Goal: Task Accomplishment & Management: Manage account settings

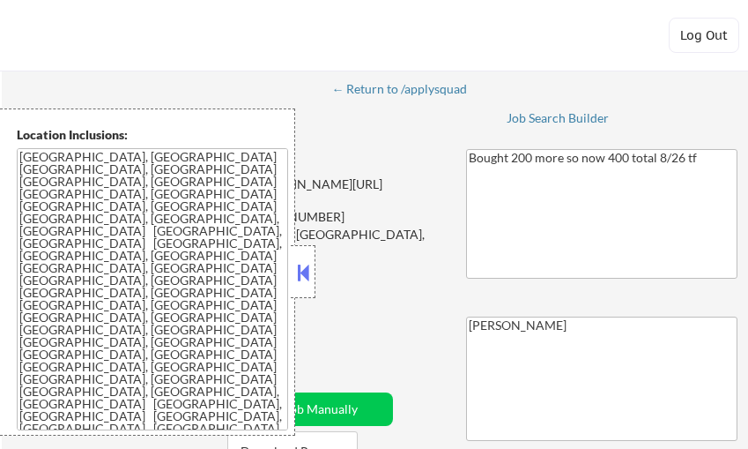
select select ""pending""
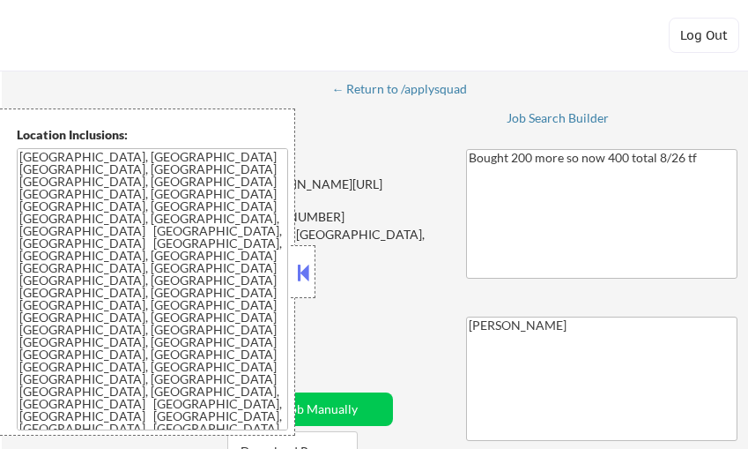
select select ""pending""
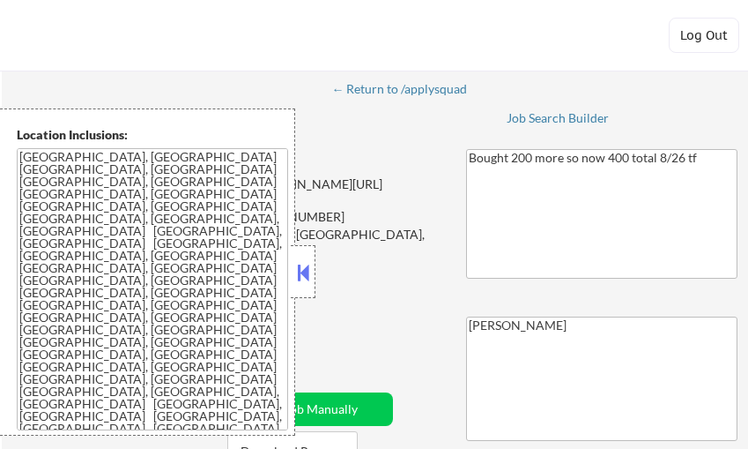
select select ""pending""
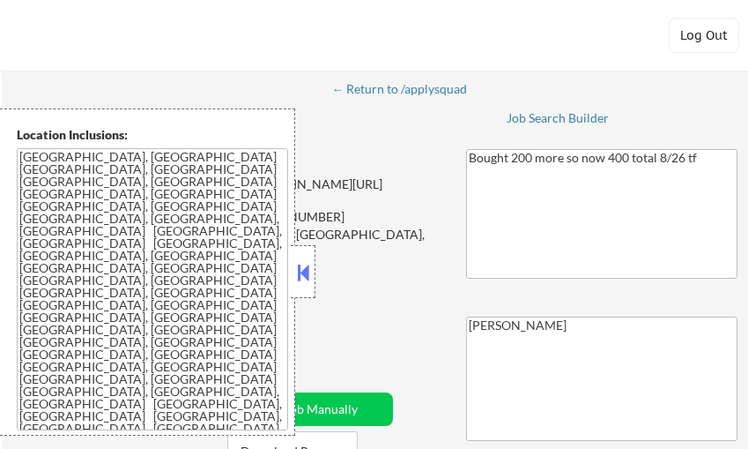
select select ""pending""
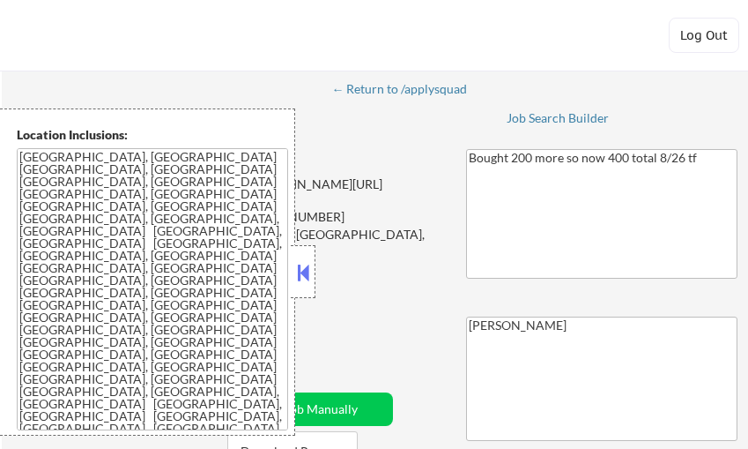
select select ""pending""
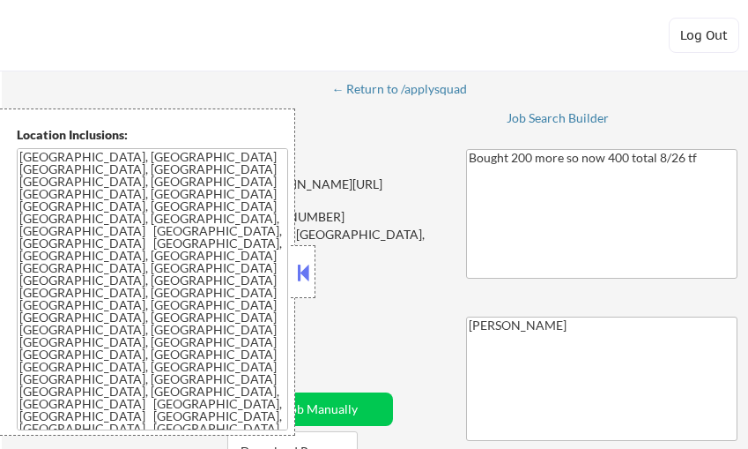
select select ""pending""
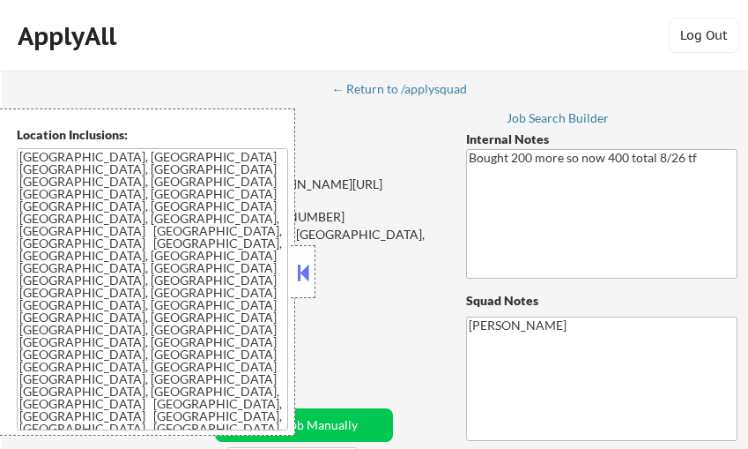
select select ""pending""
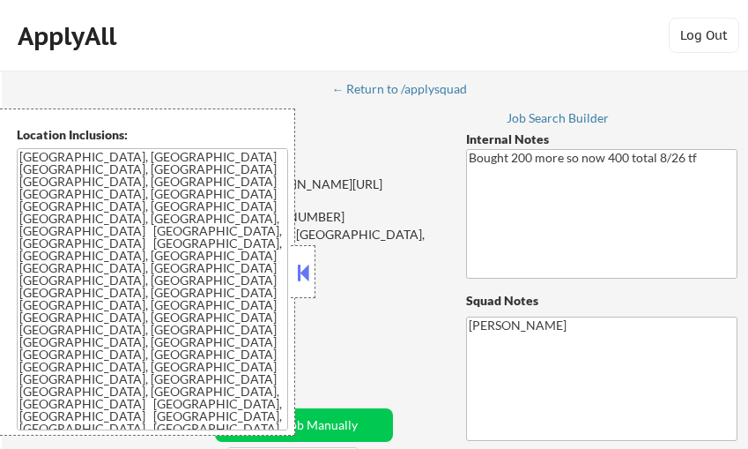
select select ""pending""
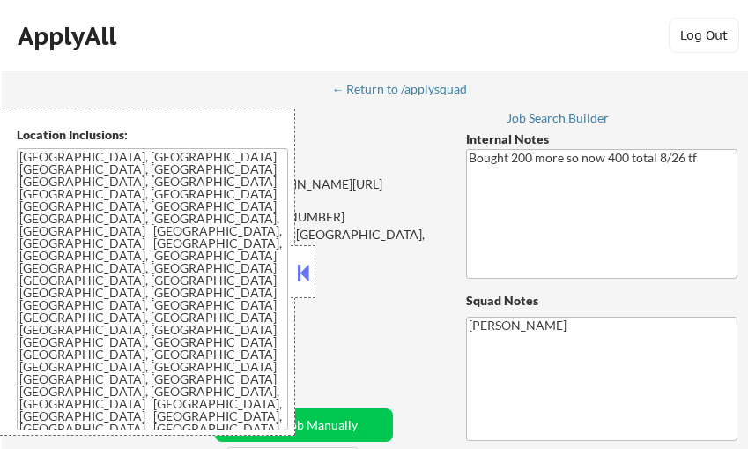
select select ""pending""
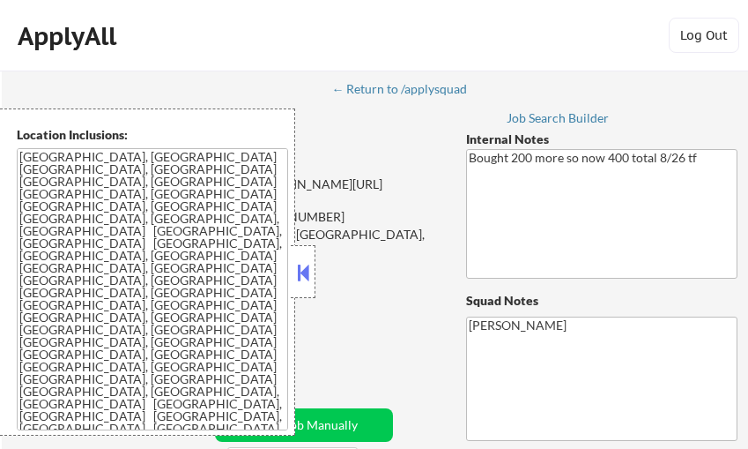
select select ""pending""
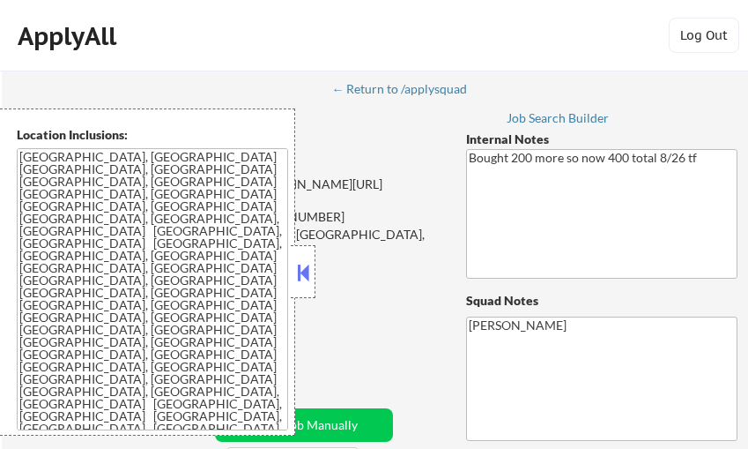
select select ""pending""
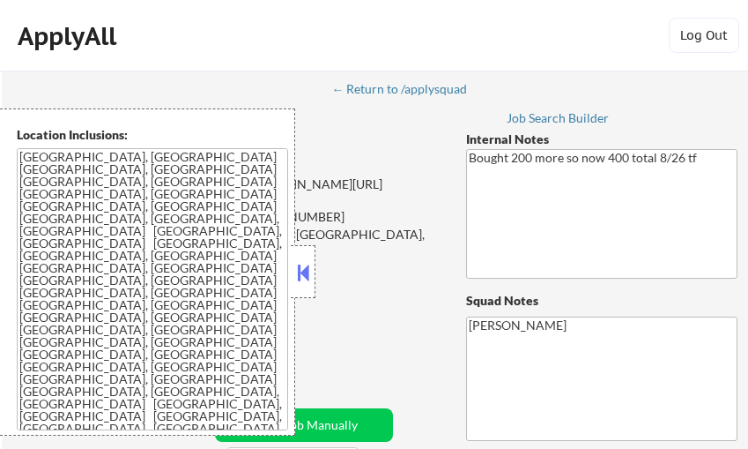
select select ""pending""
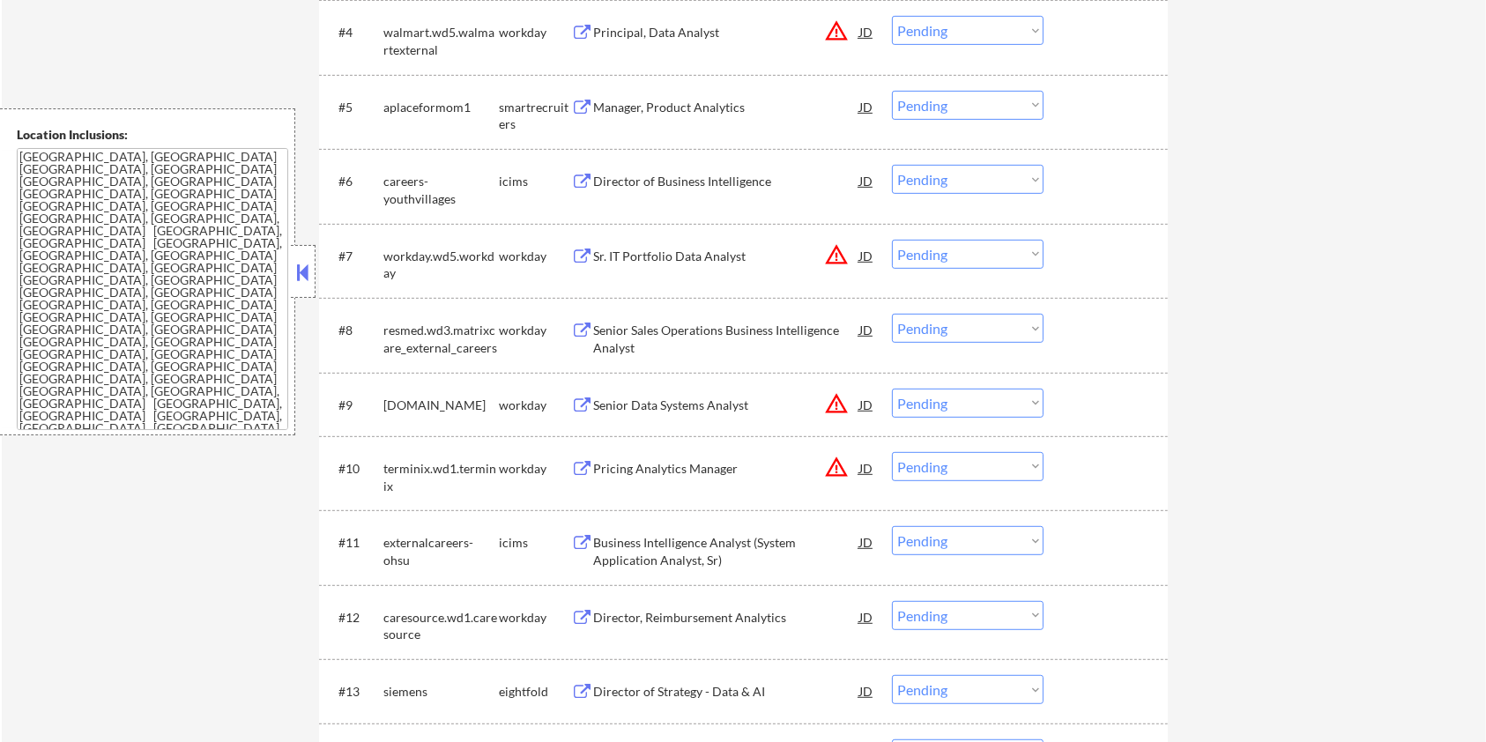
scroll to position [807, 0]
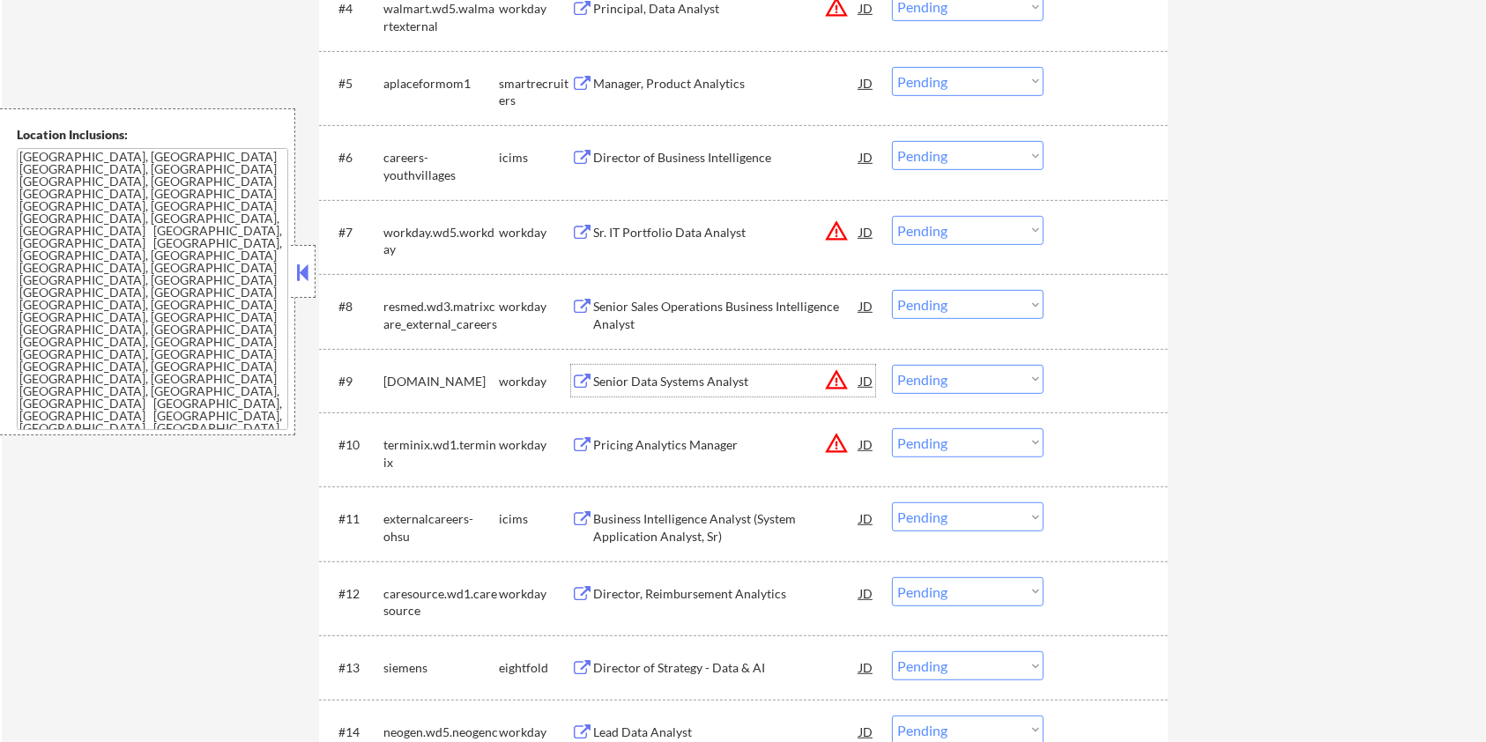
click at [701, 376] on div "Senior Data Systems Analyst" at bounding box center [726, 382] width 266 height 18
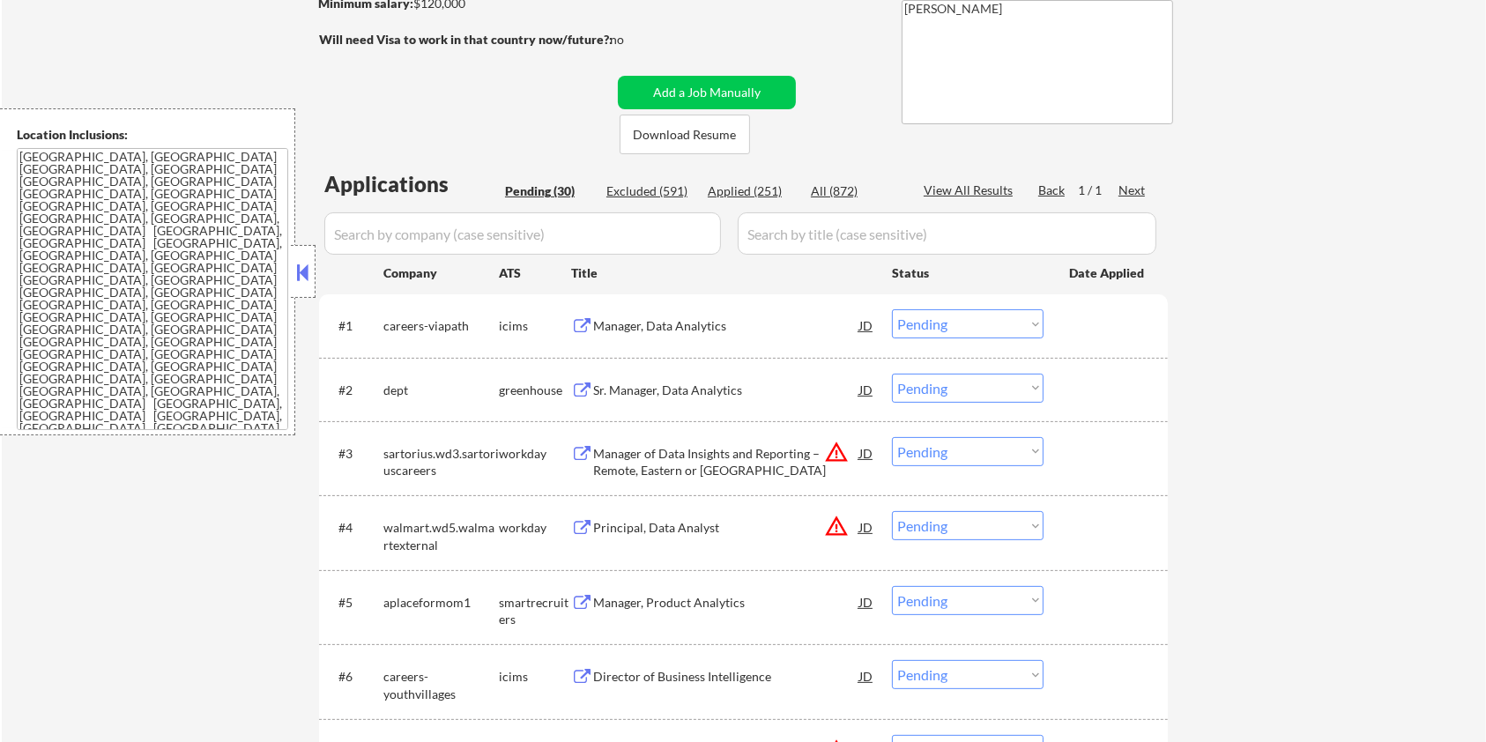
scroll to position [101, 0]
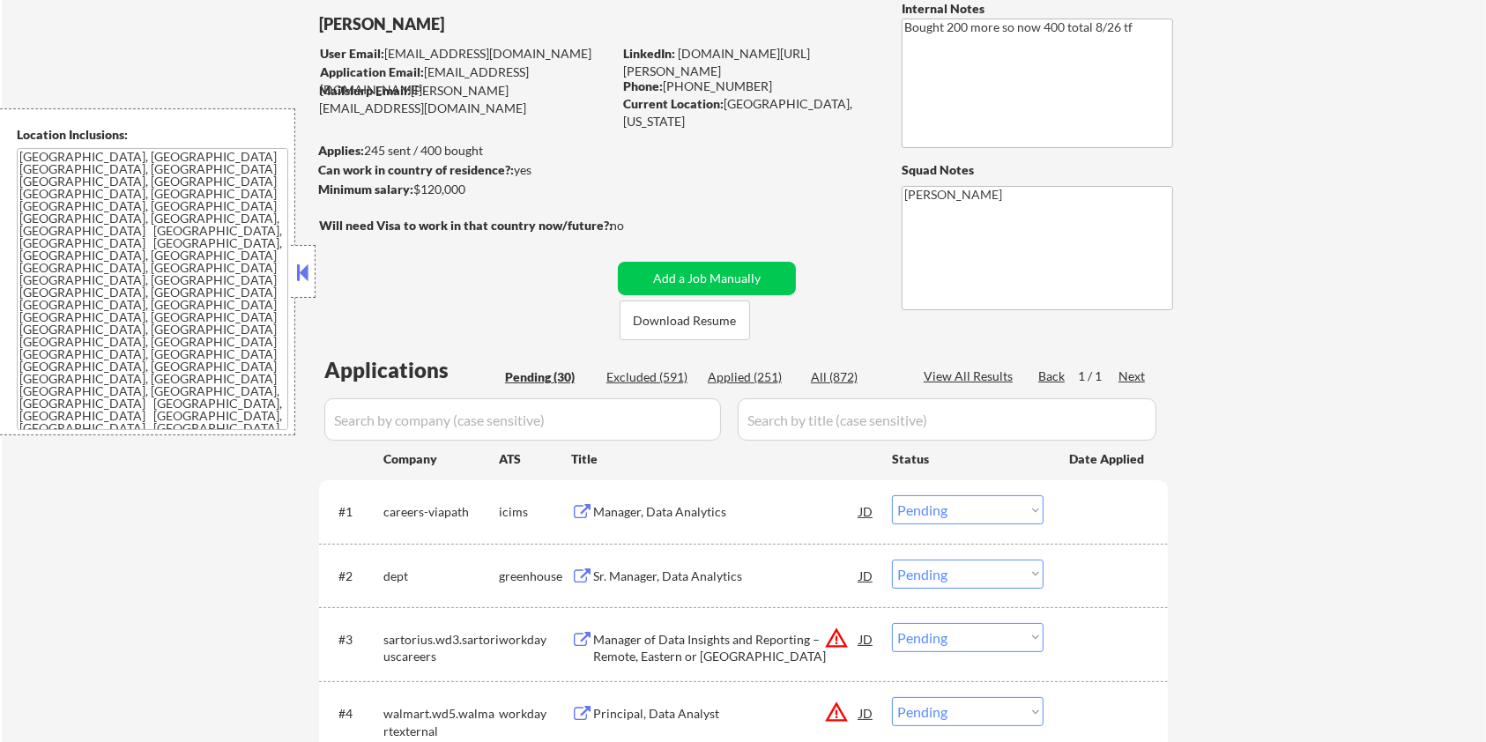
drag, startPoint x: 508, startPoint y: 192, endPoint x: 414, endPoint y: 185, distance: 93.7
click at [414, 185] on div "Minimum salary: $120,000" at bounding box center [465, 190] width 294 height 18
copy div "$120,000"
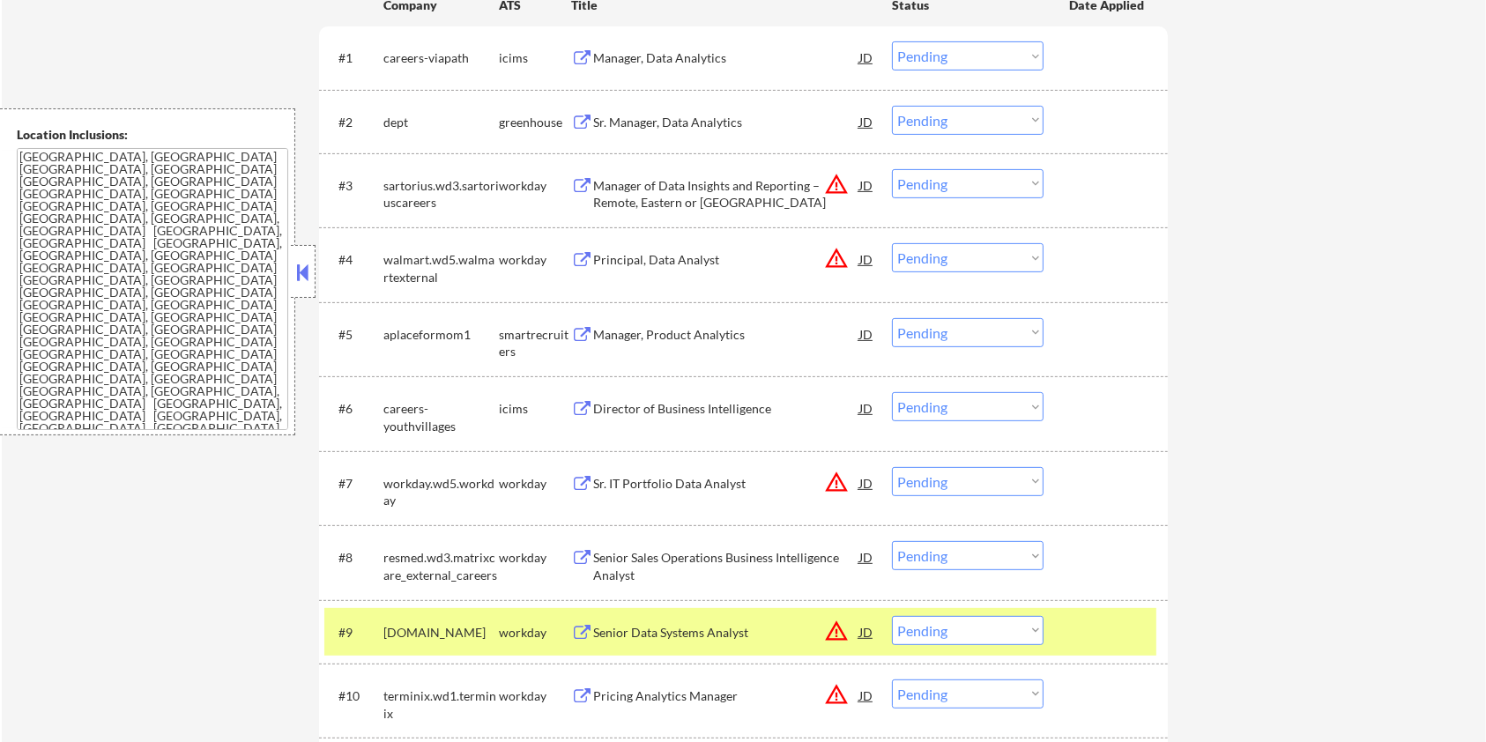
scroll to position [571, 0]
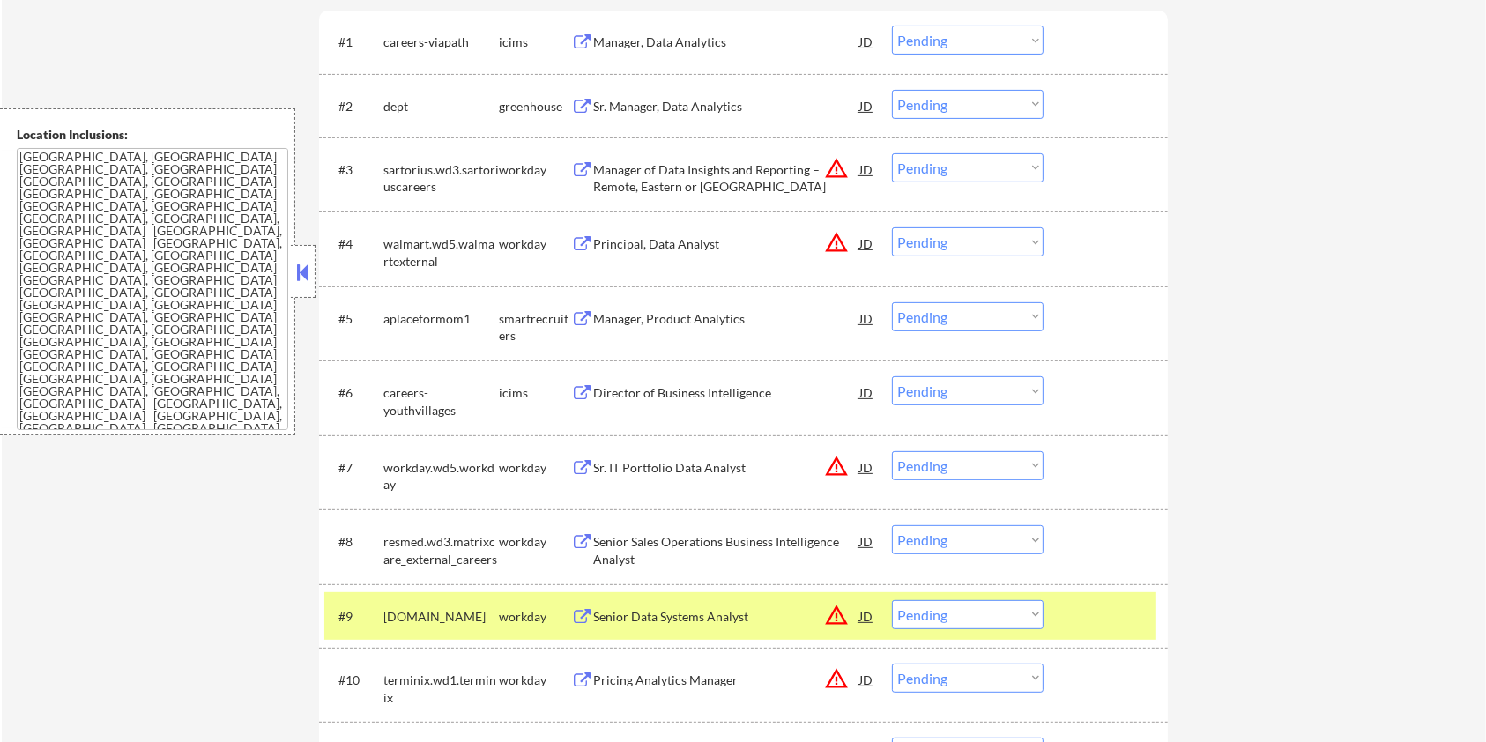
click at [748, 448] on select "Choose an option... Pending Applied Excluded (Questions) Excluded (Expired) Exc…" at bounding box center [968, 614] width 152 height 29
select select ""pending""
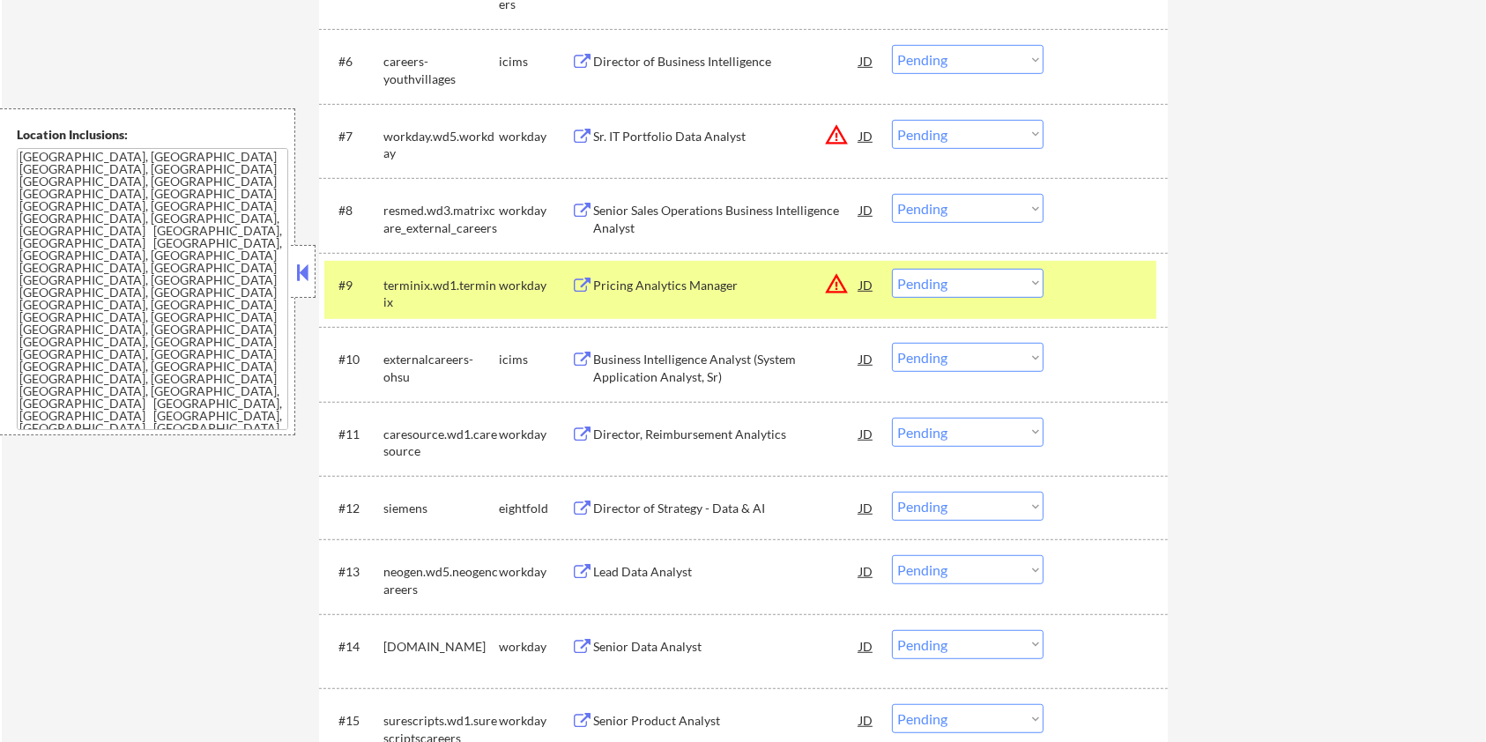
scroll to position [924, 0]
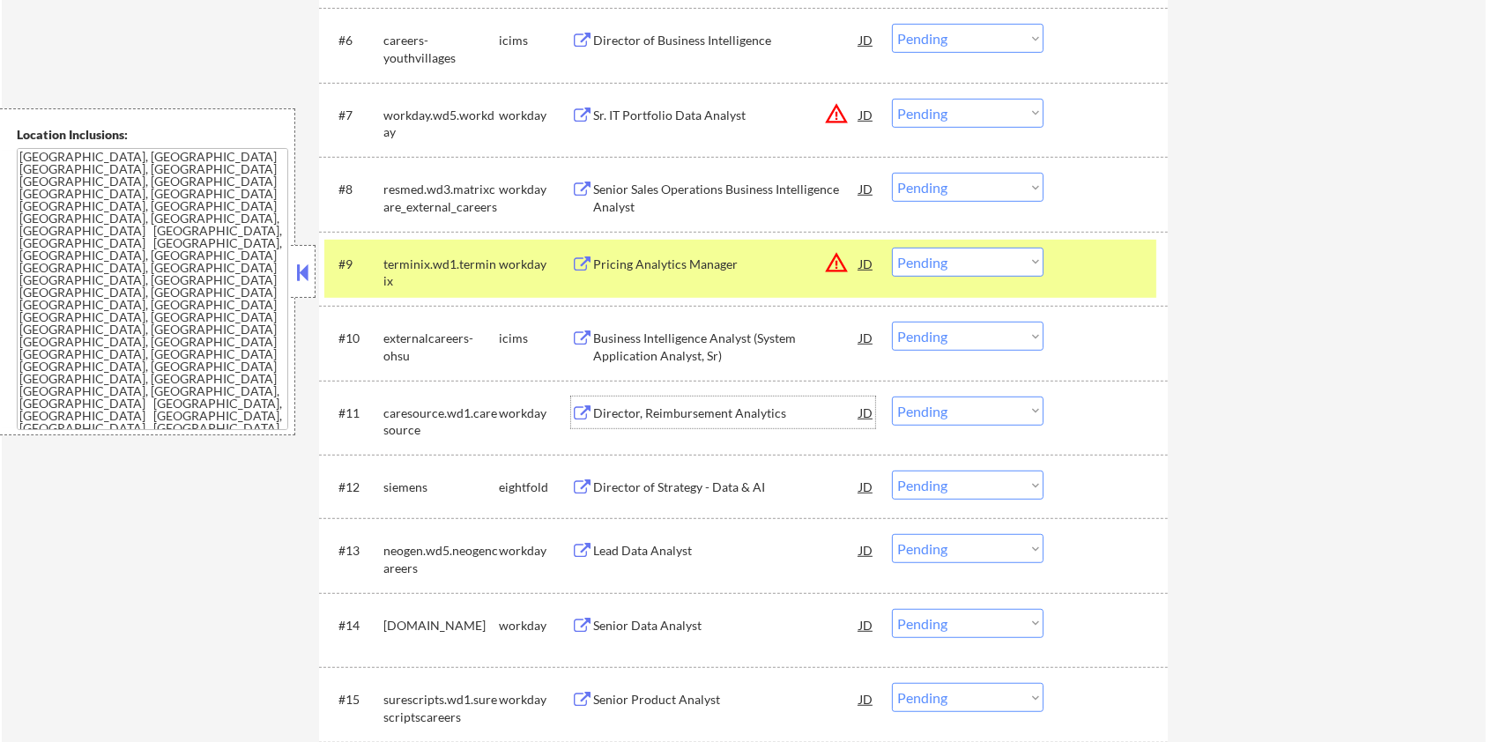
click at [690, 413] on div "Director, Reimbursement Analytics" at bounding box center [726, 414] width 266 height 18
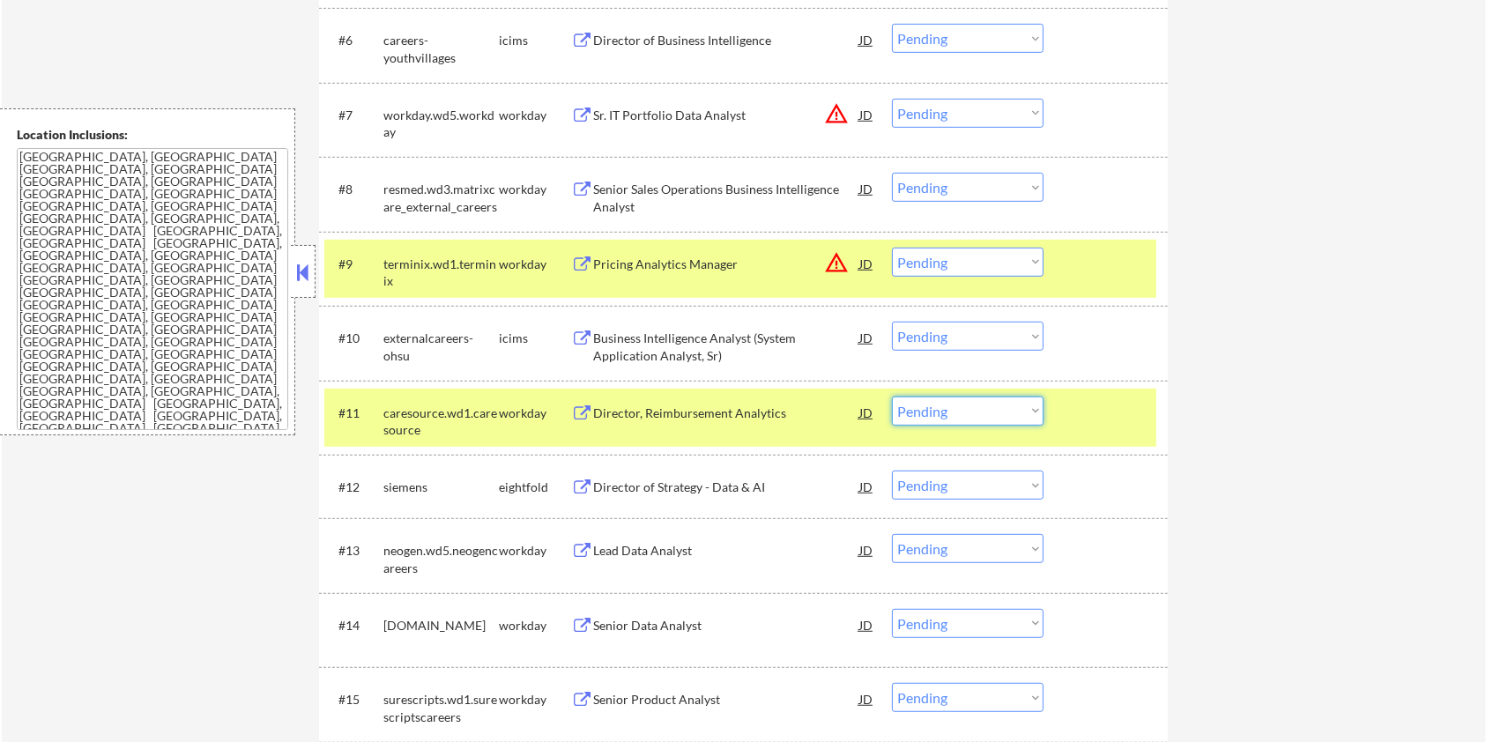
click at [748, 413] on select "Choose an option... Pending Applied Excluded (Questions) Excluded (Expired) Exc…" at bounding box center [968, 411] width 152 height 29
click at [748, 397] on select "Choose an option... Pending Applied Excluded (Questions) Excluded (Expired) Exc…" at bounding box center [968, 411] width 152 height 29
select select ""pending""
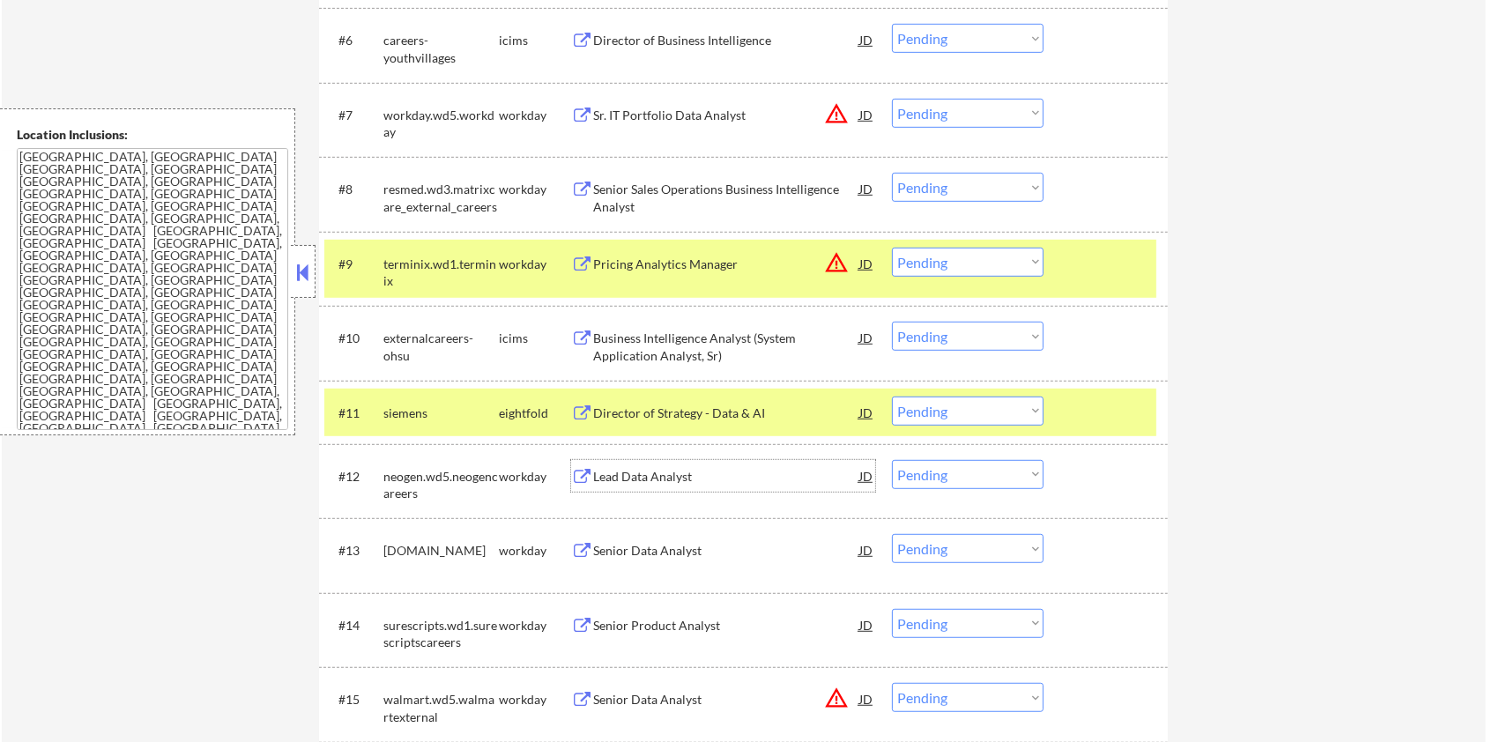
click at [614, 448] on div "Lead Data Analyst" at bounding box center [726, 477] width 266 height 18
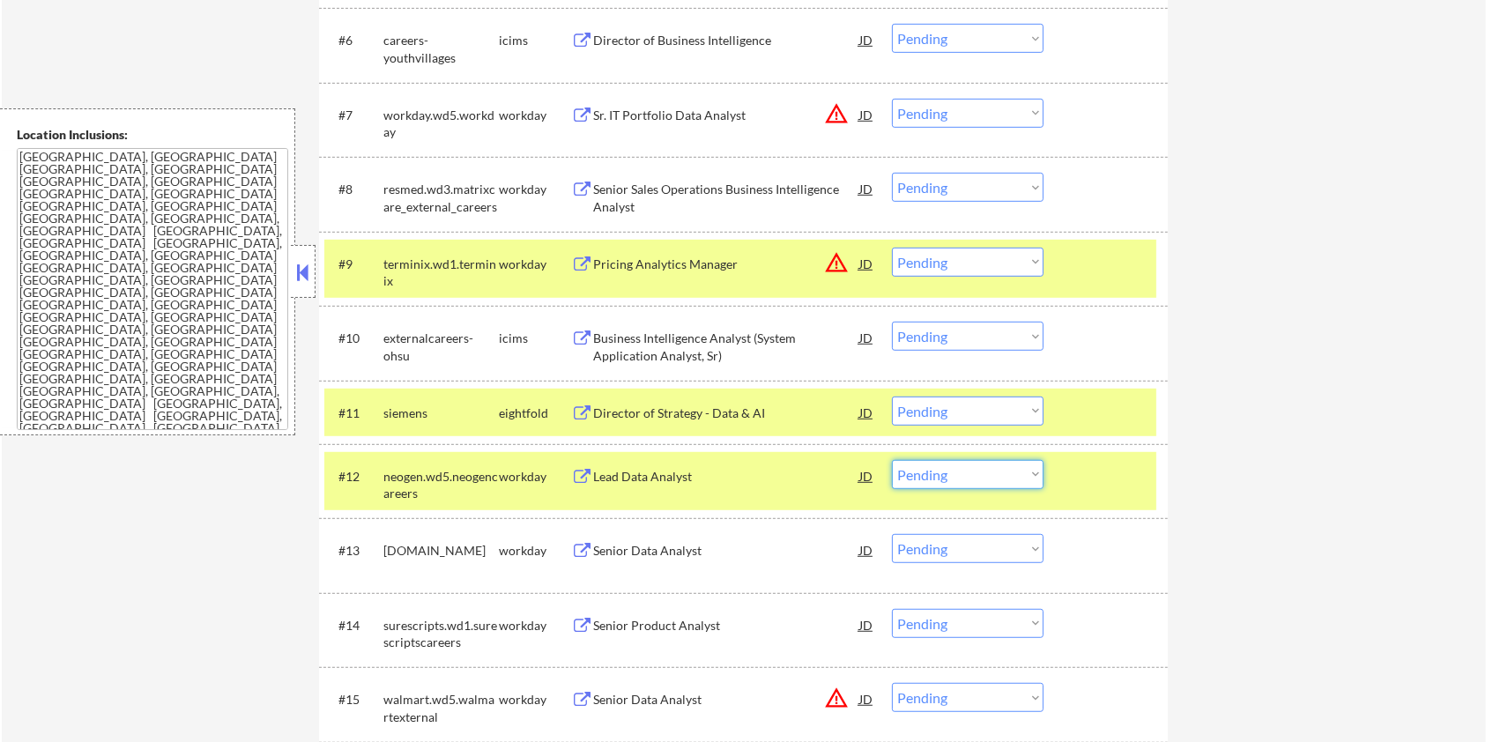
click at [748, 448] on select "Choose an option... Pending Applied Excluded (Questions) Excluded (Expired) Exc…" at bounding box center [968, 474] width 152 height 29
click at [748, 384] on div "#11 siemens eightfold Director of Strategy - Data & AI JD Choose an option... P…" at bounding box center [743, 412] width 849 height 63
click at [748, 249] on div at bounding box center [1108, 264] width 78 height 32
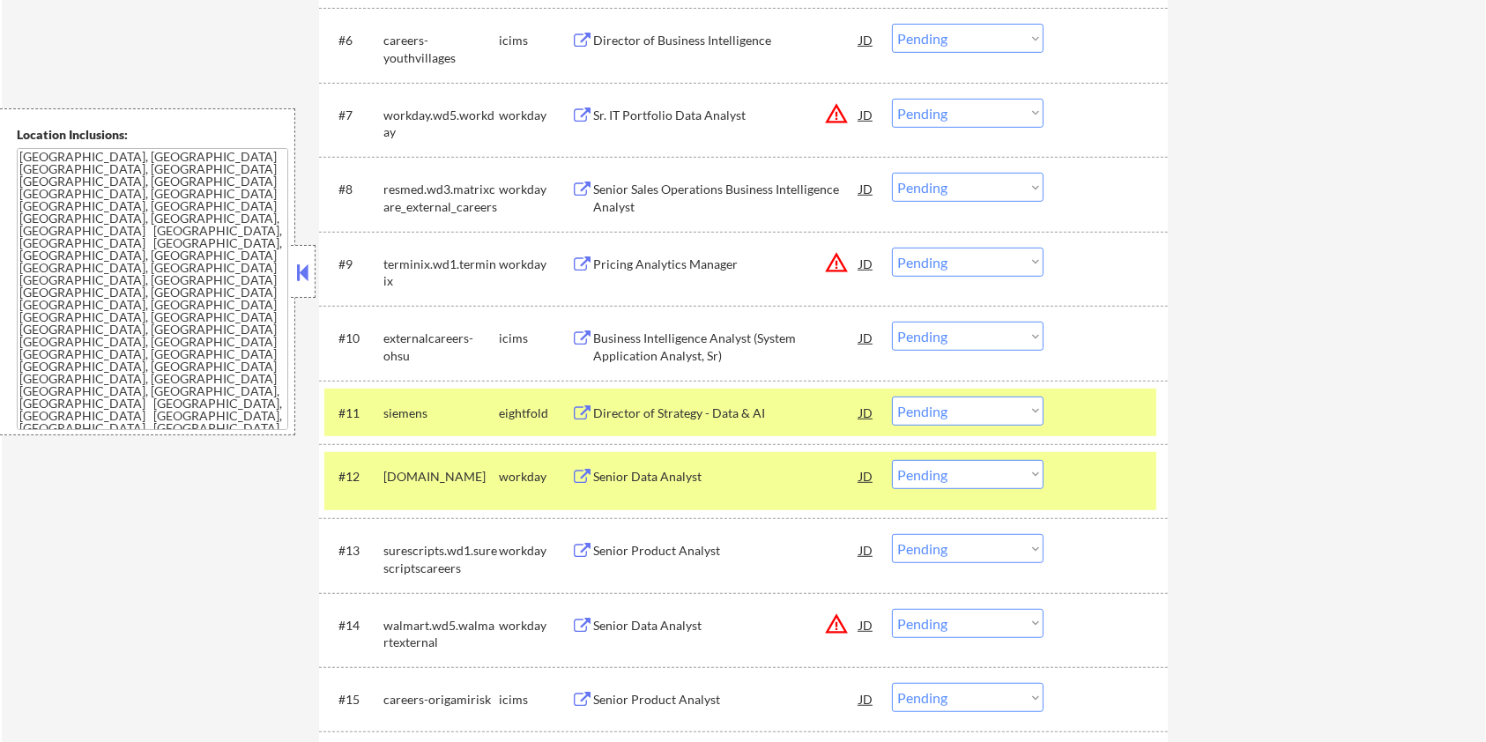
click at [748, 400] on div at bounding box center [1108, 413] width 78 height 32
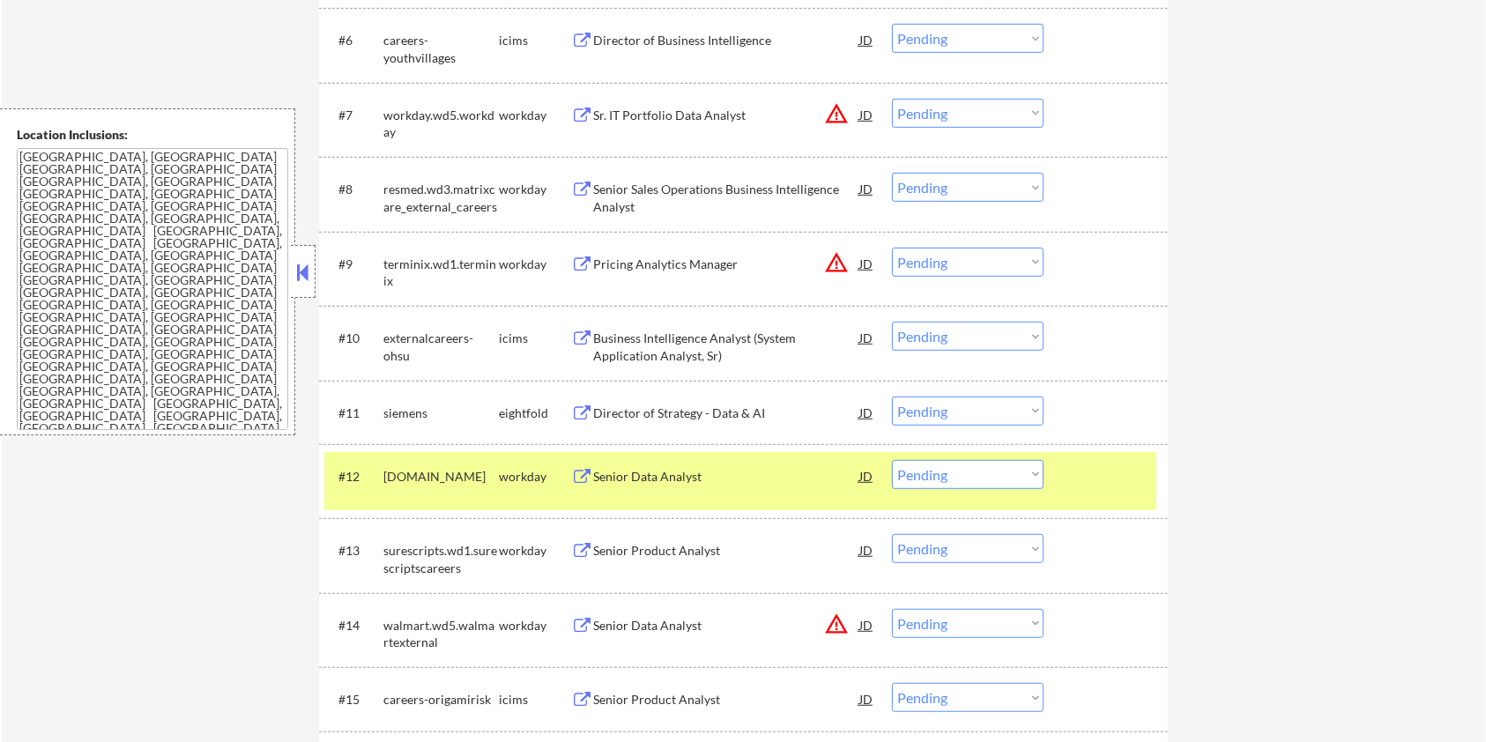
click at [656, 448] on div "Senior Data Analyst" at bounding box center [726, 477] width 266 height 18
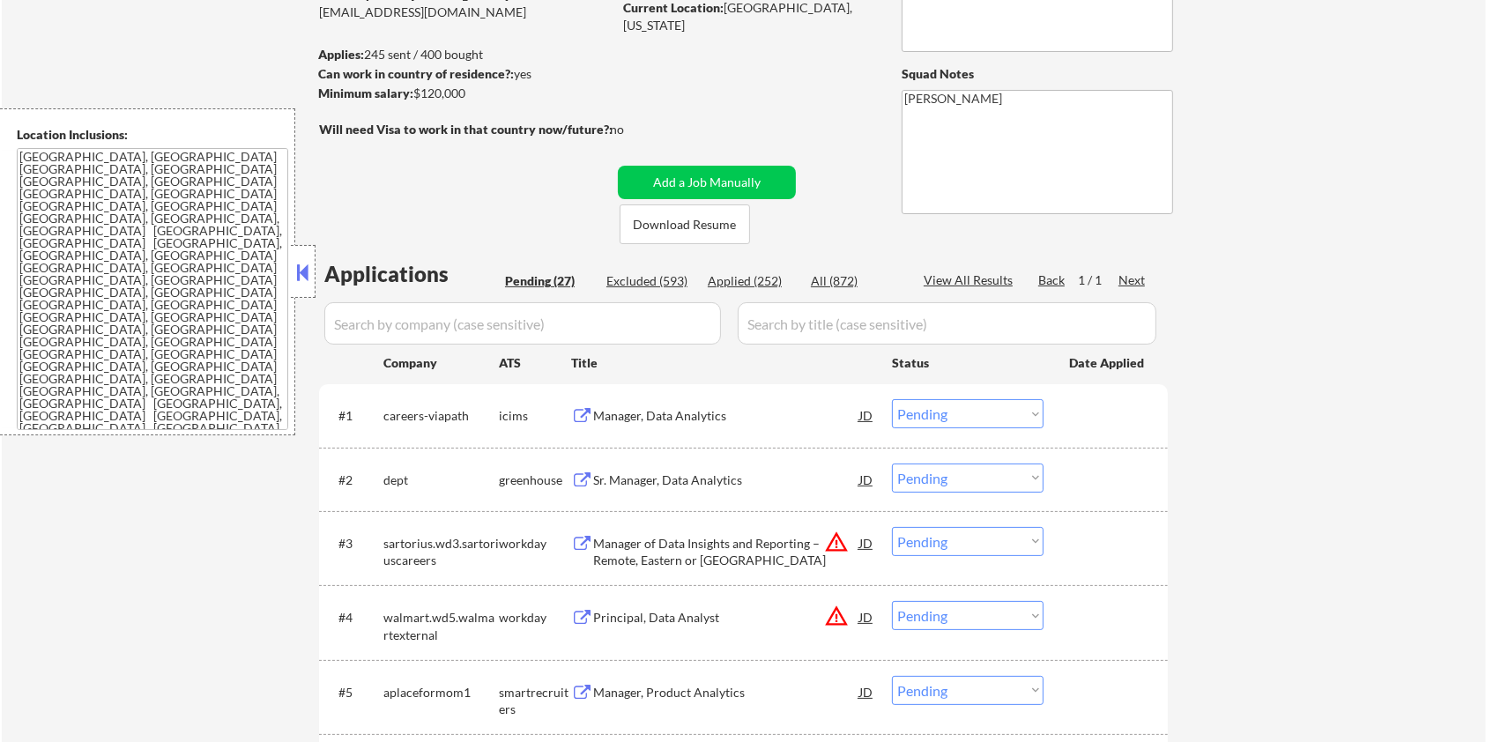
scroll to position [117, 0]
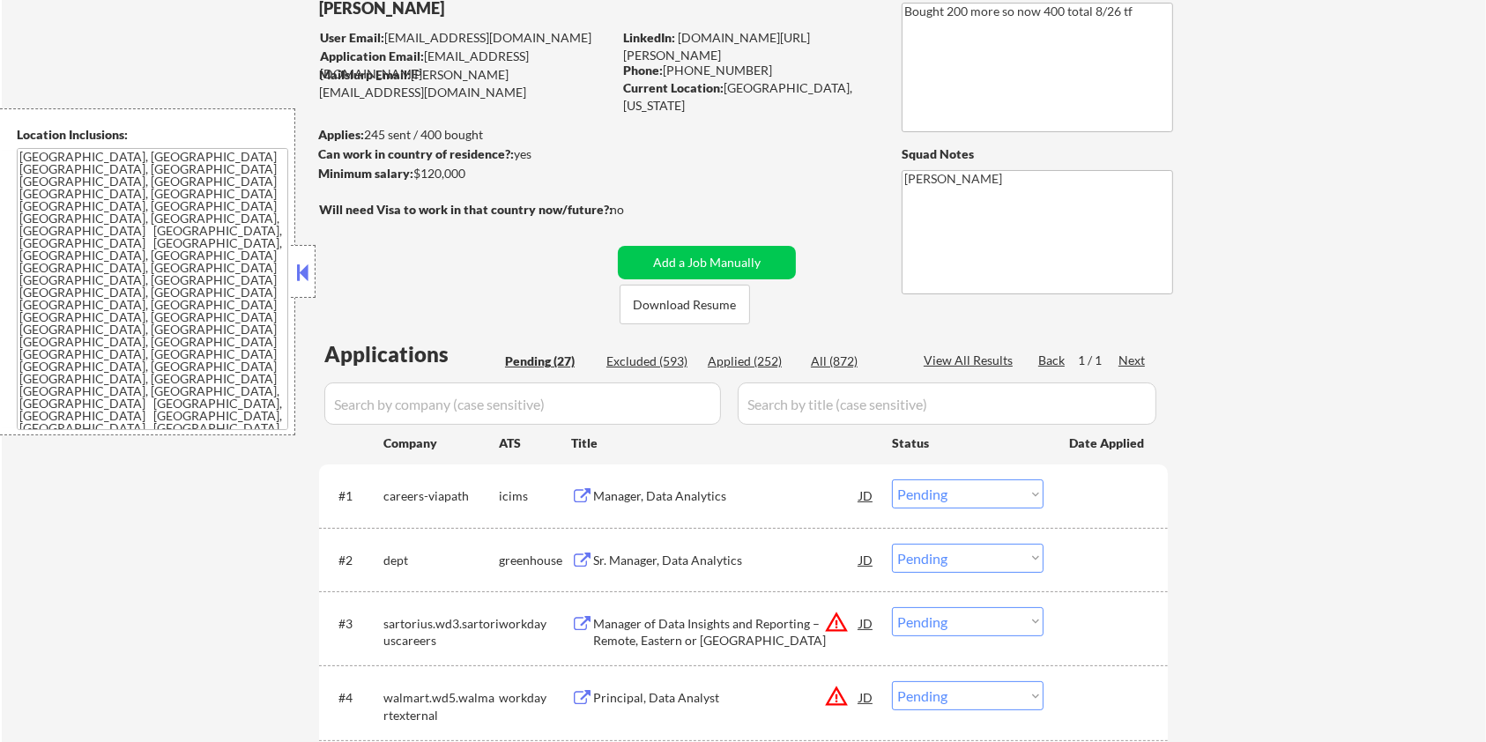
drag, startPoint x: 472, startPoint y: 174, endPoint x: 416, endPoint y: 181, distance: 56.0
click at [416, 181] on div "Minimum salary: $120,000" at bounding box center [465, 174] width 294 height 18
copy div "$120,000"
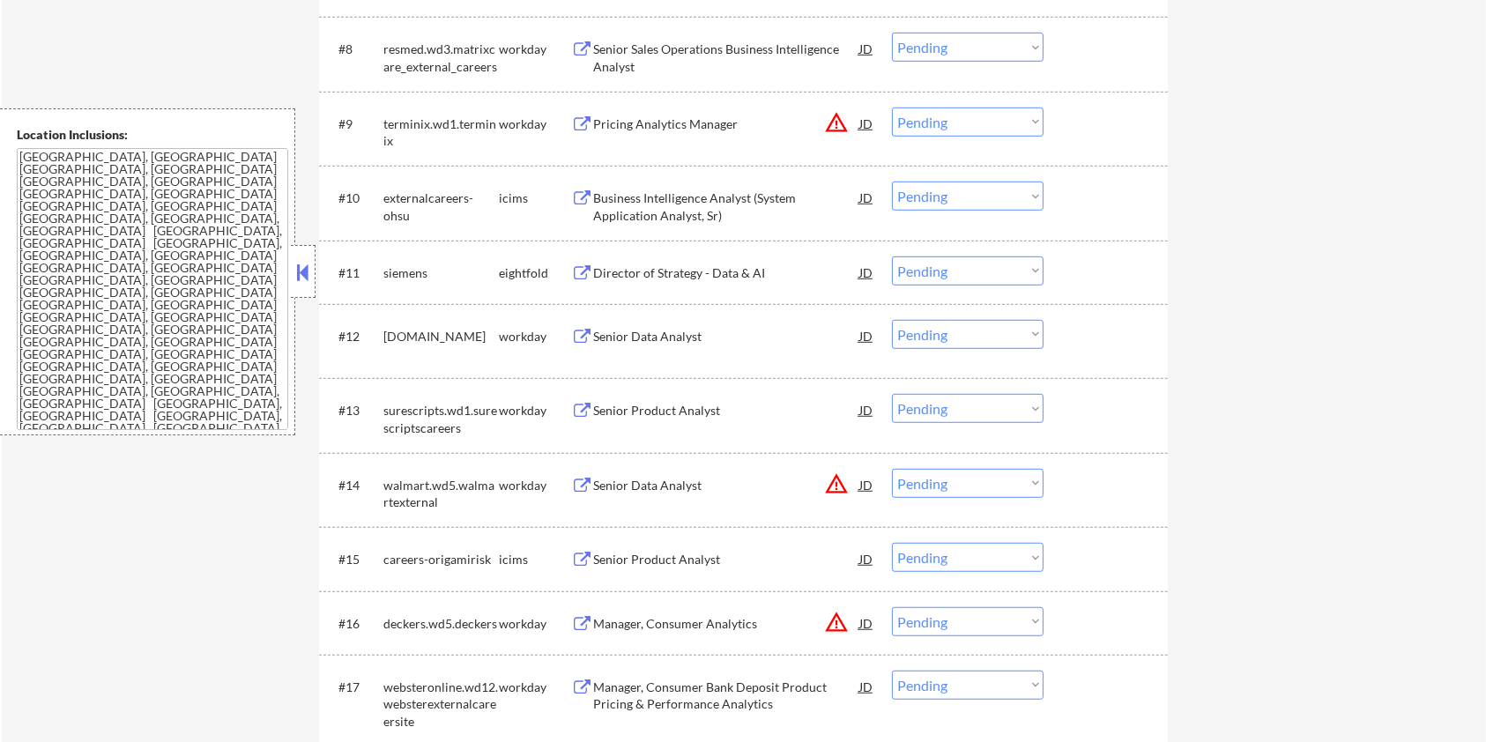
scroll to position [1175, 0]
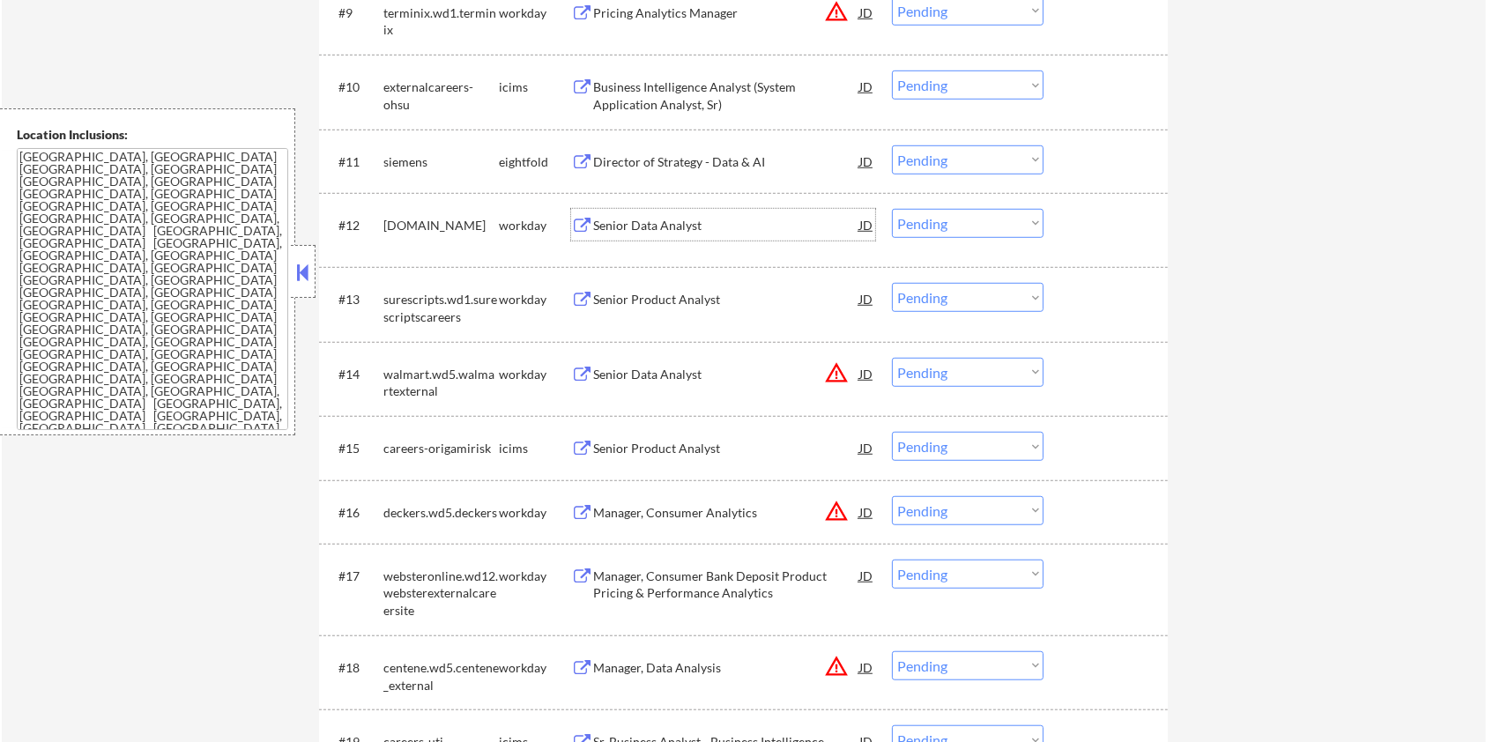
click at [598, 229] on div "Senior Data Analyst" at bounding box center [726, 226] width 266 height 18
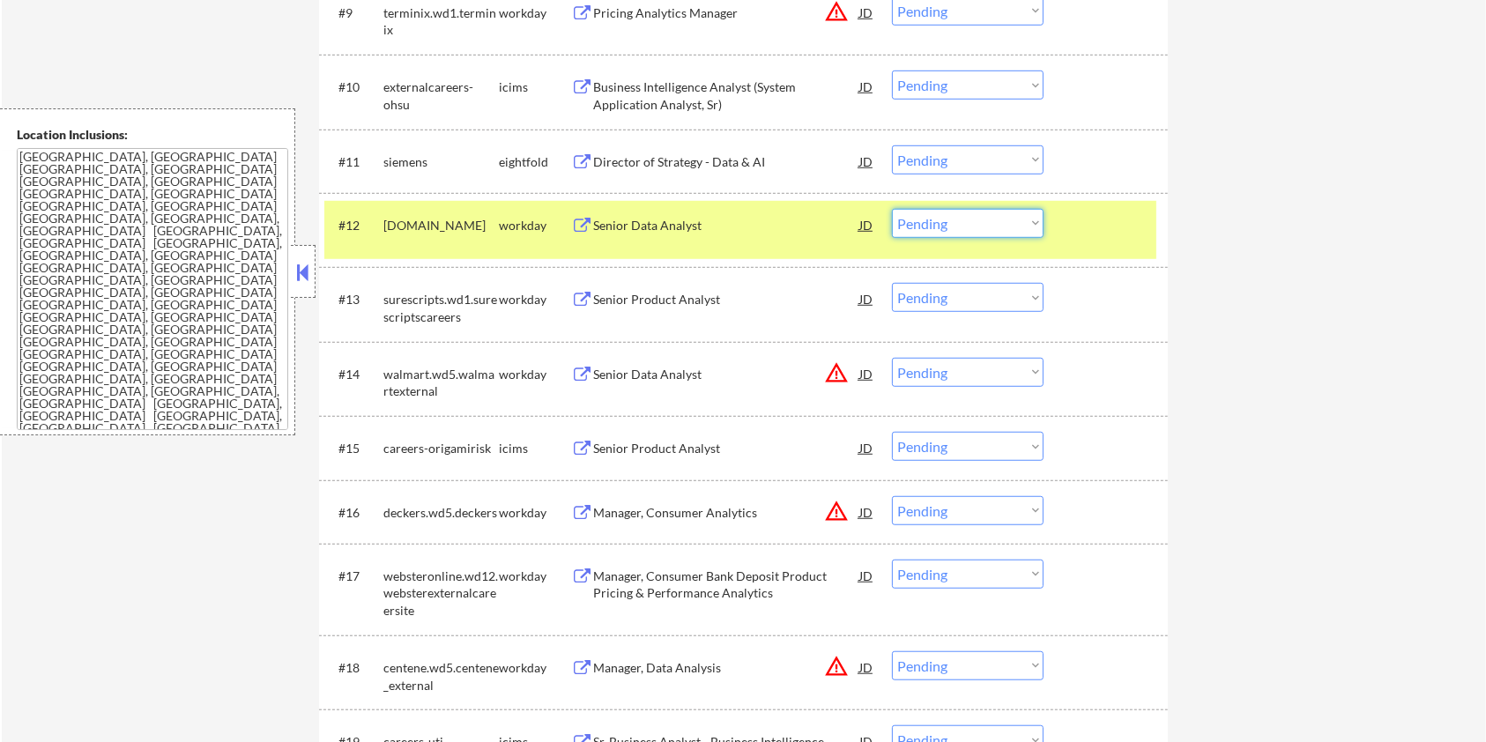
click at [748, 222] on select "Choose an option... Pending Applied Excluded (Questions) Excluded (Expired) Exc…" at bounding box center [968, 223] width 152 height 29
click at [748, 209] on select "Choose an option... Pending Applied Excluded (Questions) Excluded (Expired) Exc…" at bounding box center [968, 223] width 152 height 29
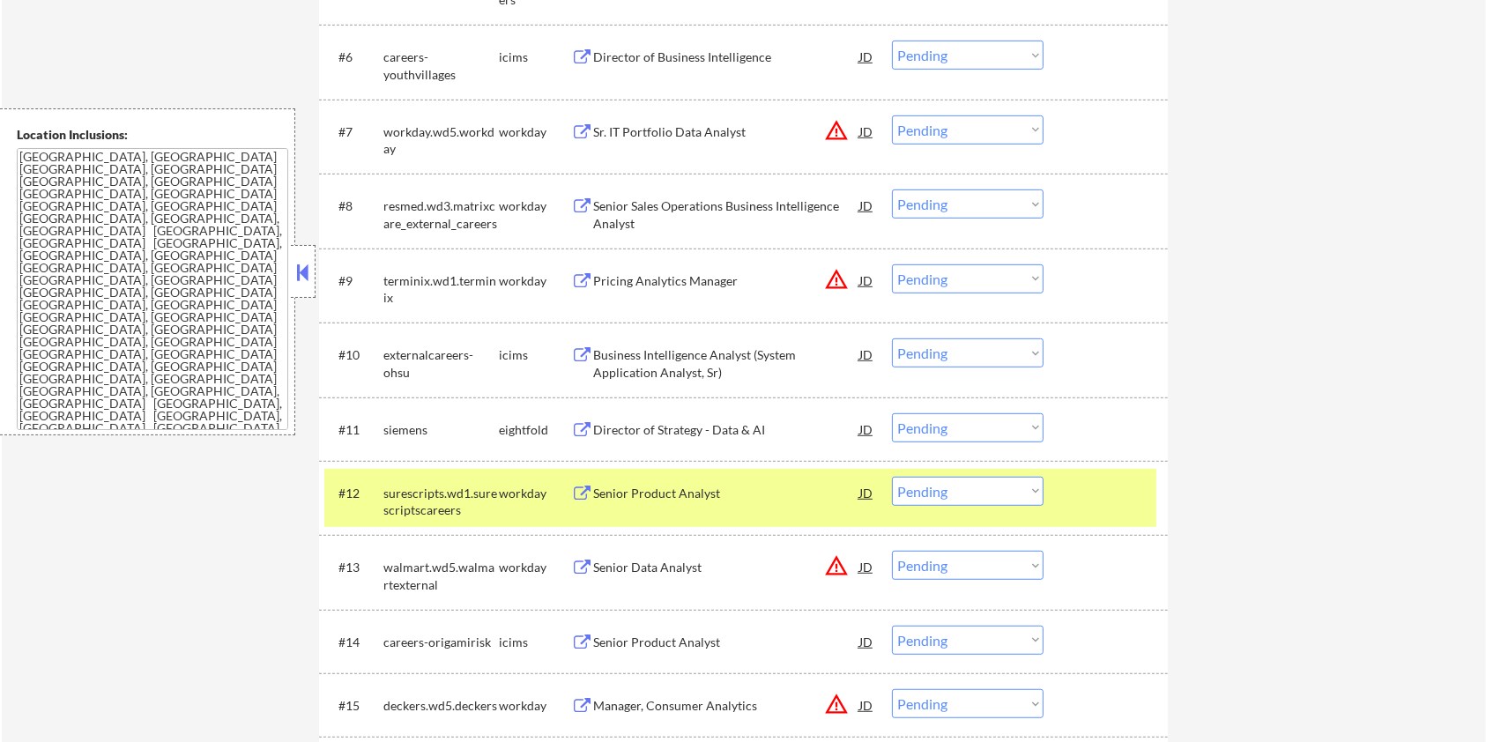
scroll to position [1058, 0]
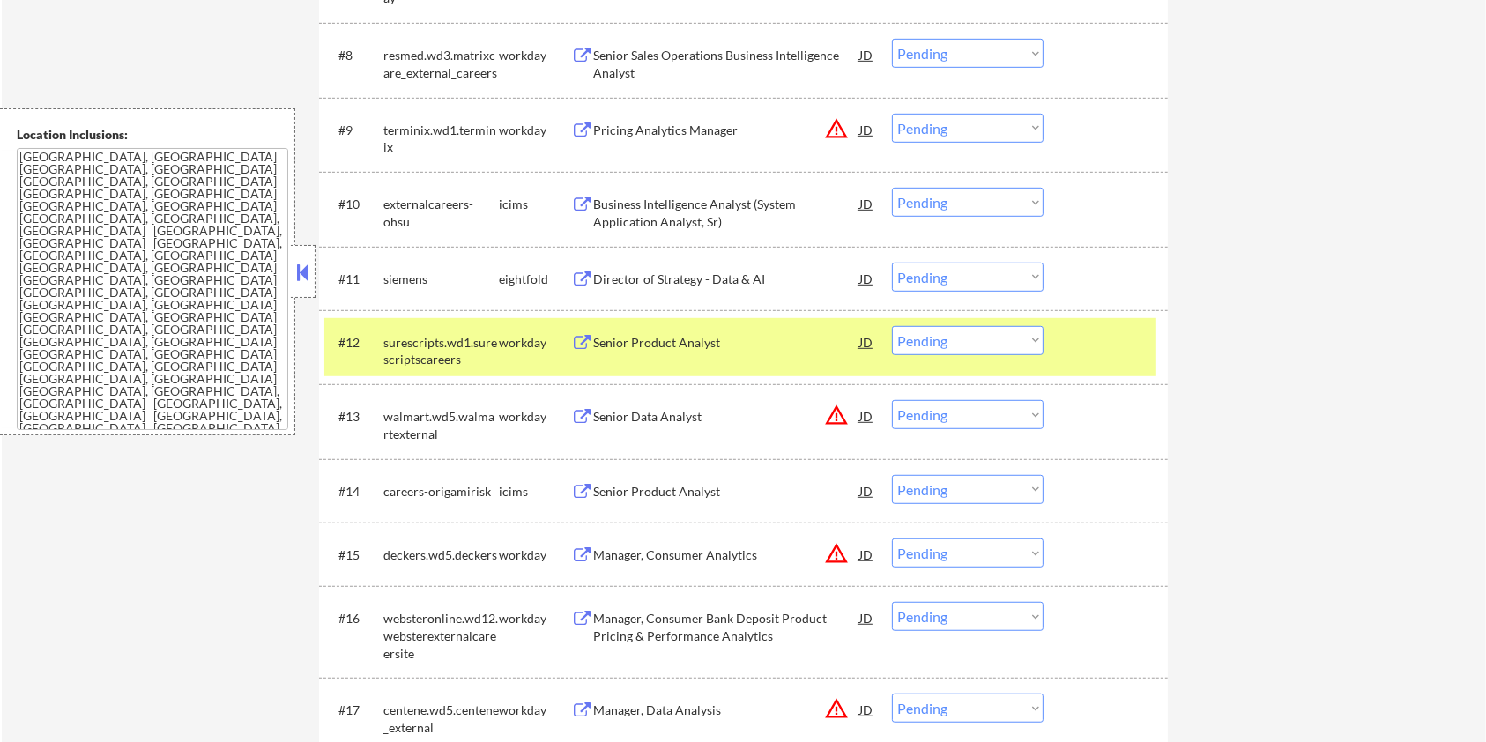
click at [685, 345] on div "Senior Product Analyst" at bounding box center [726, 343] width 266 height 18
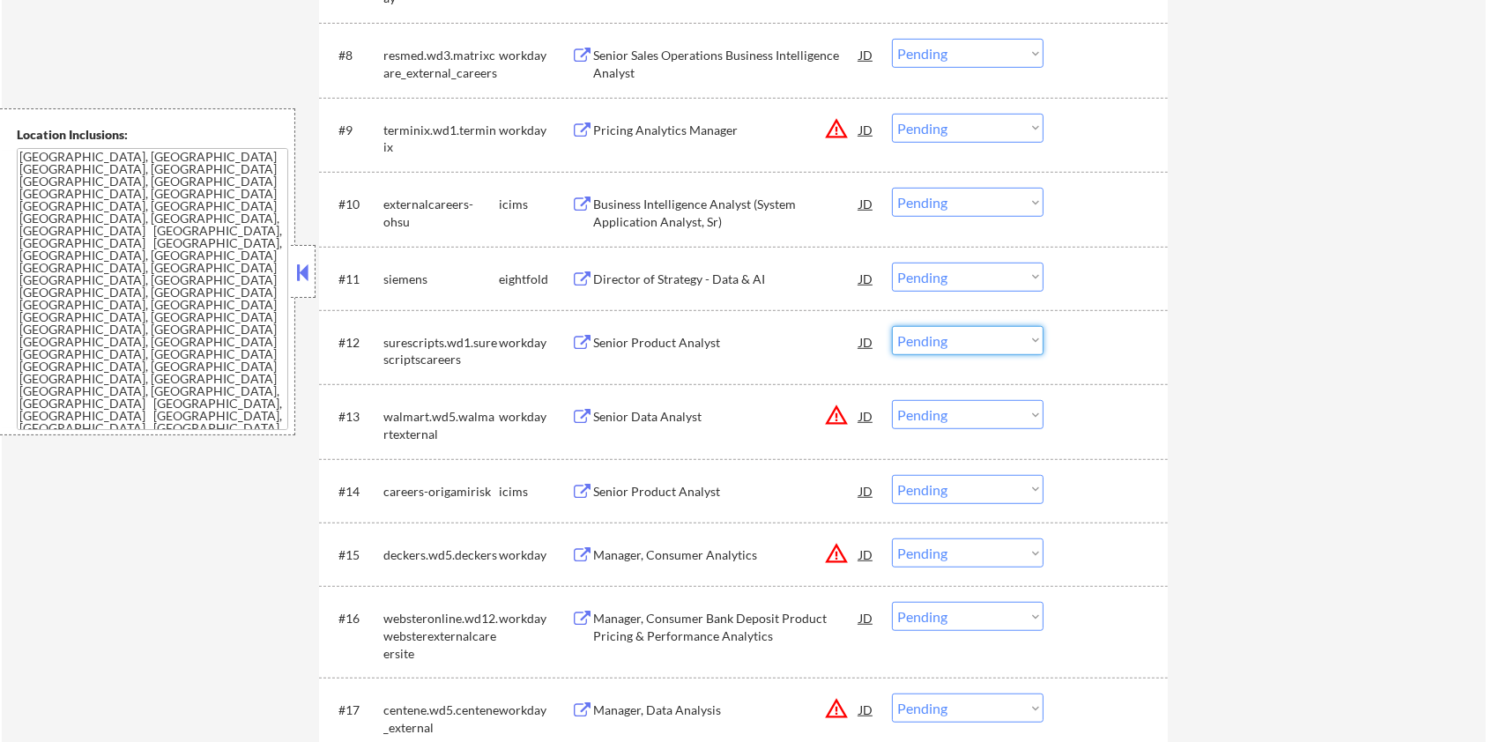
click at [748, 343] on select "Choose an option... Pending Applied Excluded (Questions) Excluded (Expired) Exc…" at bounding box center [968, 340] width 152 height 29
click at [748, 326] on select "Choose an option... Pending Applied Excluded (Questions) Excluded (Expired) Exc…" at bounding box center [968, 340] width 152 height 29
select select ""pending""
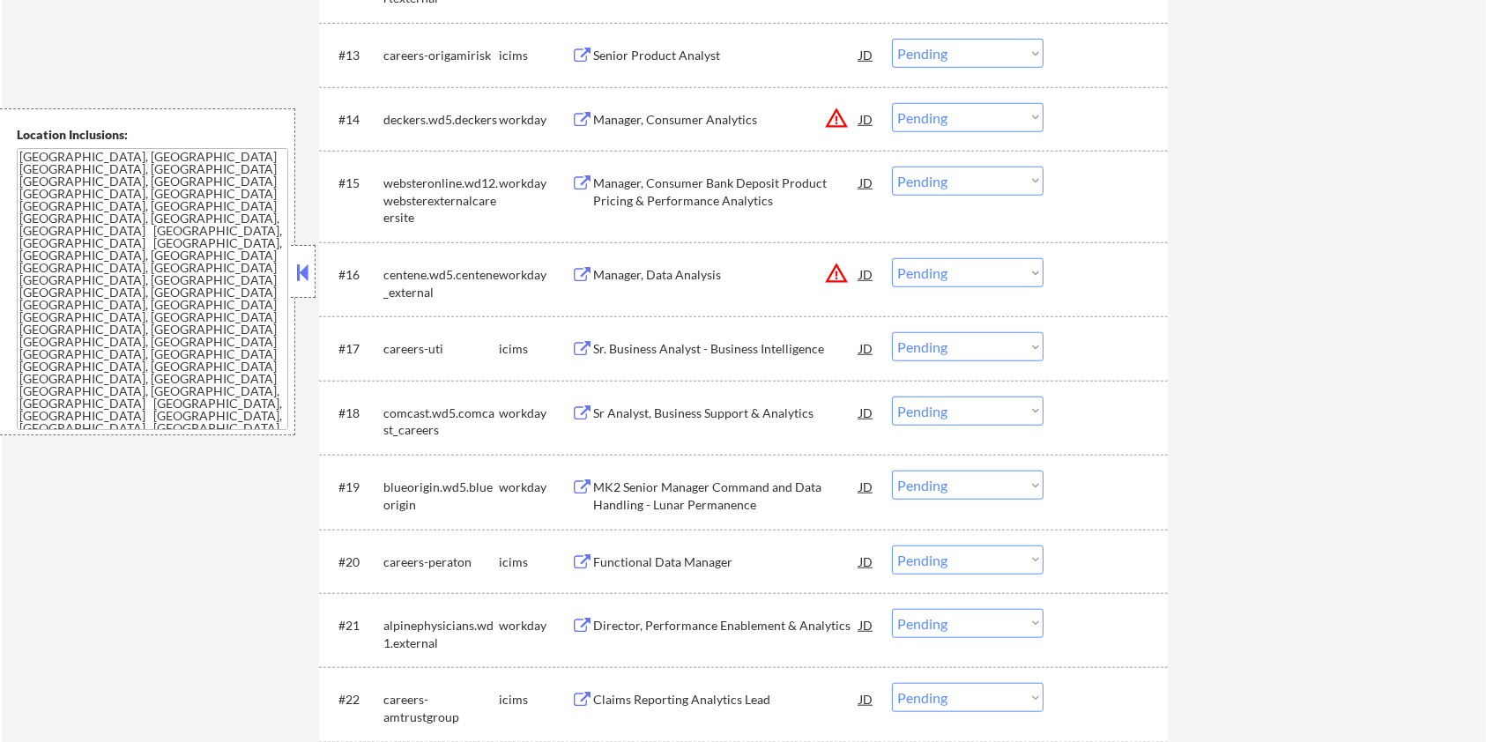
scroll to position [1528, 0]
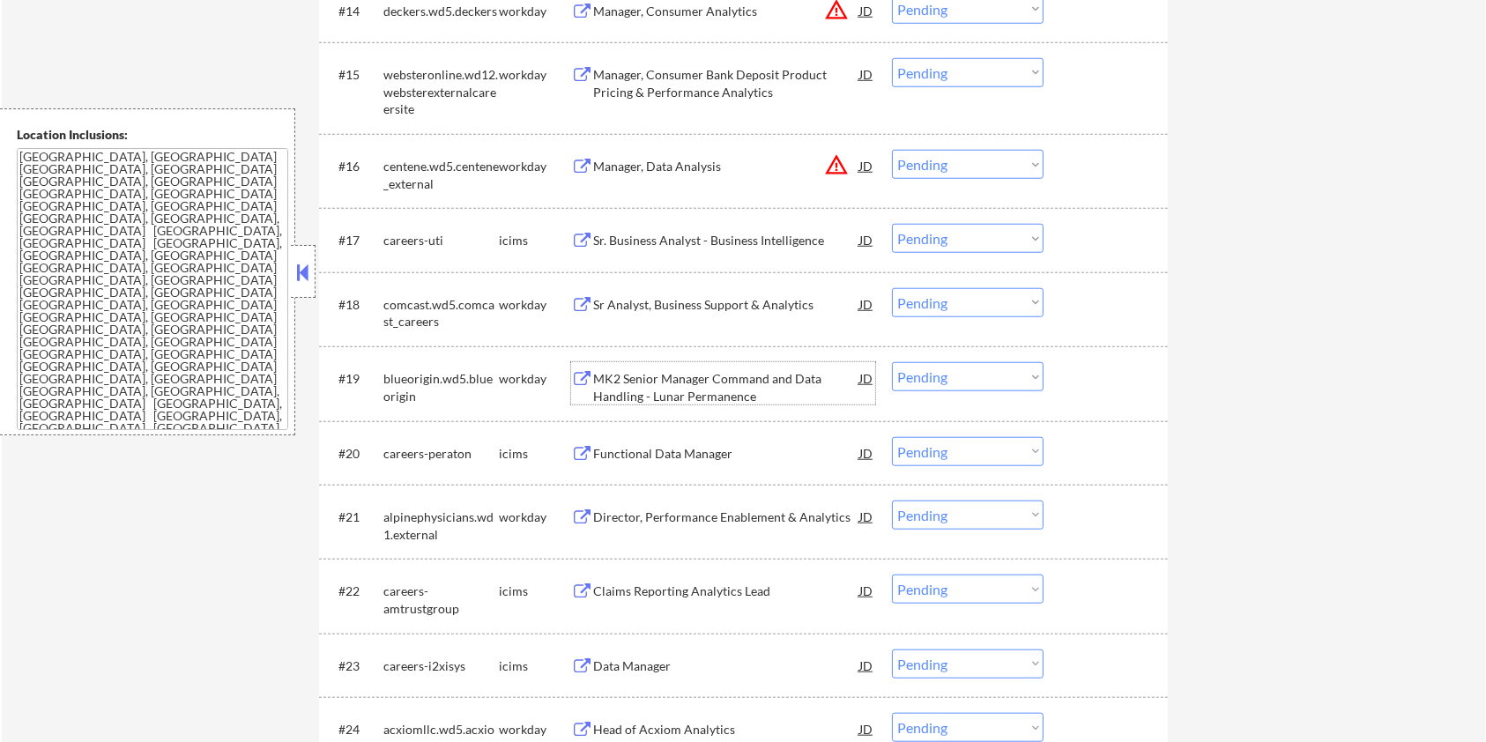
click at [661, 391] on div "MK2 Senior Manager Command and Data Handling - Lunar Permanence" at bounding box center [726, 387] width 266 height 34
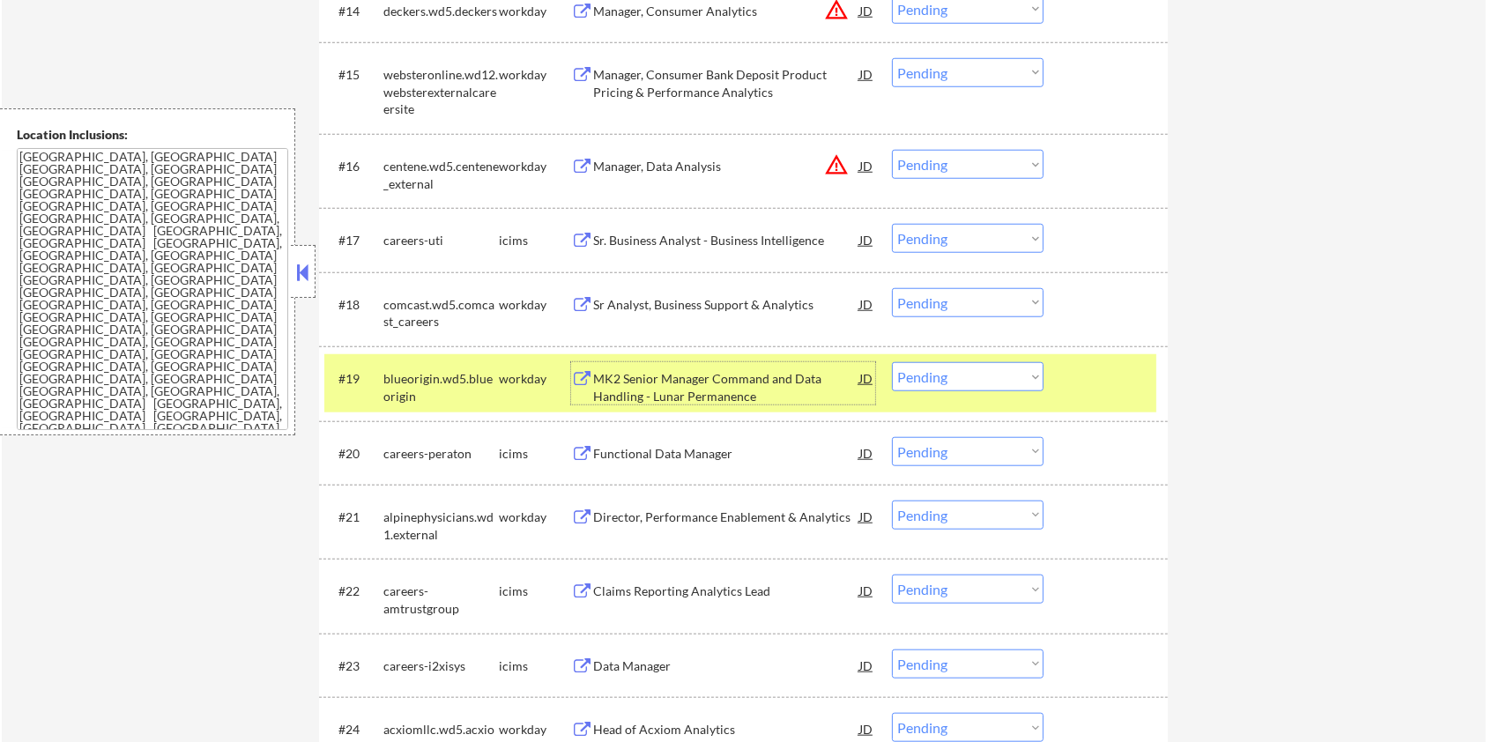
click at [748, 376] on select "Choose an option... Pending Applied Excluded (Questions) Excluded (Expired) Exc…" at bounding box center [968, 376] width 152 height 29
click at [748, 362] on select "Choose an option... Pending Applied Excluded (Questions) Excluded (Expired) Exc…" at bounding box center [968, 376] width 152 height 29
select select ""pending""
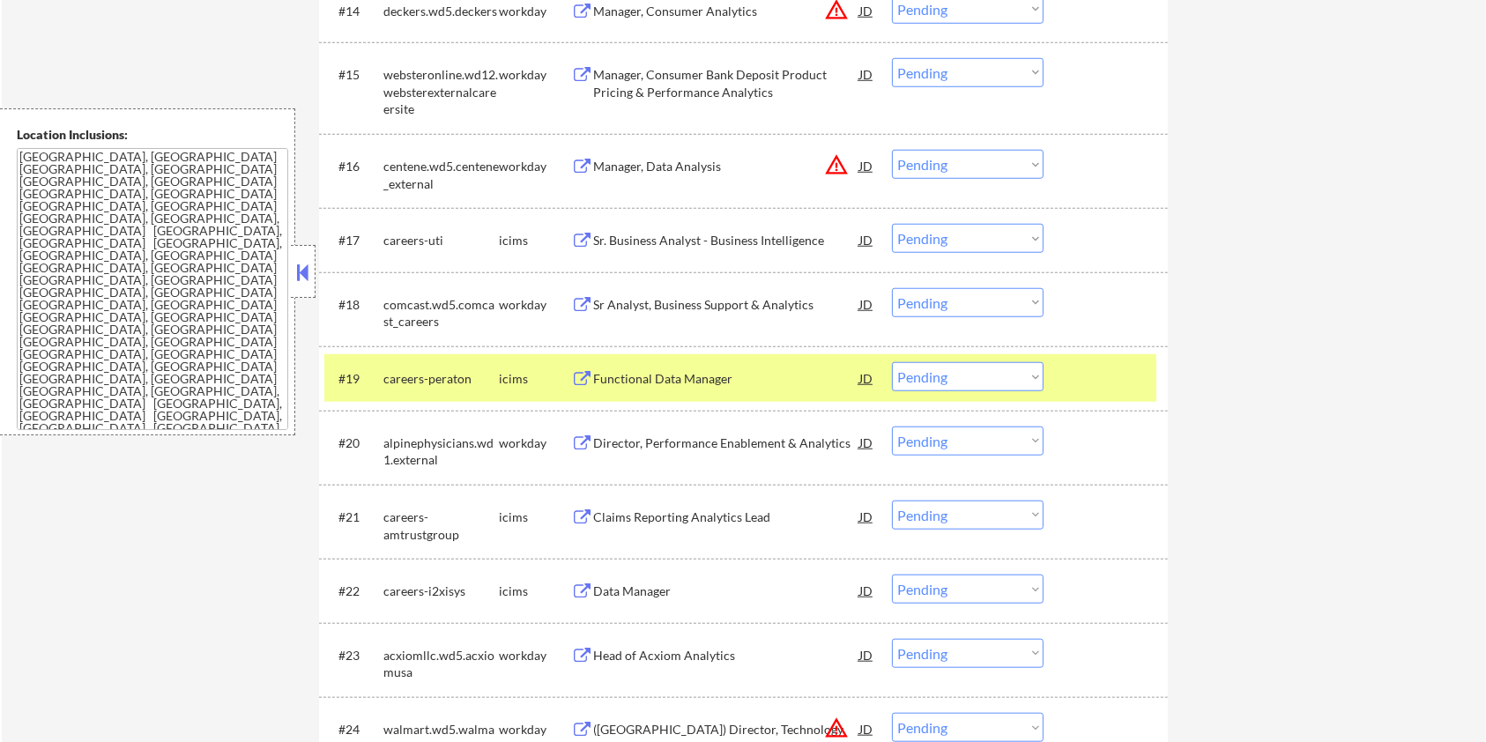
scroll to position [1645, 0]
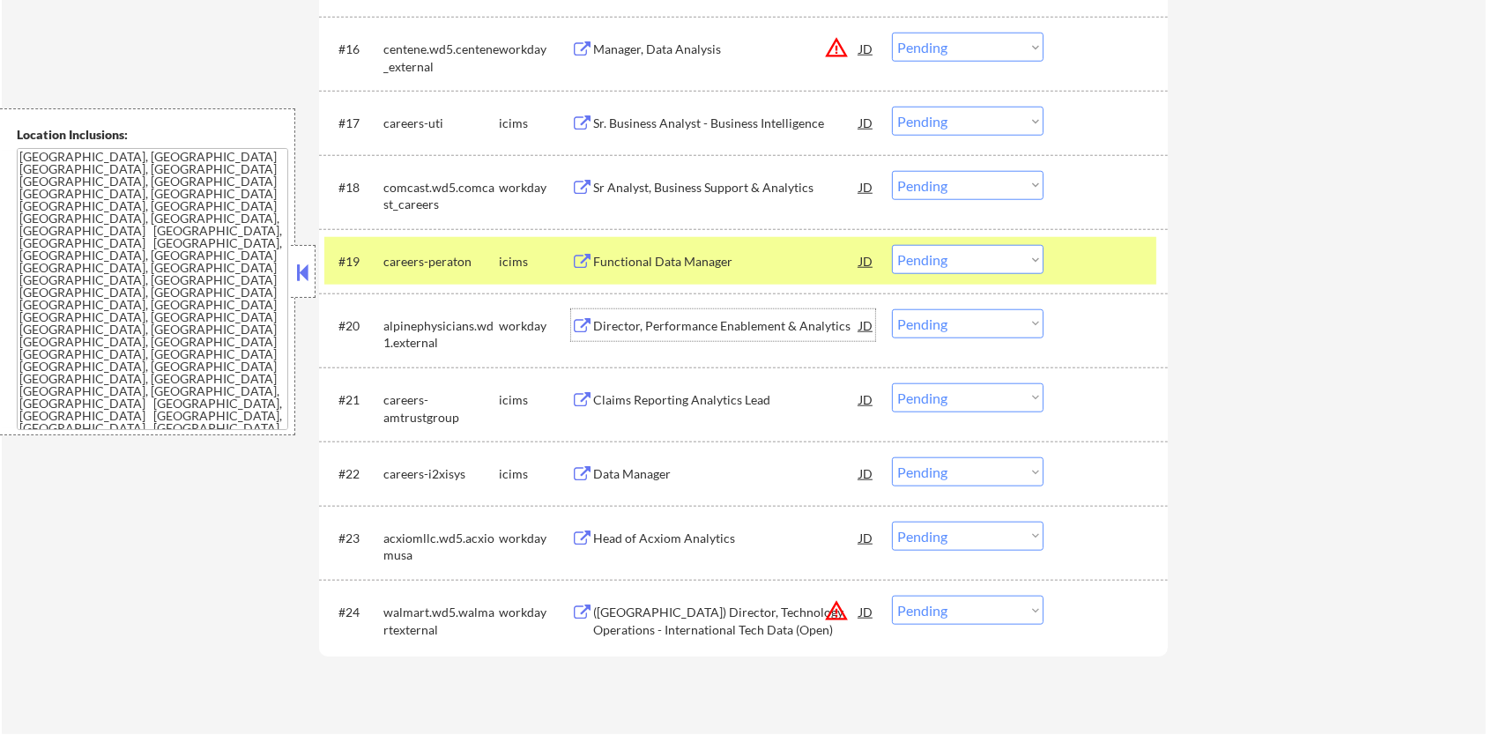
click at [705, 322] on div "Director, Performance Enablement & Analytics" at bounding box center [726, 326] width 266 height 18
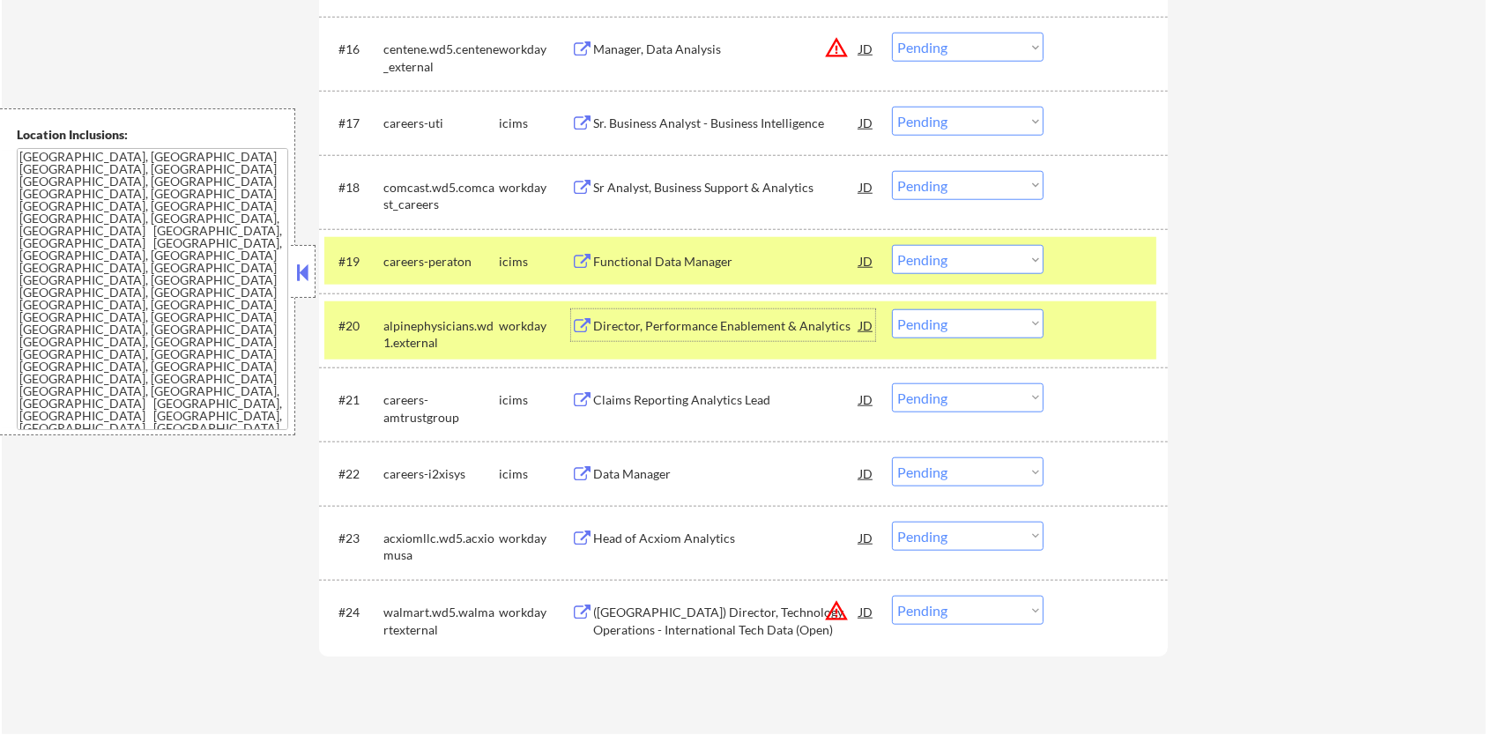
click at [748, 329] on select "Choose an option... Pending Applied Excluded (Questions) Excluded (Expired) Exc…" at bounding box center [968, 323] width 152 height 29
click at [748, 309] on select "Choose an option... Pending Applied Excluded (Questions) Excluded (Expired) Exc…" at bounding box center [968, 323] width 152 height 29
select select ""pending""
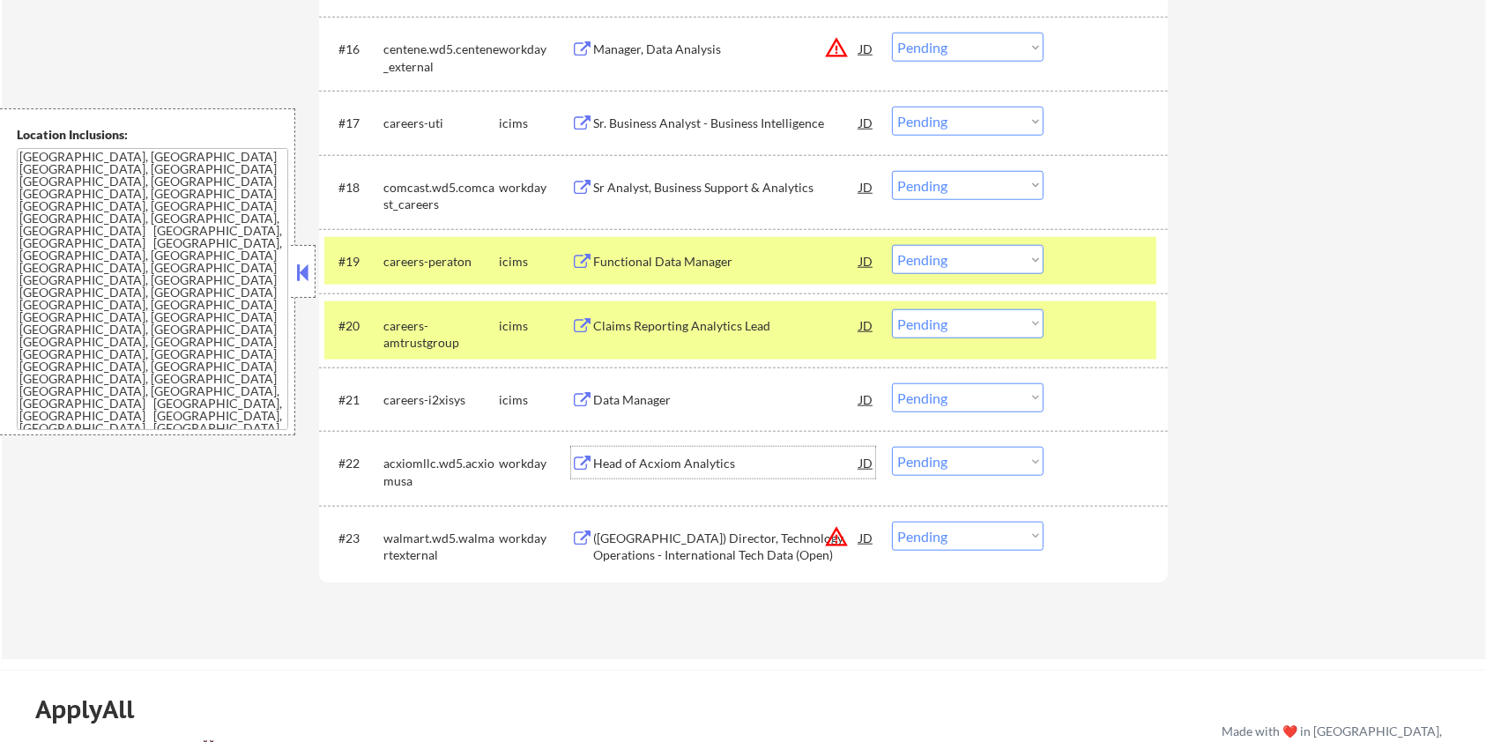
click at [656, 448] on div "Head of Acxiom Analytics" at bounding box center [726, 463] width 266 height 32
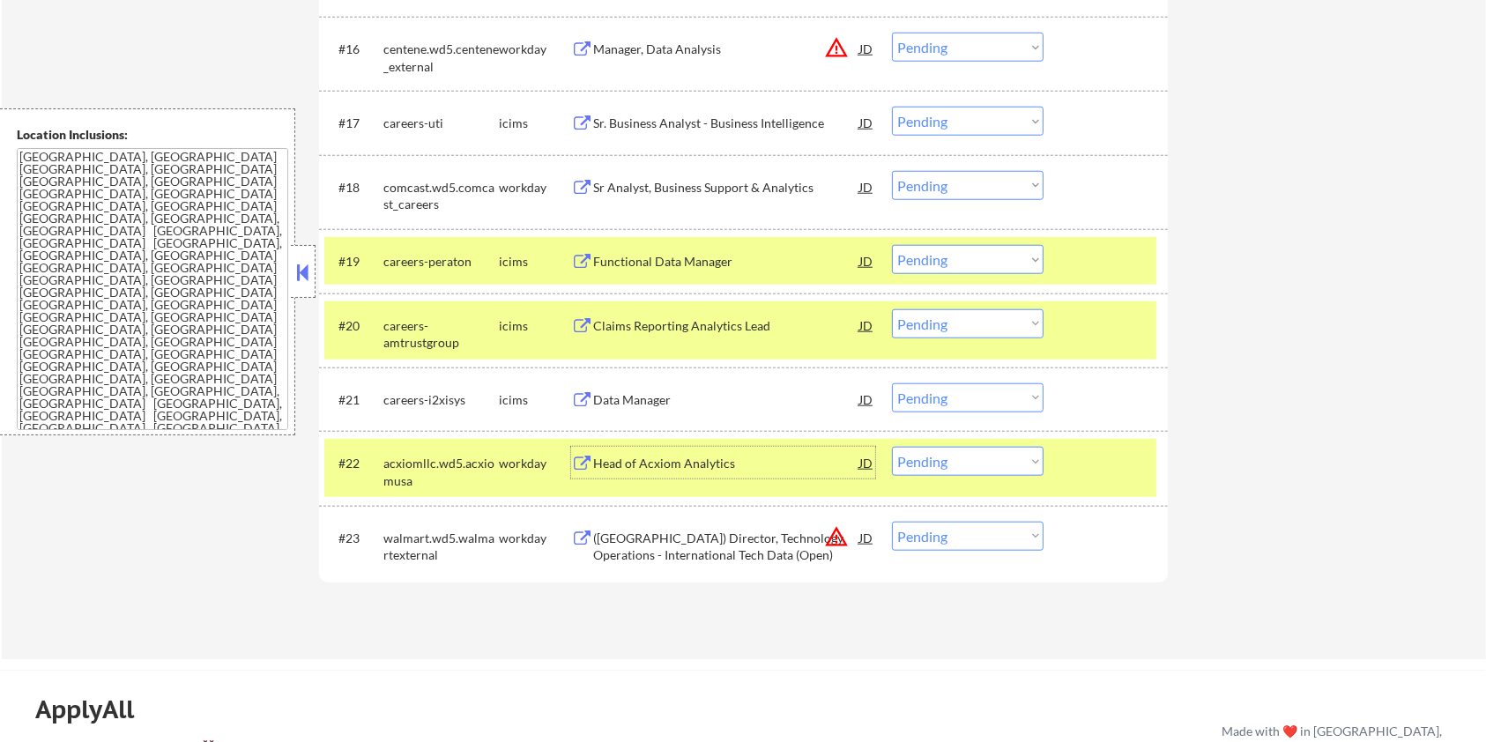
click at [748, 448] on select "Choose an option... Pending Applied Excluded (Questions) Excluded (Expired) Exc…" at bounding box center [968, 461] width 152 height 29
click at [748, 447] on select "Choose an option... Pending Applied Excluded (Questions) Excluded (Expired) Exc…" at bounding box center [968, 461] width 152 height 29
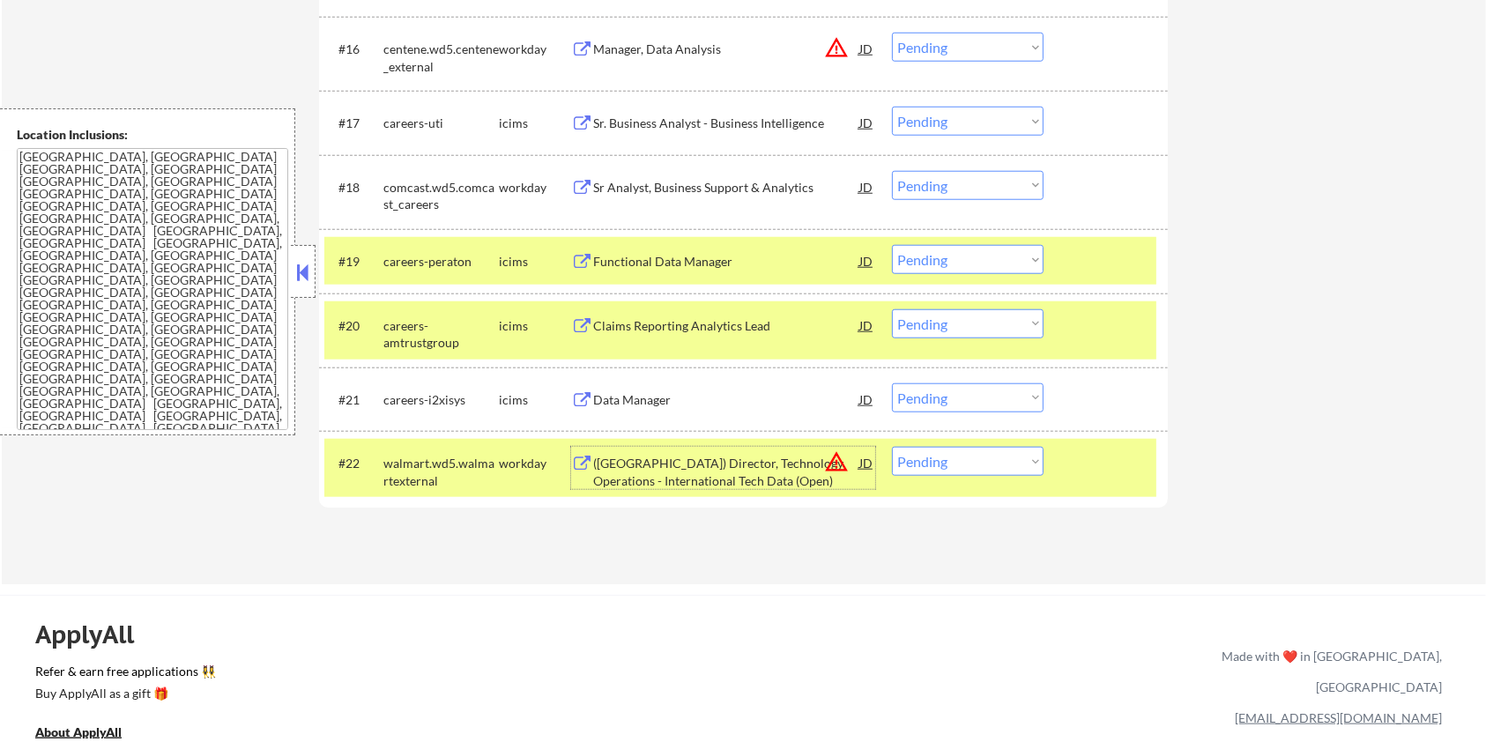
click at [607, 448] on div "(USA) Director, Technology Operations - International Tech Data (Open)" at bounding box center [726, 472] width 266 height 34
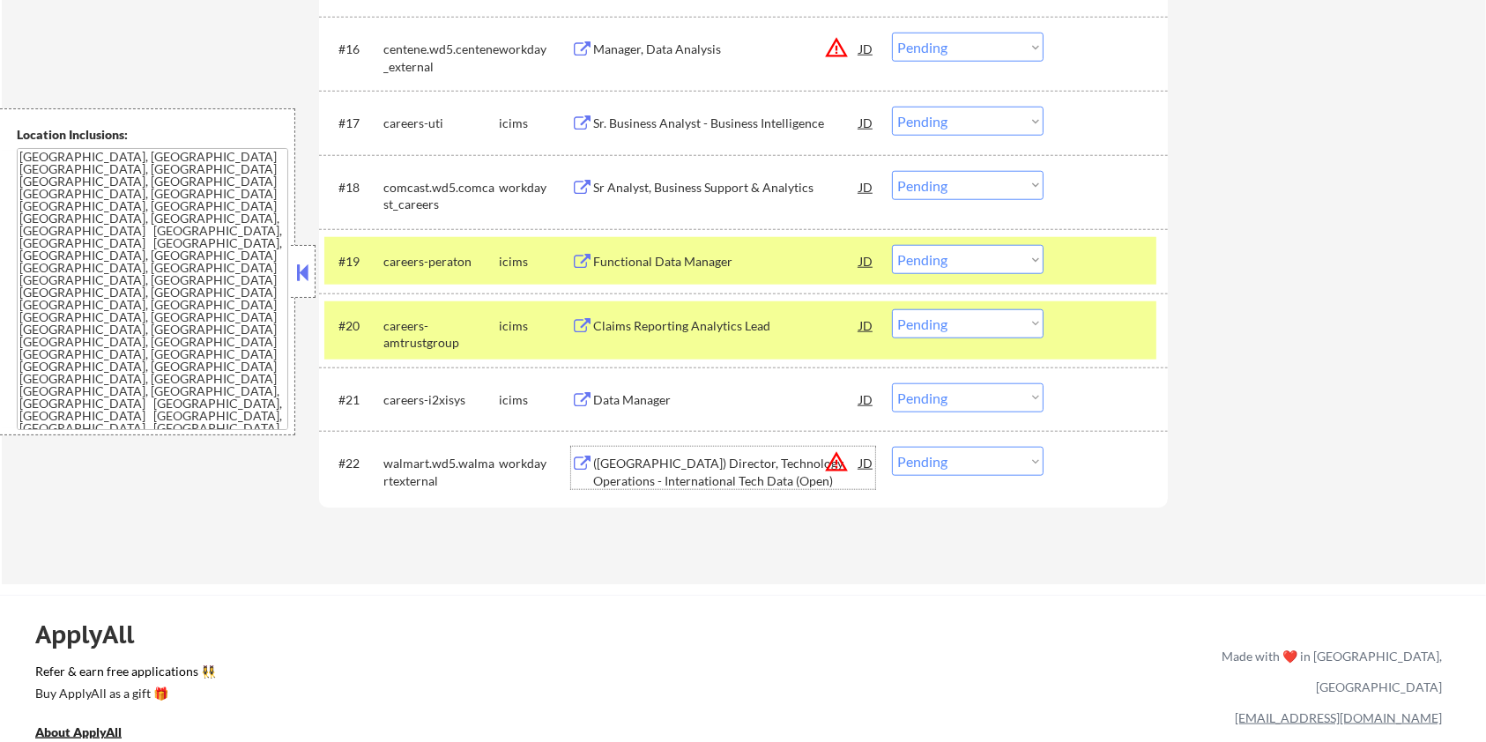
click at [748, 448] on select "Choose an option... Pending Applied Excluded (Questions) Excluded (Expired) Exc…" at bounding box center [968, 461] width 152 height 29
select select ""excluded__expired_""
click at [748, 447] on select "Choose an option... Pending Applied Excluded (Questions) Excluded (Expired) Exc…" at bounding box center [968, 461] width 152 height 29
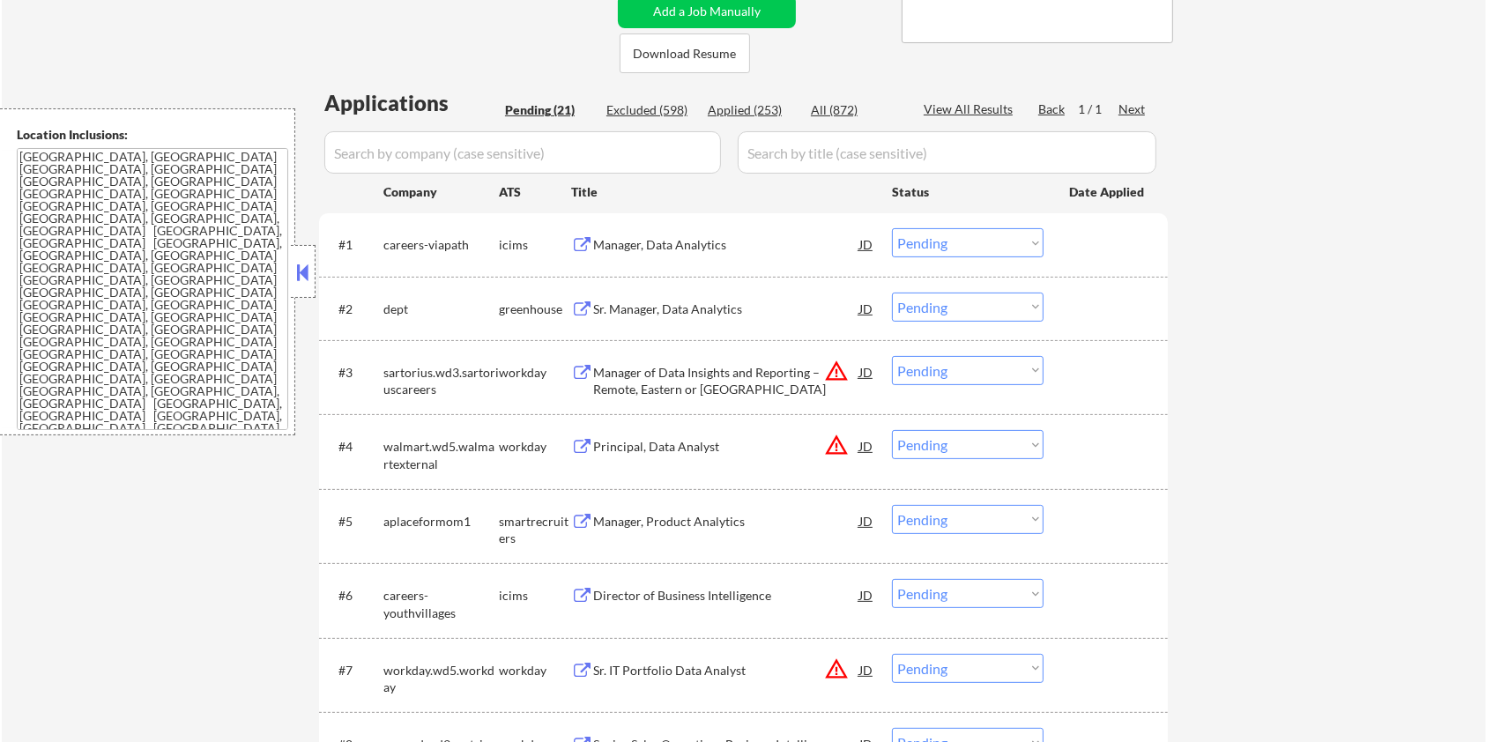
scroll to position [353, 0]
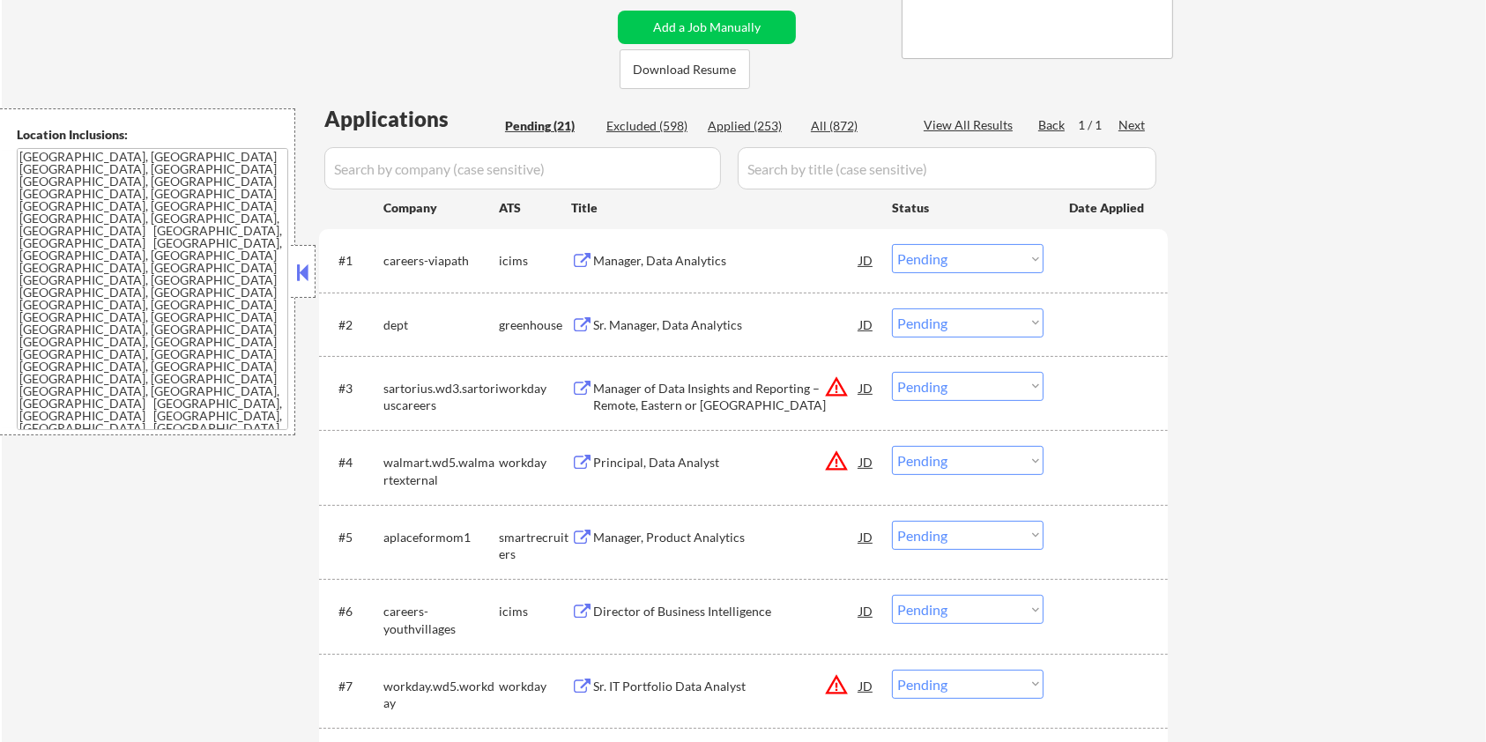
click at [648, 336] on div "Sr. Manager, Data Analytics" at bounding box center [726, 325] width 266 height 32
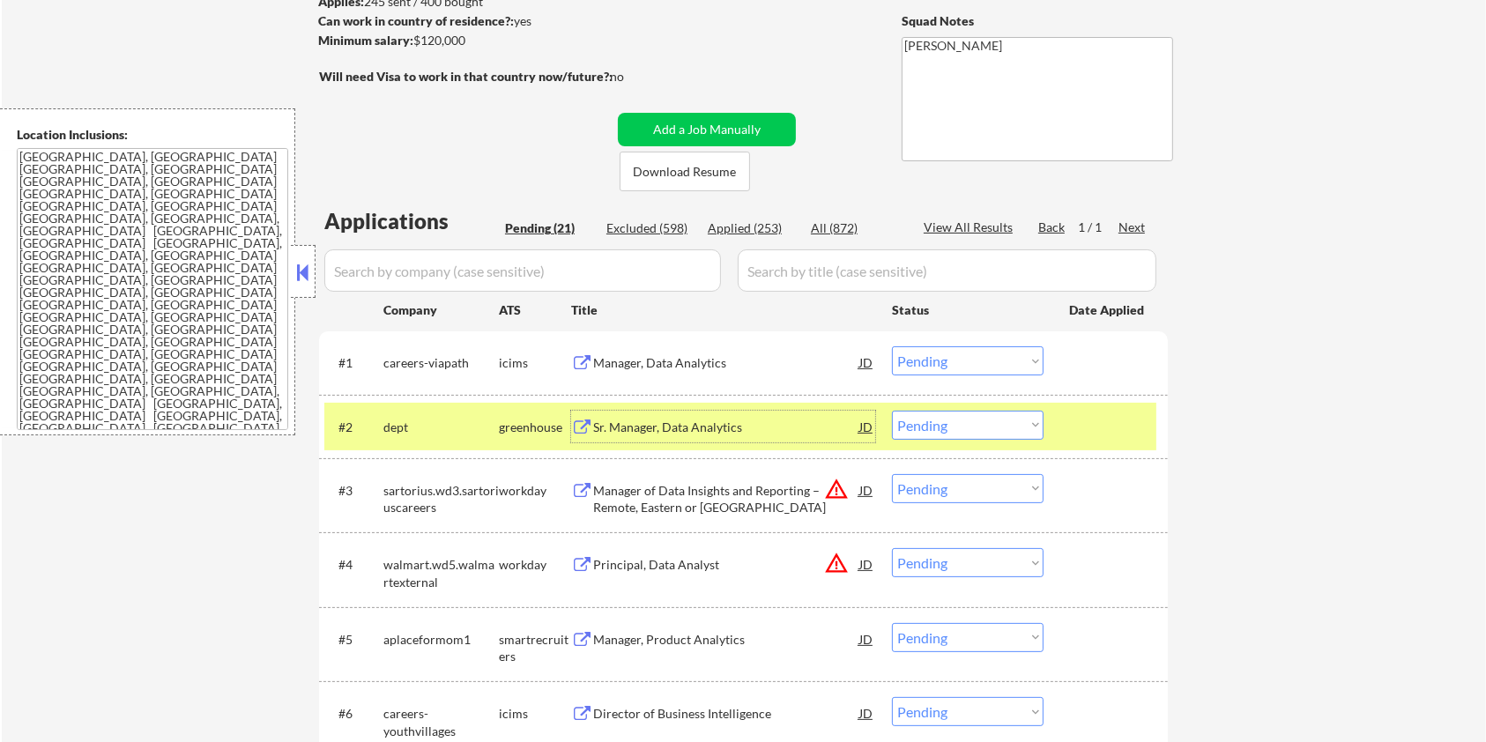
scroll to position [117, 0]
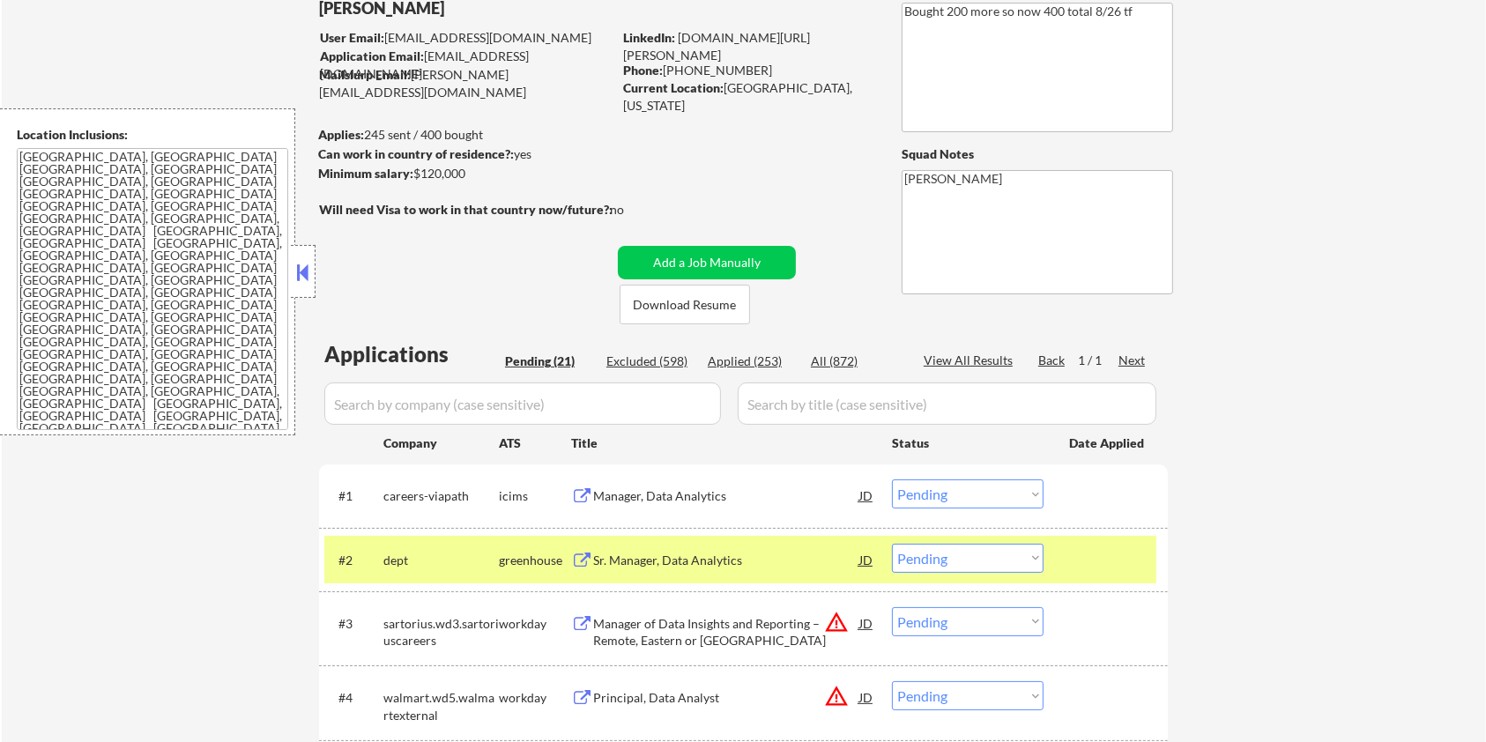
drag, startPoint x: 472, startPoint y: 180, endPoint x: 417, endPoint y: 175, distance: 54.8
click at [417, 175] on div "Minimum salary: $120,000" at bounding box center [465, 174] width 294 height 18
copy div "$120,000"
click at [748, 448] on select "Choose an option... Pending Applied Excluded (Questions) Excluded (Expired) Exc…" at bounding box center [968, 558] width 152 height 29
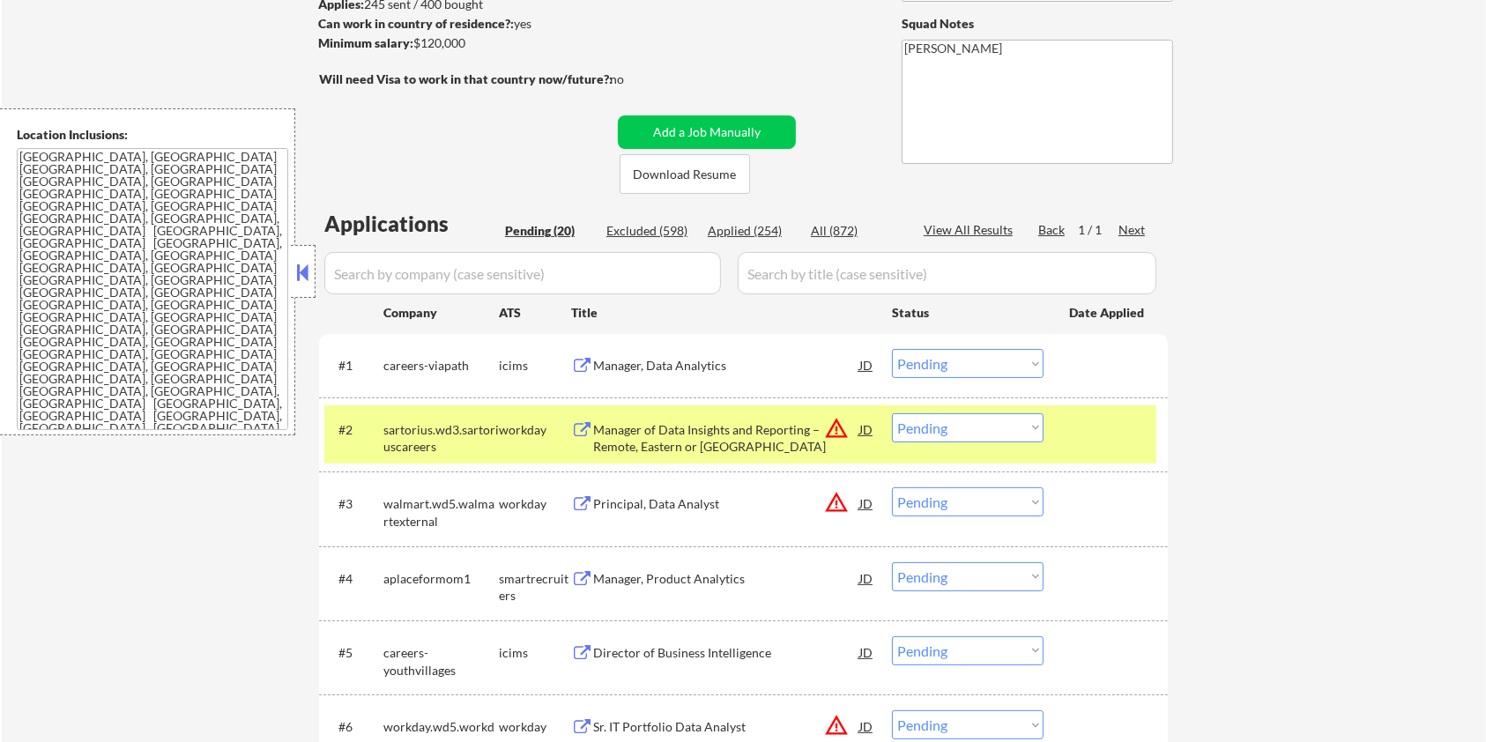
scroll to position [353, 0]
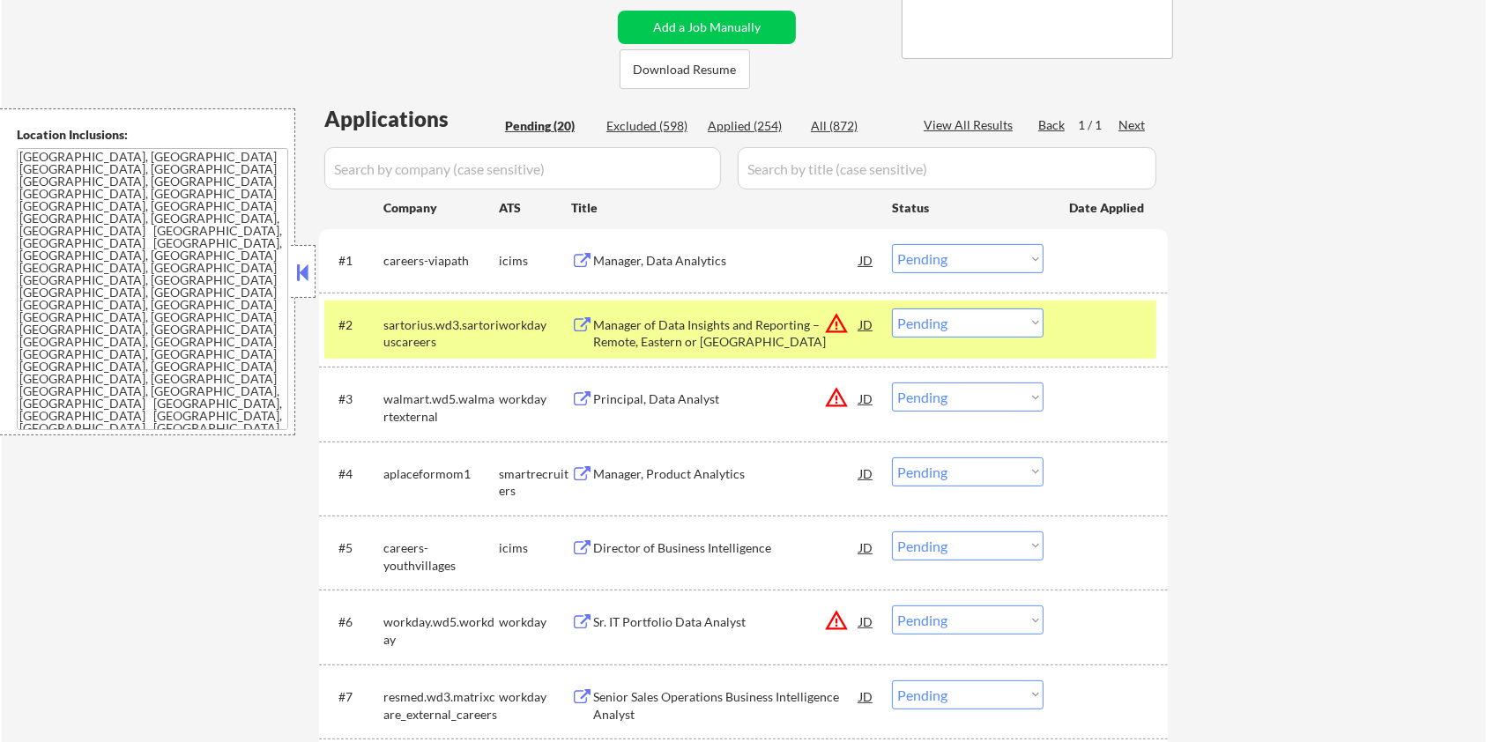
click at [670, 337] on div "Manager of Data Insights and Reporting – Remote, Eastern or Central US" at bounding box center [726, 333] width 266 height 34
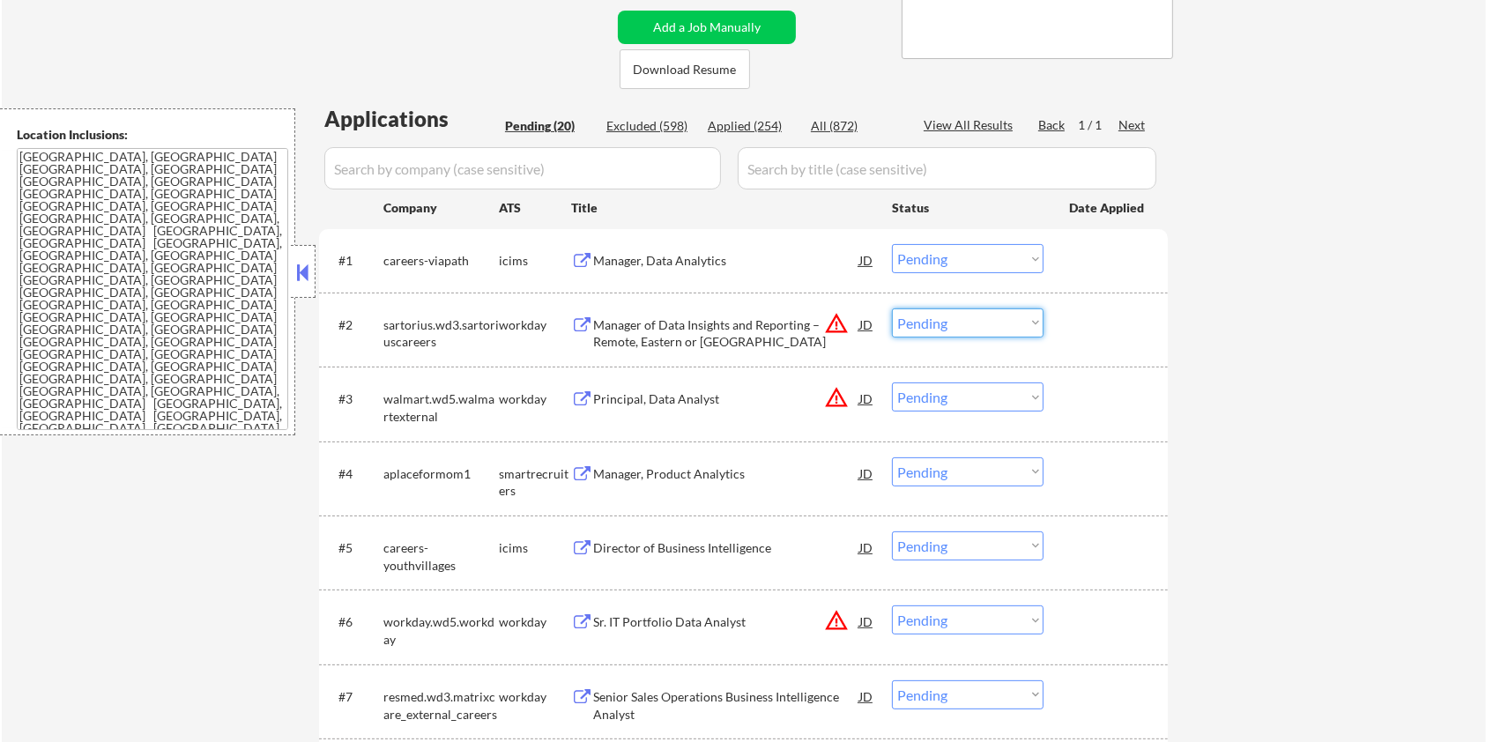
click at [748, 323] on select "Choose an option... Pending Applied Excluded (Questions) Excluded (Expired) Exc…" at bounding box center [968, 323] width 152 height 29
click at [748, 309] on select "Choose an option... Pending Applied Excluded (Questions) Excluded (Expired) Exc…" at bounding box center [968, 323] width 152 height 29
select select ""pending""
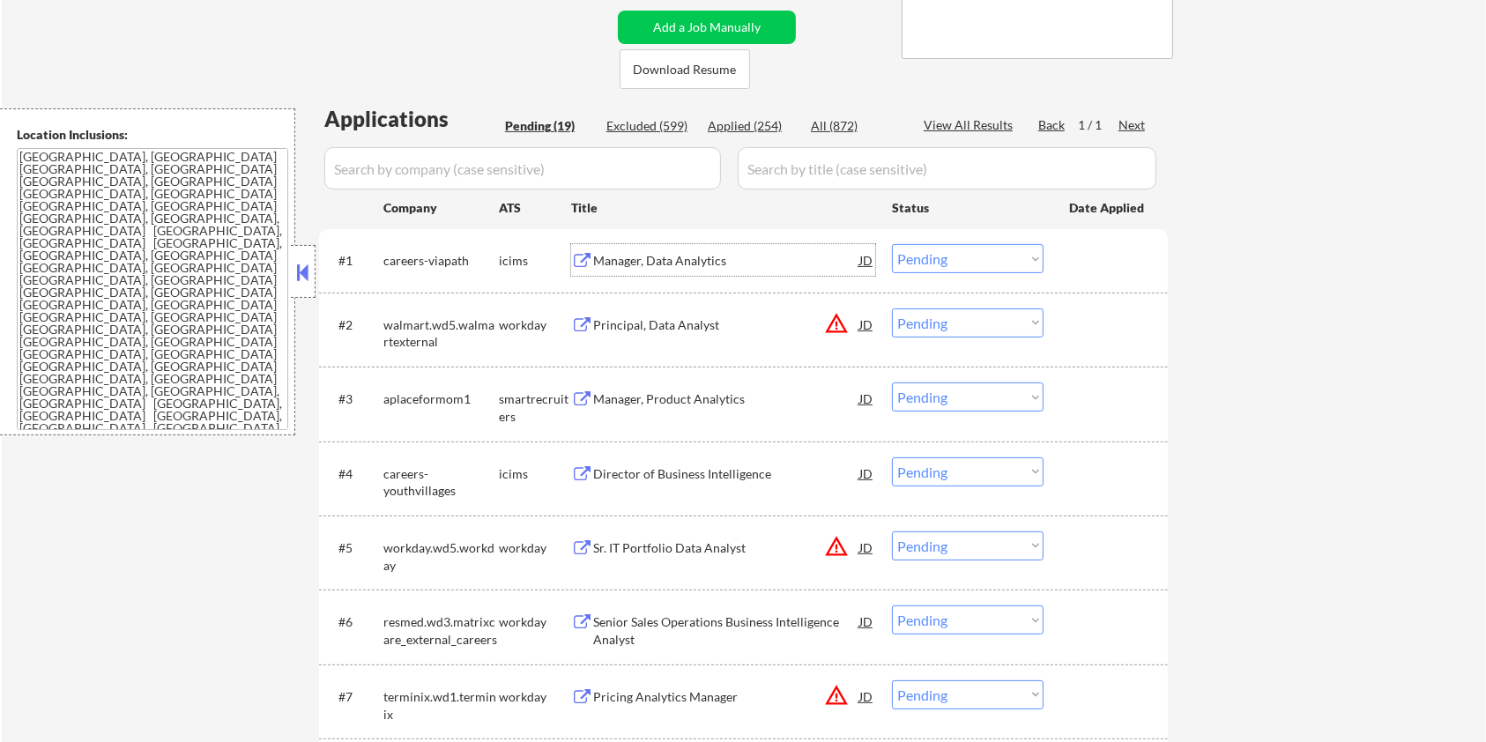
click at [679, 264] on div "Manager, Data Analytics" at bounding box center [726, 261] width 266 height 18
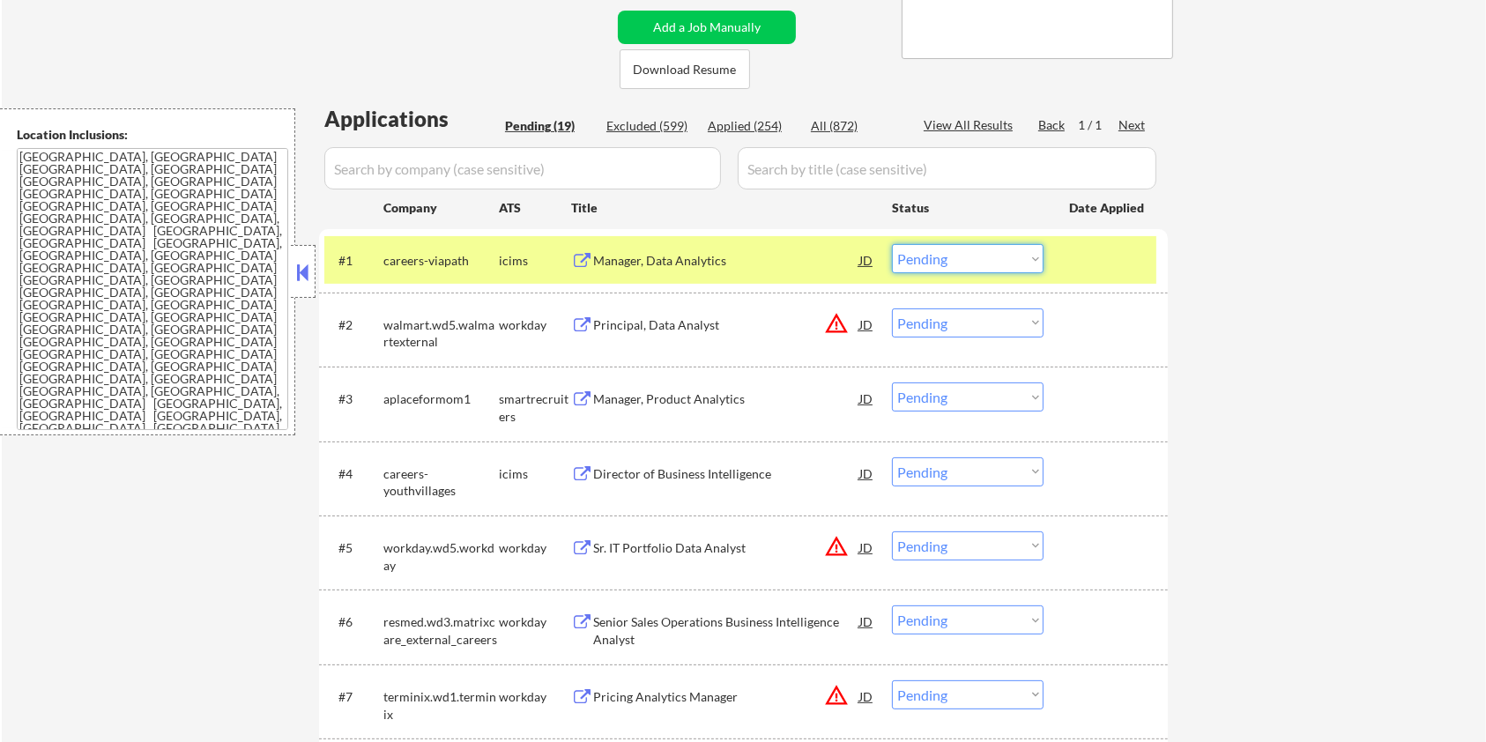
click at [748, 254] on select "Choose an option... Pending Applied Excluded (Questions) Excluded (Expired) Exc…" at bounding box center [968, 258] width 152 height 29
click at [748, 244] on select "Choose an option... Pending Applied Excluded (Questions) Excluded (Expired) Exc…" at bounding box center [968, 258] width 152 height 29
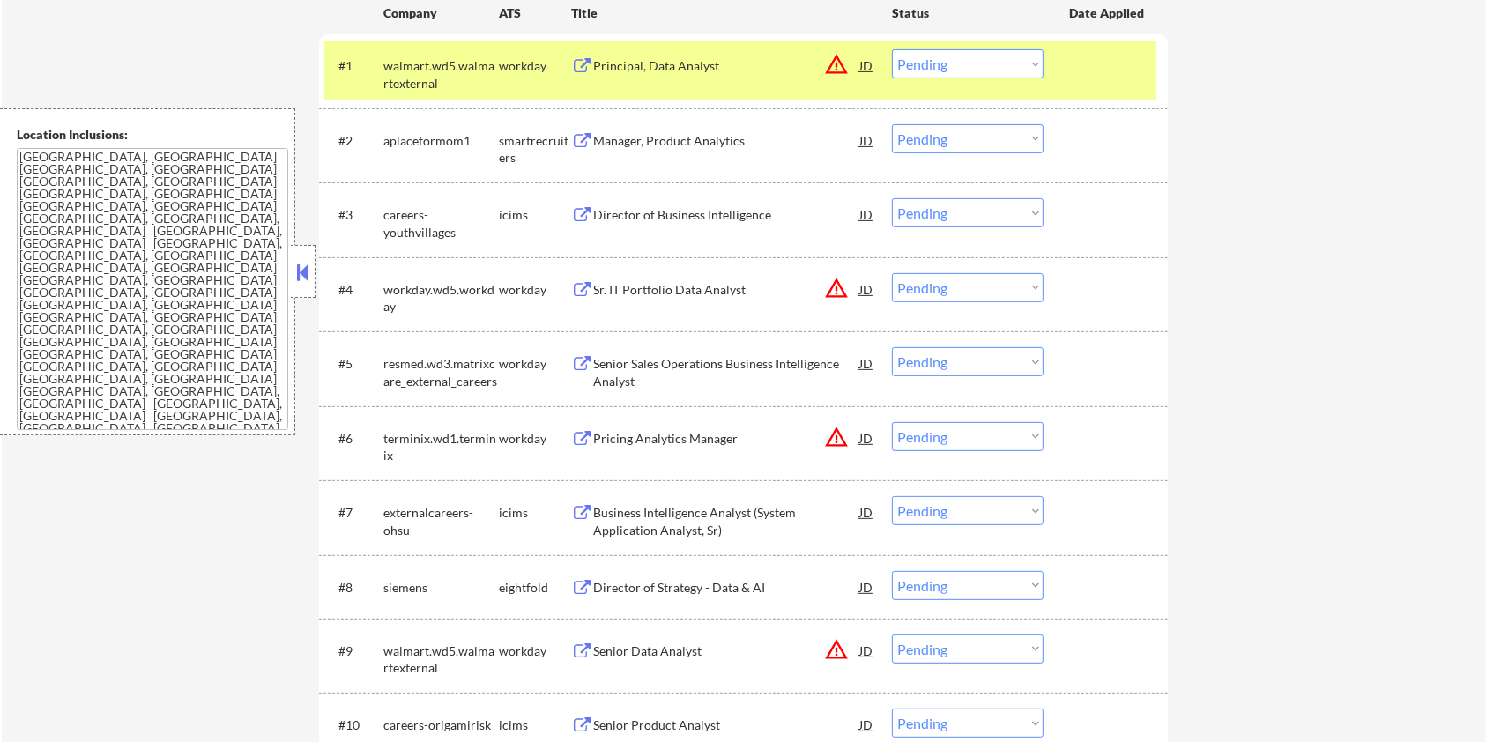
scroll to position [470, 0]
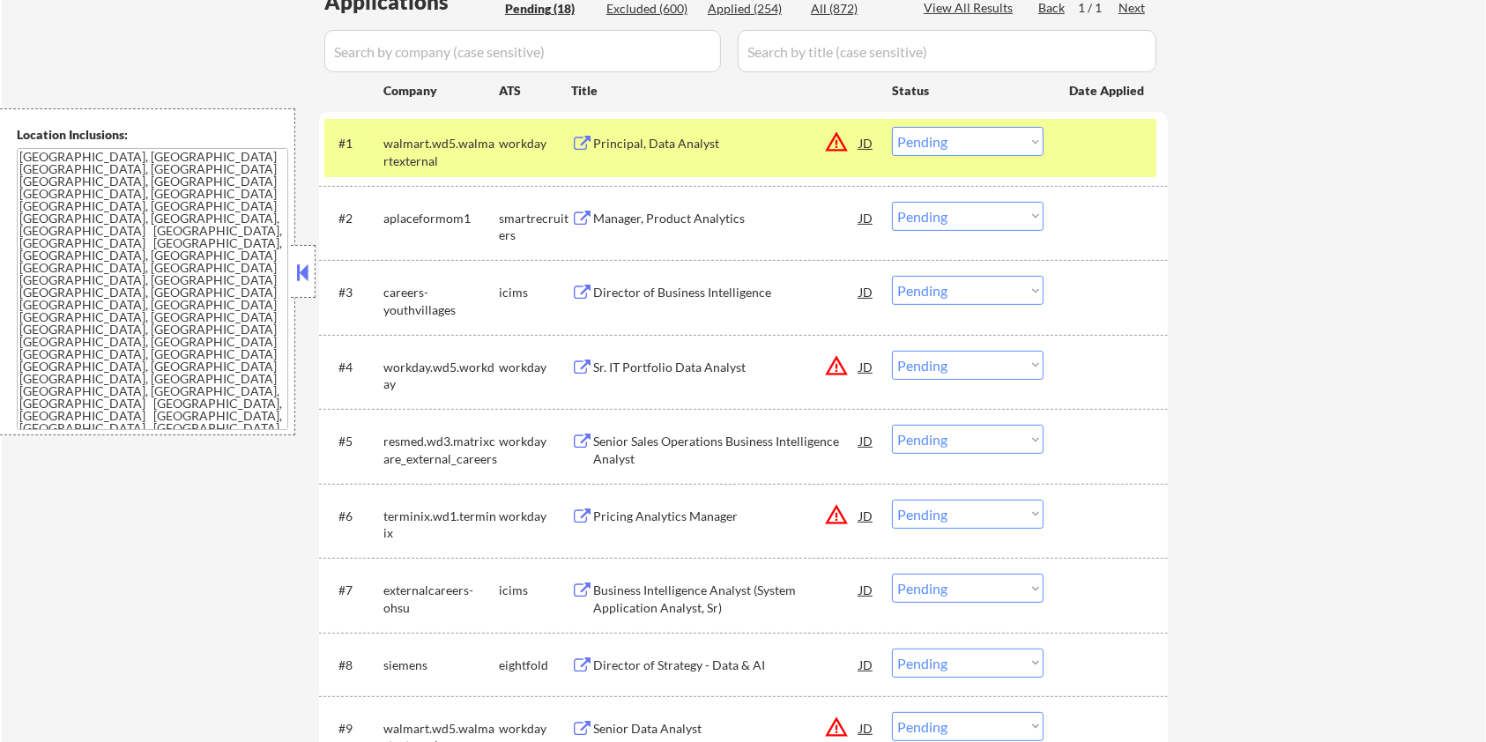
click at [629, 142] on div "Principal, Data Analyst" at bounding box center [726, 144] width 266 height 18
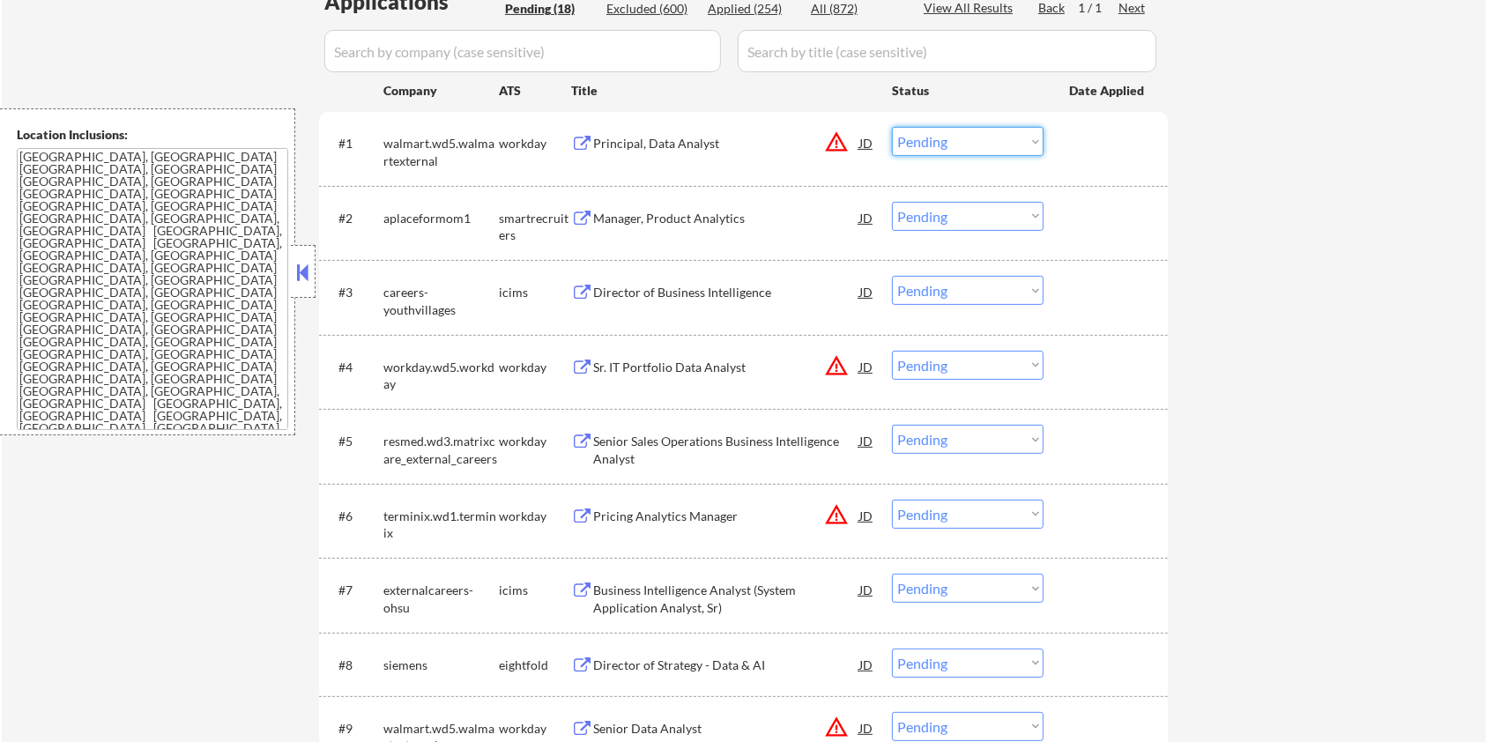
click at [748, 142] on select "Choose an option... Pending Applied Excluded (Questions) Excluded (Expired) Exc…" at bounding box center [968, 141] width 152 height 29
click at [748, 127] on select "Choose an option... Pending Applied Excluded (Questions) Excluded (Expired) Exc…" at bounding box center [968, 141] width 152 height 29
select select ""pending""
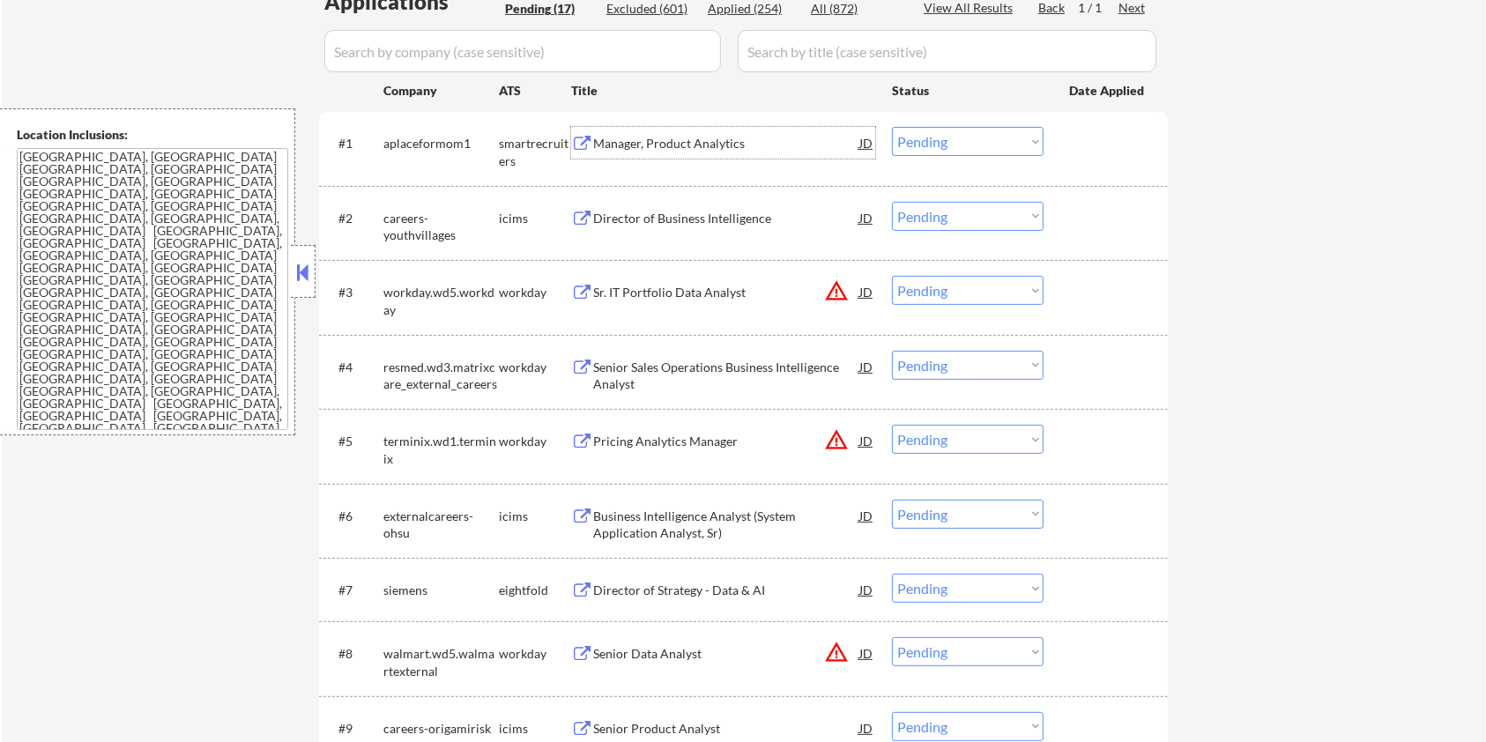
click at [689, 138] on div "Manager, Product Analytics" at bounding box center [726, 144] width 266 height 18
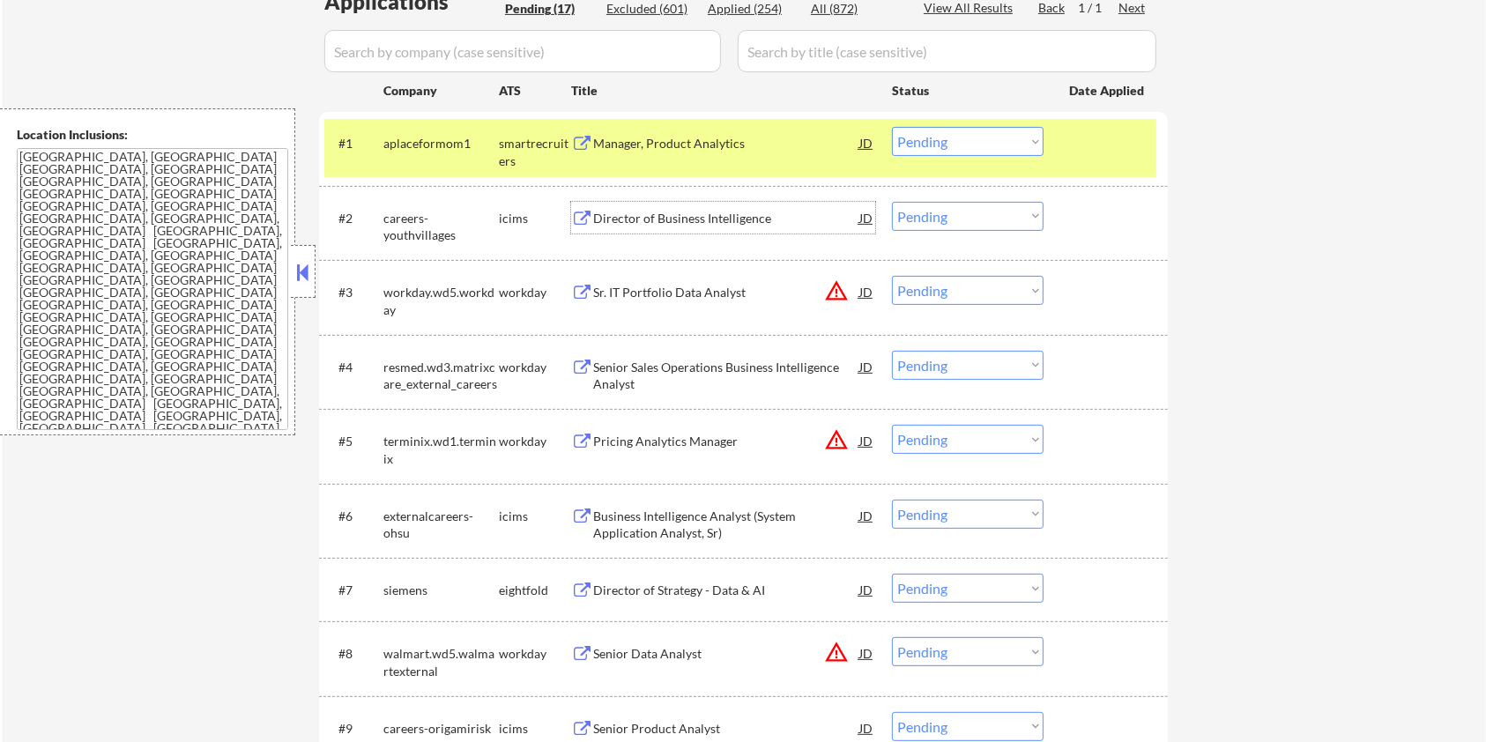
click at [644, 221] on div "Director of Business Intelligence" at bounding box center [726, 219] width 266 height 18
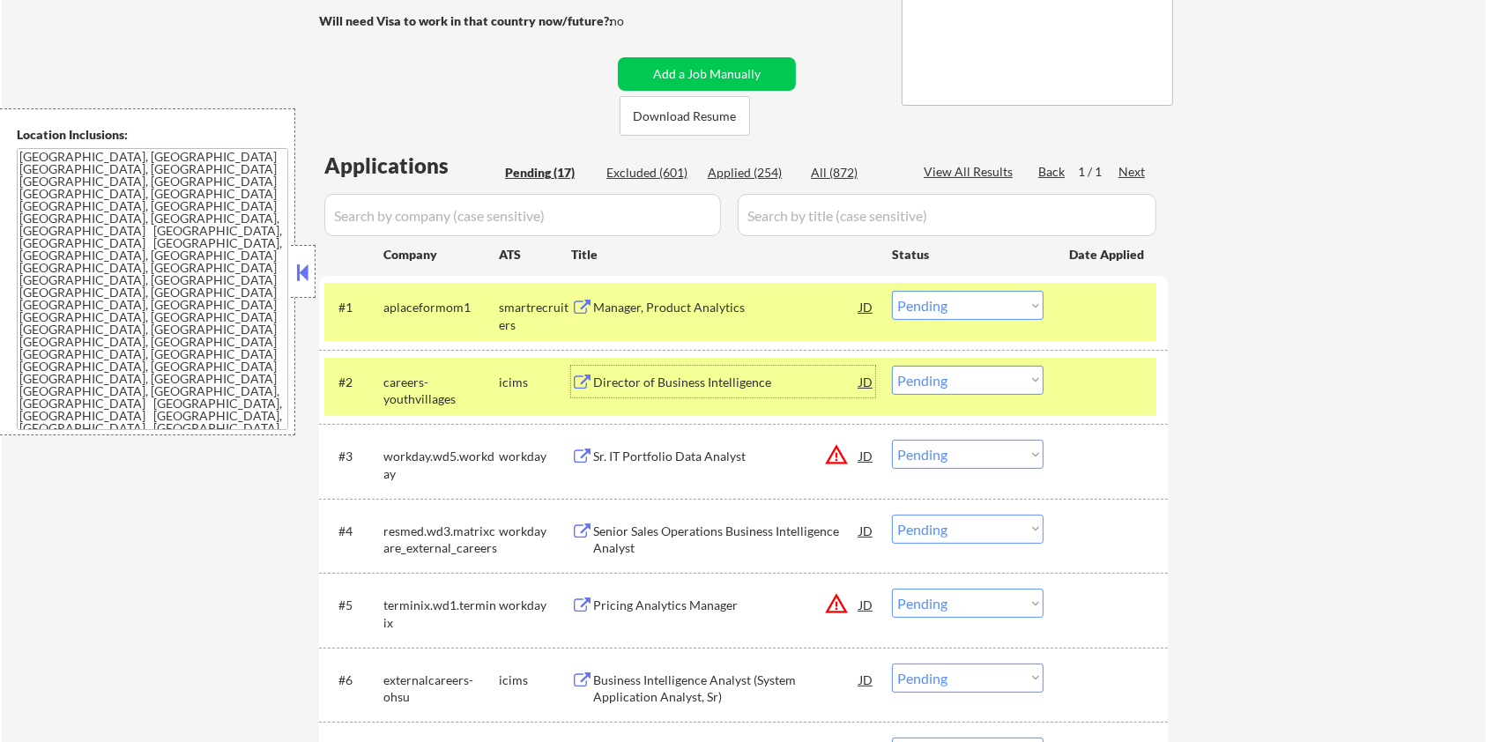
scroll to position [0, 0]
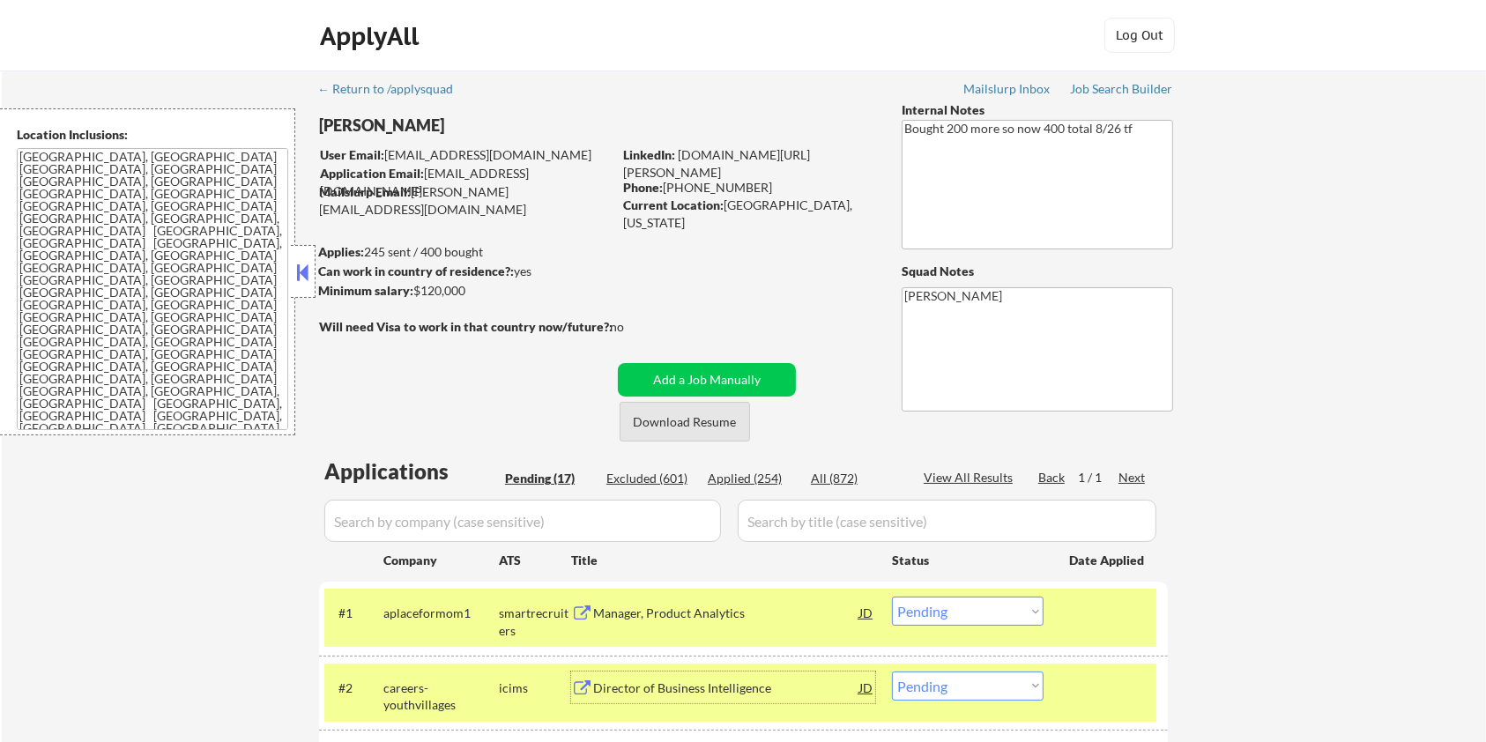
click at [679, 426] on button "Download Resume" at bounding box center [685, 422] width 130 height 40
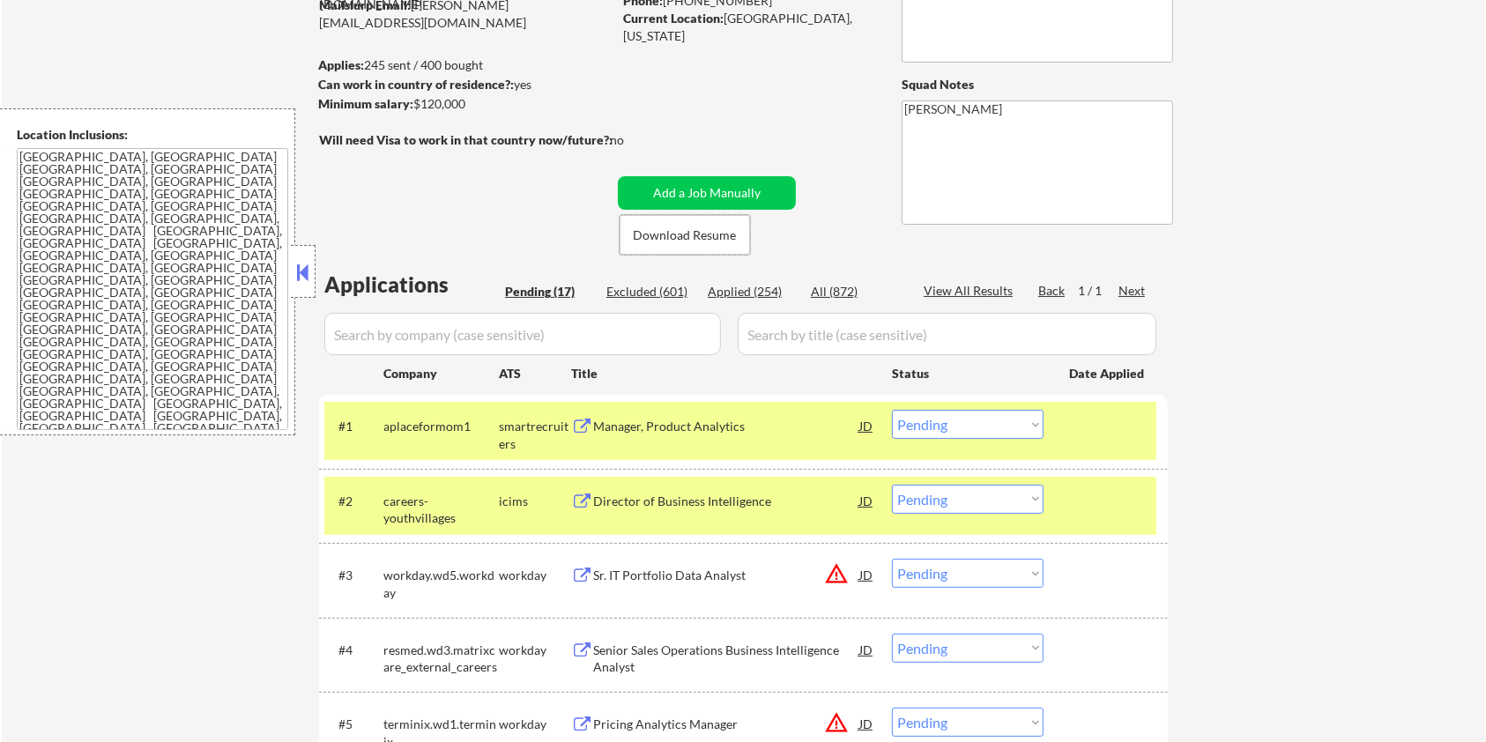
scroll to position [234, 0]
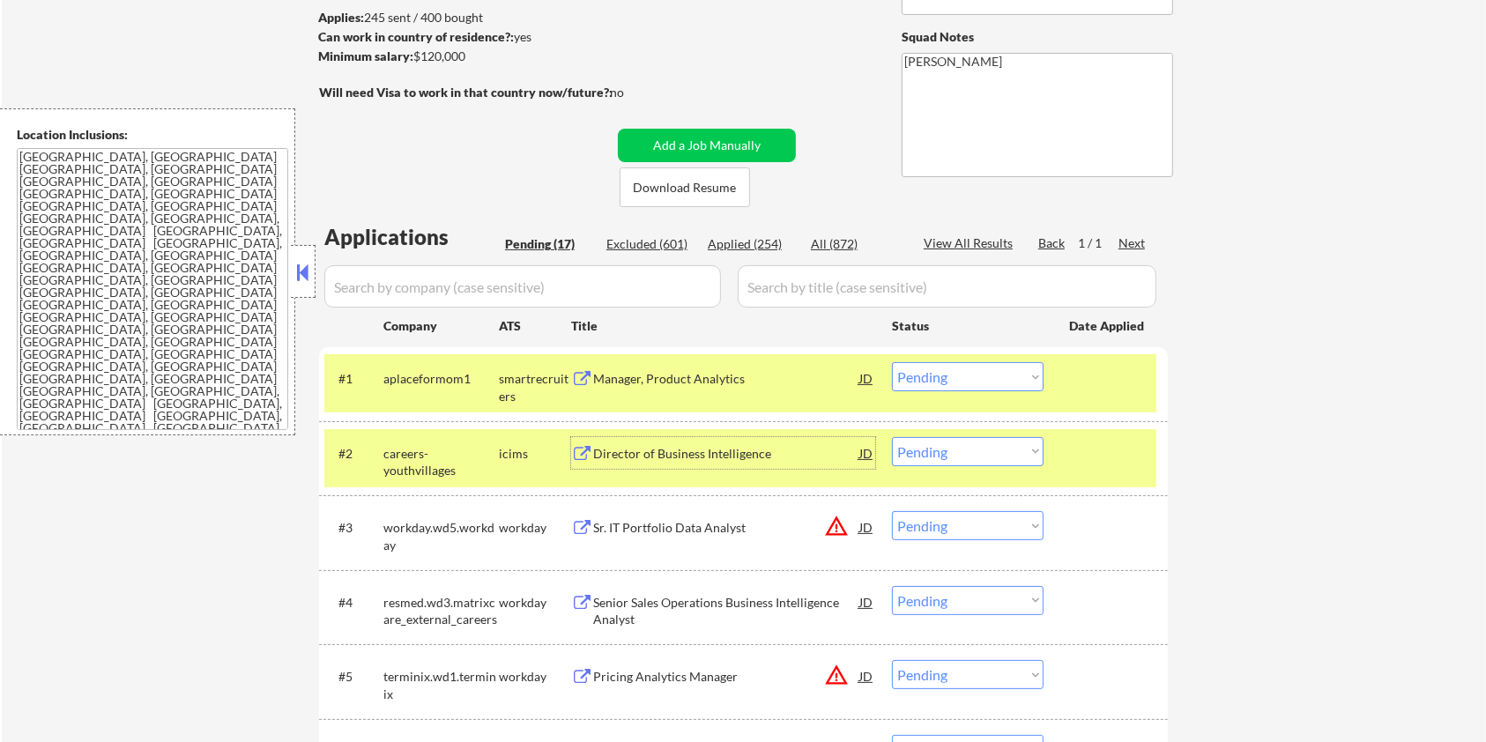
click at [622, 448] on div "Director of Business Intelligence" at bounding box center [726, 453] width 266 height 32
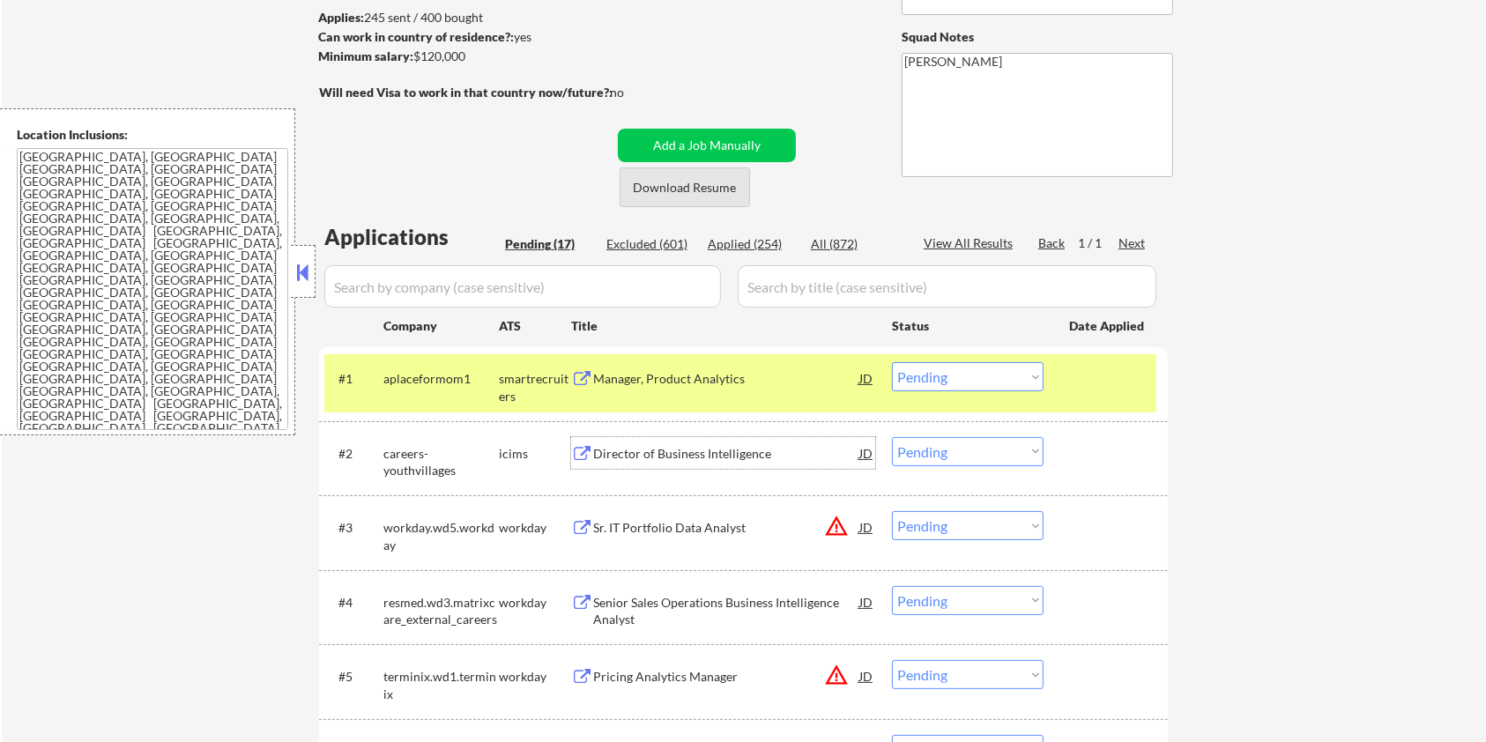
click at [679, 175] on button "Download Resume" at bounding box center [685, 187] width 130 height 40
click at [748, 145] on div "← Return to /applysquad Mailslurp Inbox Job Search Builder Gabriel Freimund Use…" at bounding box center [744, 740] width 1485 height 1808
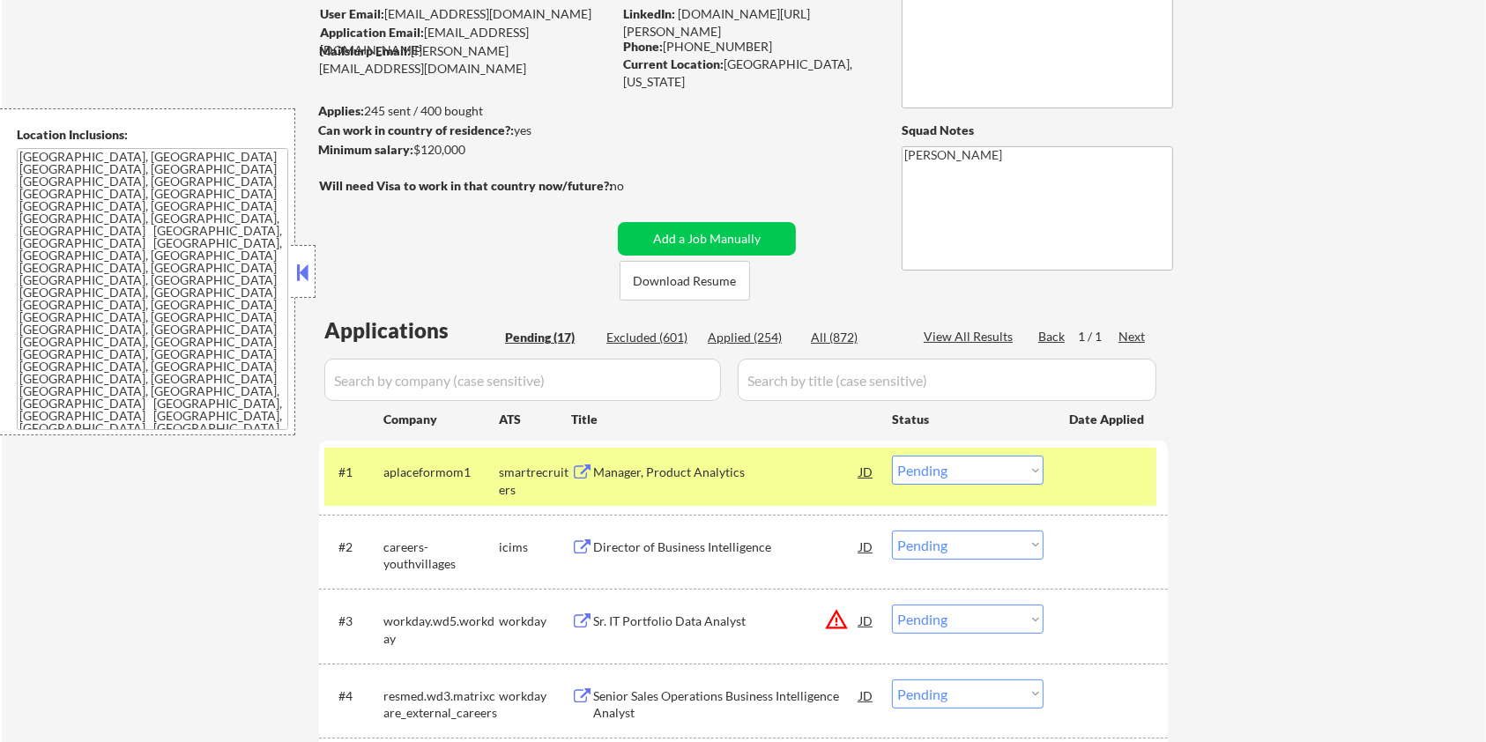
scroll to position [0, 0]
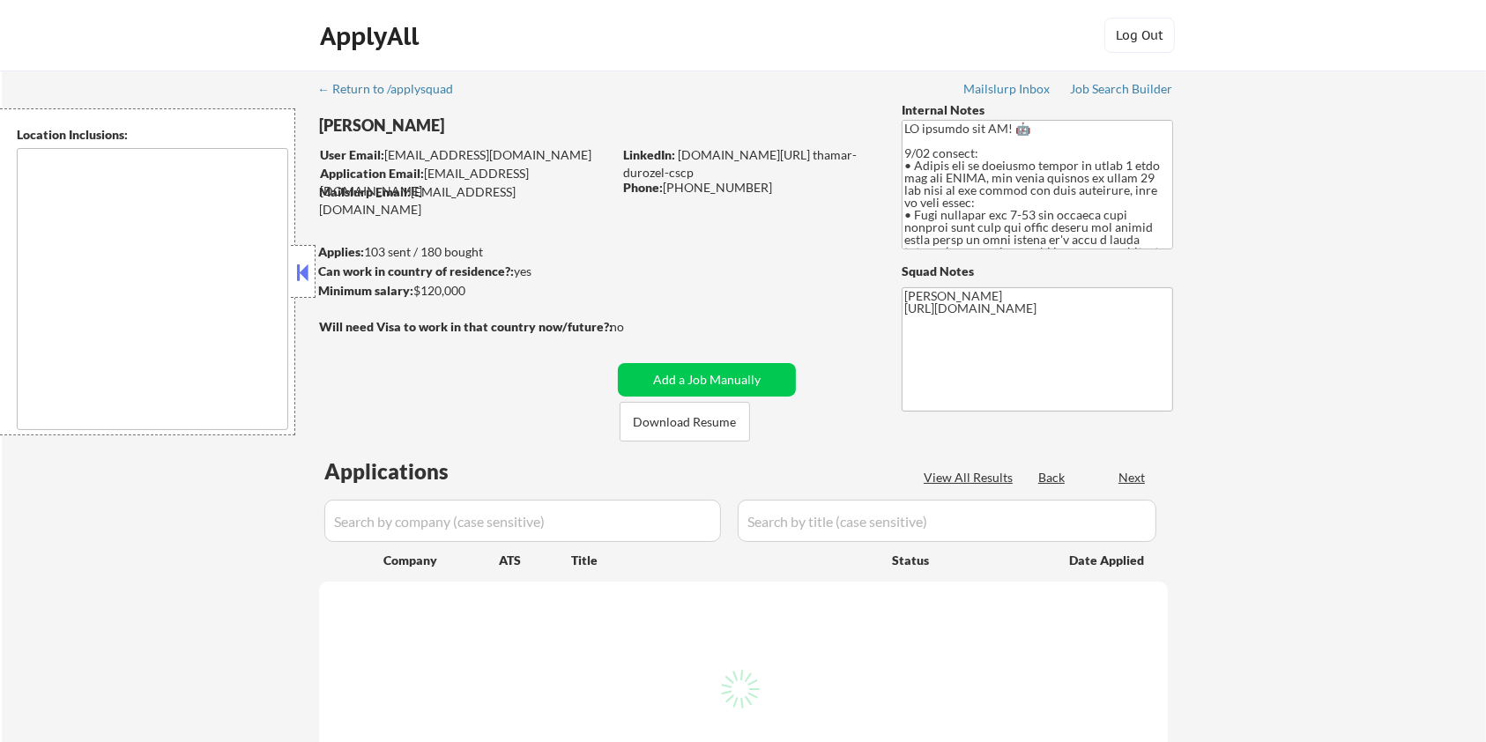
type textarea "[GEOGRAPHIC_DATA], [GEOGRAPHIC_DATA] [GEOGRAPHIC_DATA], [GEOGRAPHIC_DATA] [GEOG…"
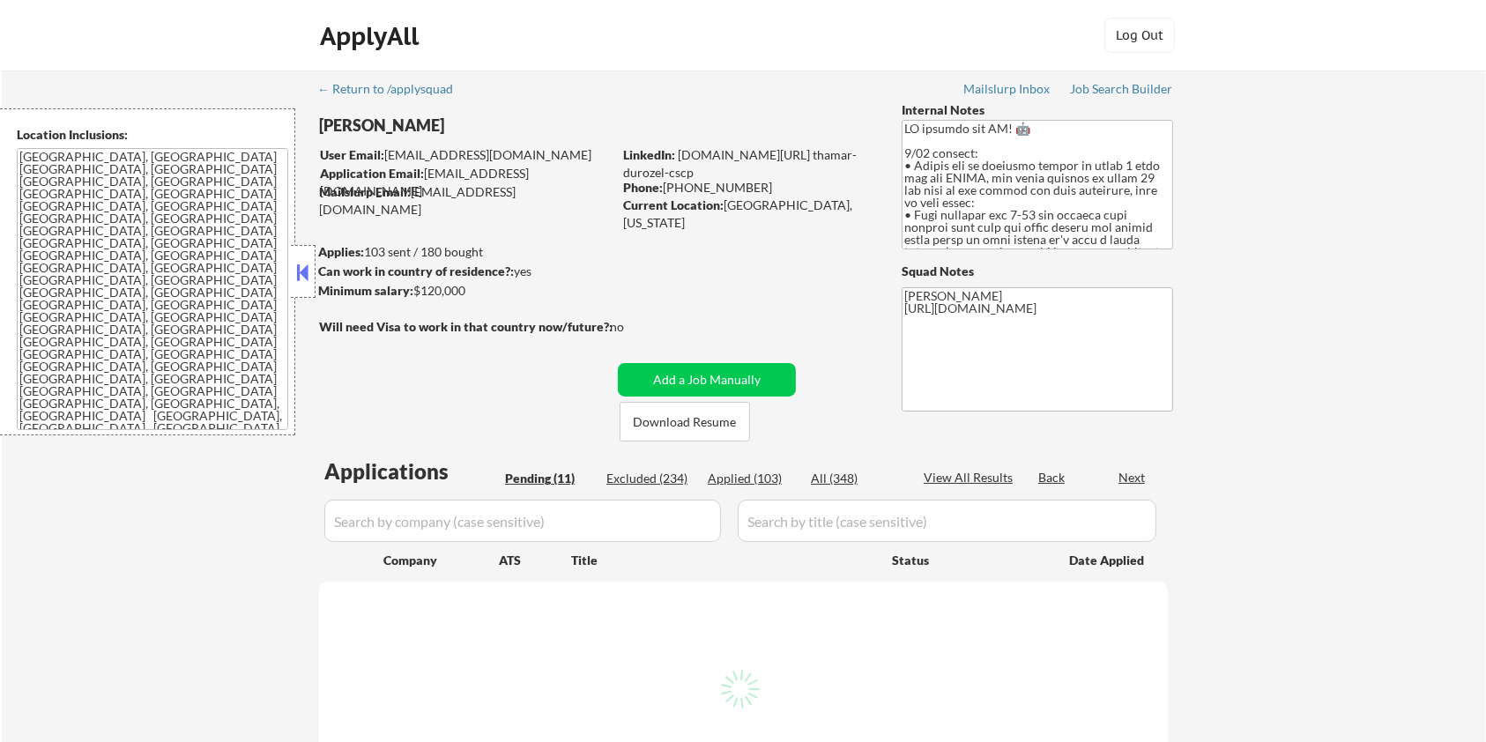
select select ""pending""
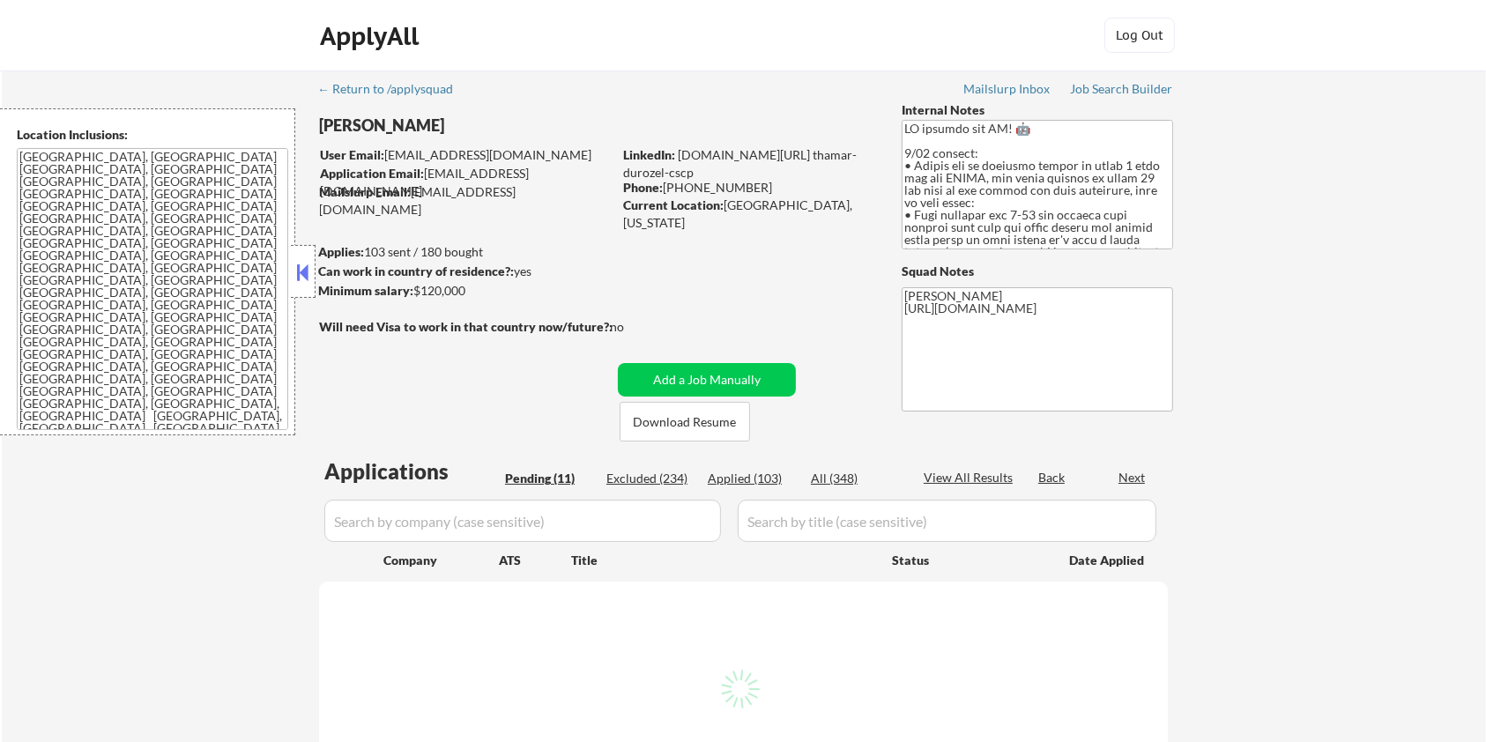
select select ""pending""
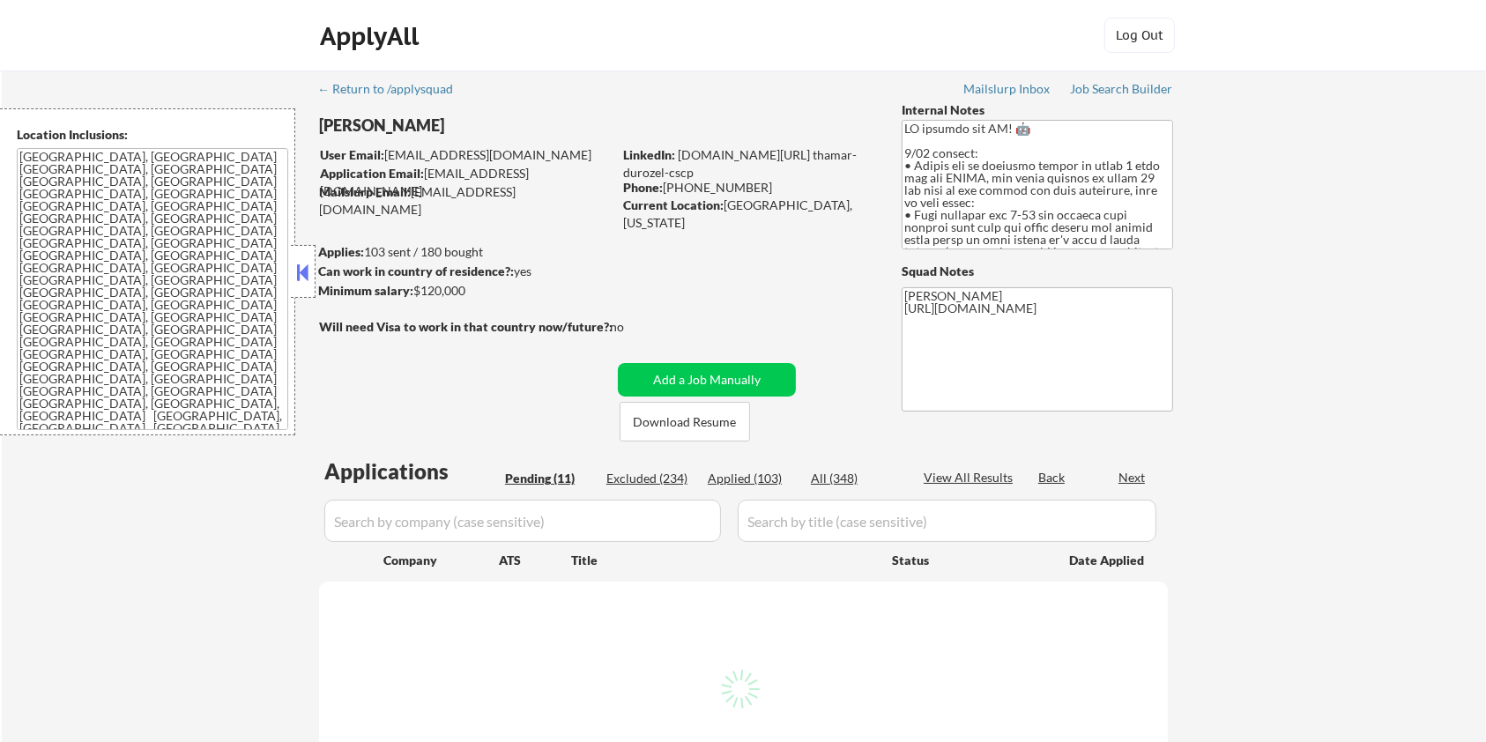
select select ""pending""
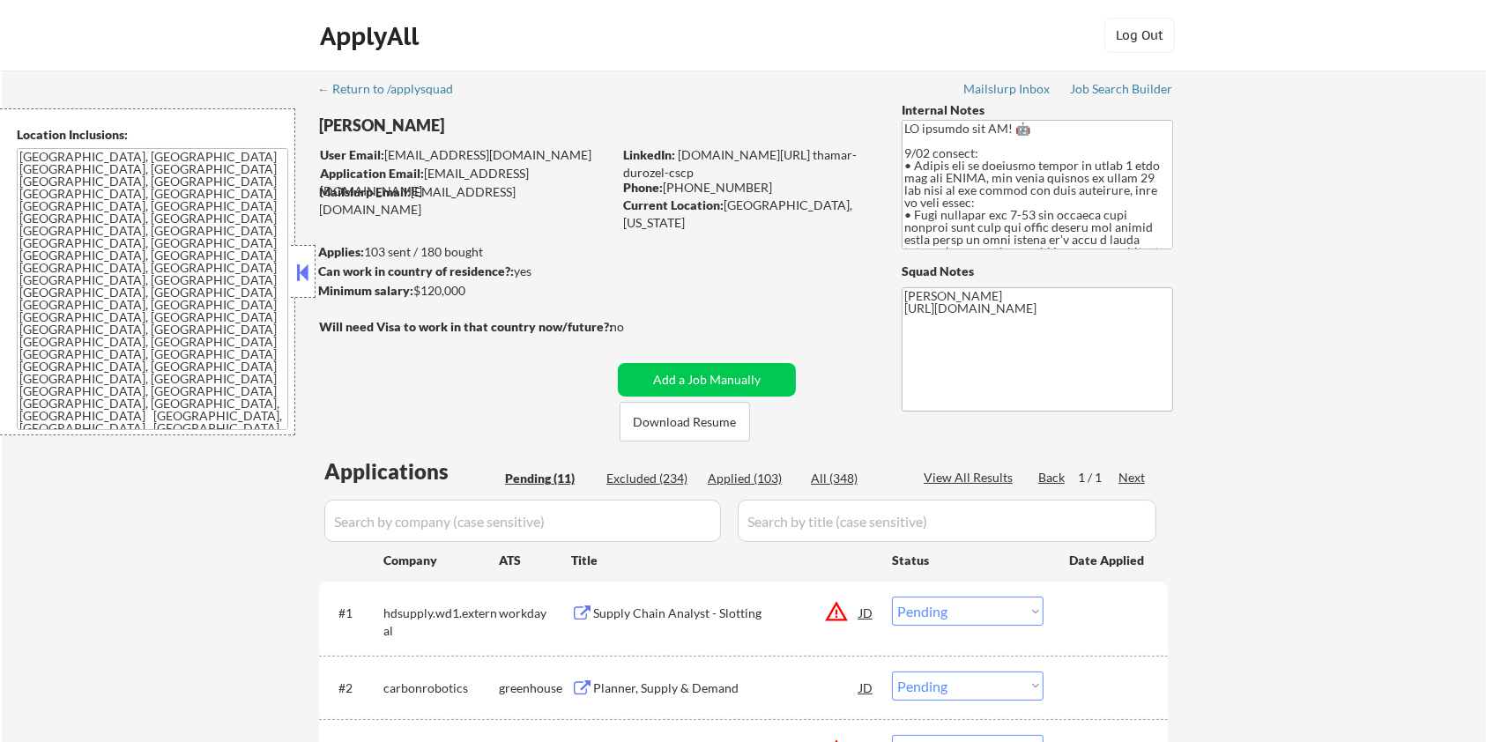
scroll to position [234, 0]
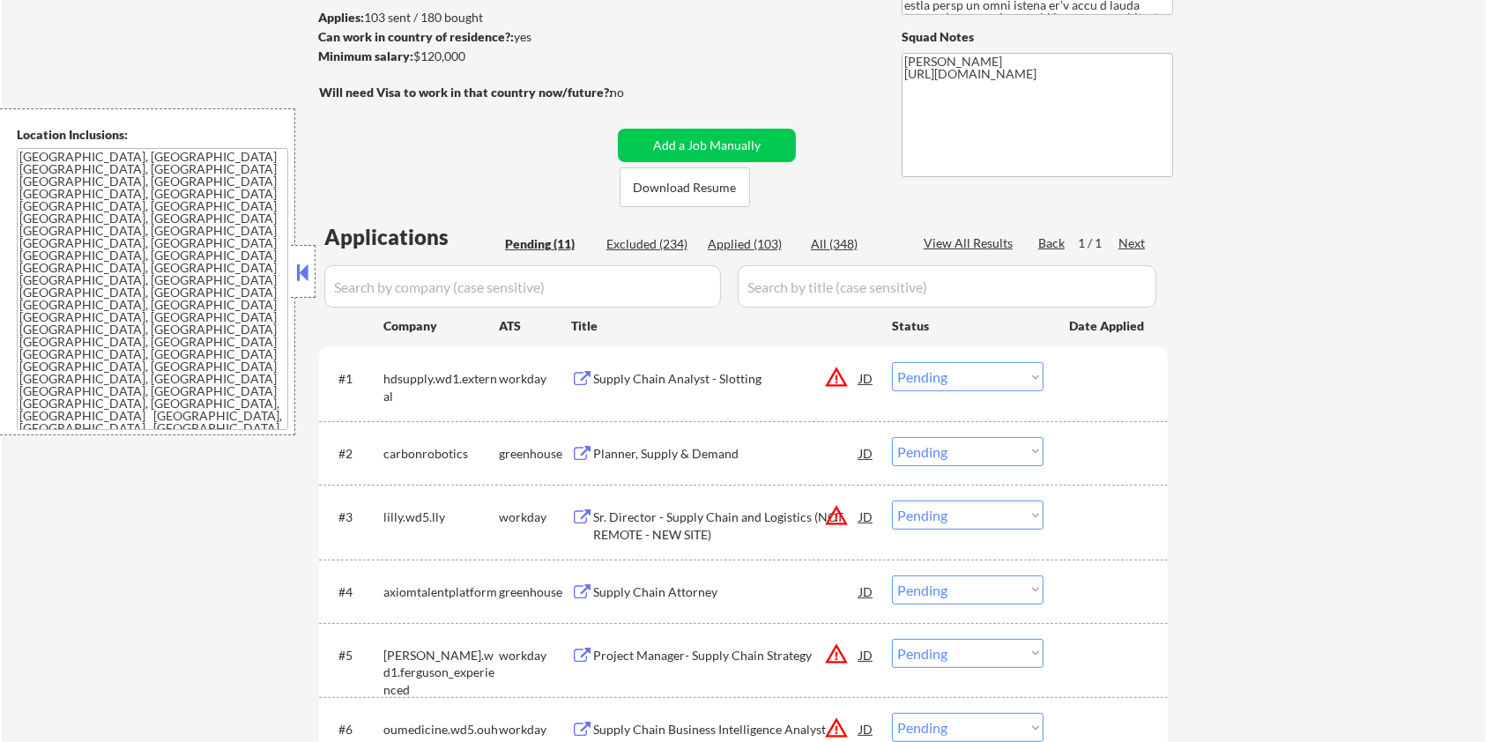
click at [621, 453] on div "Planner, Supply & Demand" at bounding box center [726, 454] width 266 height 18
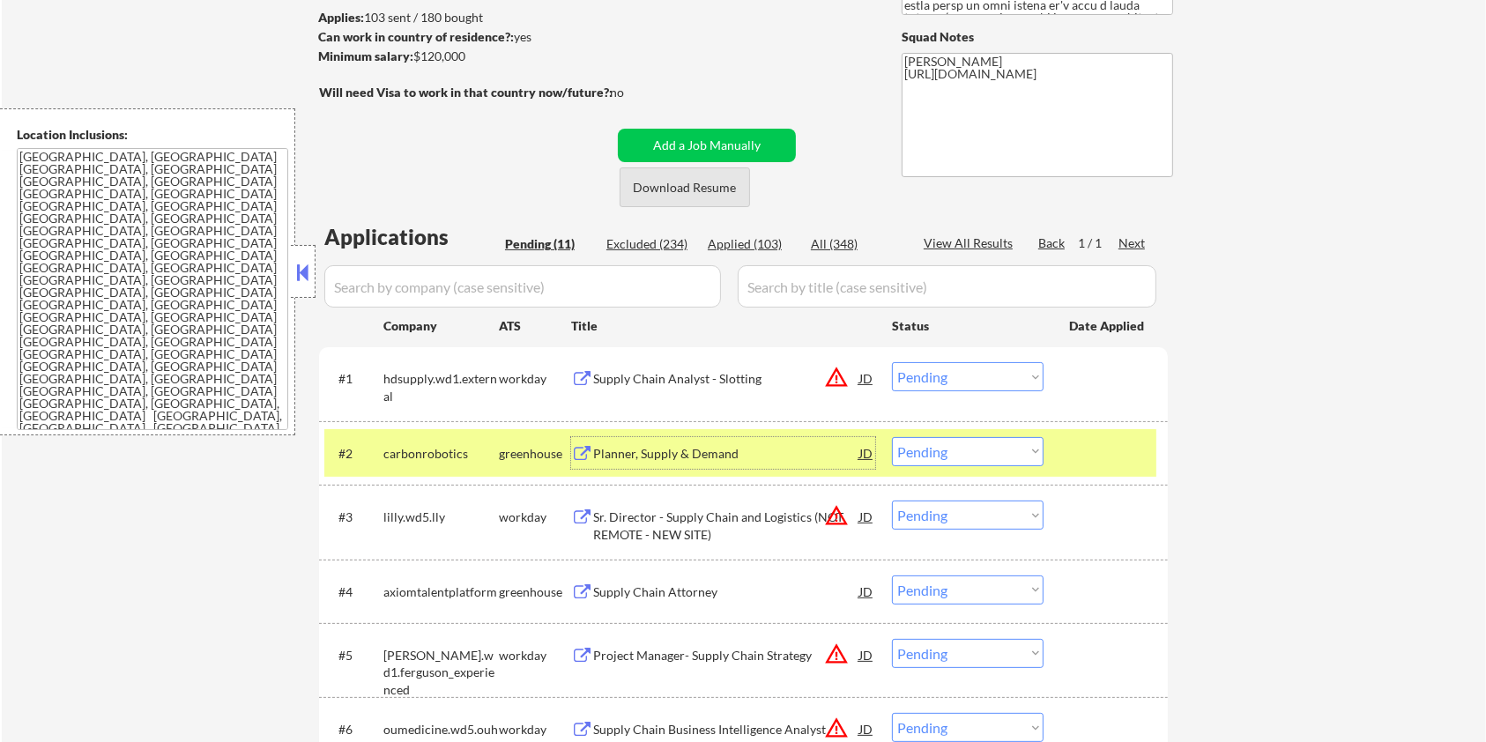
click at [657, 185] on button "Download Resume" at bounding box center [685, 187] width 130 height 40
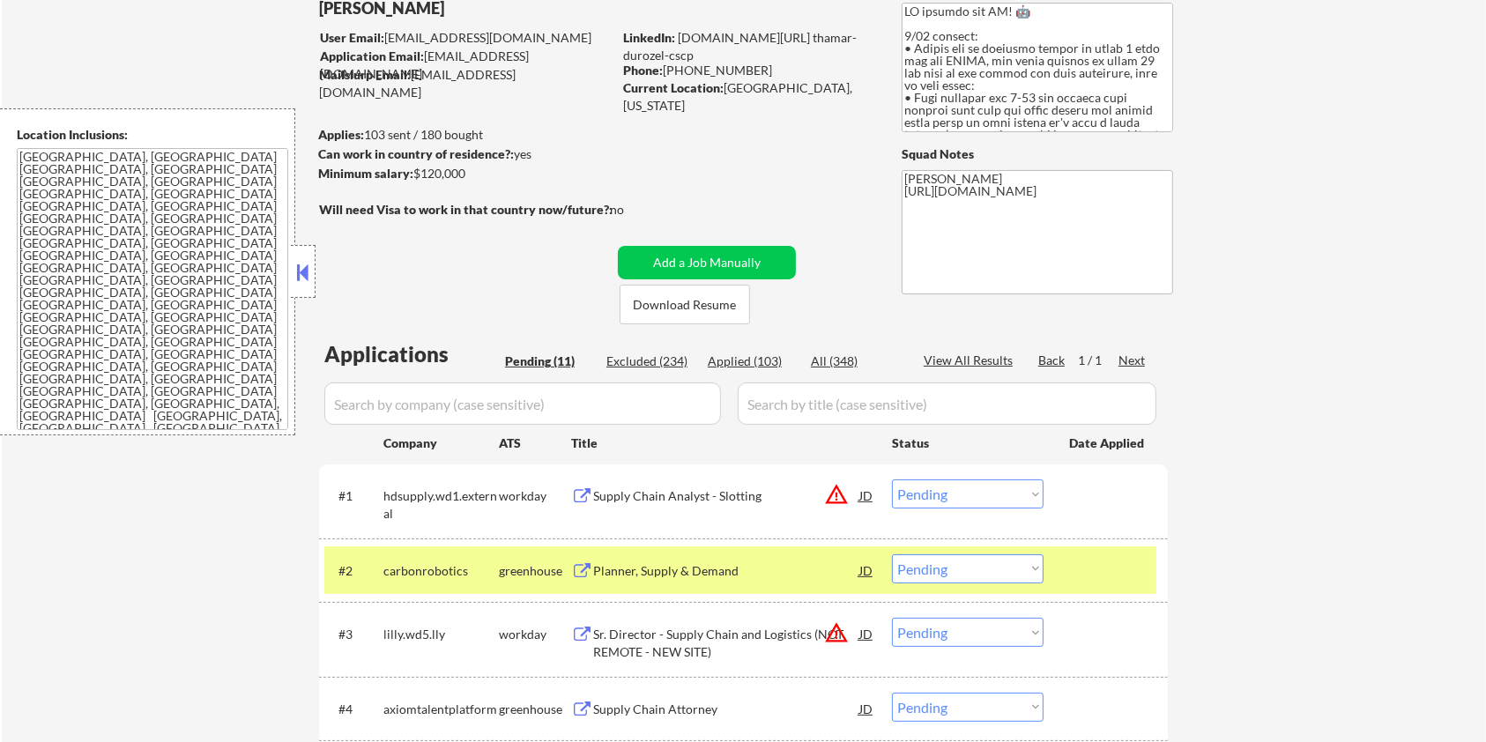
drag, startPoint x: 480, startPoint y: 179, endPoint x: 414, endPoint y: 171, distance: 66.6
click at [414, 171] on div "Minimum salary: $120,000" at bounding box center [465, 174] width 294 height 18
copy div "$120,000"
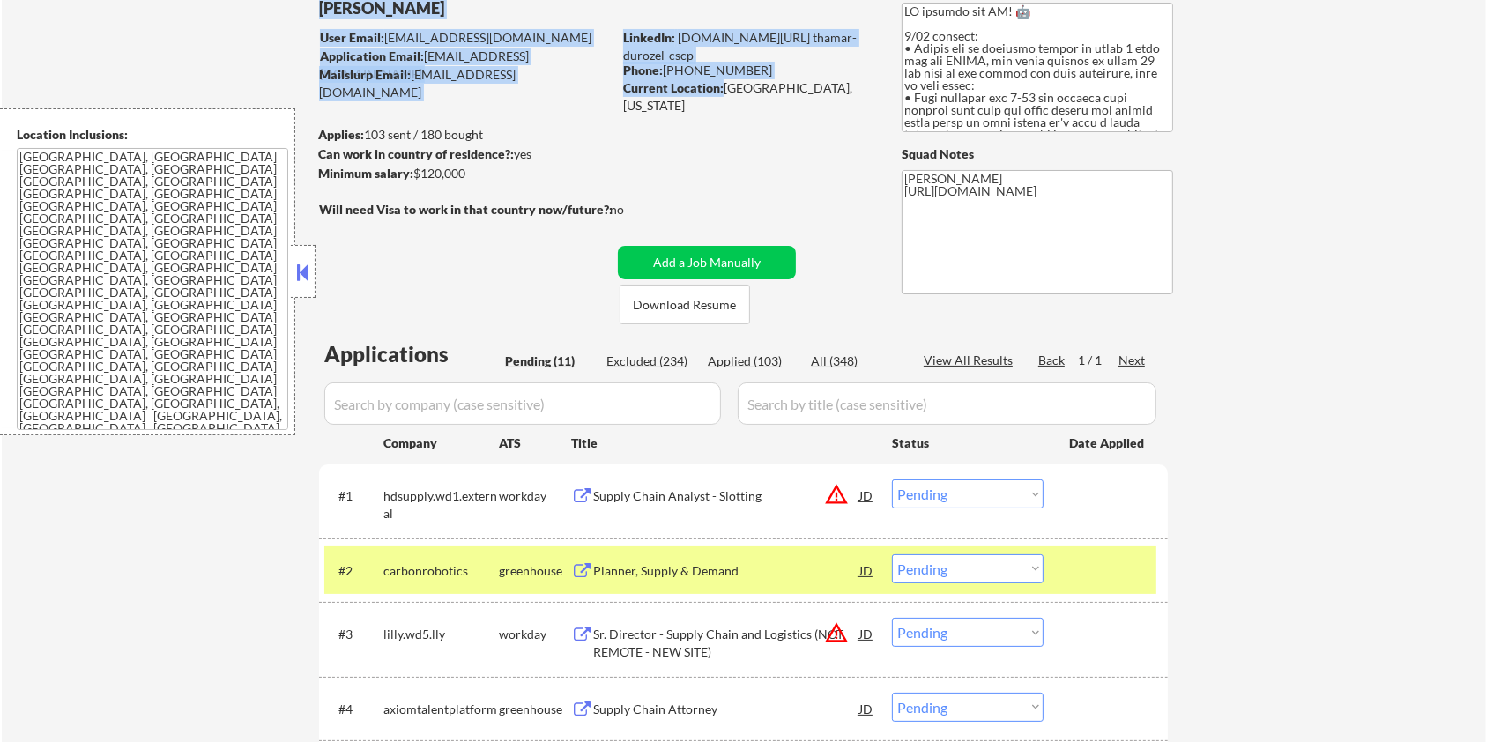
drag, startPoint x: 720, startPoint y: 86, endPoint x: 839, endPoint y: 100, distance: 120.0
click at [839, 100] on div "← Return to /applysquad Mailslurp Inbox Job Search Builder Thamar Durozel User …" at bounding box center [744, 633] width 880 height 1361
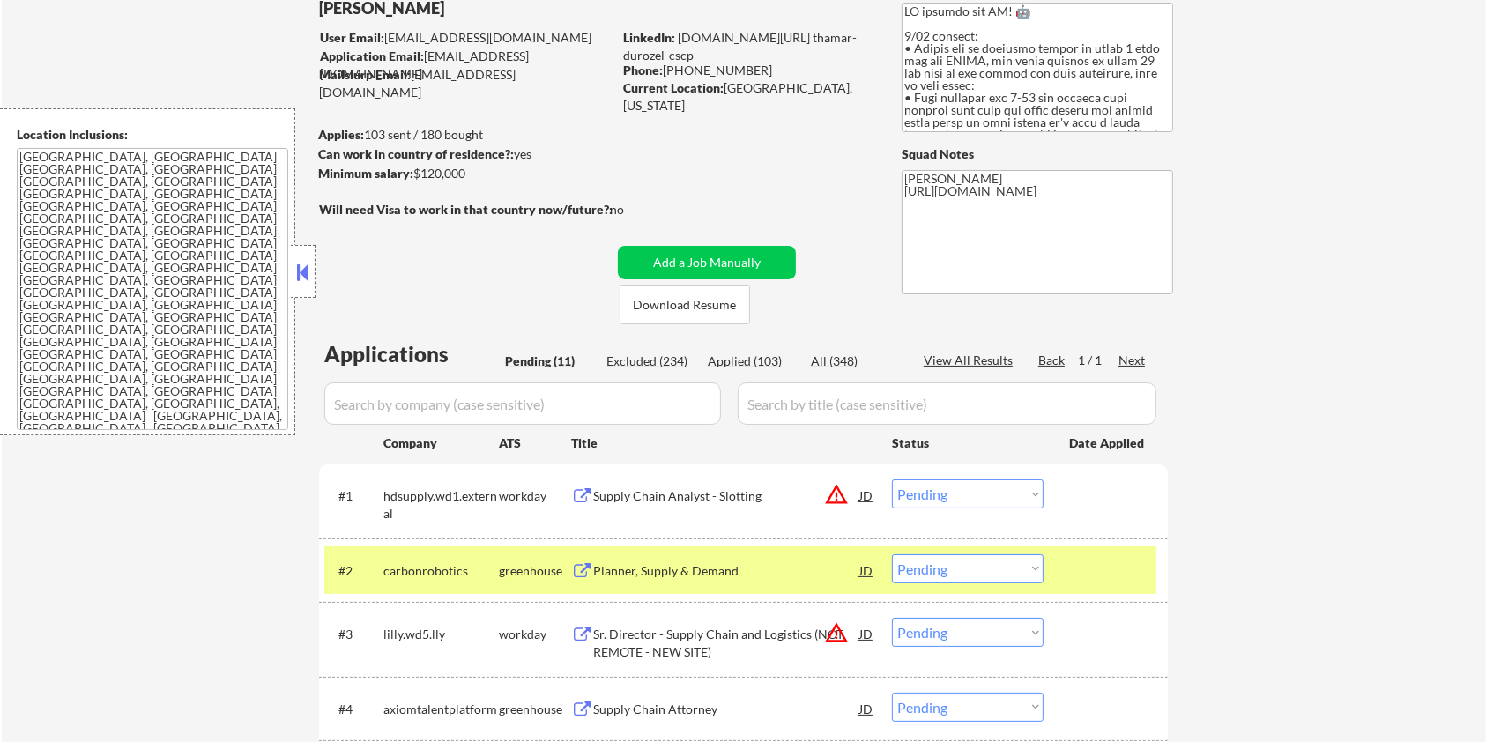
click at [748, 127] on div "← Return to /applysquad Mailslurp Inbox Job Search Builder Thamar Durozel User …" at bounding box center [744, 633] width 880 height 1361
drag, startPoint x: 725, startPoint y: 83, endPoint x: 837, endPoint y: 85, distance: 112.0
click at [837, 85] on div "Current Location: Seattle, Washington" at bounding box center [747, 96] width 249 height 34
copy div "[GEOGRAPHIC_DATA], [US_STATE]"
click at [949, 568] on select "Choose an option... Pending Applied Excluded (Questions) Excluded (Expired) Exc…" at bounding box center [968, 569] width 152 height 29
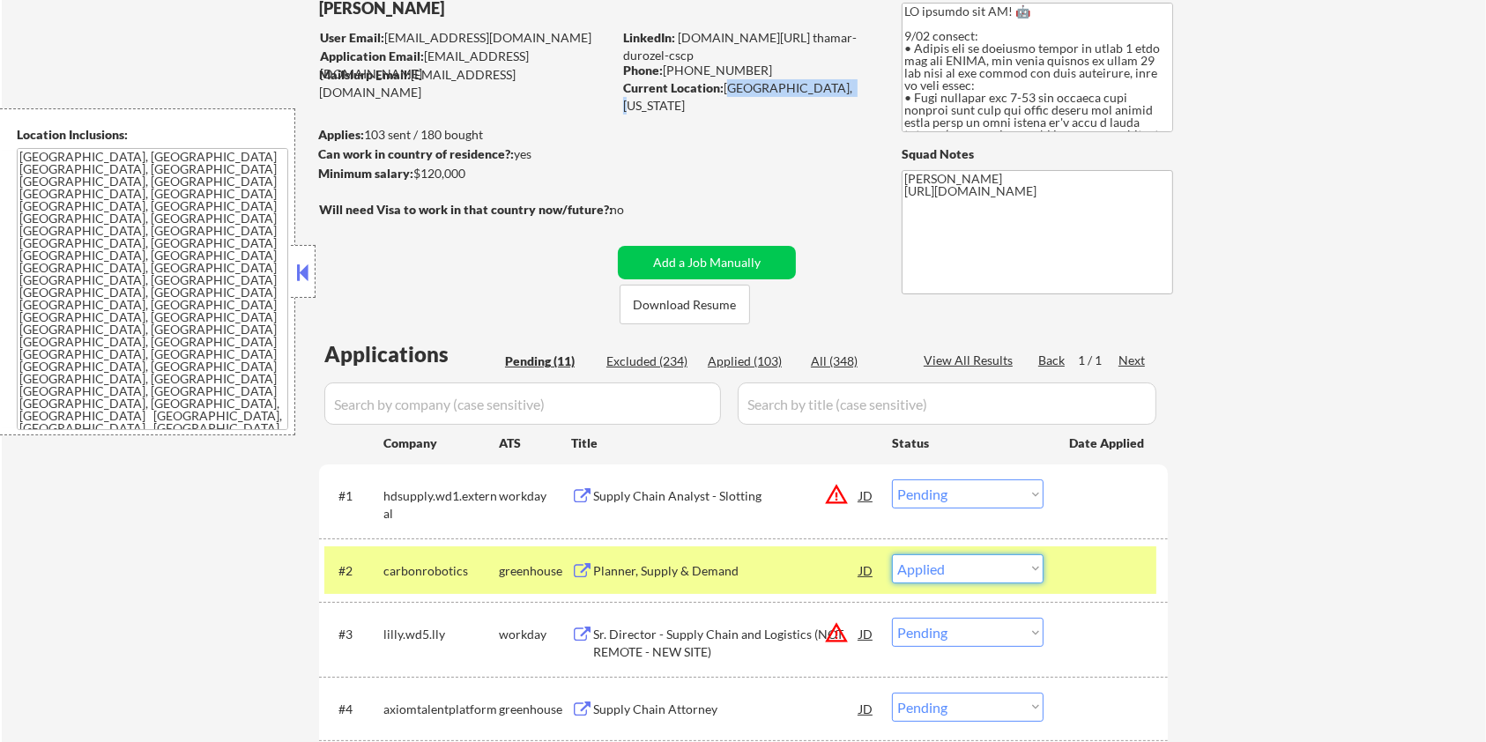
click at [892, 555] on select "Choose an option... Pending Applied Excluded (Questions) Excluded (Expired) Exc…" at bounding box center [968, 569] width 152 height 29
select select ""pending""
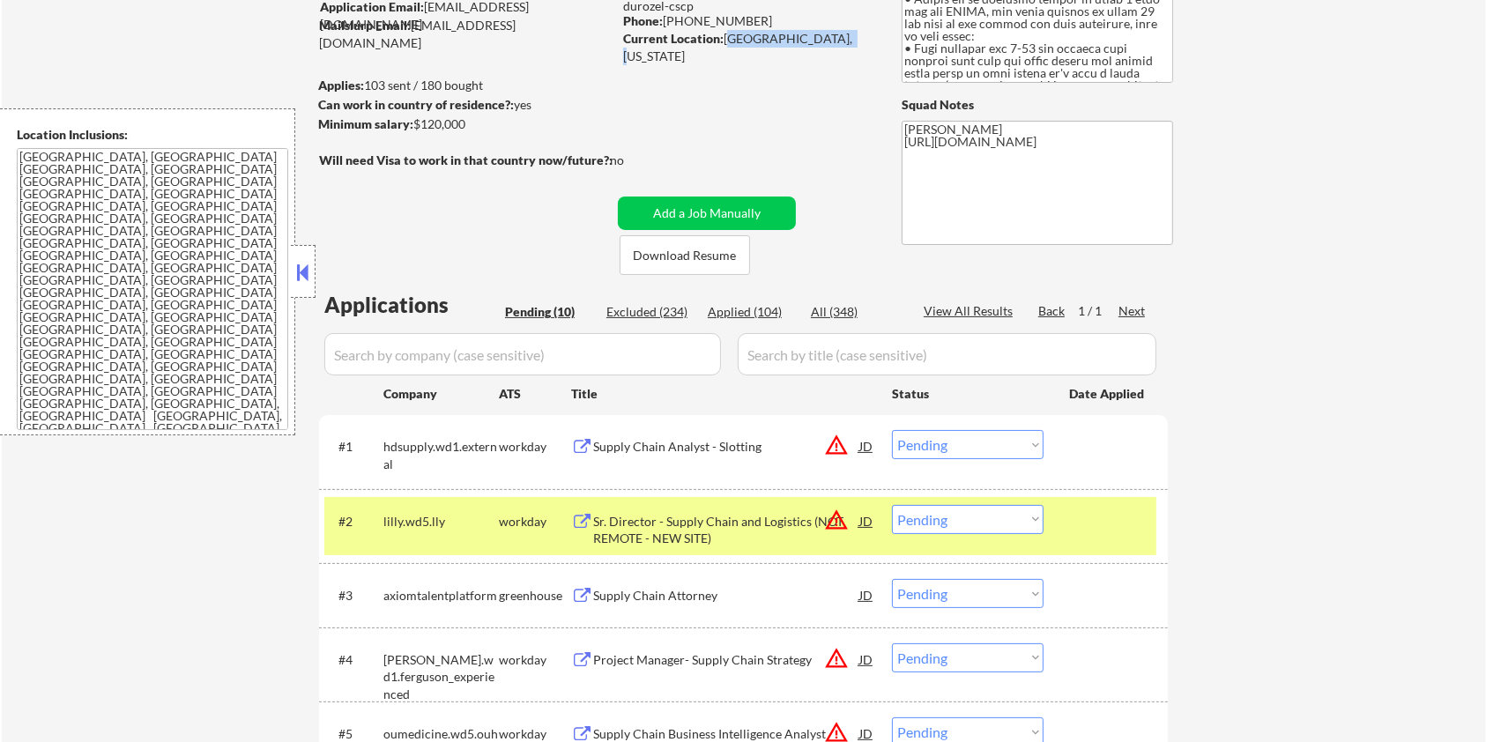
scroll to position [353, 0]
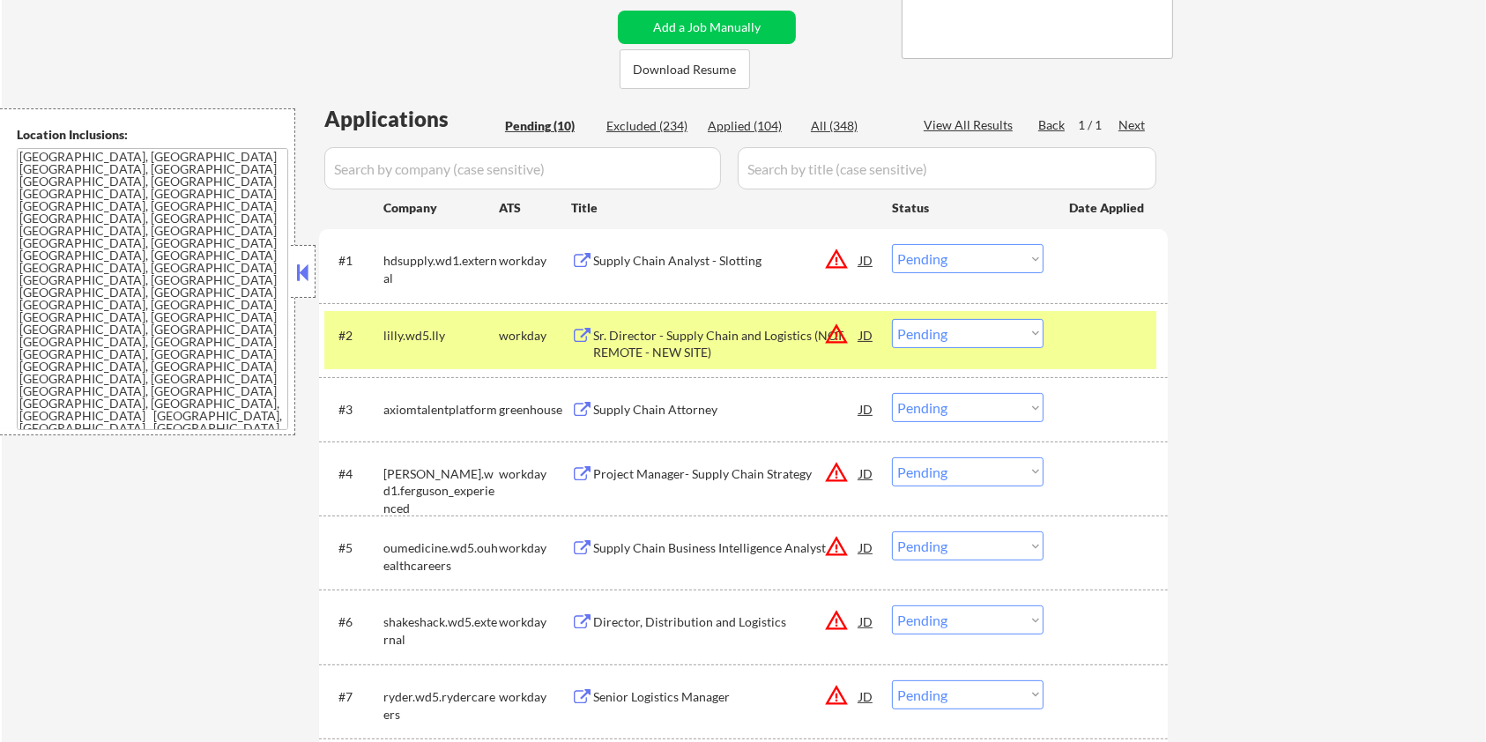
click at [678, 410] on div "Supply Chain Attorney" at bounding box center [726, 410] width 266 height 18
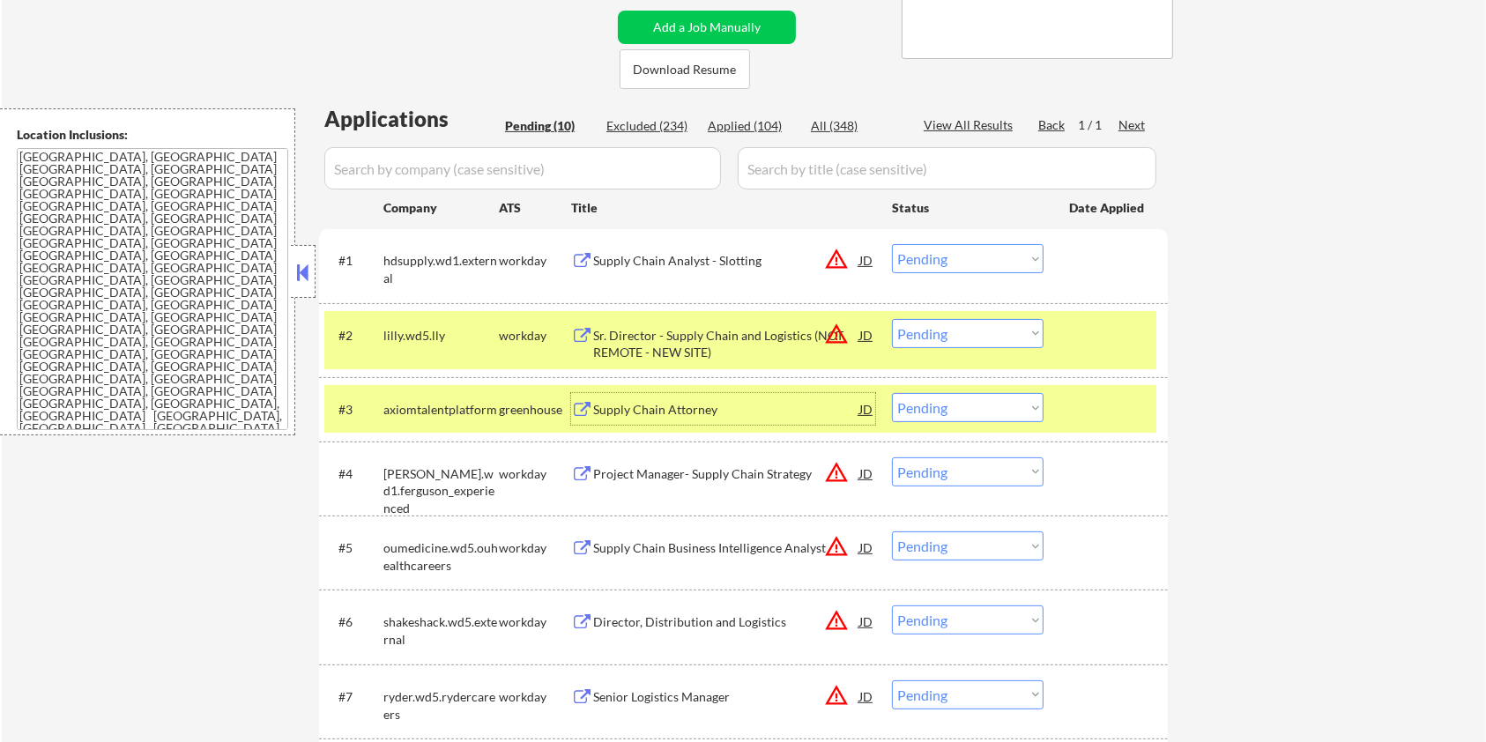
click at [960, 411] on select "Choose an option... Pending Applied Excluded (Questions) Excluded (Expired) Exc…" at bounding box center [968, 407] width 152 height 29
click at [892, 393] on select "Choose an option... Pending Applied Excluded (Questions) Excluded (Expired) Exc…" at bounding box center [968, 407] width 152 height 29
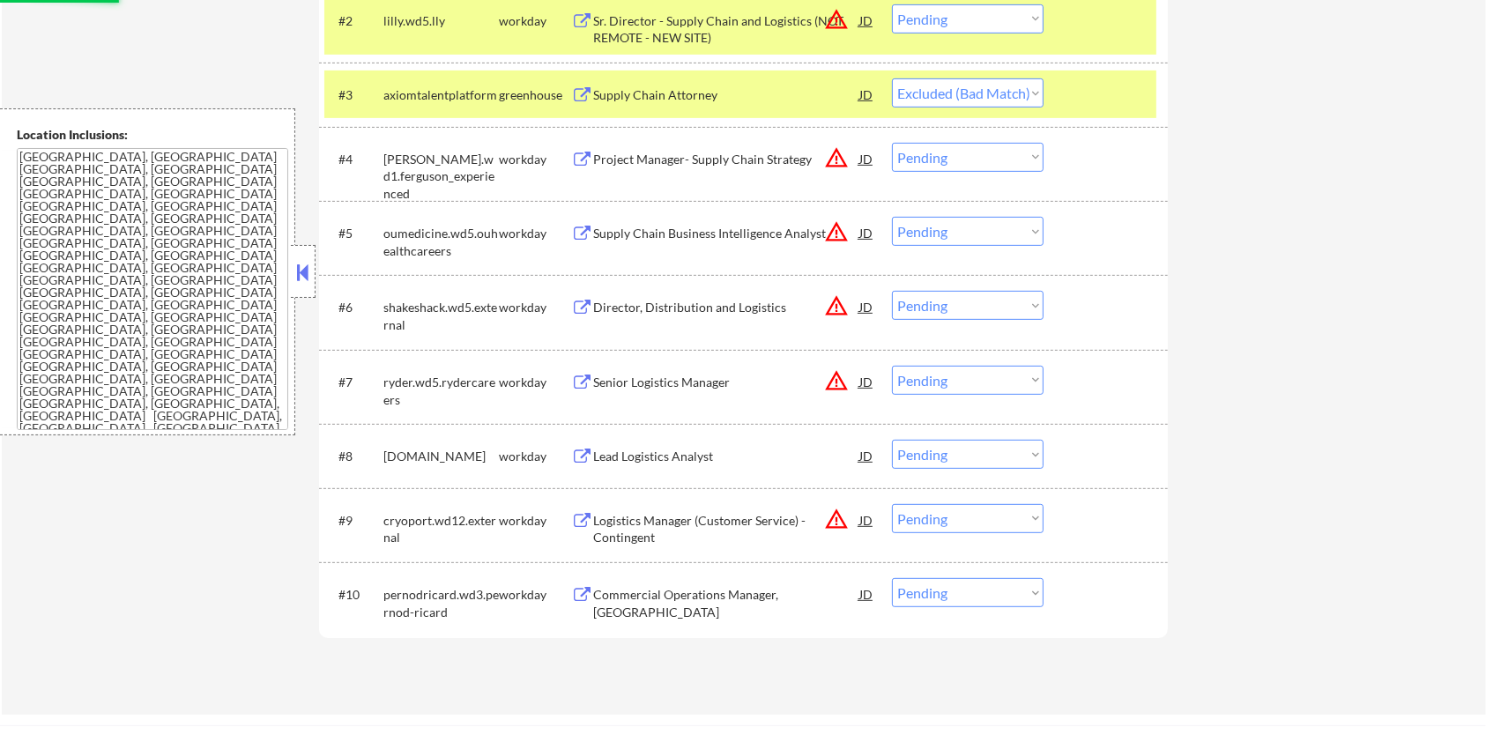
scroll to position [823, 0]
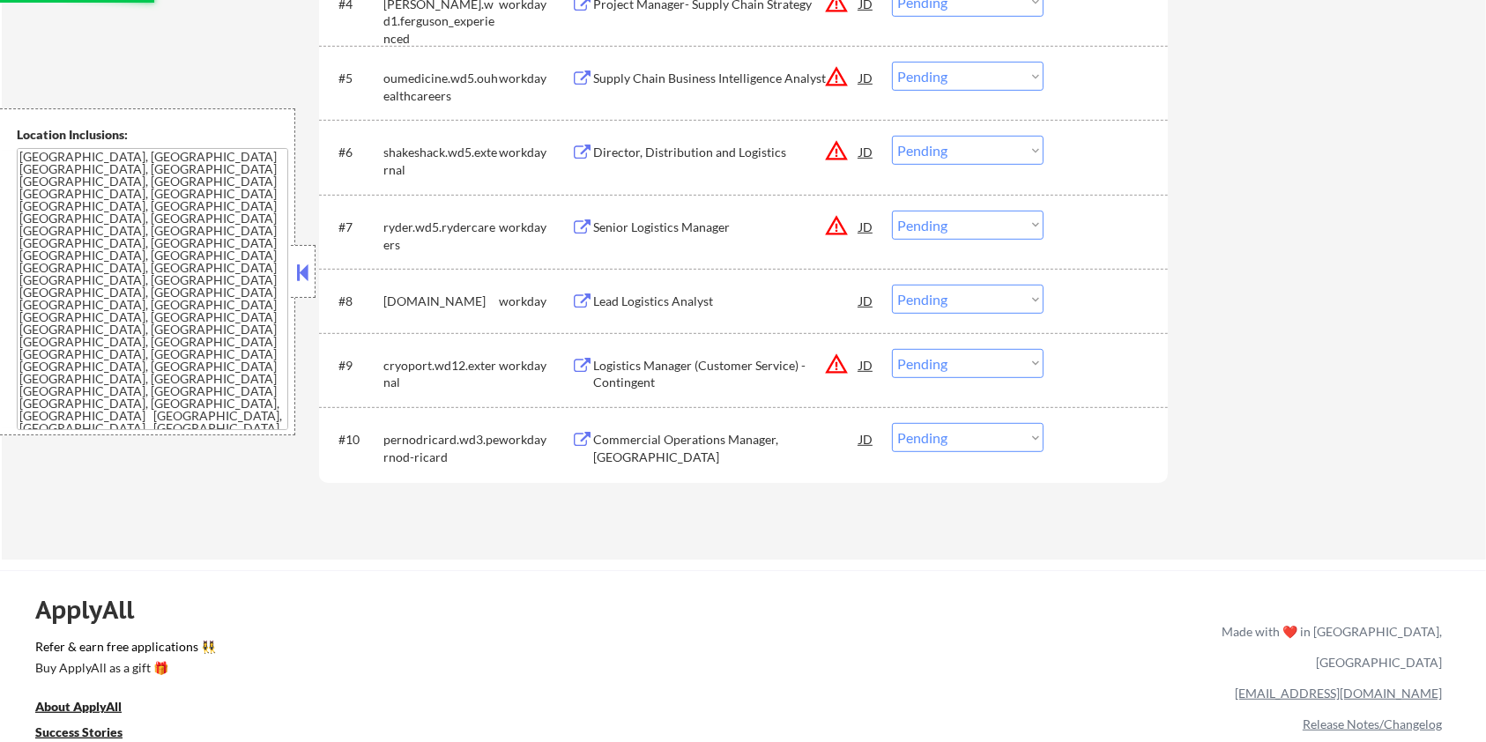
select select ""pending""
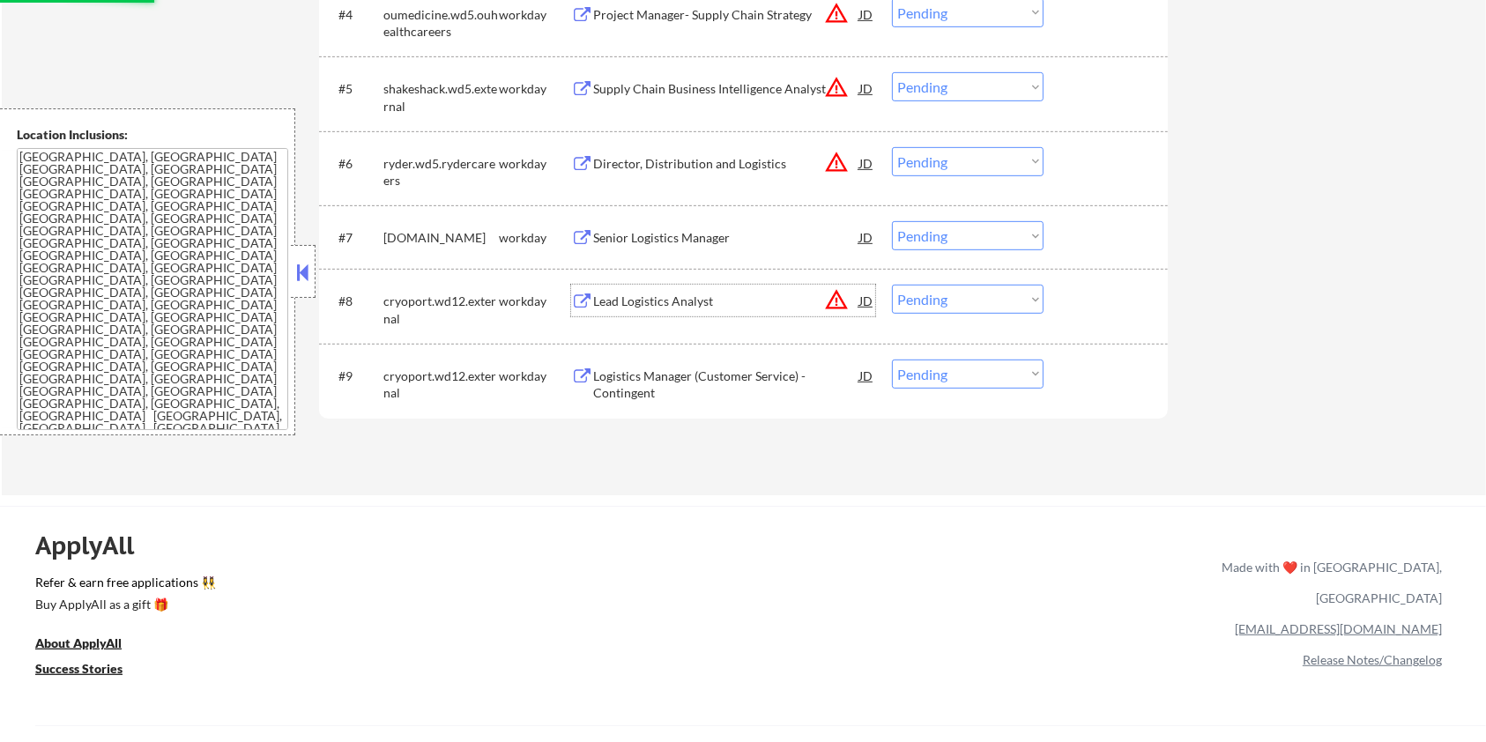
click at [652, 301] on div "Lead Logistics Analyst" at bounding box center [726, 302] width 266 height 18
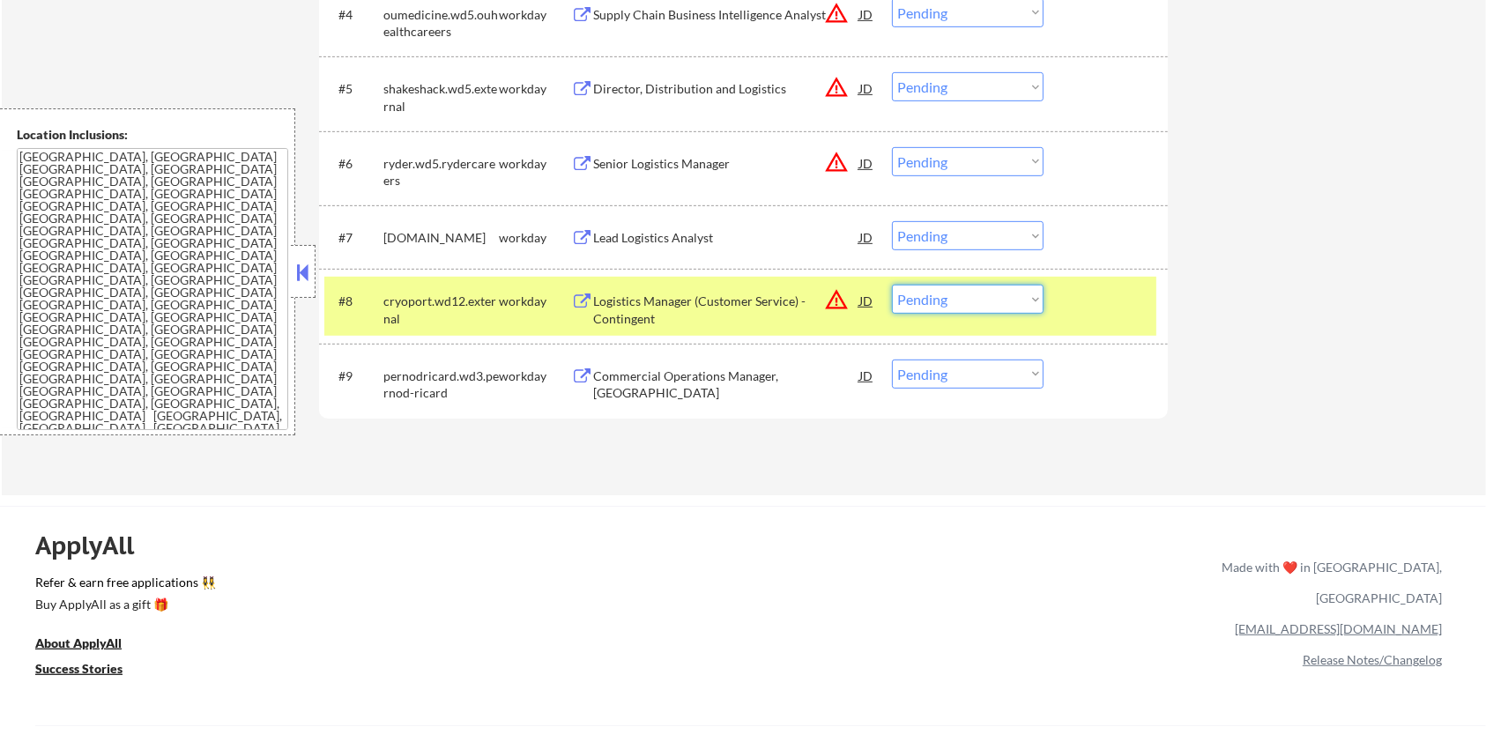
click at [984, 301] on select "Choose an option... Pending Applied Excluded (Questions) Excluded (Expired) Exc…" at bounding box center [968, 299] width 152 height 29
click at [892, 285] on select "Choose an option... Pending Applied Excluded (Questions) Excluded (Expired) Exc…" at bounding box center [968, 299] width 152 height 29
select select ""pending""
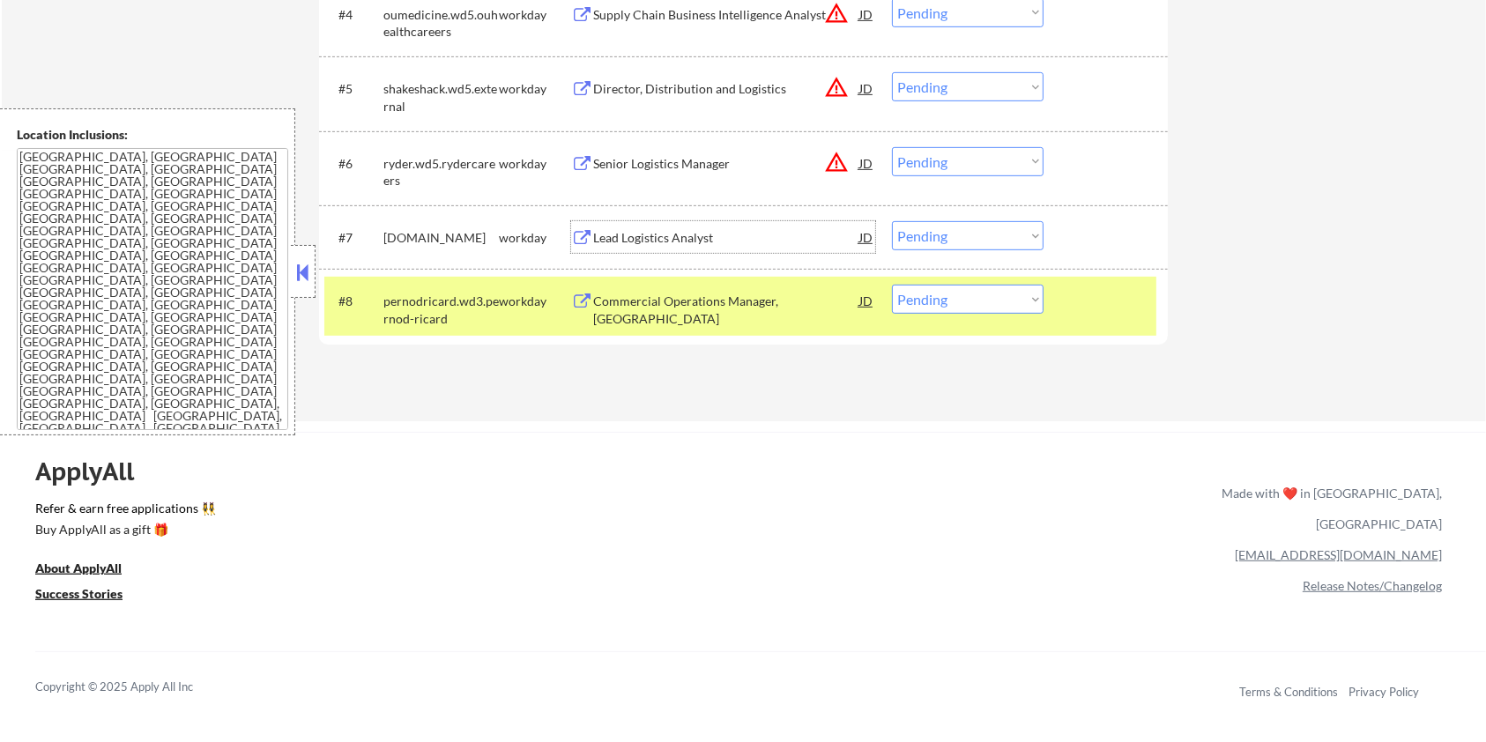
click at [667, 229] on div "Lead Logistics Analyst" at bounding box center [726, 238] width 266 height 18
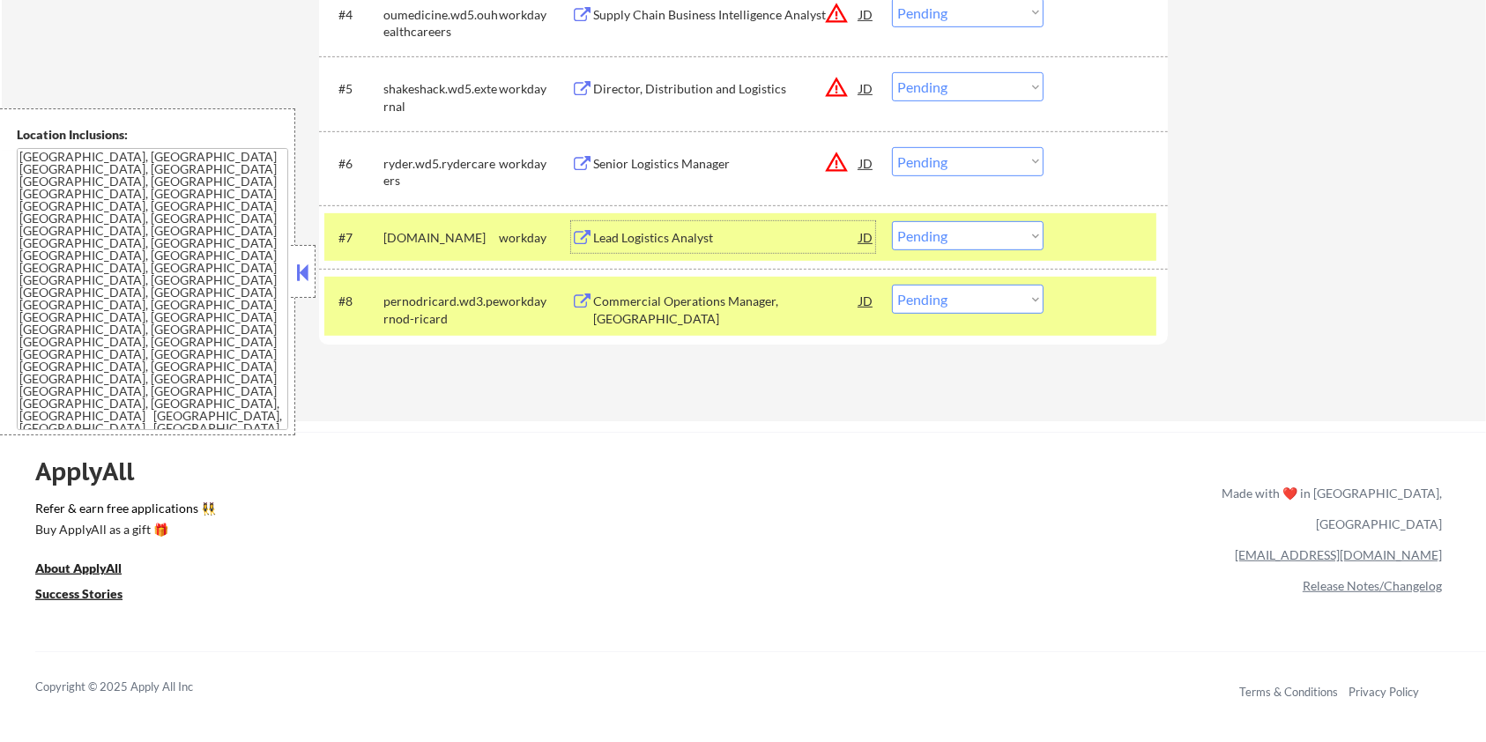
click at [960, 231] on select "Choose an option... Pending Applied Excluded (Questions) Excluded (Expired) Exc…" at bounding box center [968, 235] width 152 height 29
click at [892, 221] on select "Choose an option... Pending Applied Excluded (Questions) Excluded (Expired) Exc…" at bounding box center [968, 235] width 152 height 29
select select ""pending""
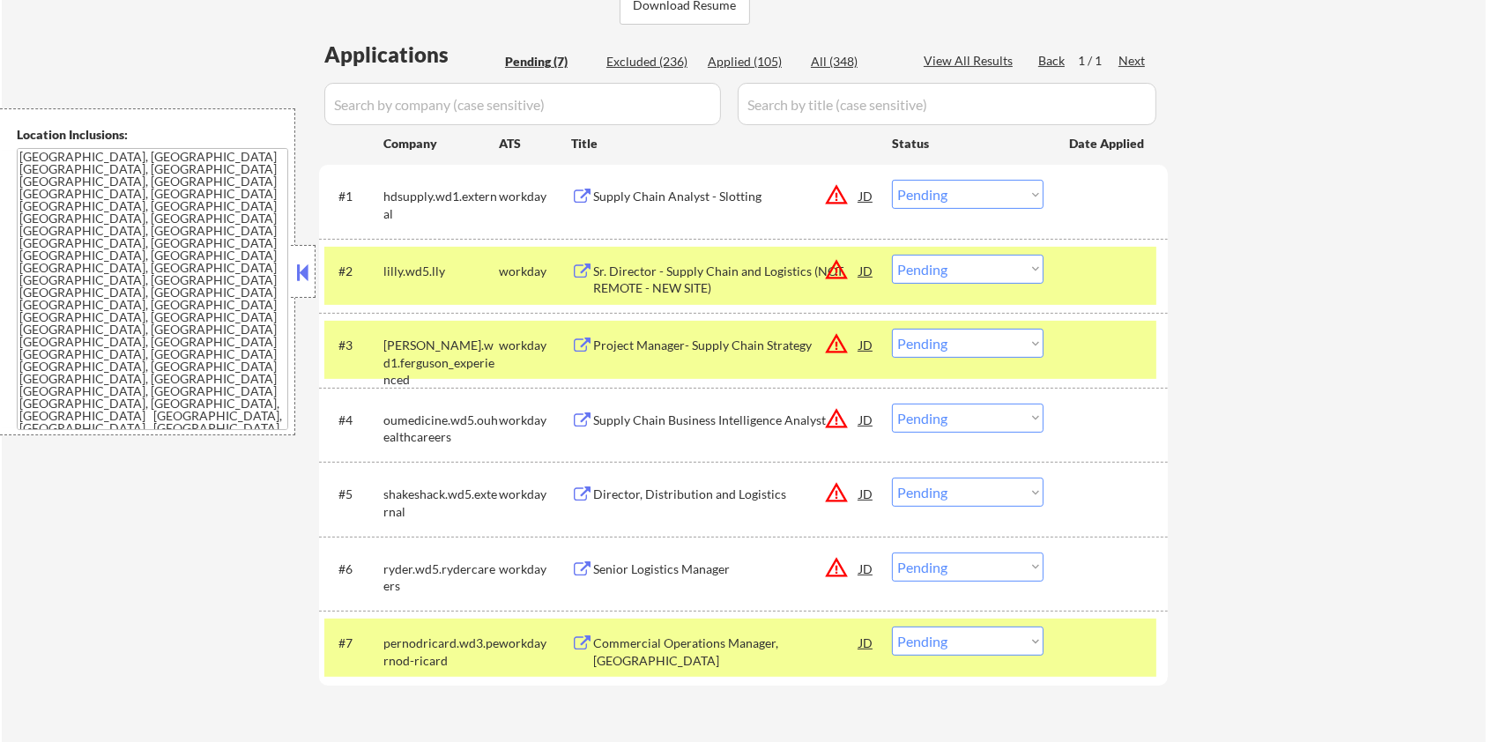
scroll to position [470, 0]
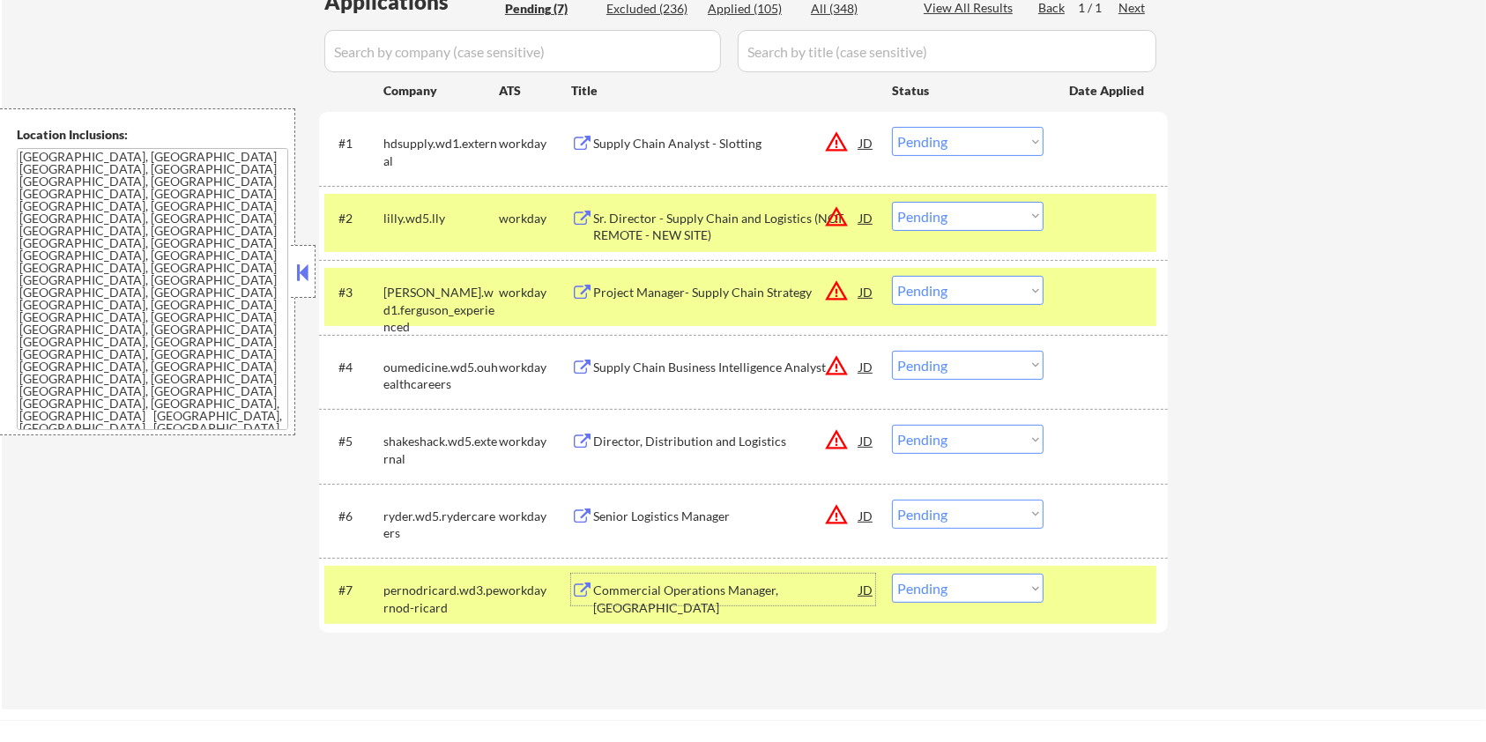
click at [688, 604] on div "Commercial Operations Manager, SGWS West" at bounding box center [726, 590] width 266 height 32
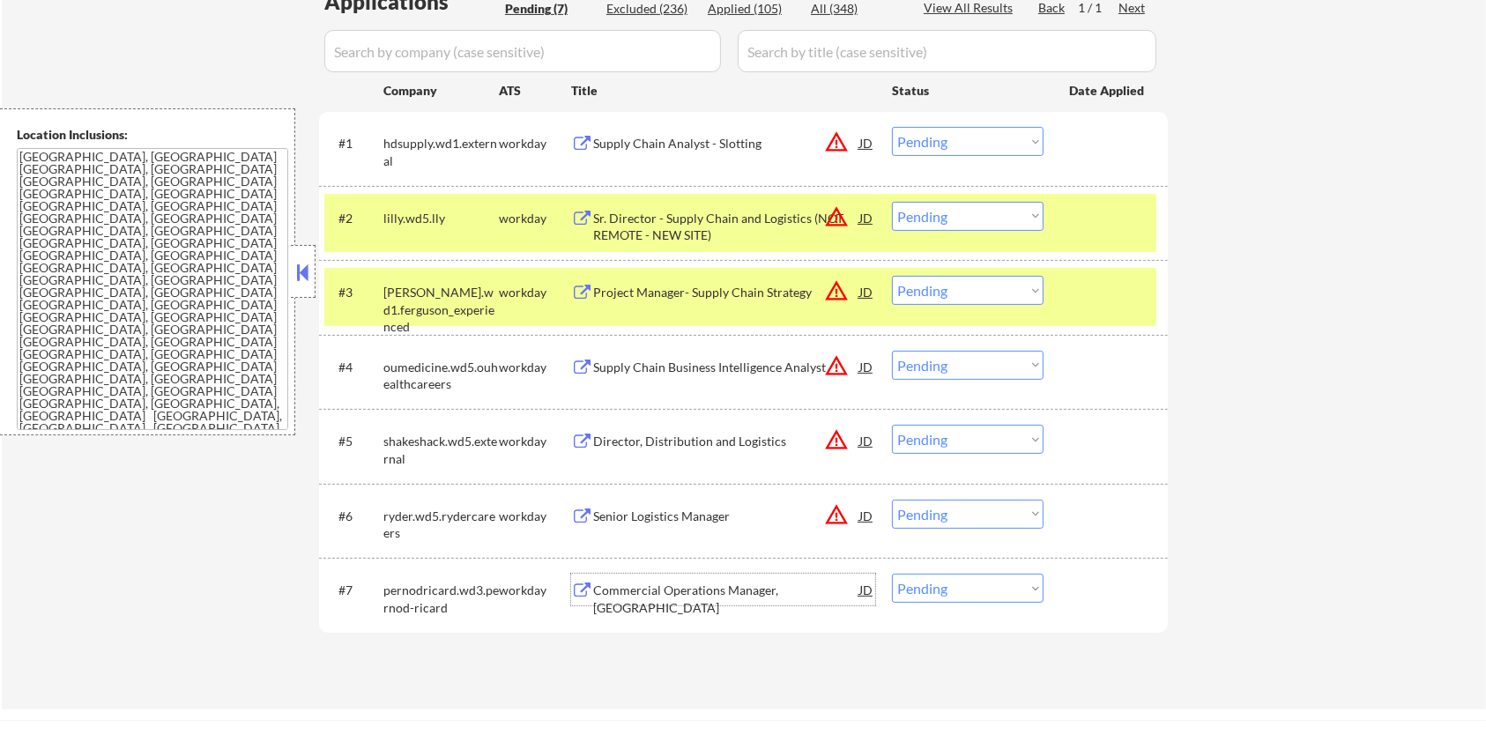
click at [590, 505] on div "Senior Logistics Manager JD warning_amber" at bounding box center [723, 516] width 304 height 32
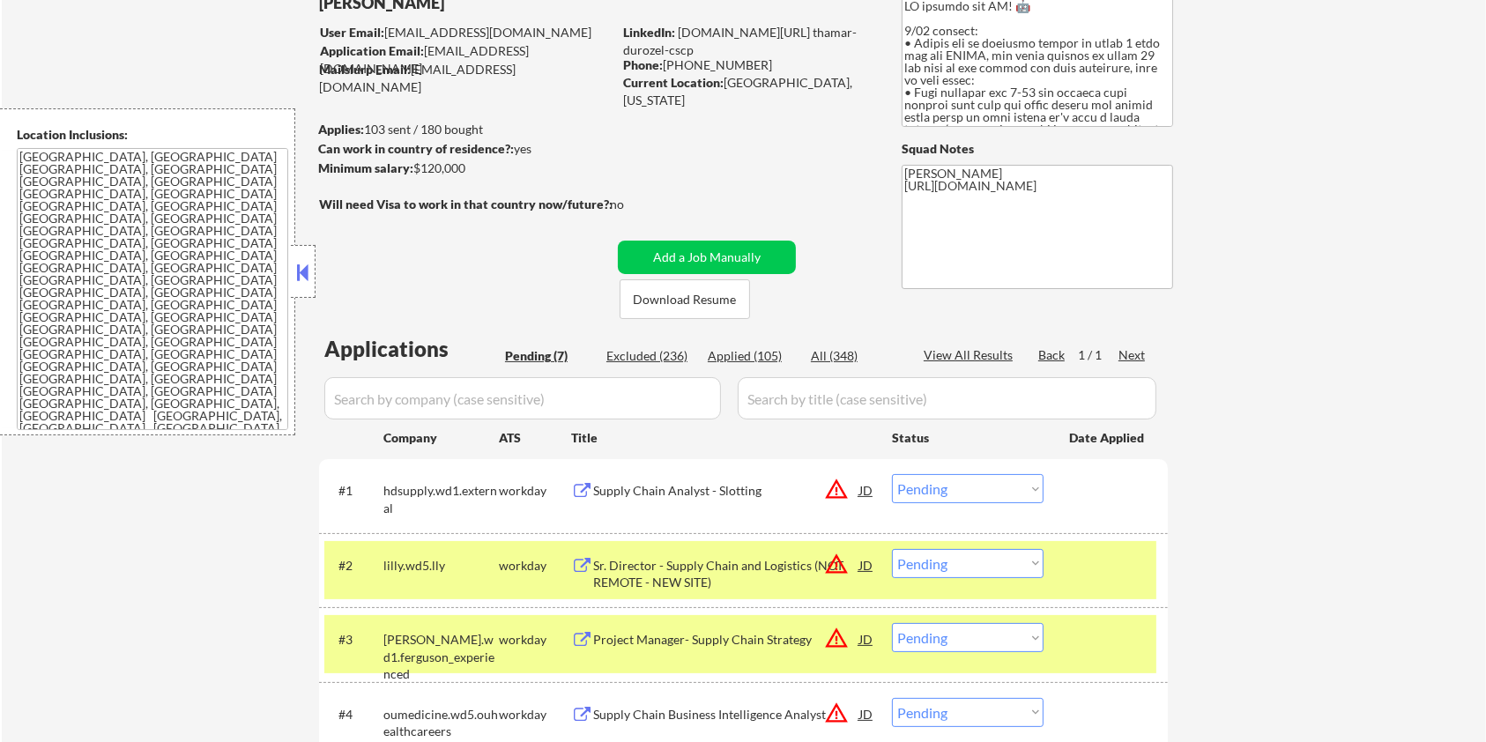
scroll to position [117, 0]
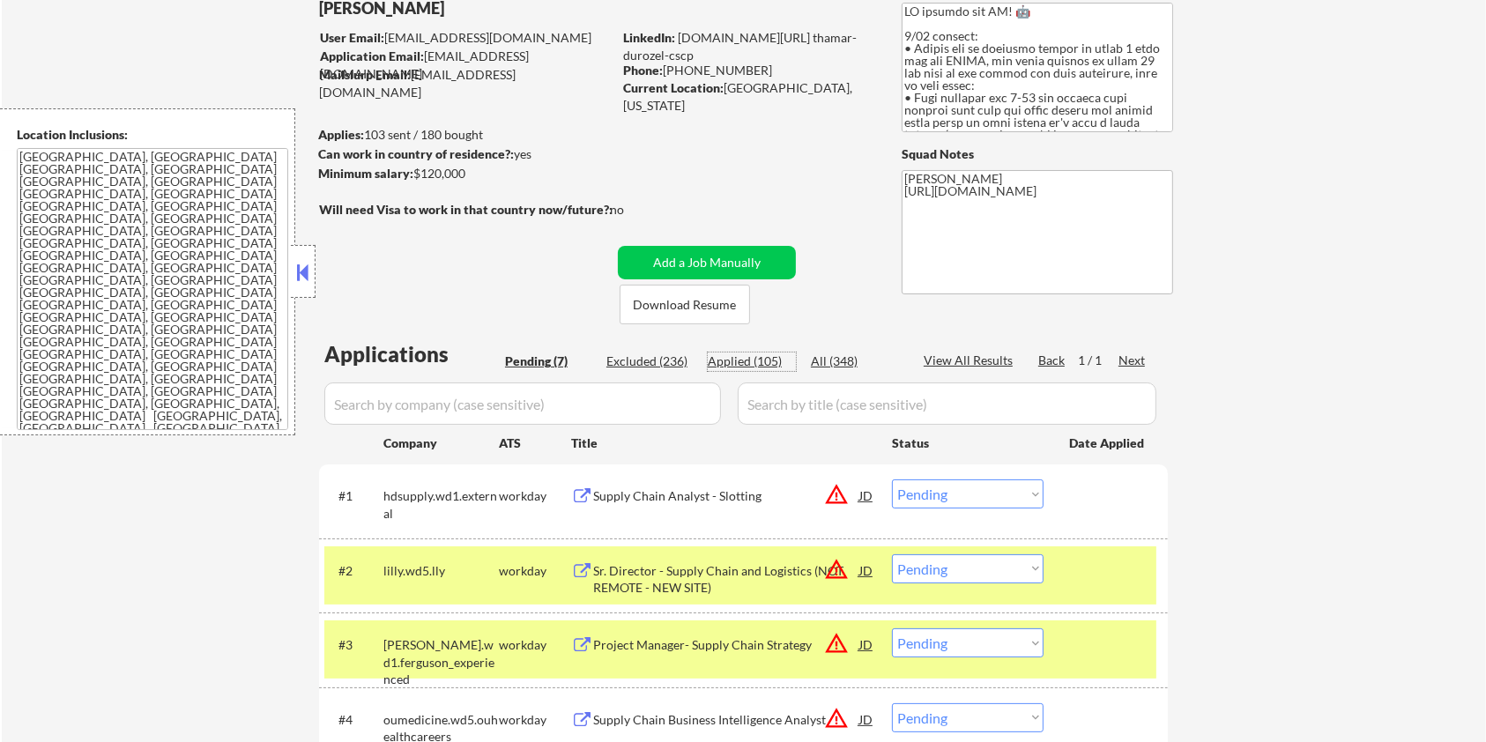
click at [733, 361] on div "Applied (105)" at bounding box center [752, 362] width 88 height 18
select select ""applied""
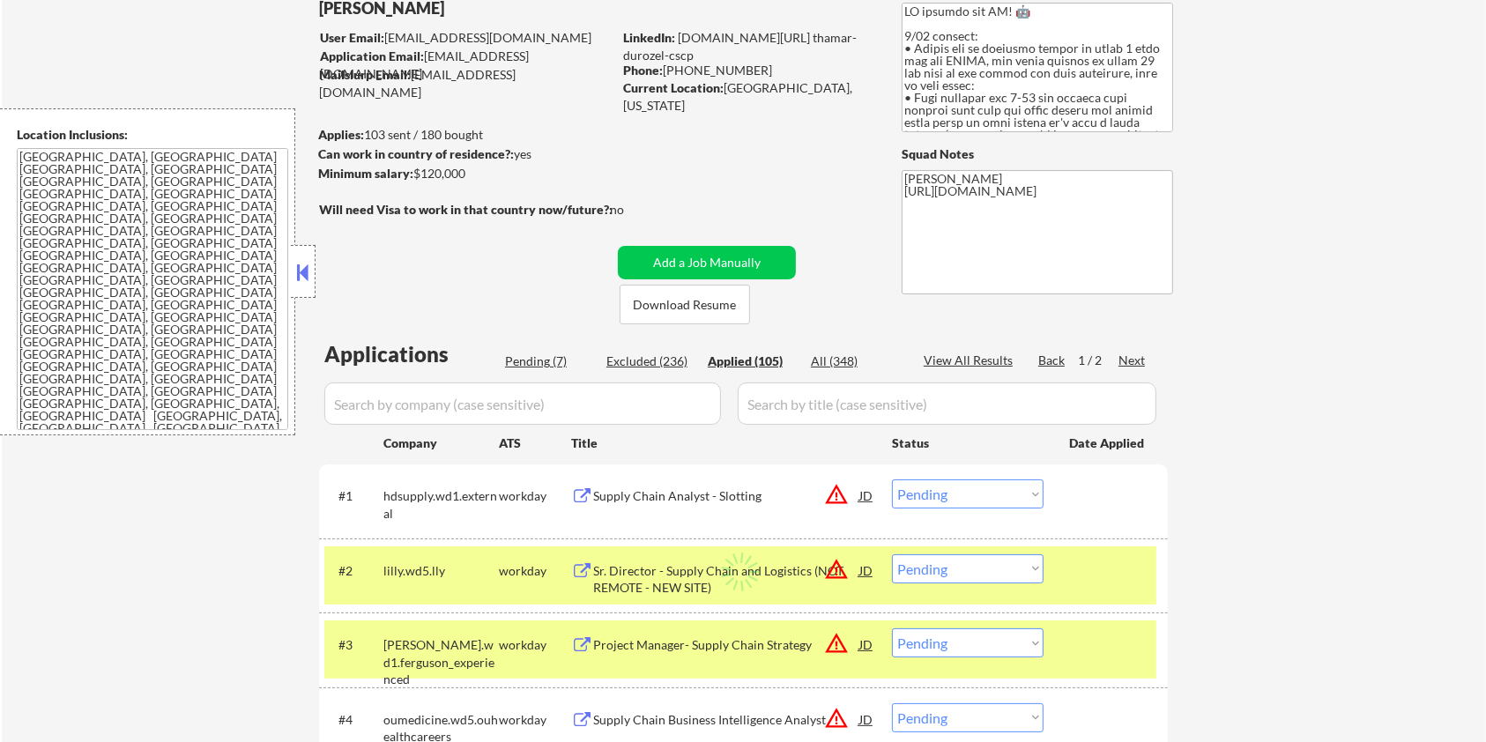
select select ""applied""
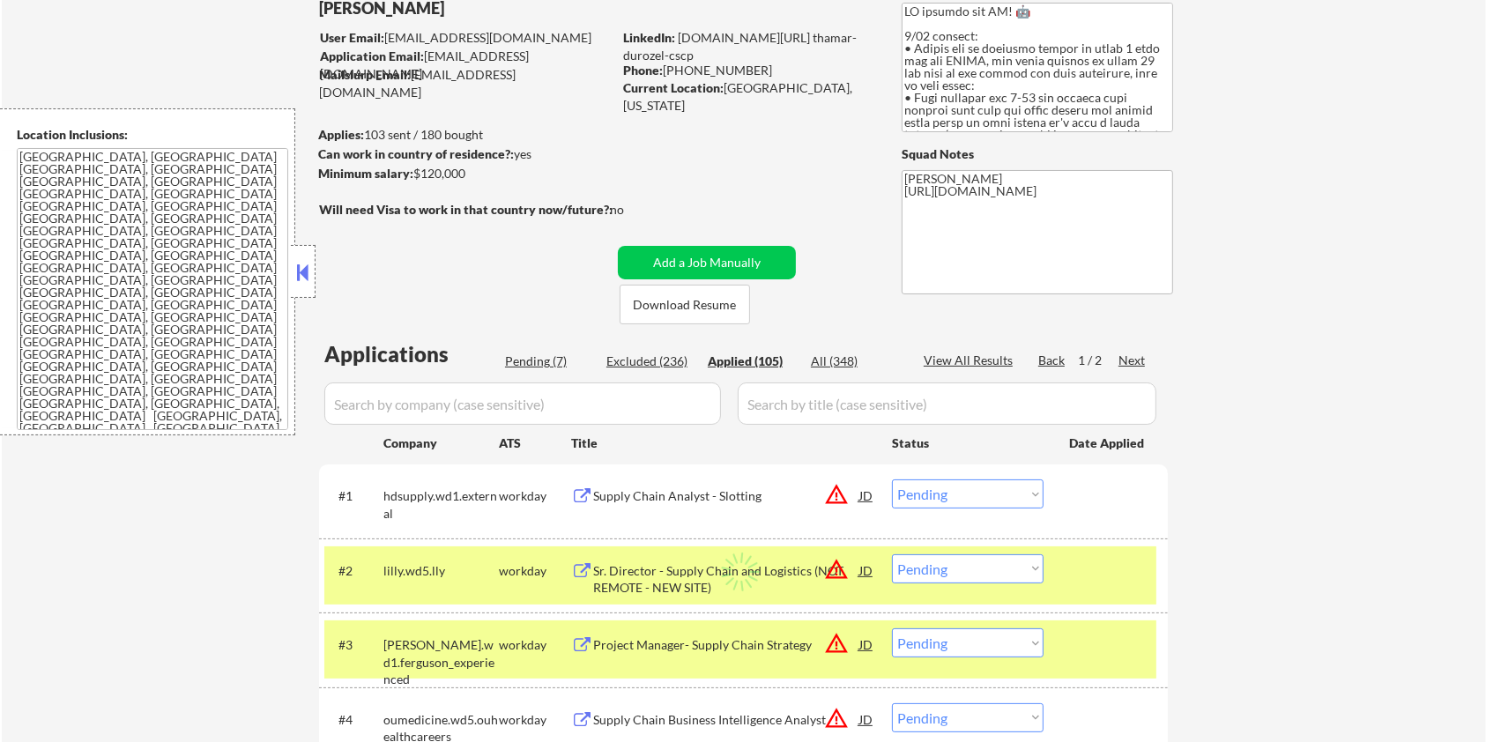
select select ""applied""
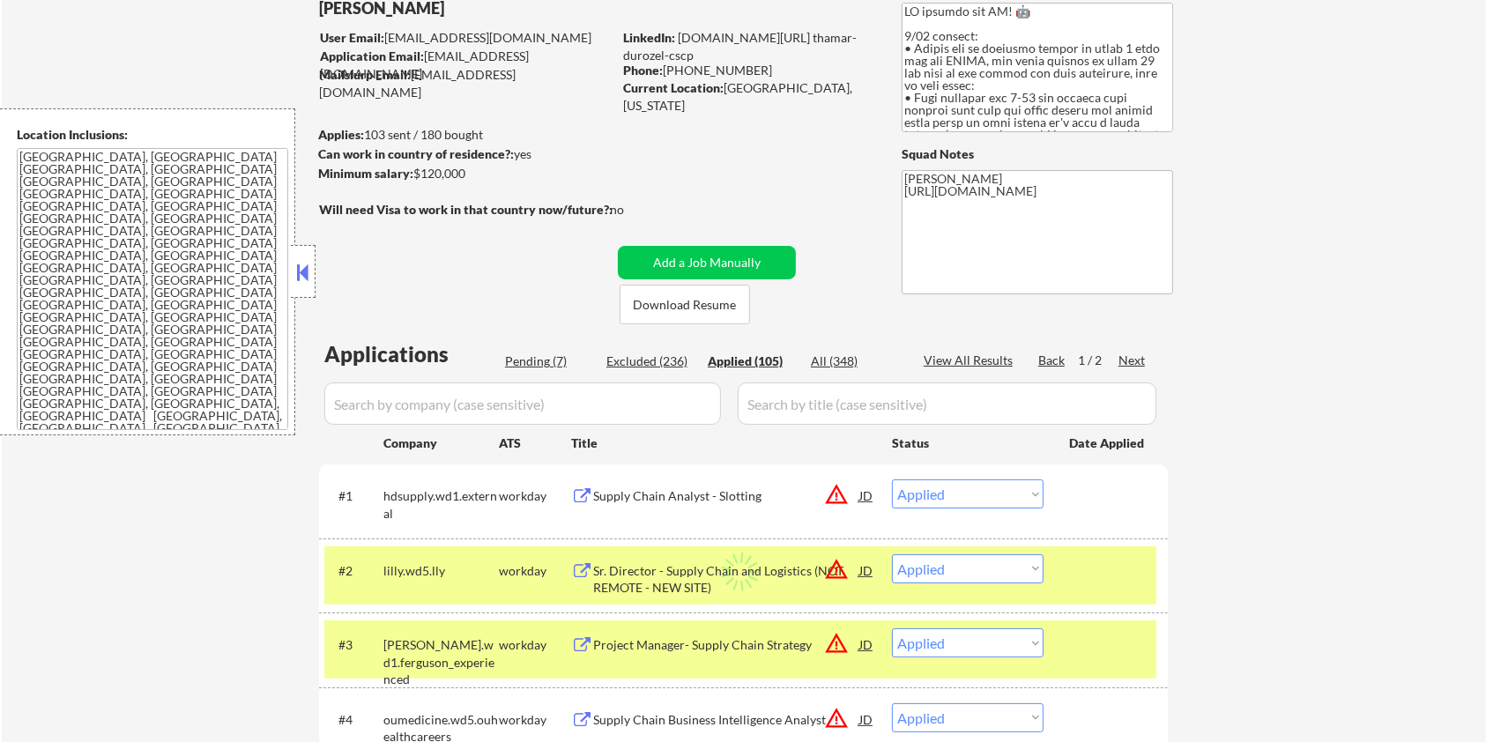
select select ""applied""
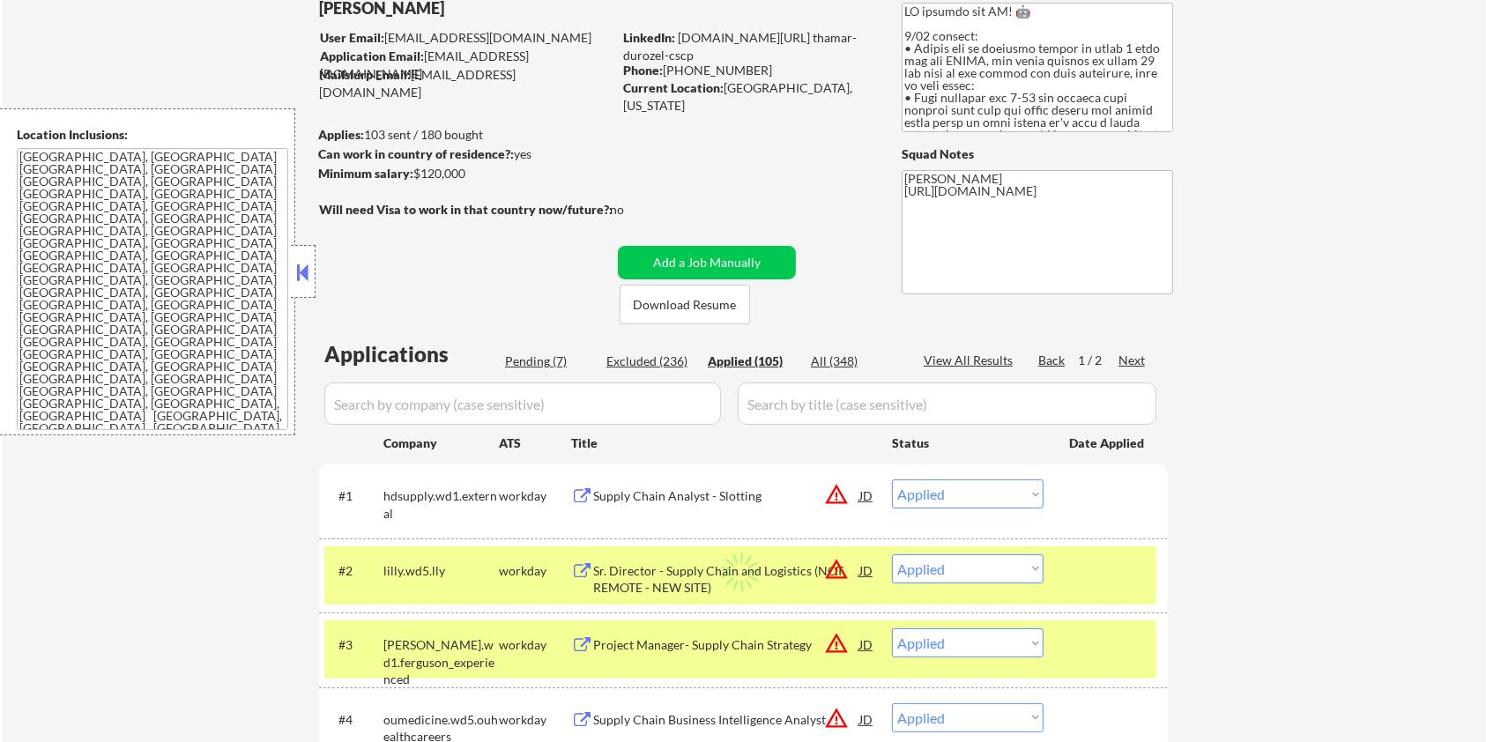
select select ""applied""
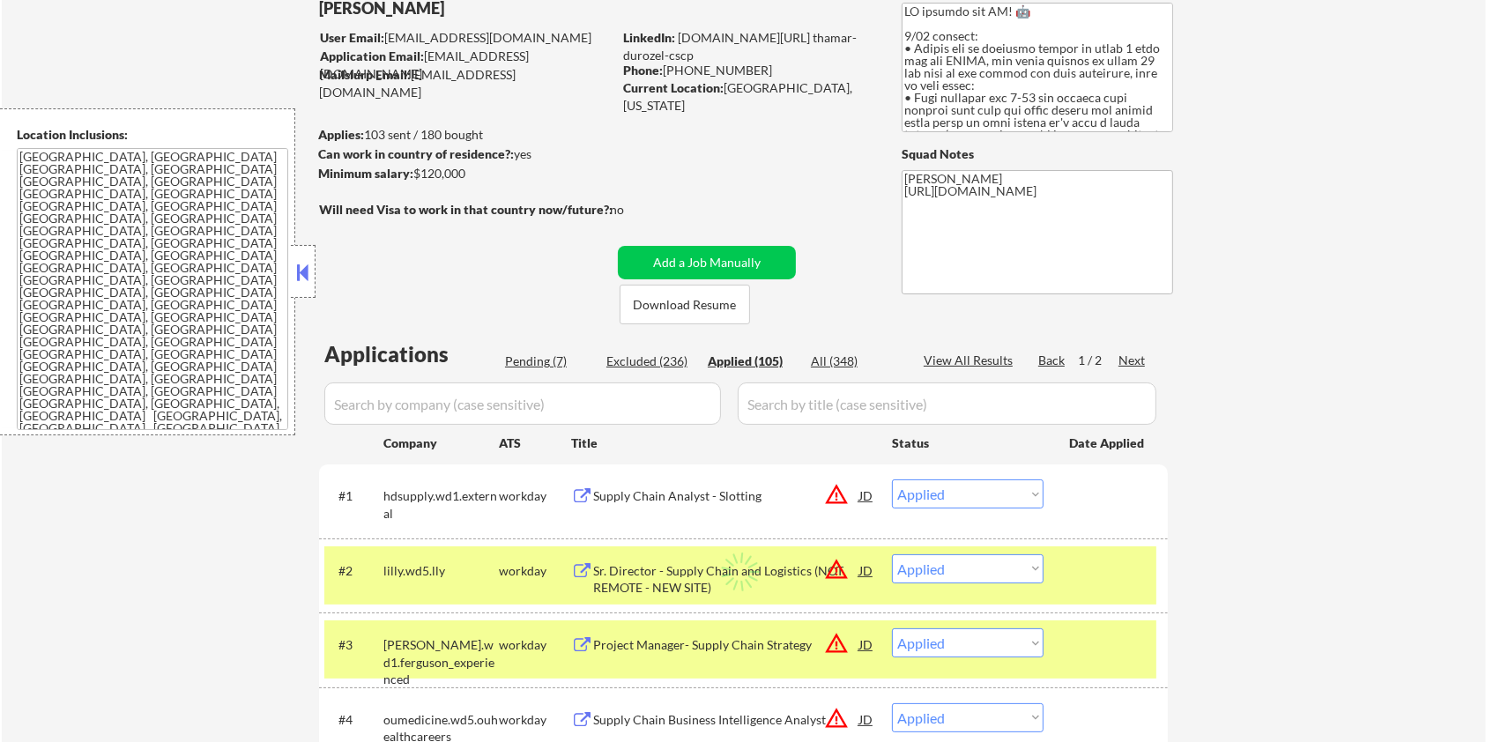
select select ""applied""
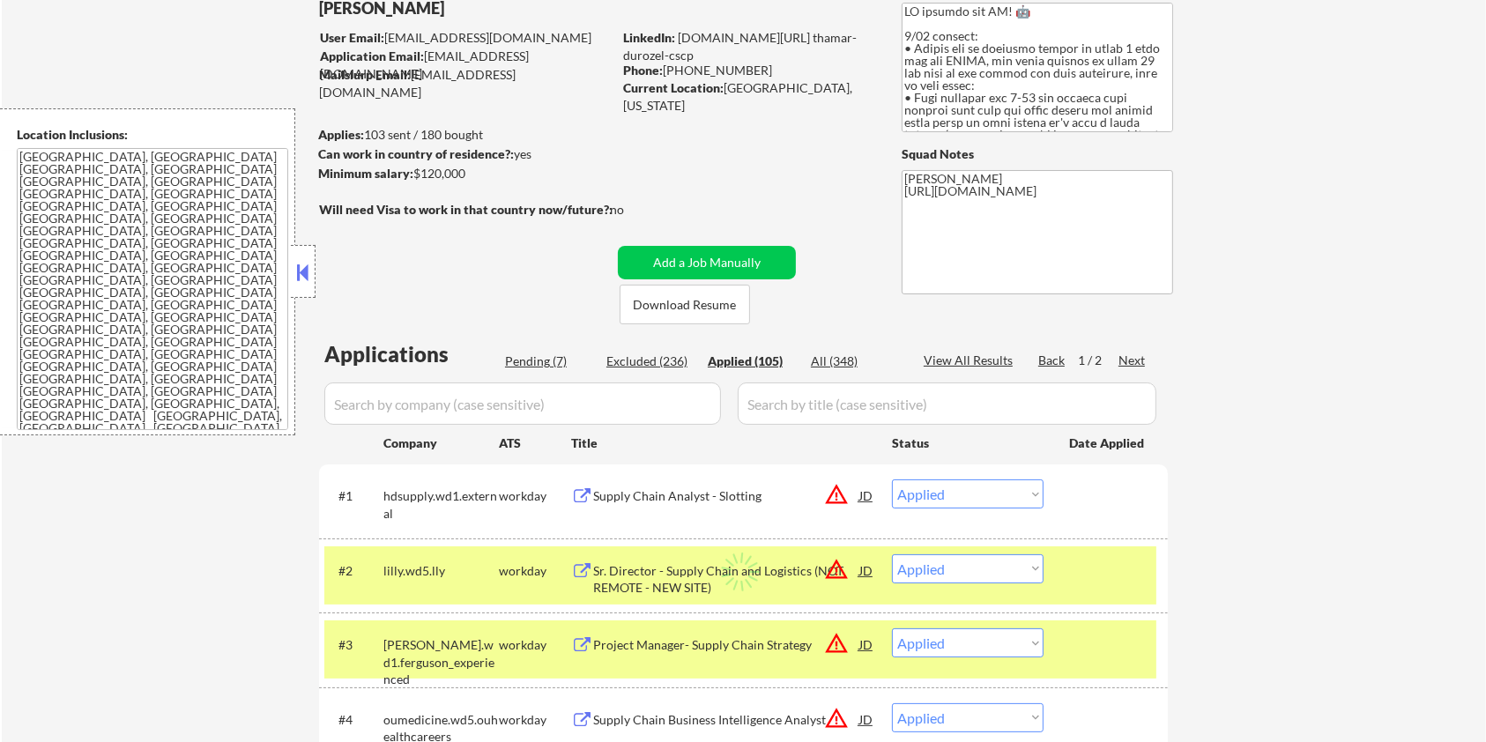
select select ""applied""
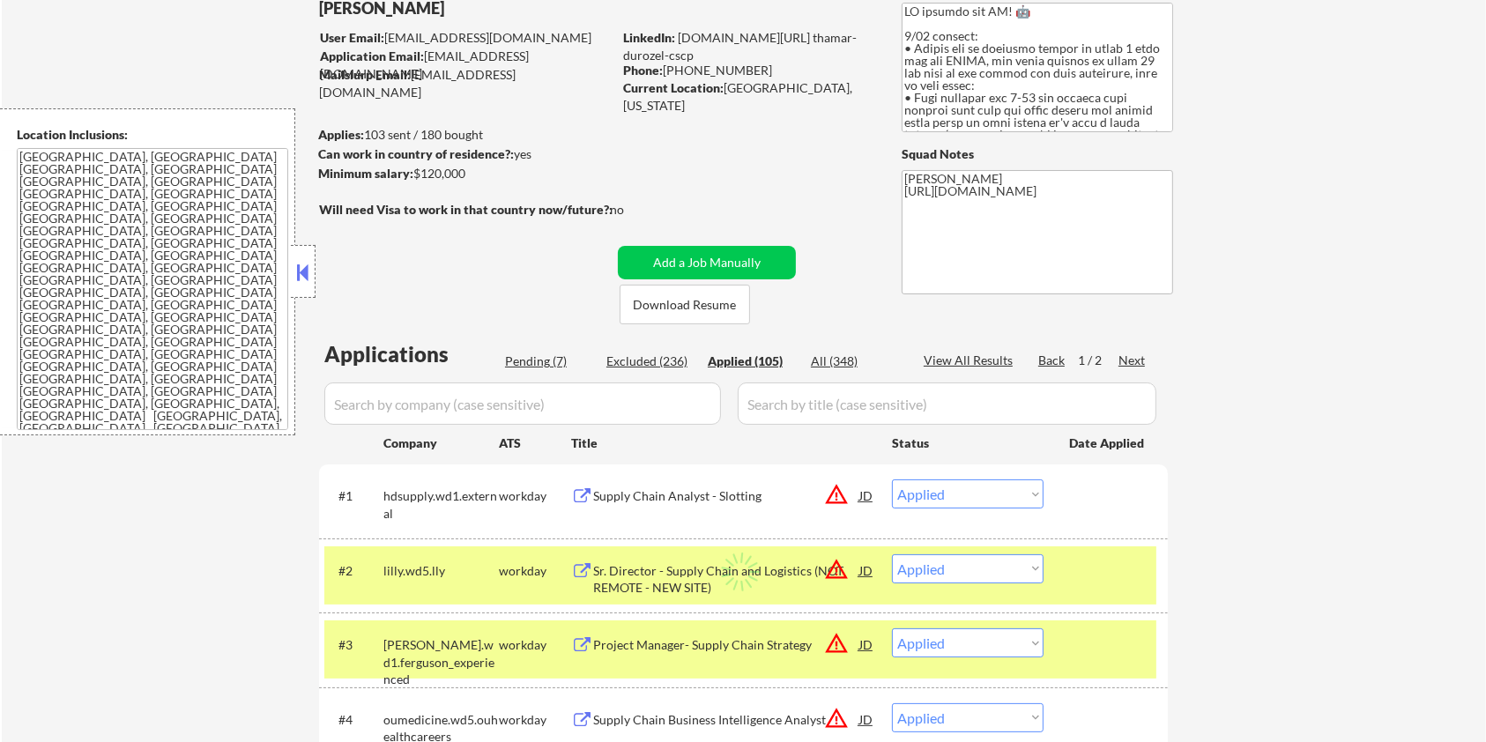
select select ""applied""
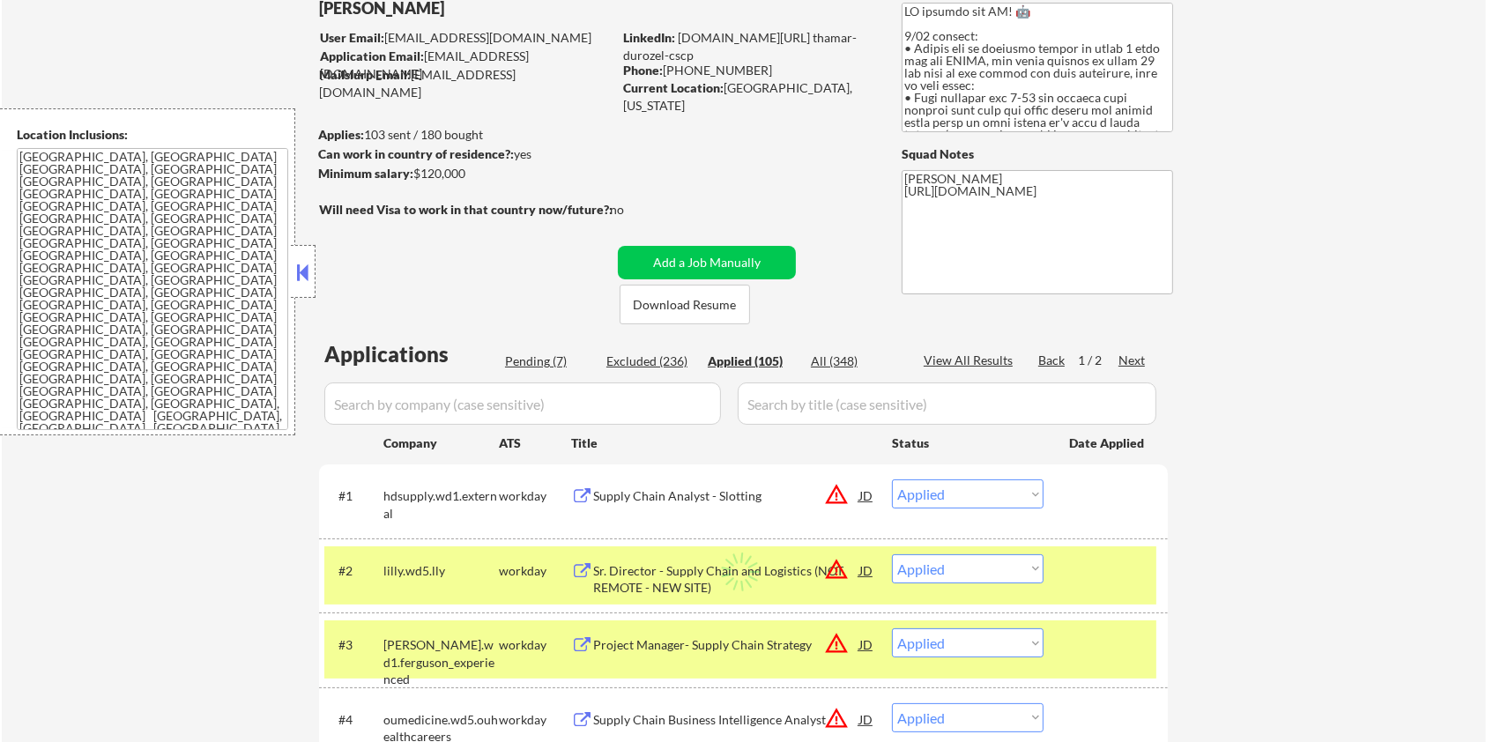
select select ""applied""
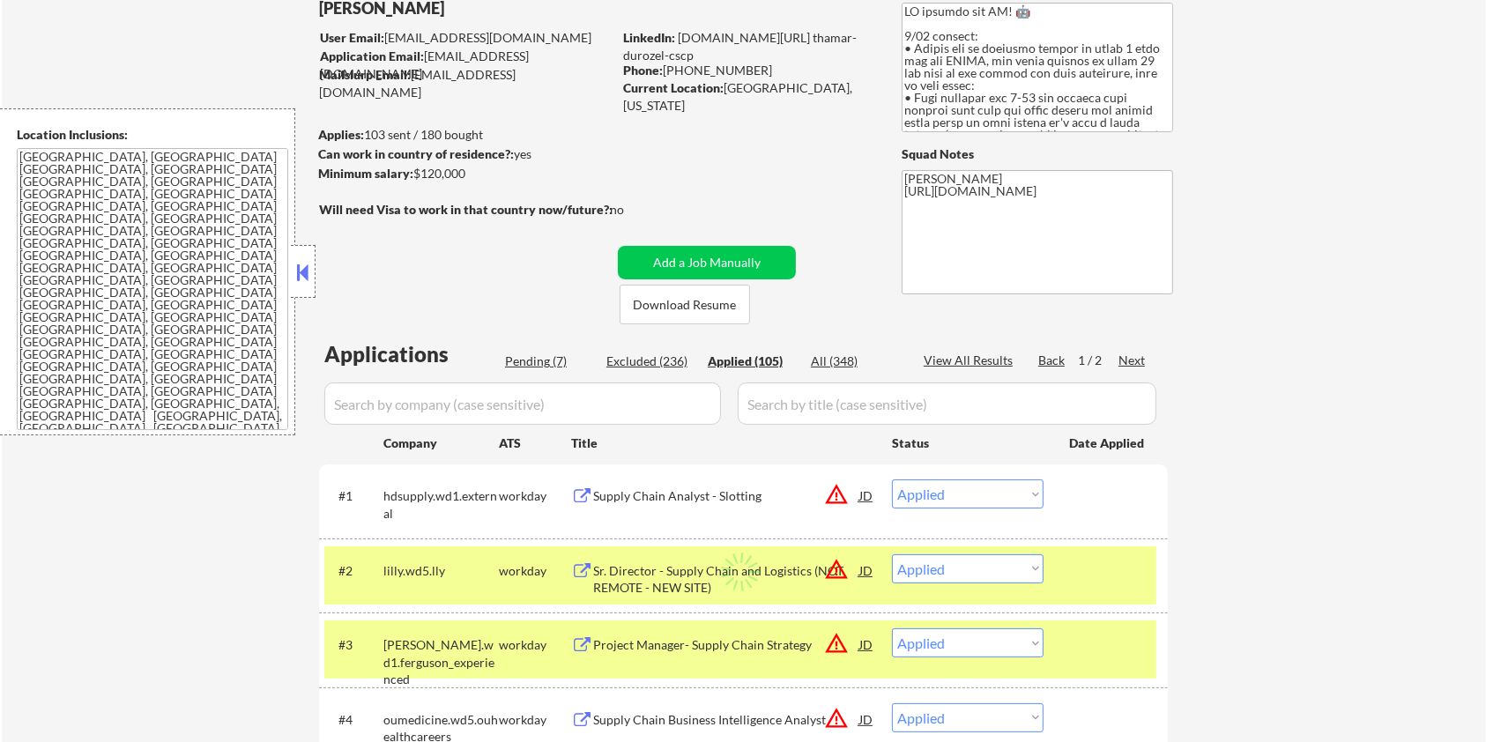
select select ""applied""
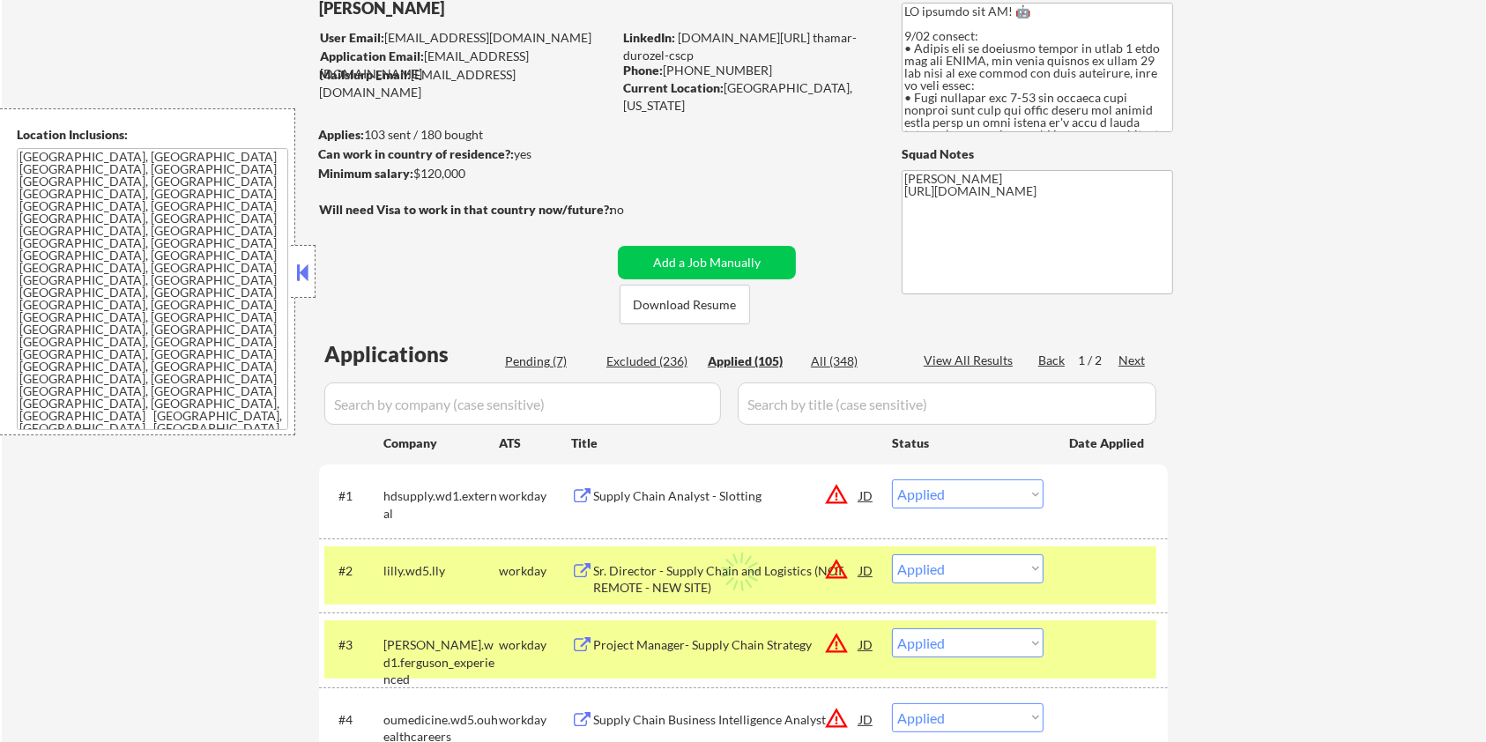
select select ""applied""
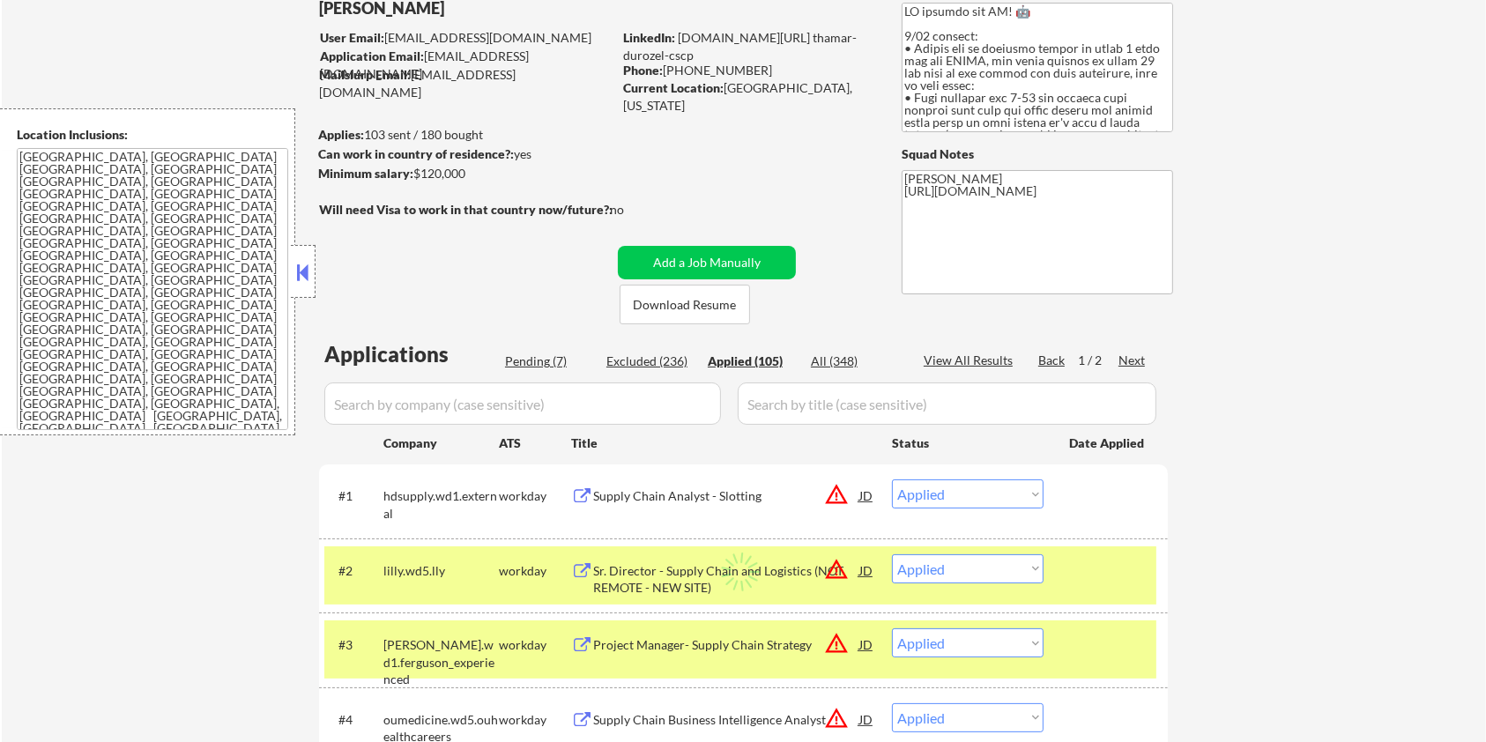
select select ""applied""
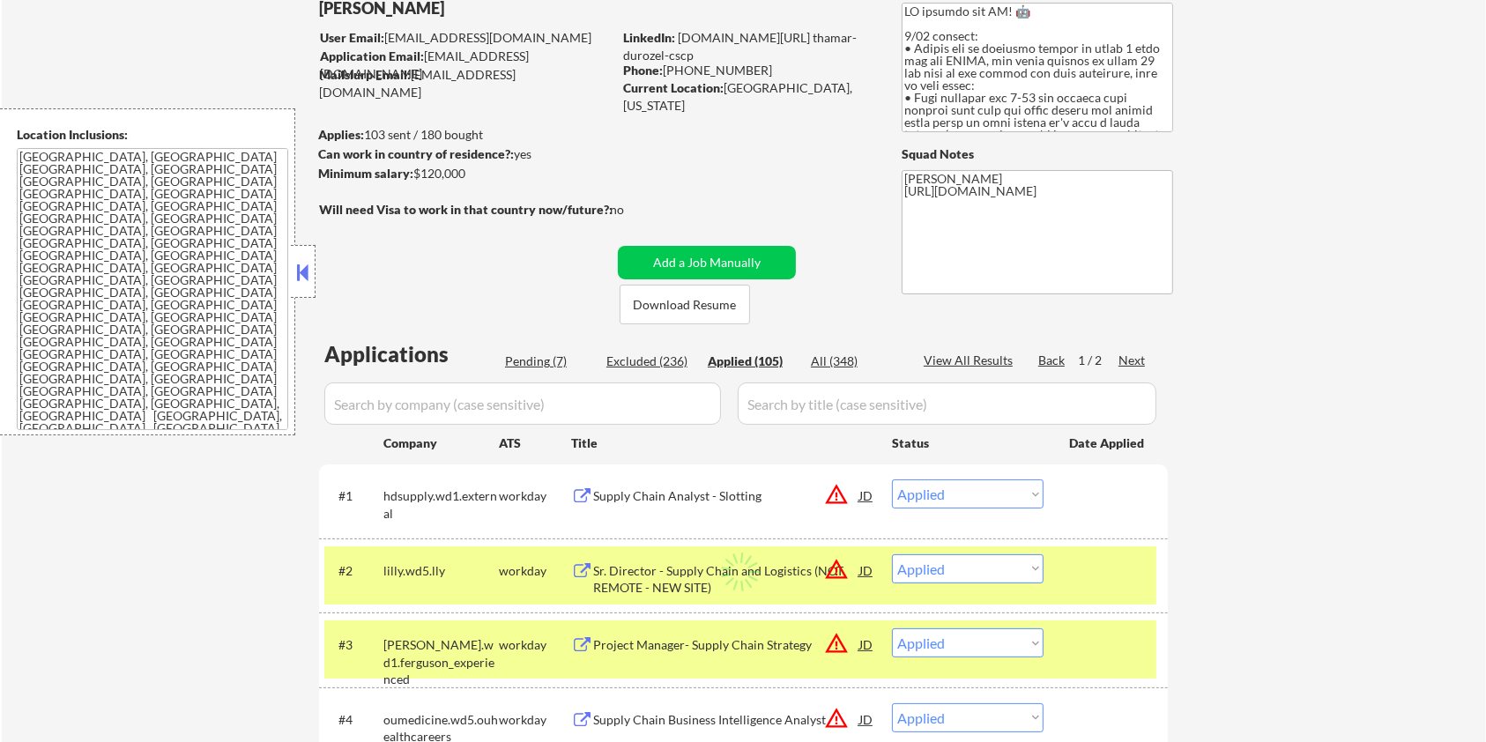
select select ""applied""
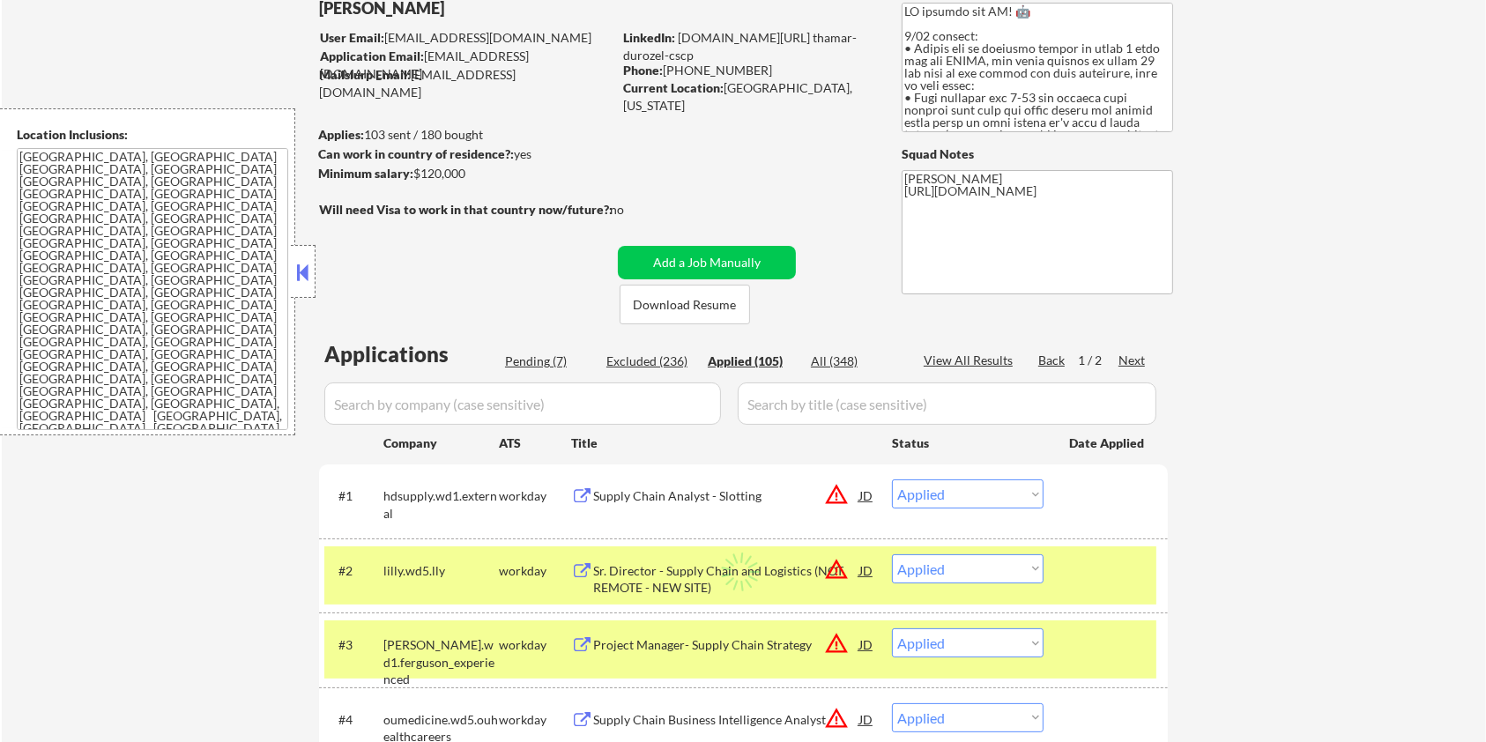
select select ""applied""
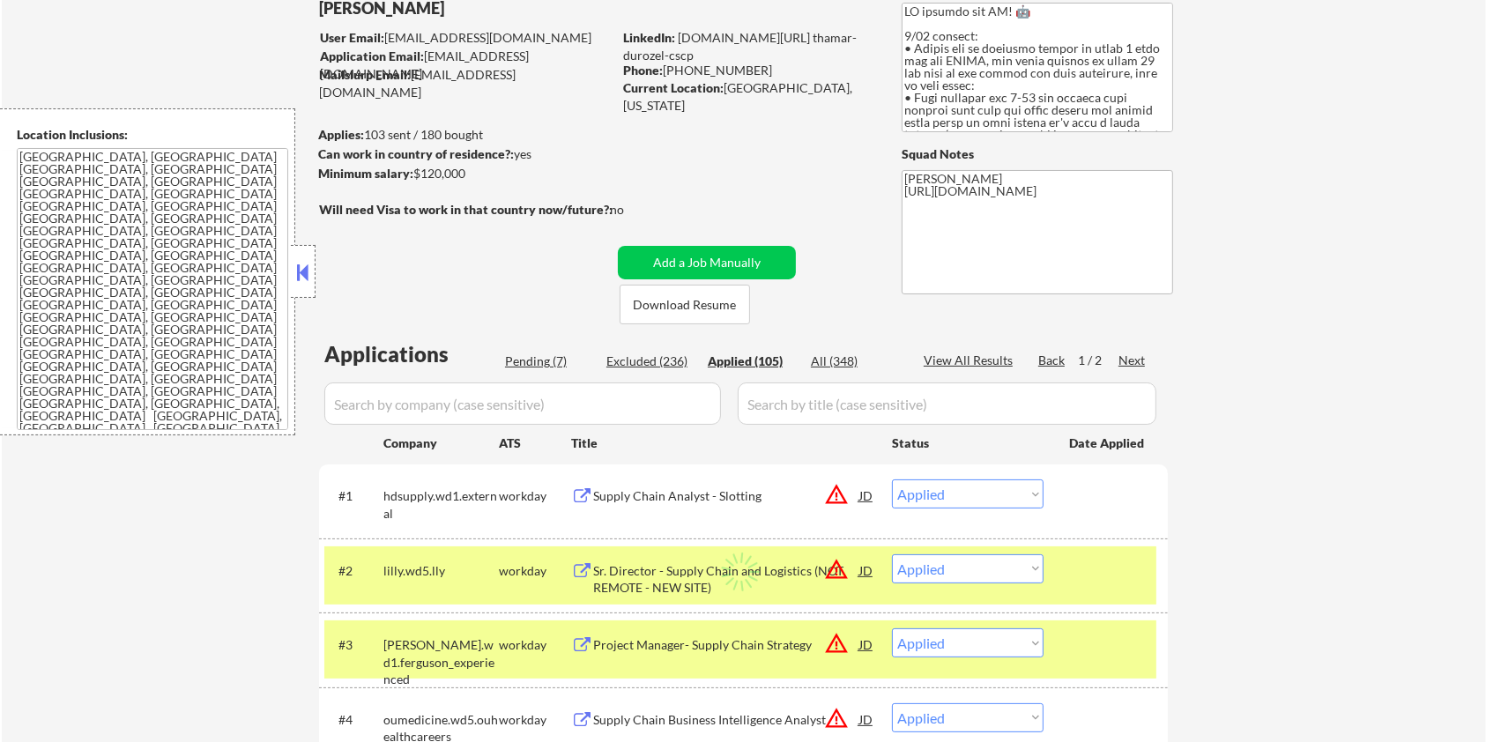
select select ""applied""
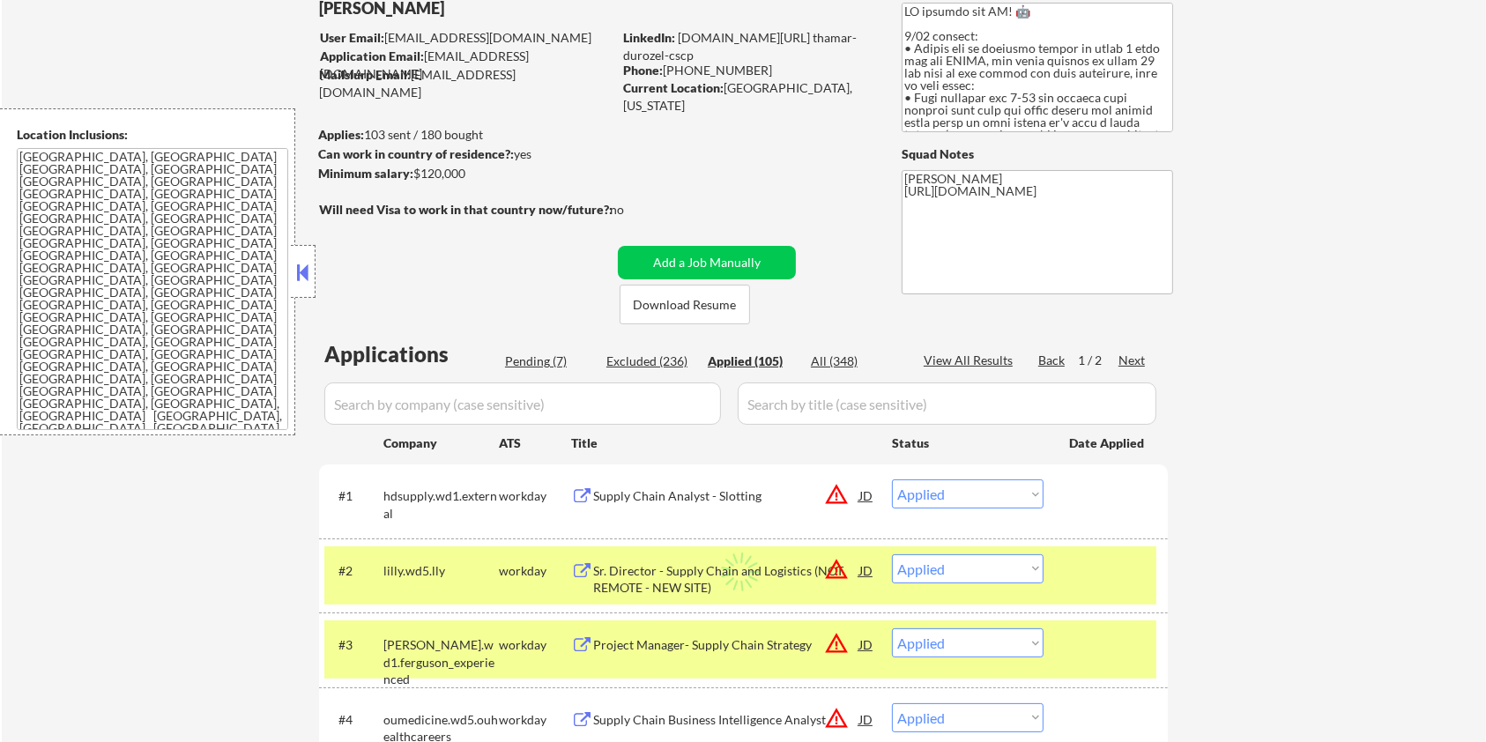
select select ""applied""
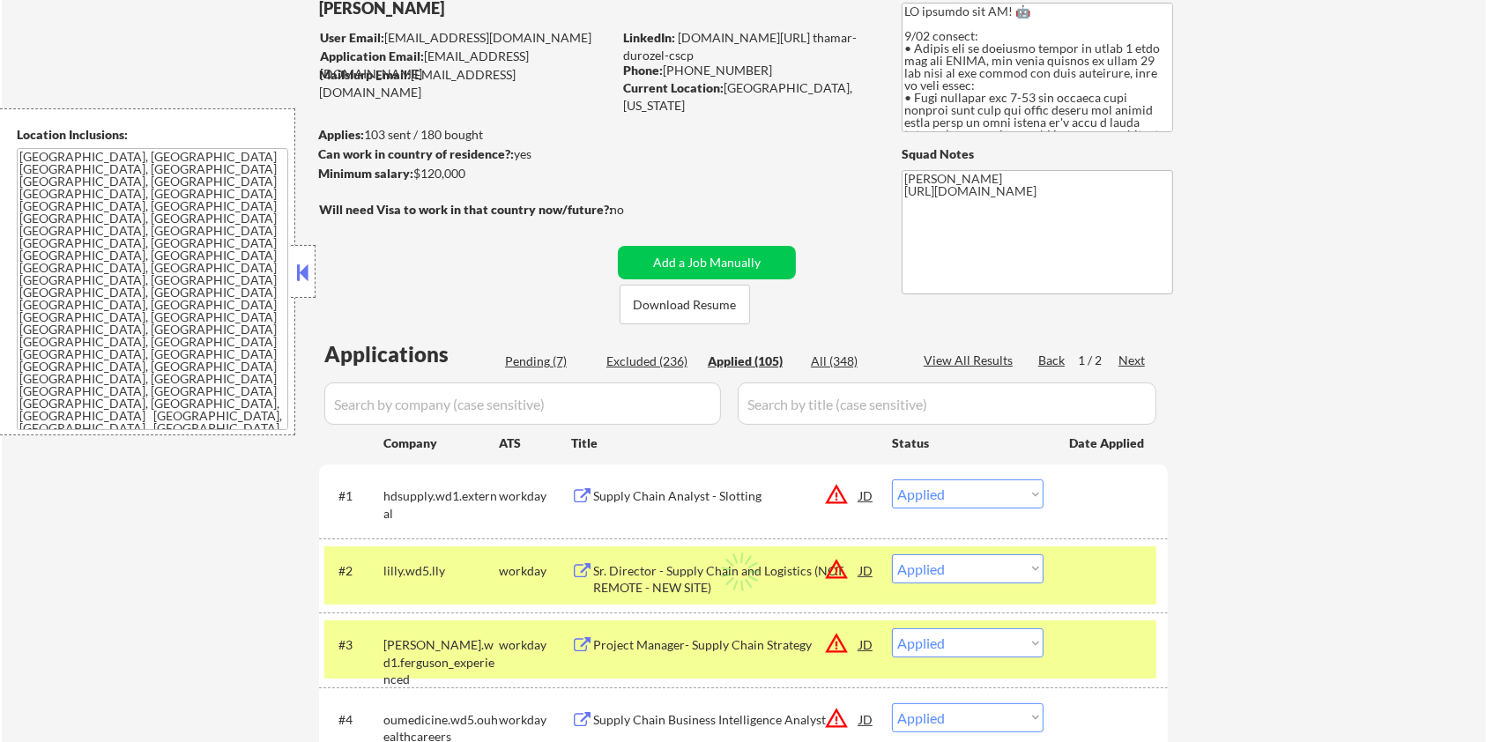
select select ""applied""
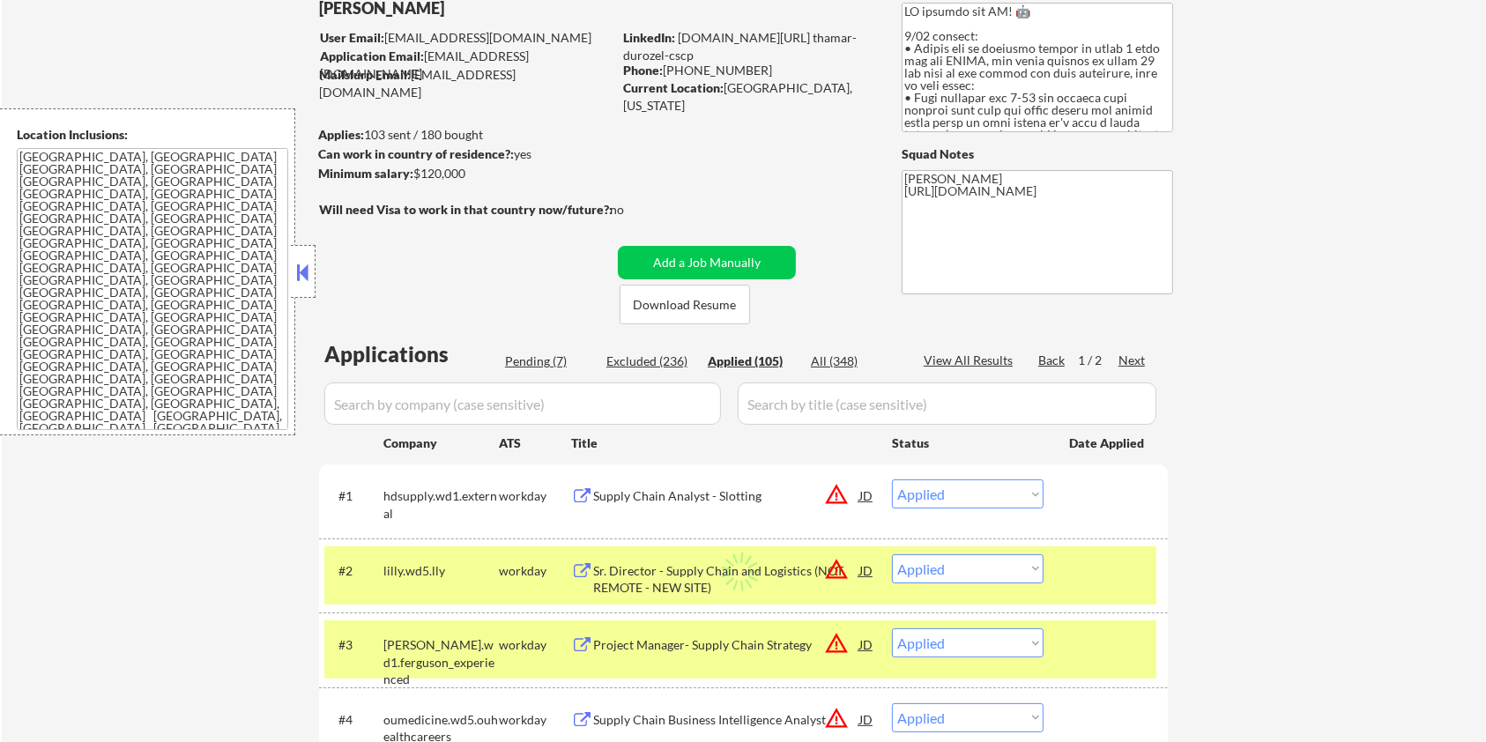
select select ""applied""
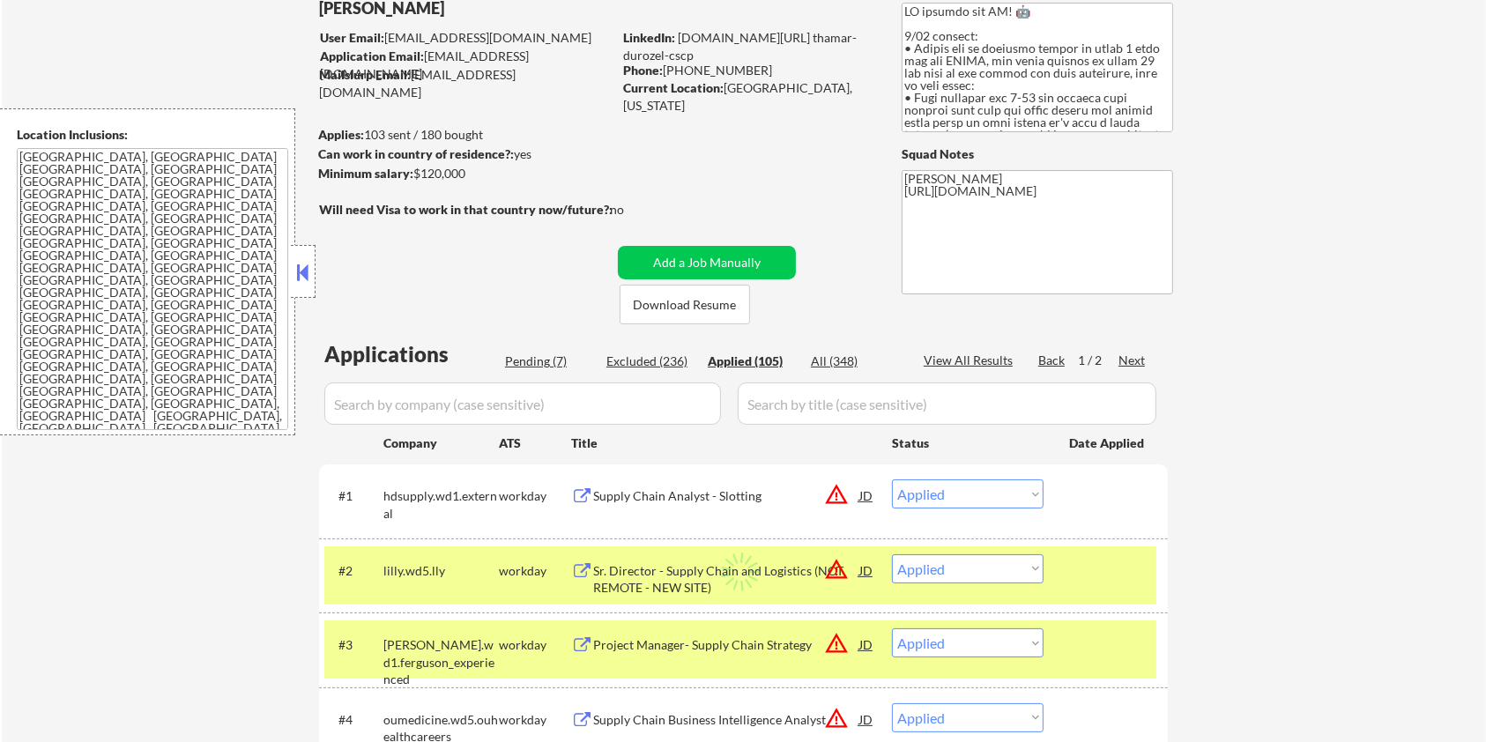
select select ""applied""
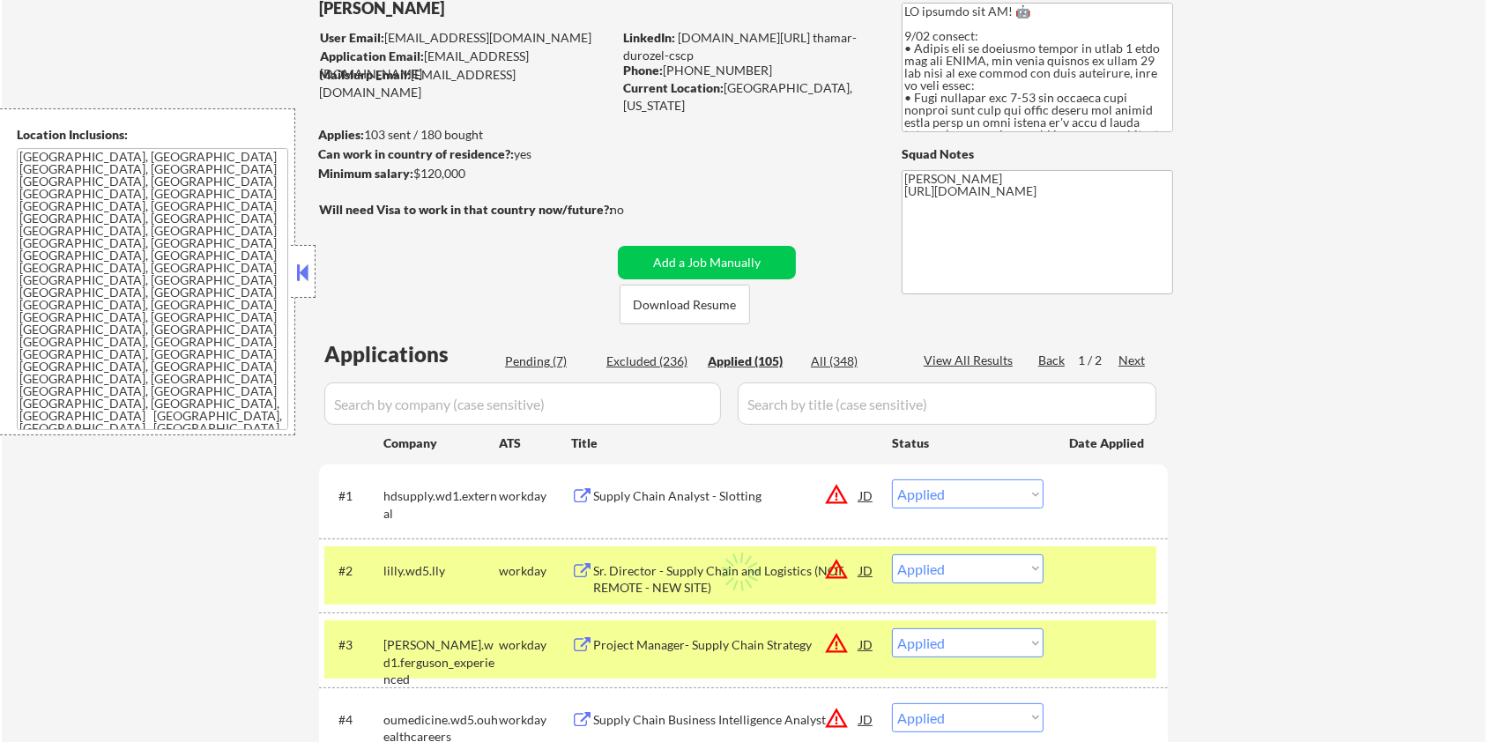
select select ""applied""
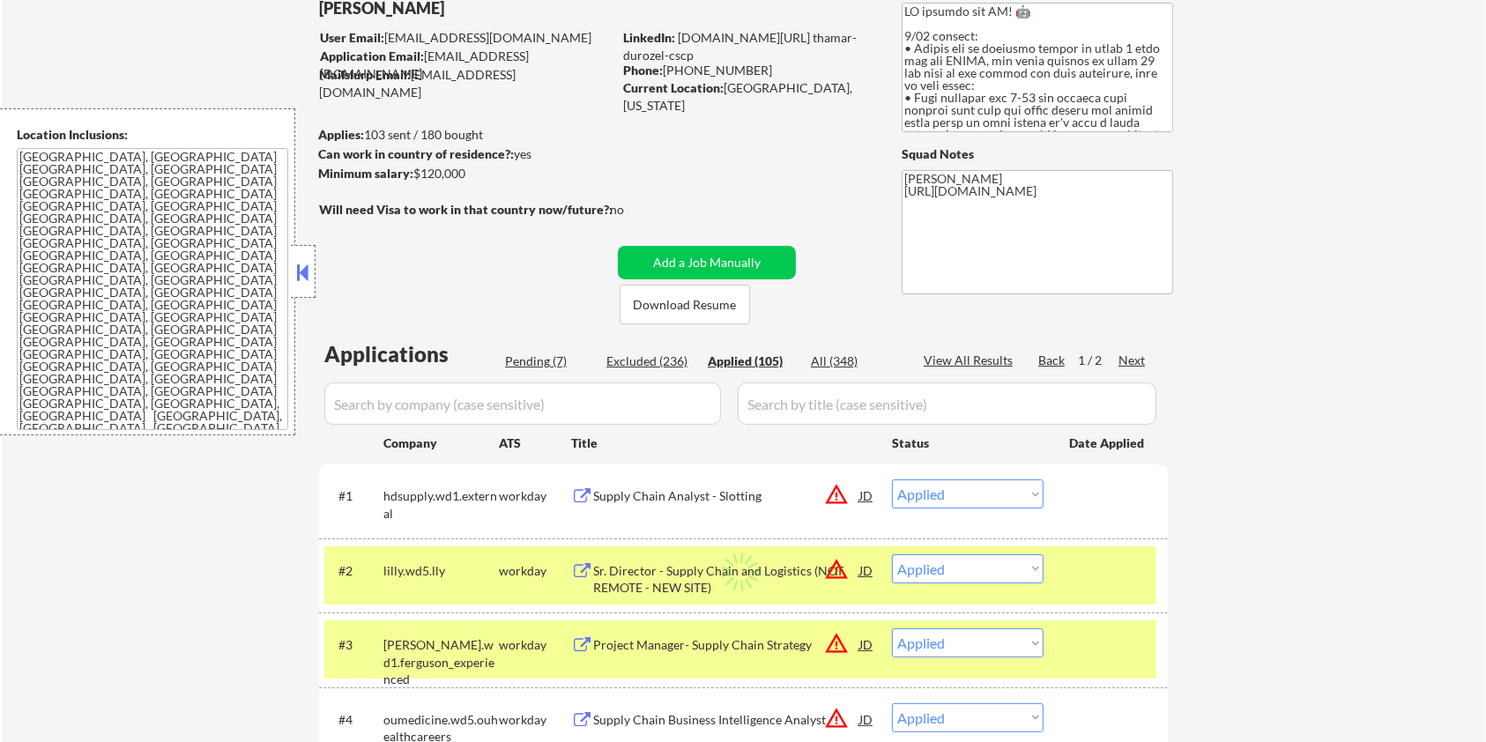
select select ""applied""
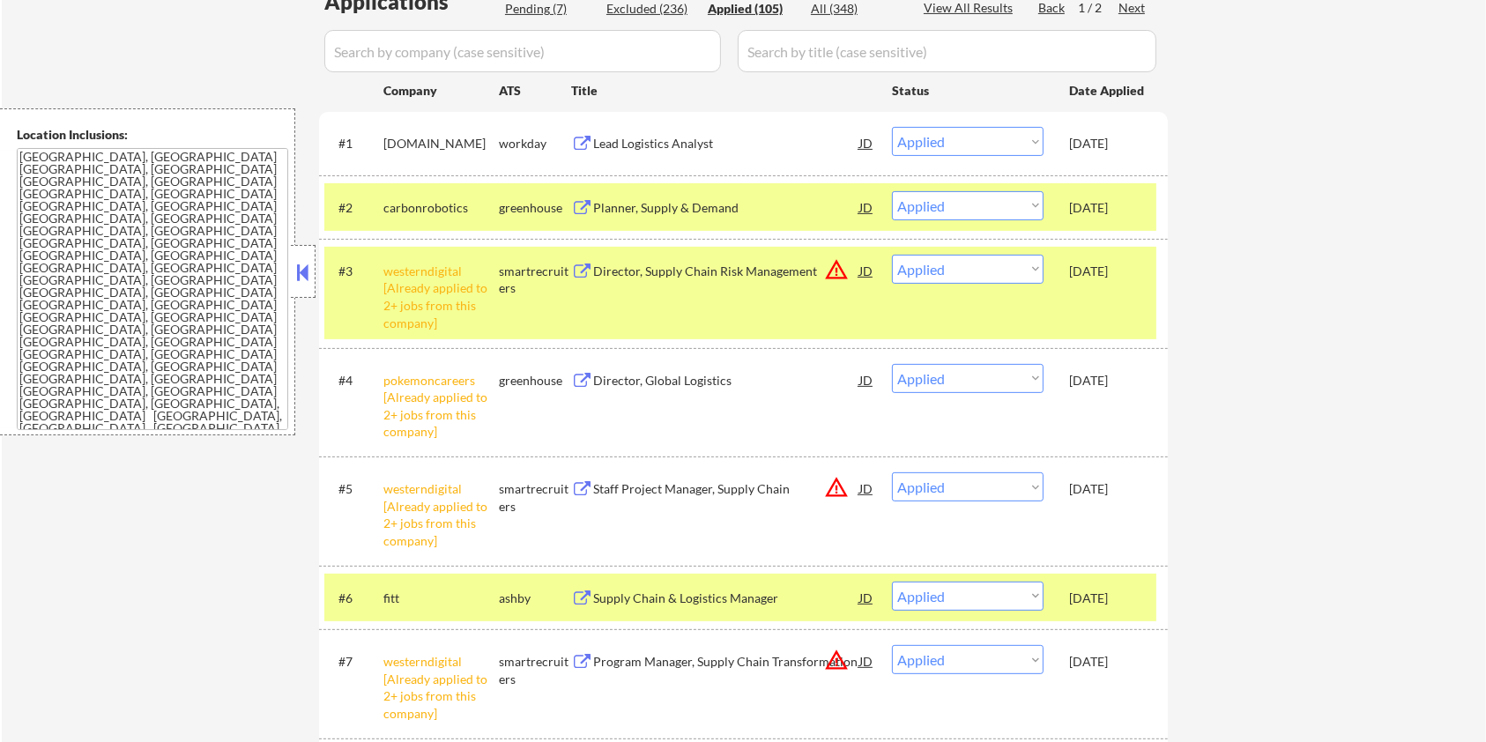
scroll to position [234, 0]
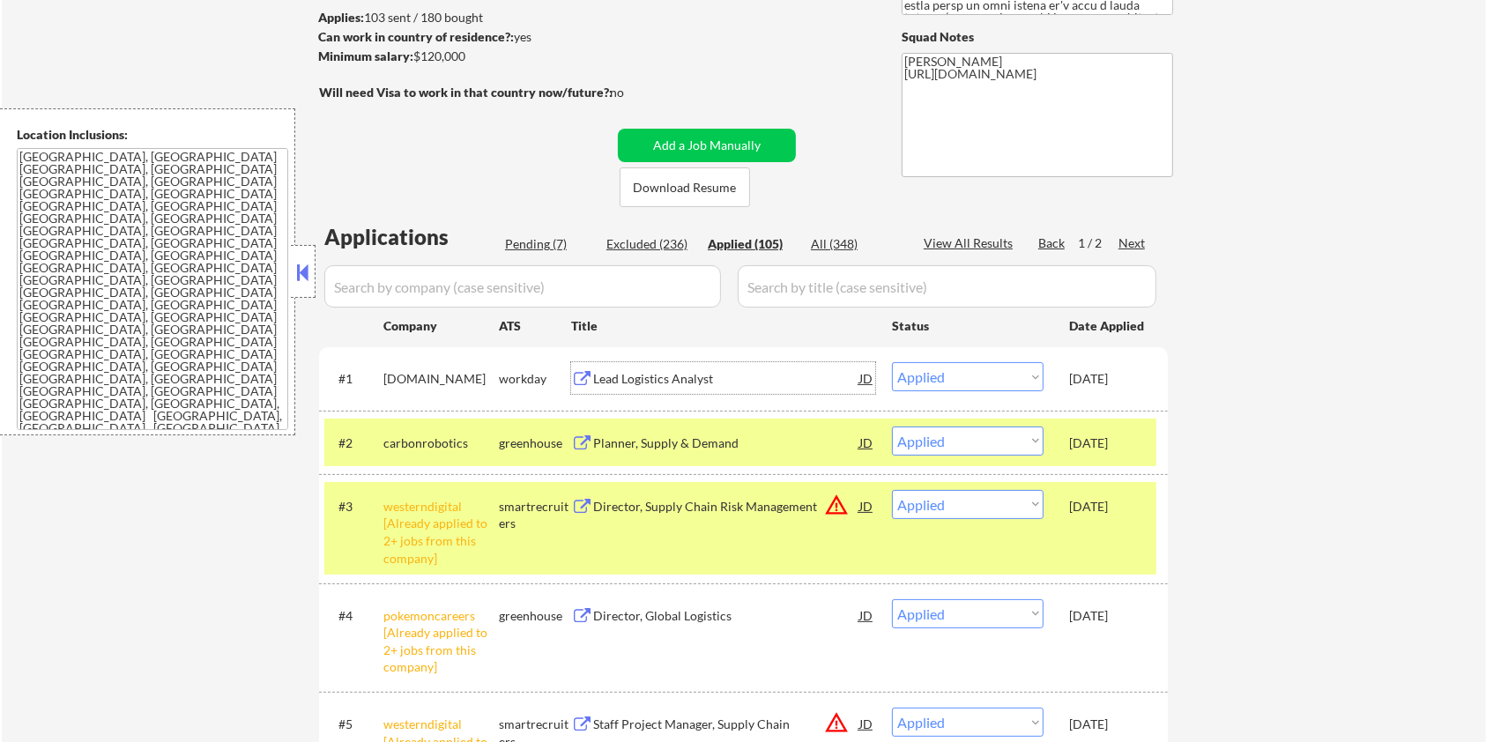
click at [722, 376] on div "Lead Logistics Analyst" at bounding box center [726, 379] width 266 height 18
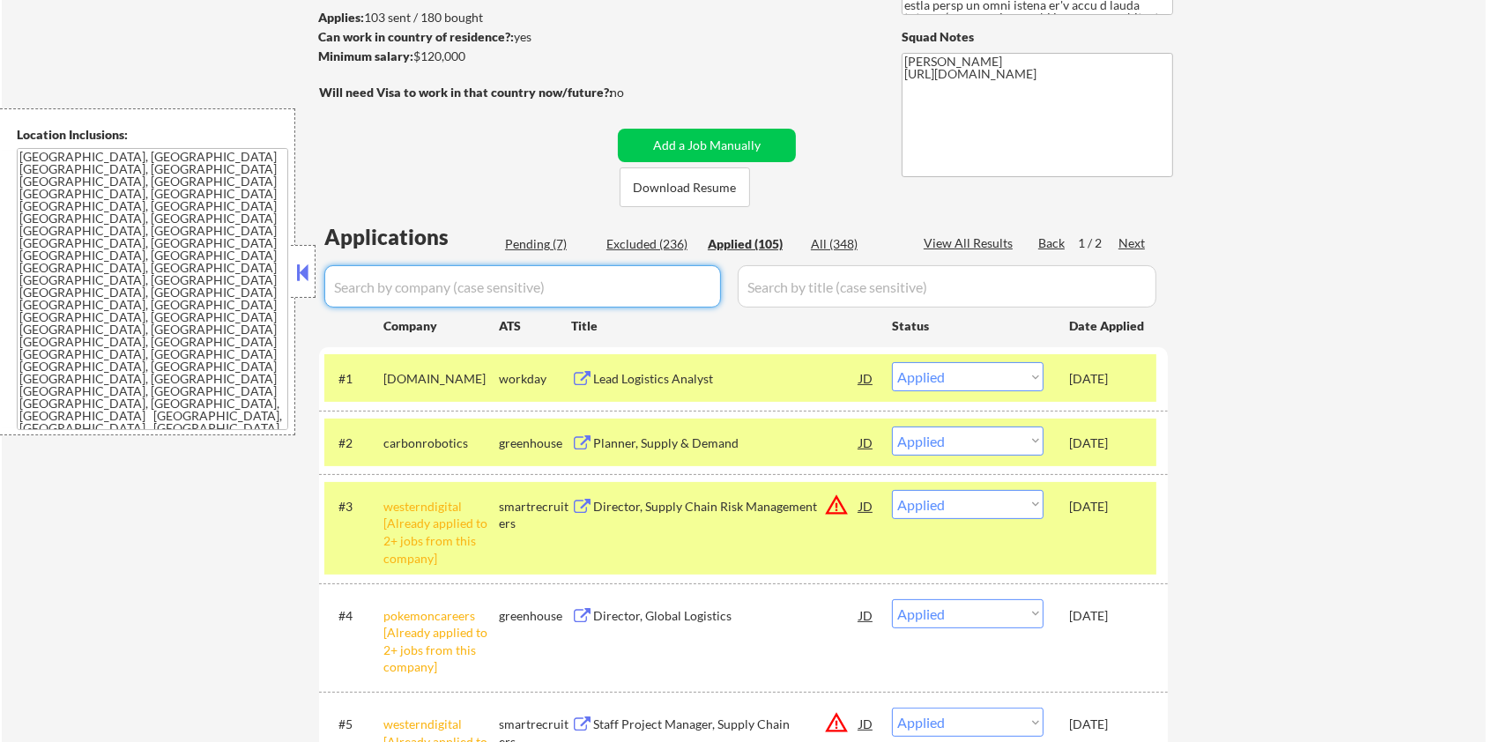
click at [535, 285] on input "input" at bounding box center [522, 286] width 397 height 42
click at [534, 235] on div "Pending (7)" at bounding box center [549, 244] width 88 height 18
select select ""pending""
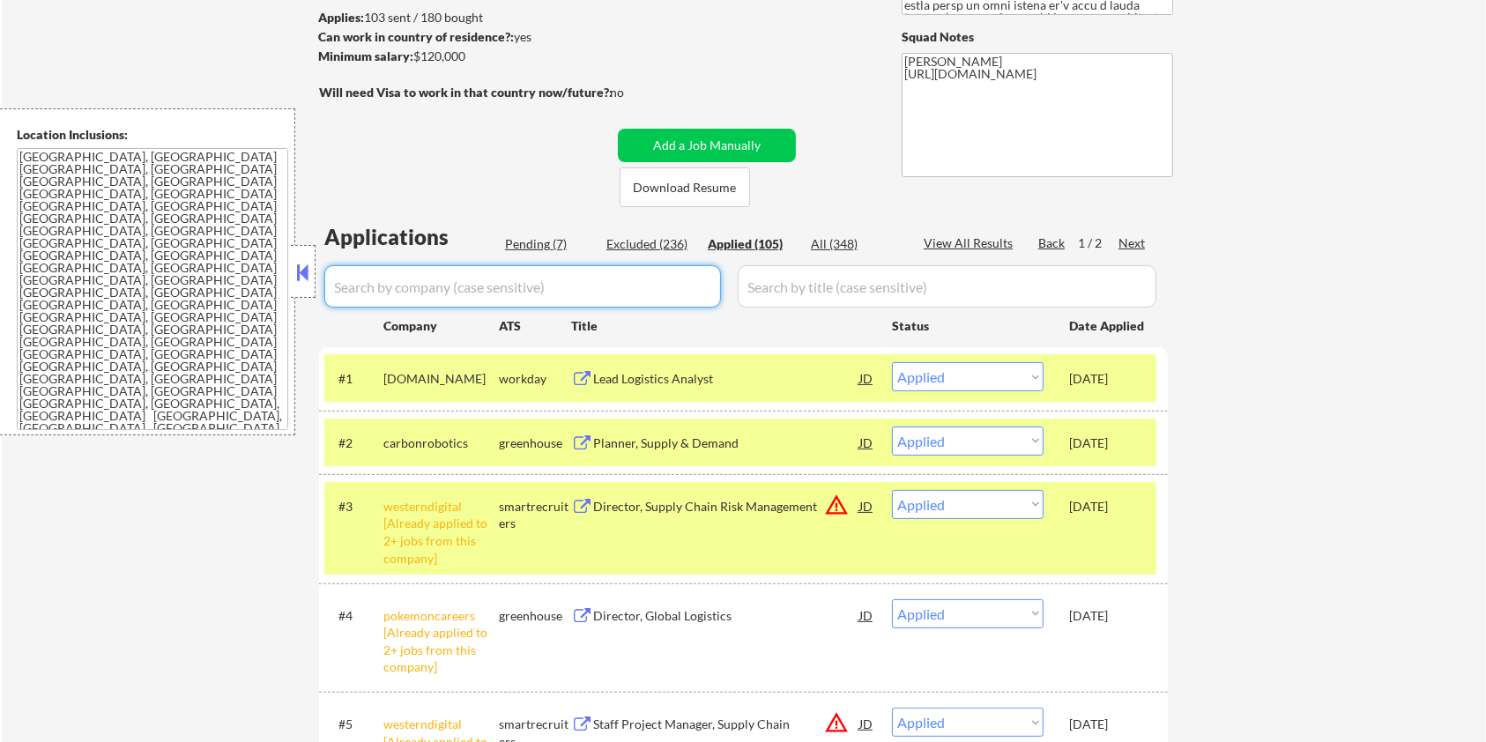
select select ""pending""
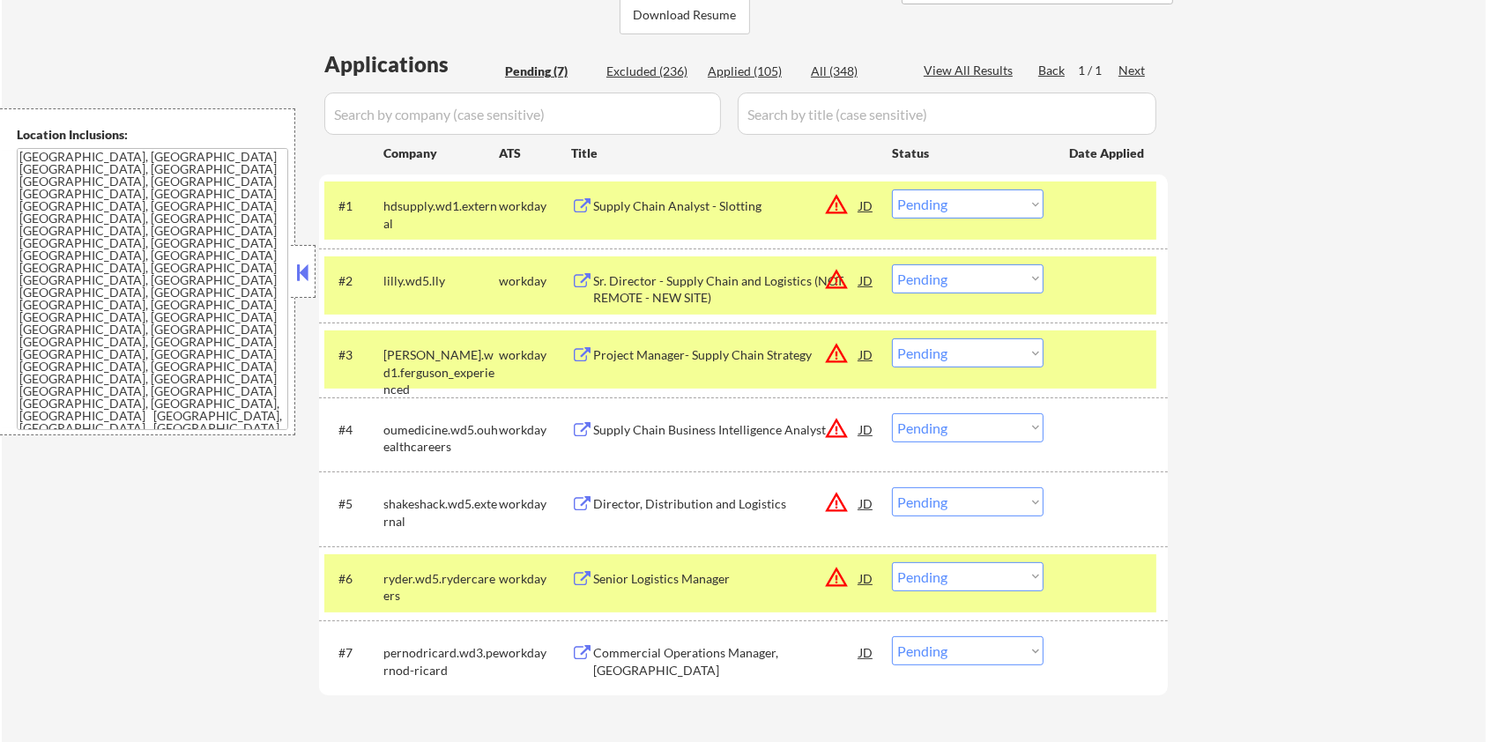
scroll to position [470, 0]
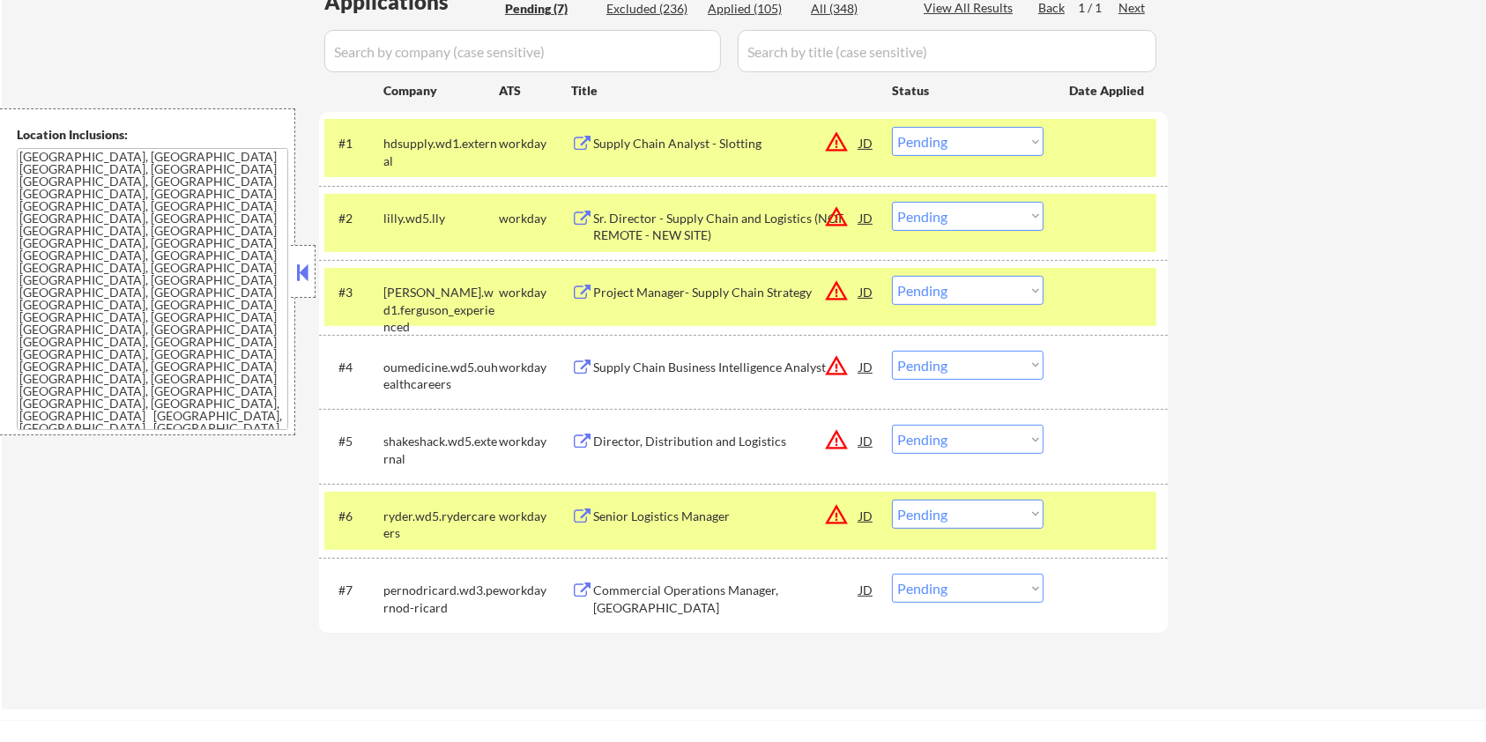
click at [642, 592] on div "Commercial Operations Manager, SGWS West" at bounding box center [726, 599] width 266 height 34
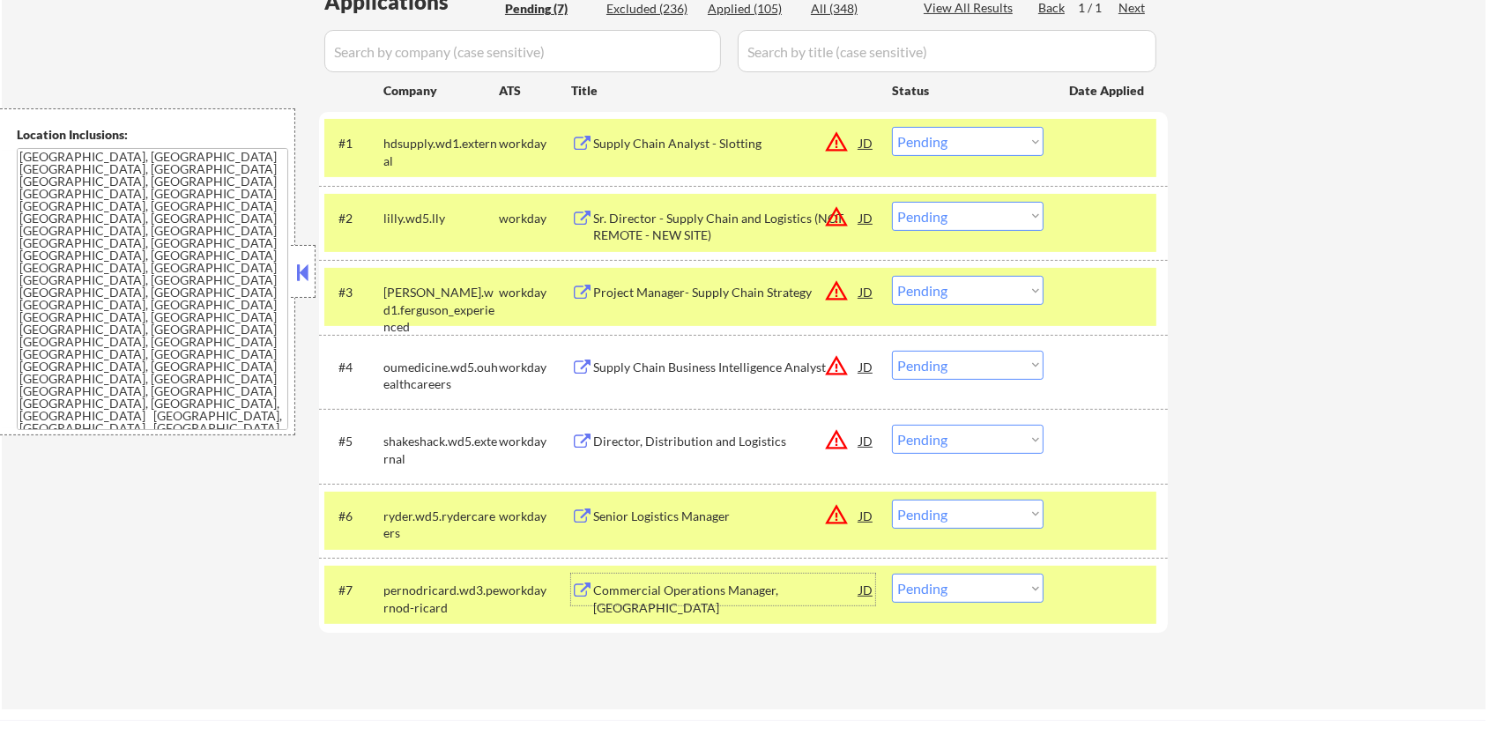
click at [611, 145] on div "Supply Chain Analyst - Slotting" at bounding box center [726, 144] width 266 height 18
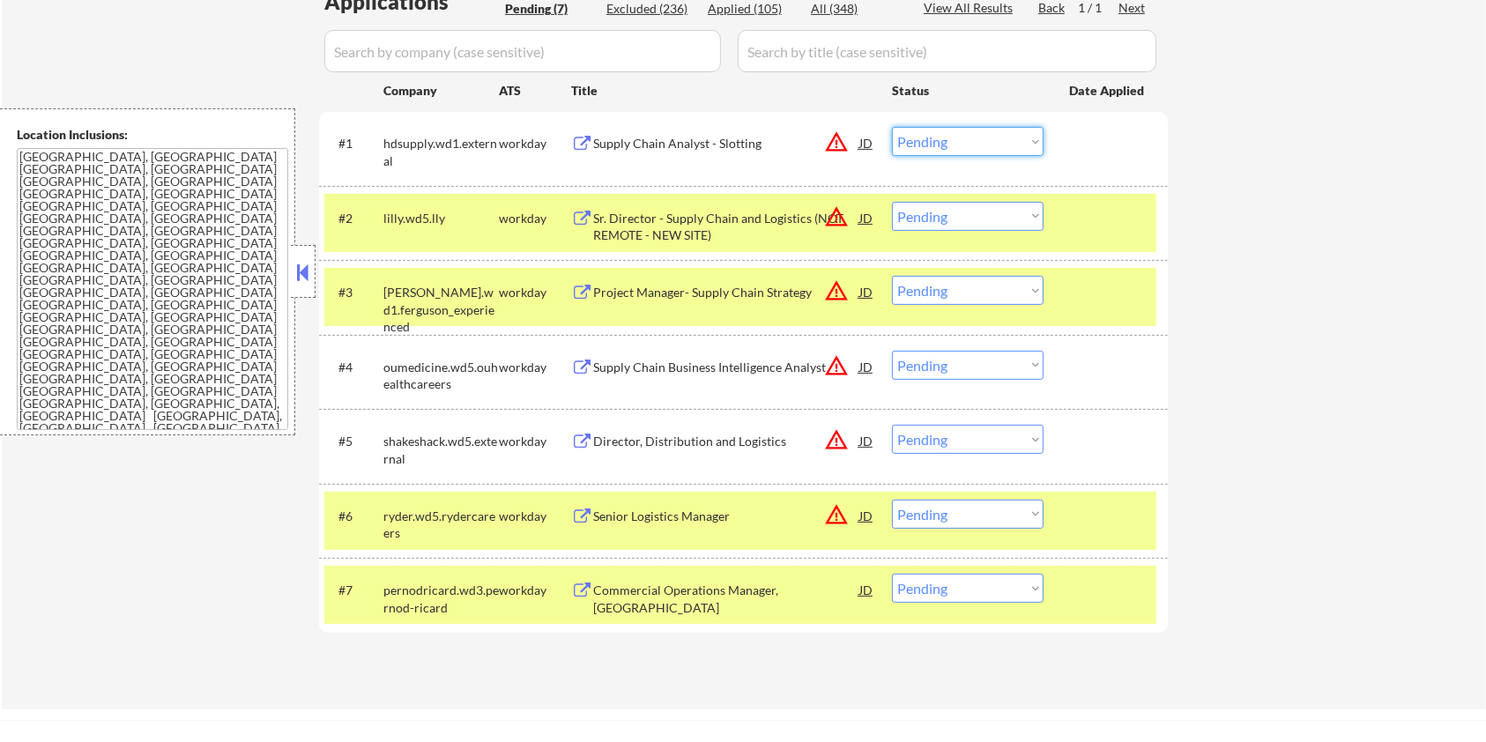
click at [990, 154] on select "Choose an option... Pending Applied Excluded (Questions) Excluded (Expired) Exc…" at bounding box center [968, 141] width 152 height 29
click at [892, 127] on select "Choose an option... Pending Applied Excluded (Questions) Excluded (Expired) Exc…" at bounding box center [968, 141] width 152 height 29
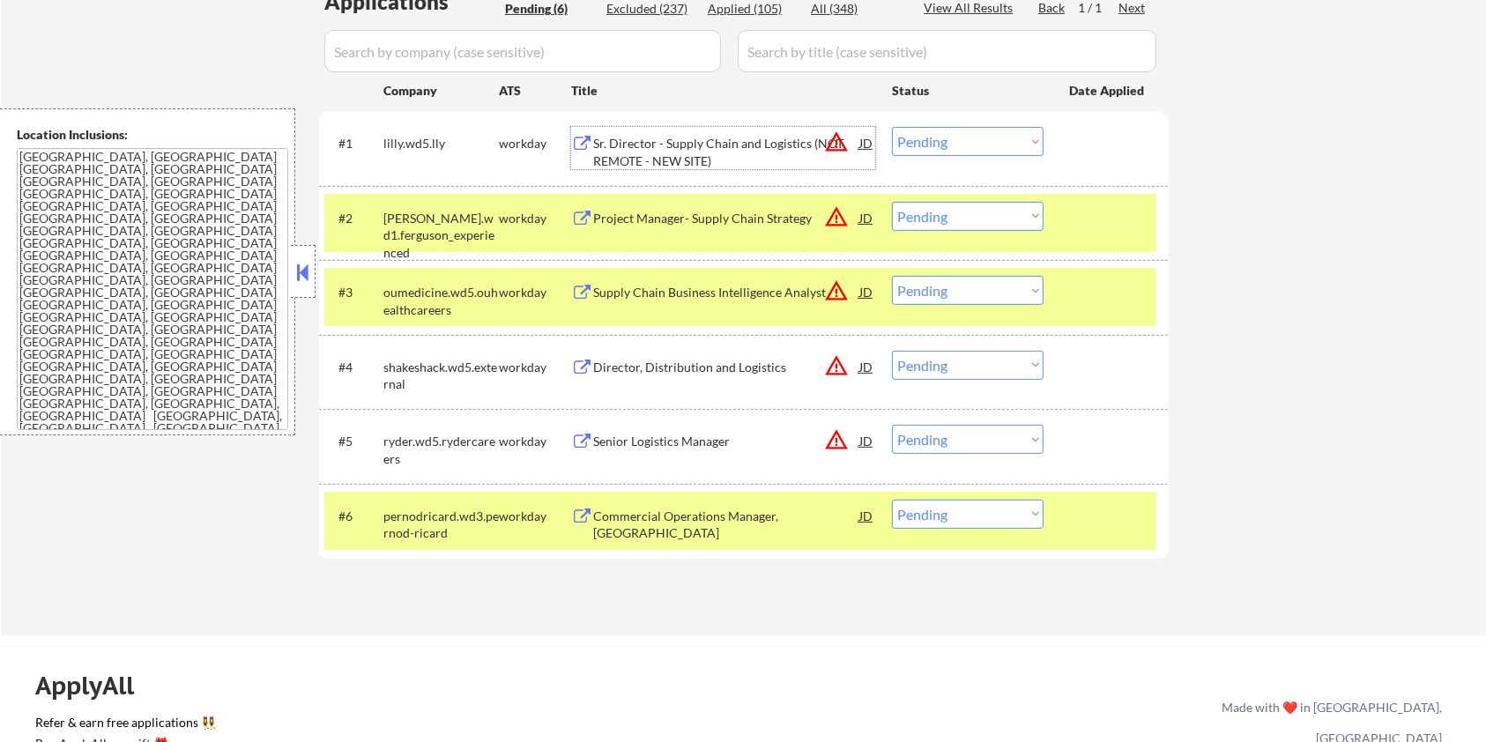
click at [645, 159] on div "Sr. Director - Supply Chain and Logistics (NOT REMOTE - NEW SITE)" at bounding box center [726, 152] width 266 height 34
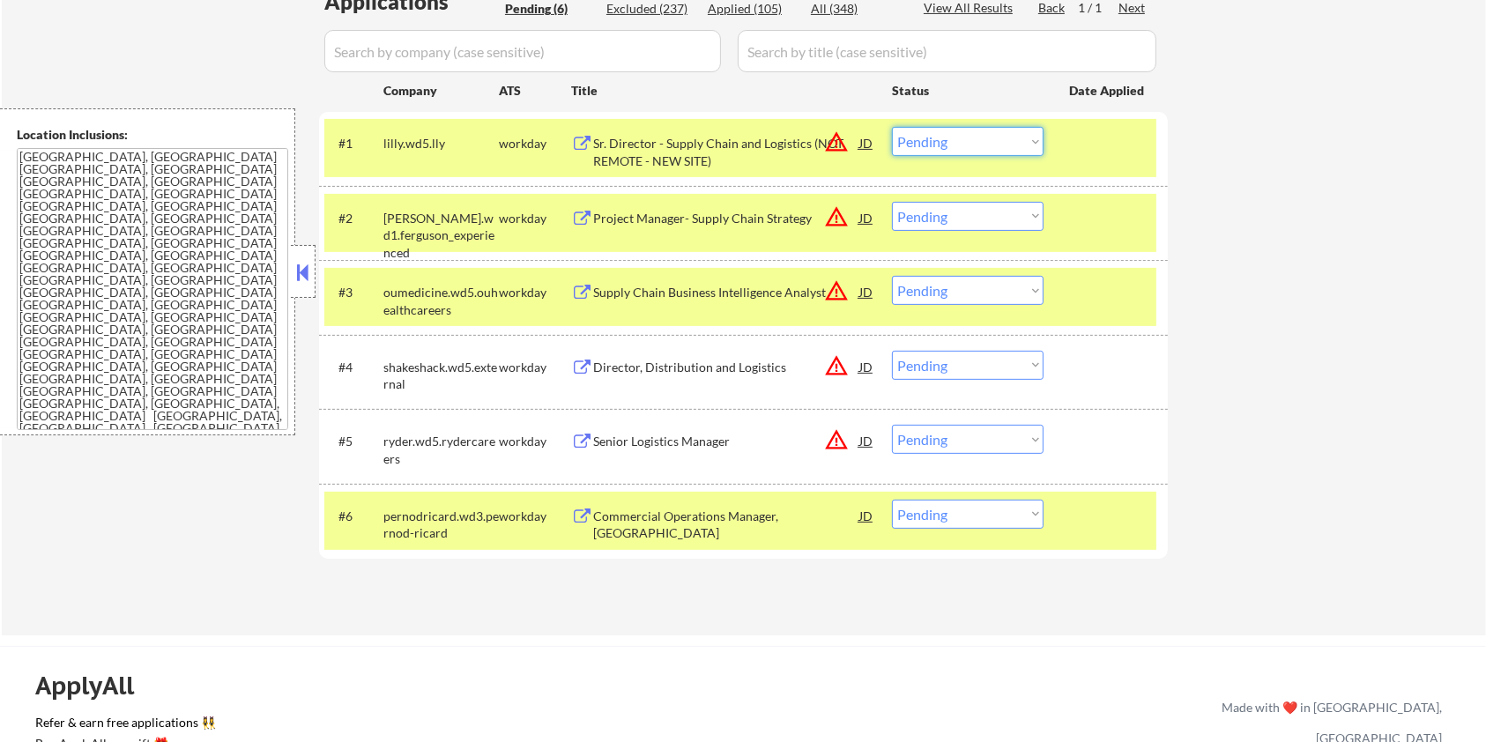
click at [994, 138] on select "Choose an option... Pending Applied Excluded (Questions) Excluded (Expired) Exc…" at bounding box center [968, 141] width 152 height 29
click at [892, 127] on select "Choose an option... Pending Applied Excluded (Questions) Excluded (Expired) Exc…" at bounding box center [968, 141] width 152 height 29
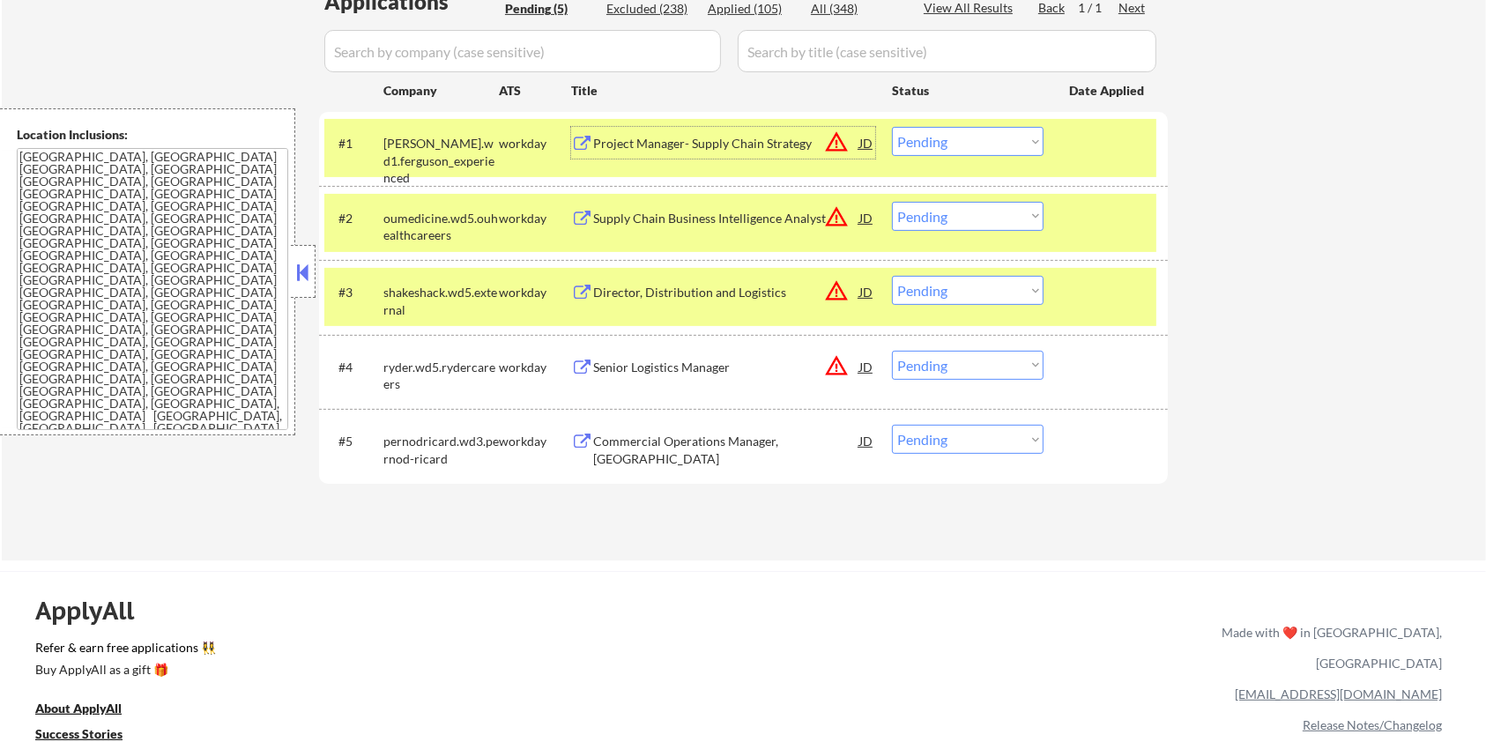
click at [726, 142] on div "Project Manager- Supply Chain Strategy" at bounding box center [726, 144] width 266 height 18
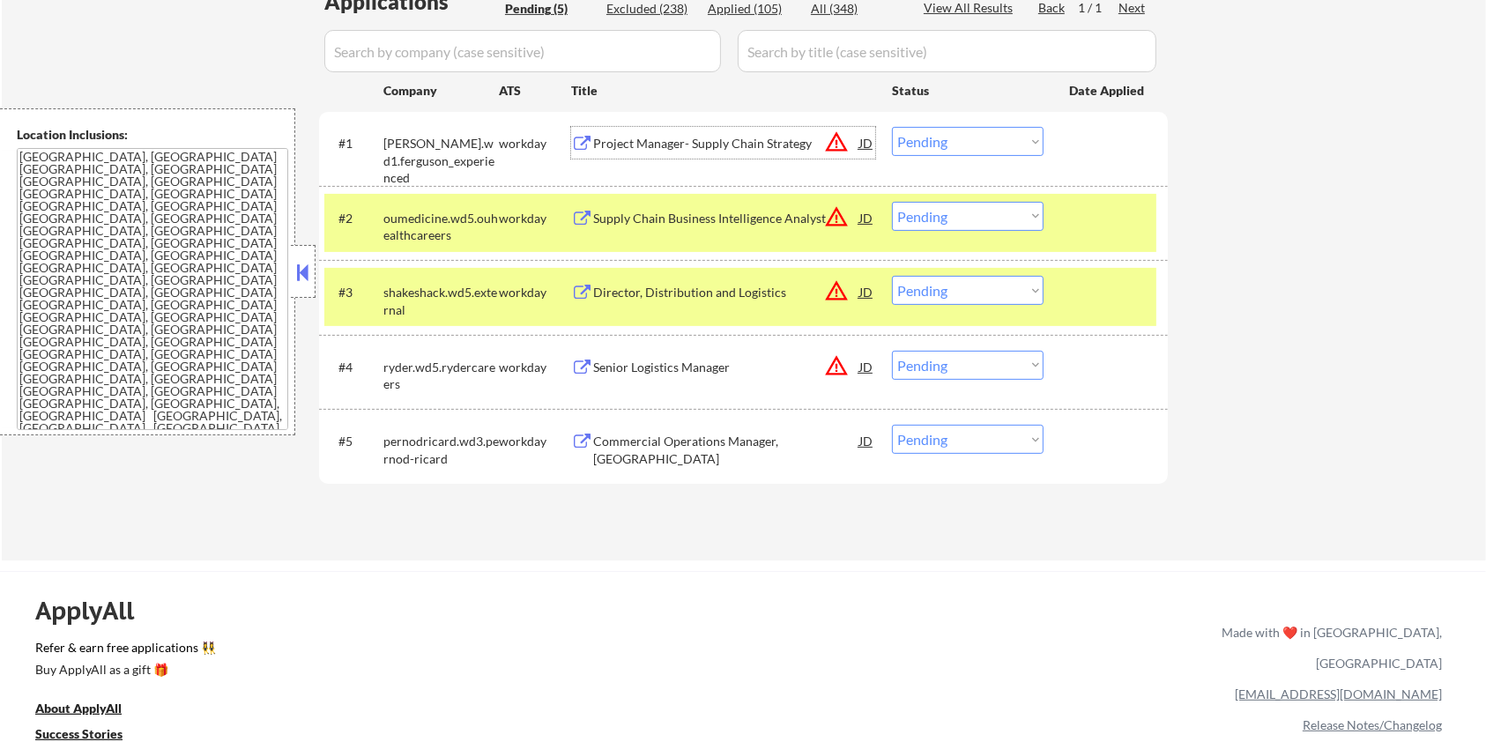
click at [971, 145] on select "Choose an option... Pending Applied Excluded (Questions) Excluded (Expired) Exc…" at bounding box center [968, 141] width 152 height 29
click at [892, 127] on select "Choose an option... Pending Applied Excluded (Questions) Excluded (Expired) Exc…" at bounding box center [968, 141] width 152 height 29
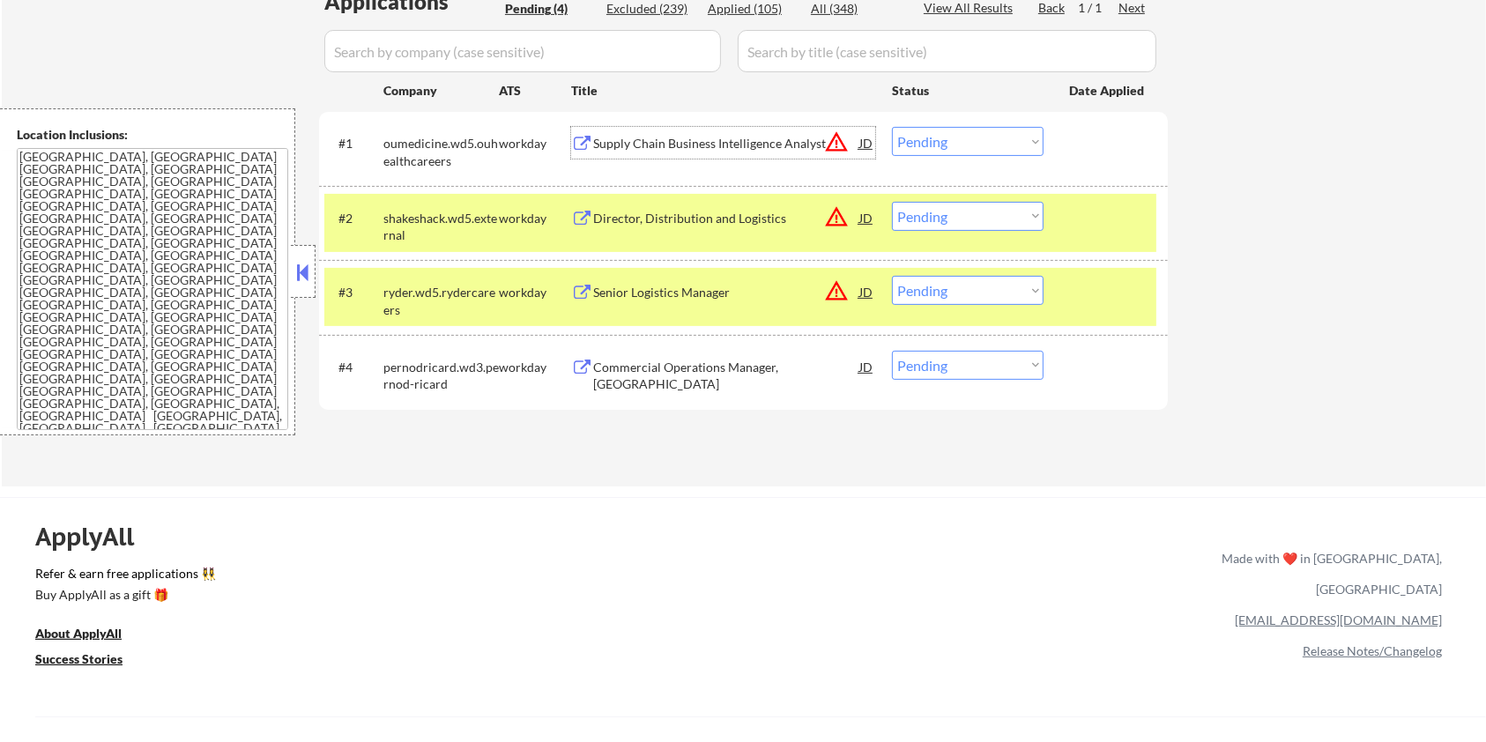
click at [711, 145] on div "Supply Chain Business Intelligence Analyst" at bounding box center [726, 144] width 266 height 18
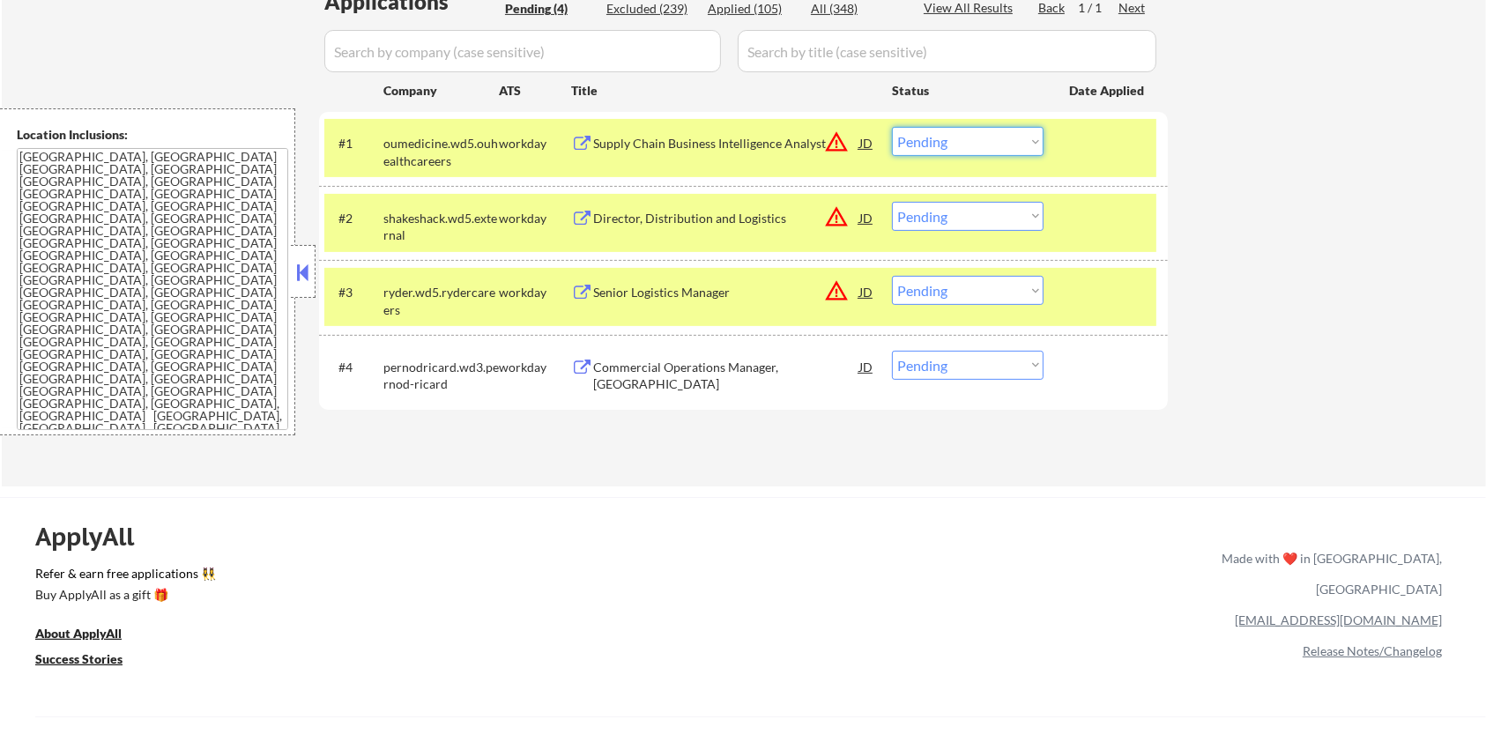
click at [968, 141] on select "Choose an option... Pending Applied Excluded (Questions) Excluded (Expired) Exc…" at bounding box center [968, 141] width 152 height 29
click at [892, 127] on select "Choose an option... Pending Applied Excluded (Questions) Excluded (Expired) Exc…" at bounding box center [968, 141] width 152 height 29
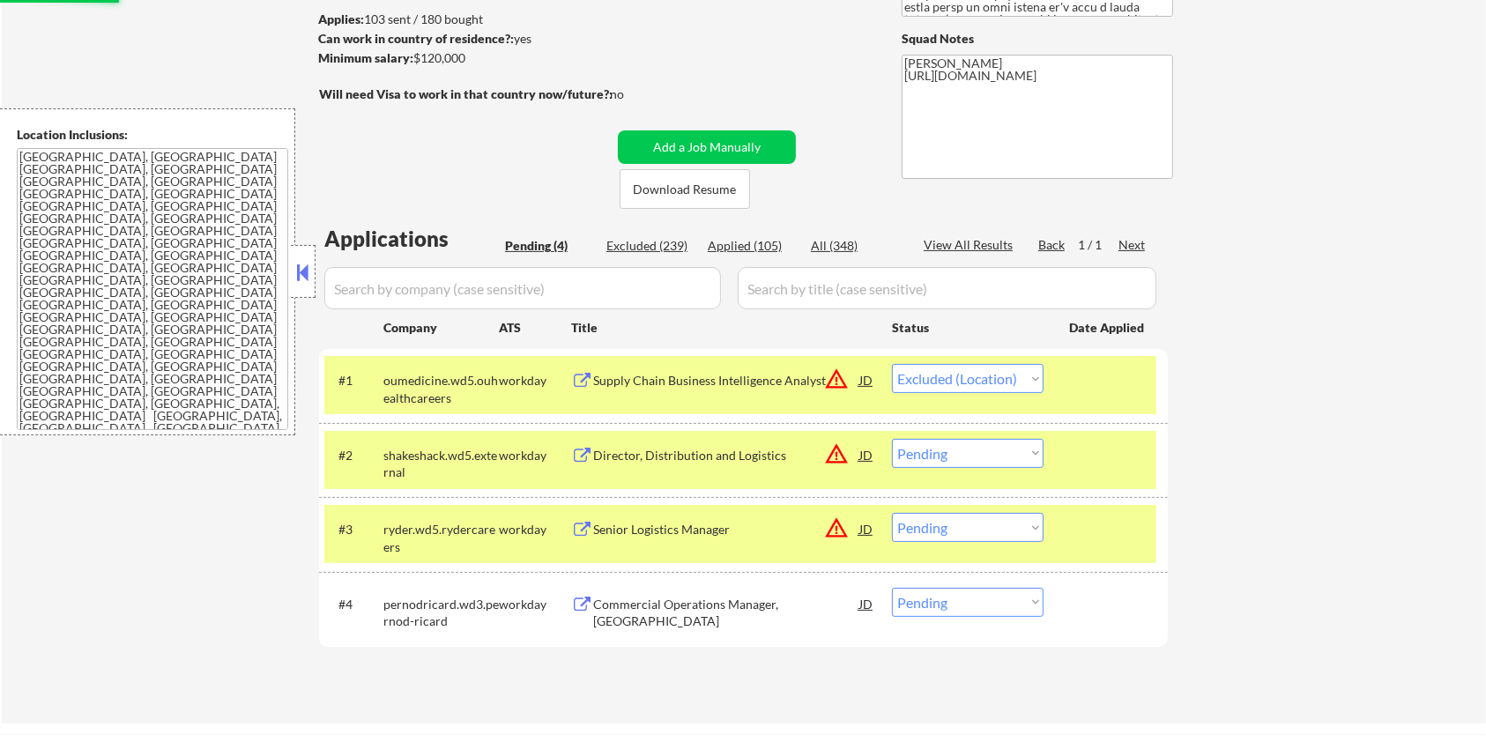
scroll to position [0, 0]
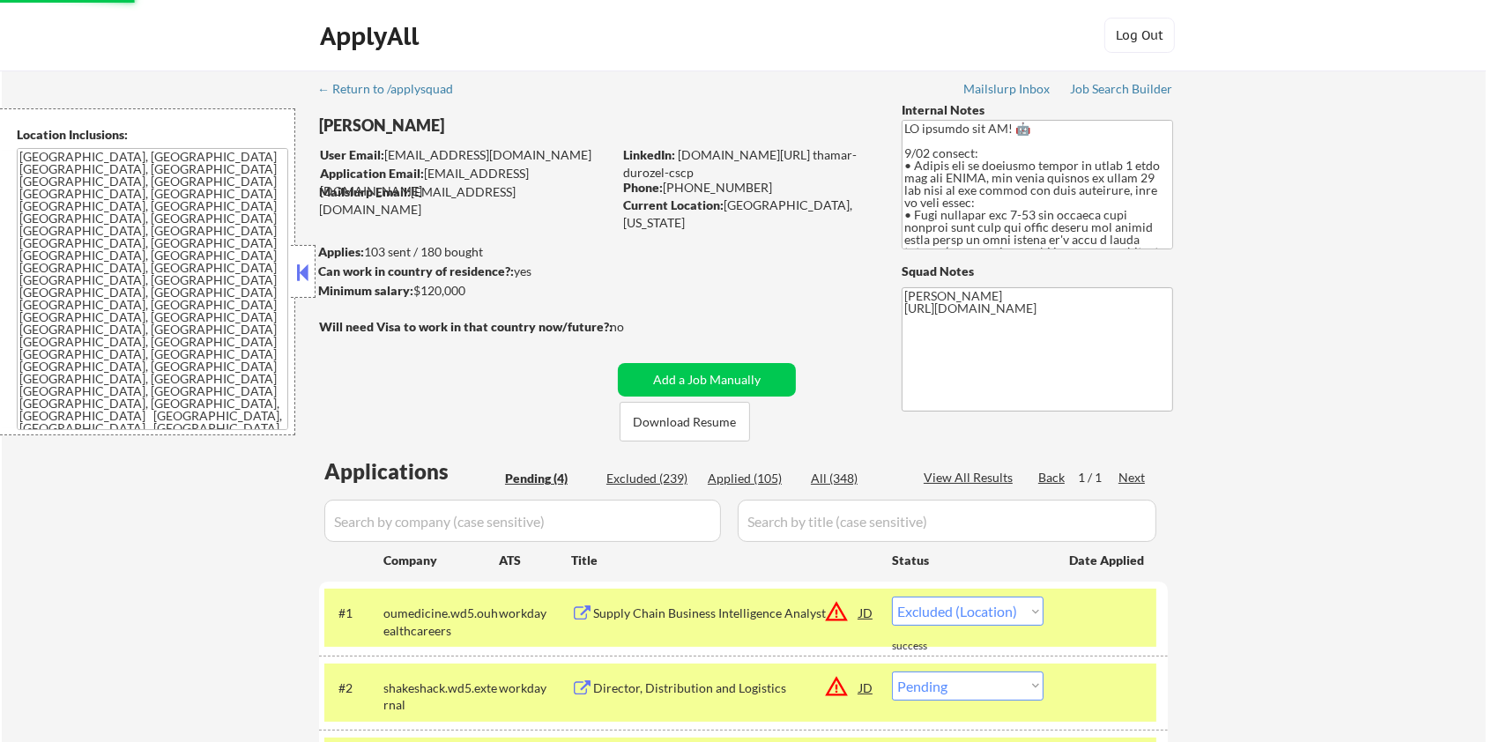
select select ""pending""
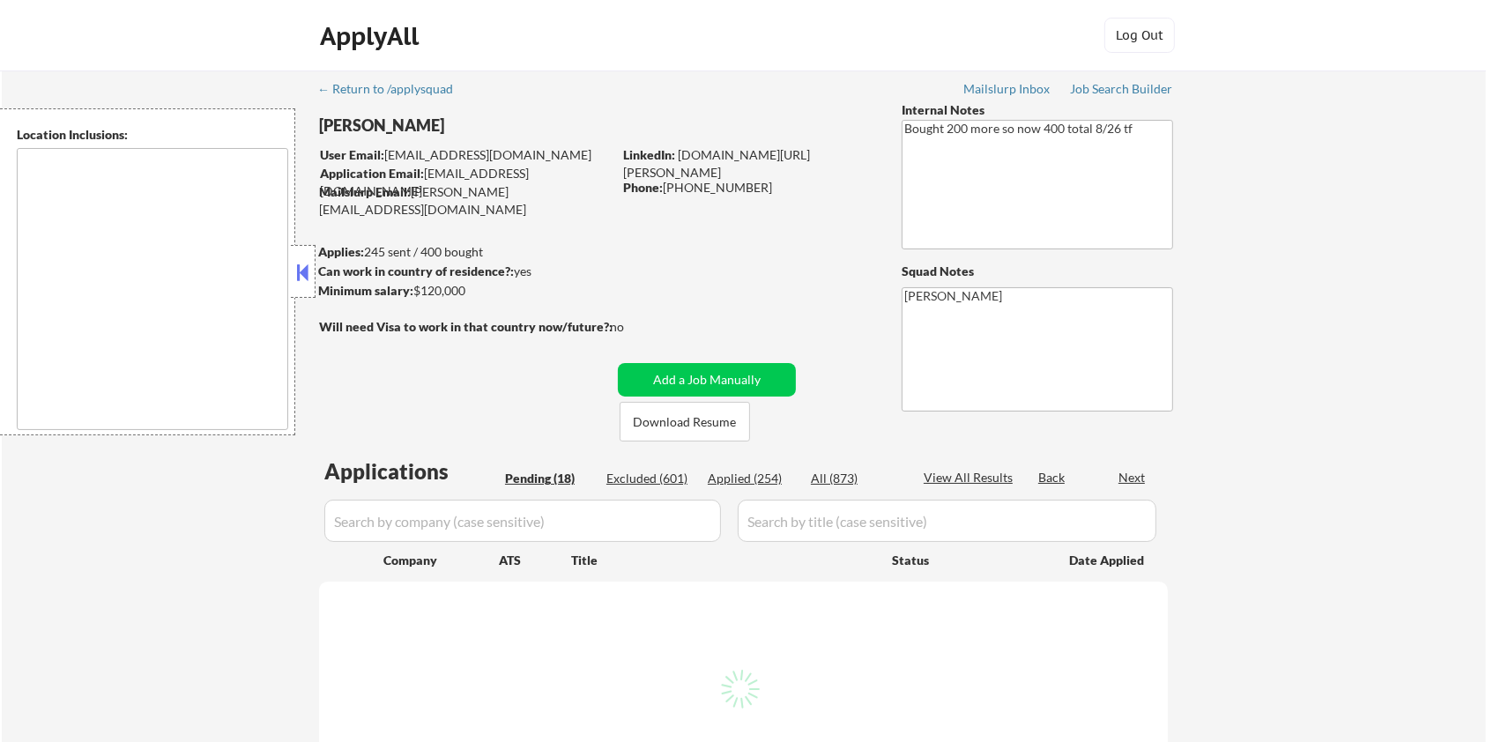
select select ""pending""
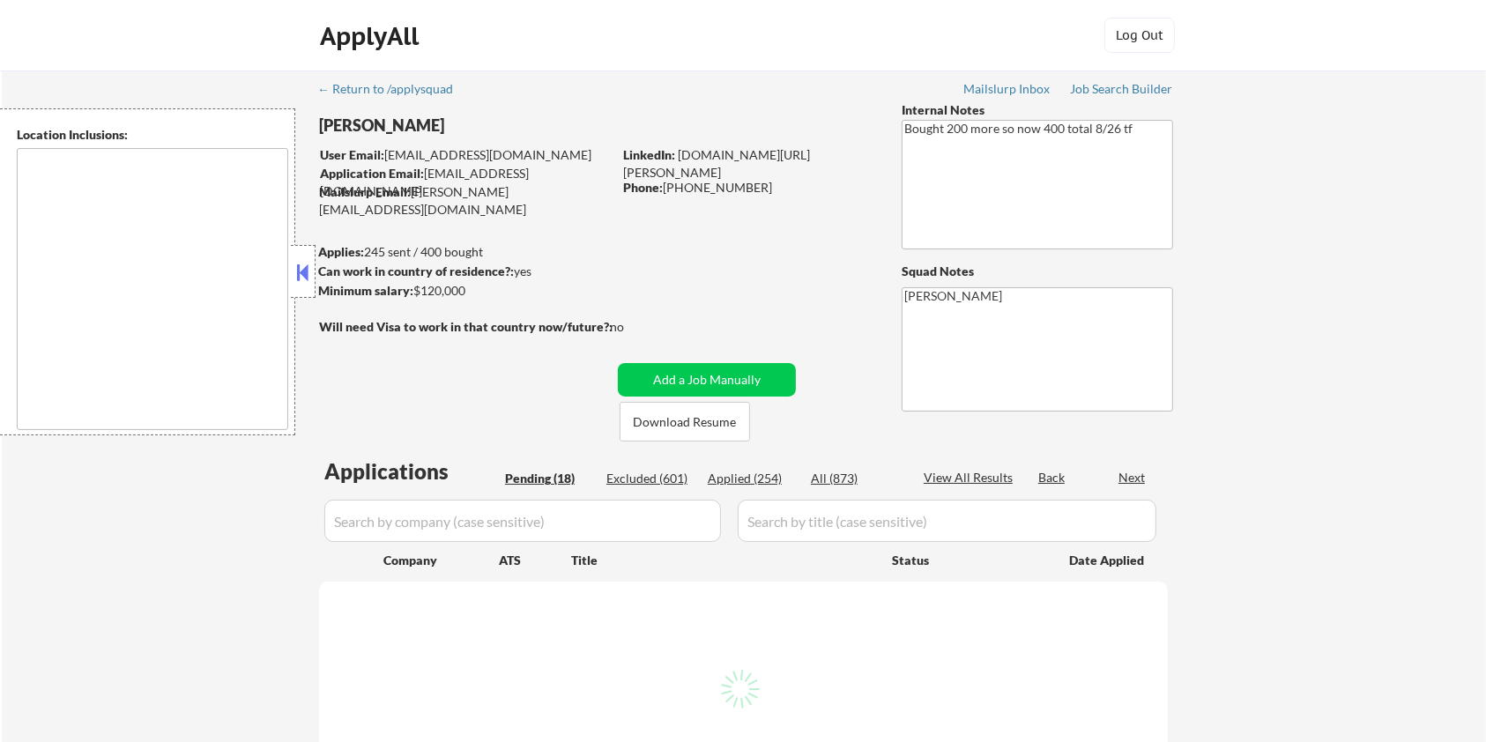
select select ""pending""
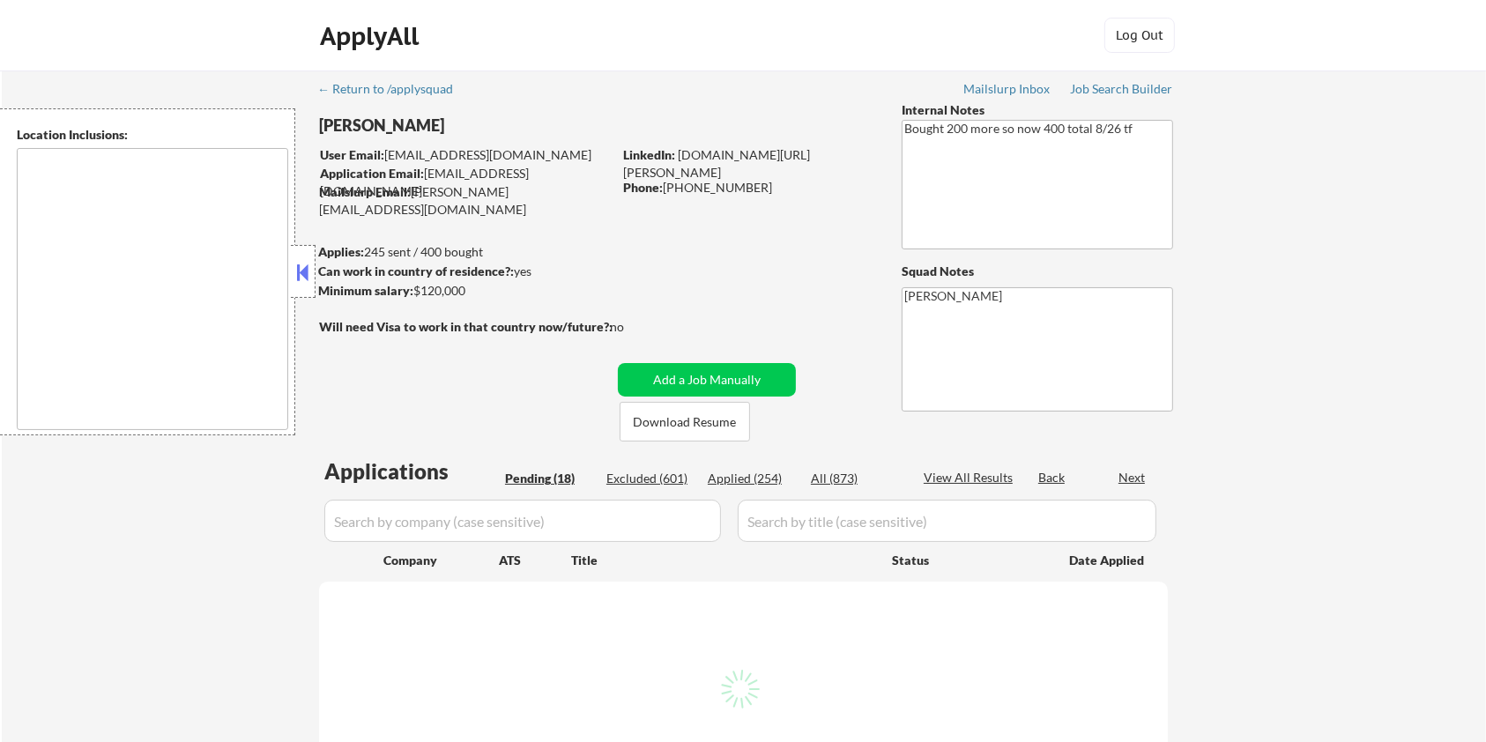
select select ""pending""
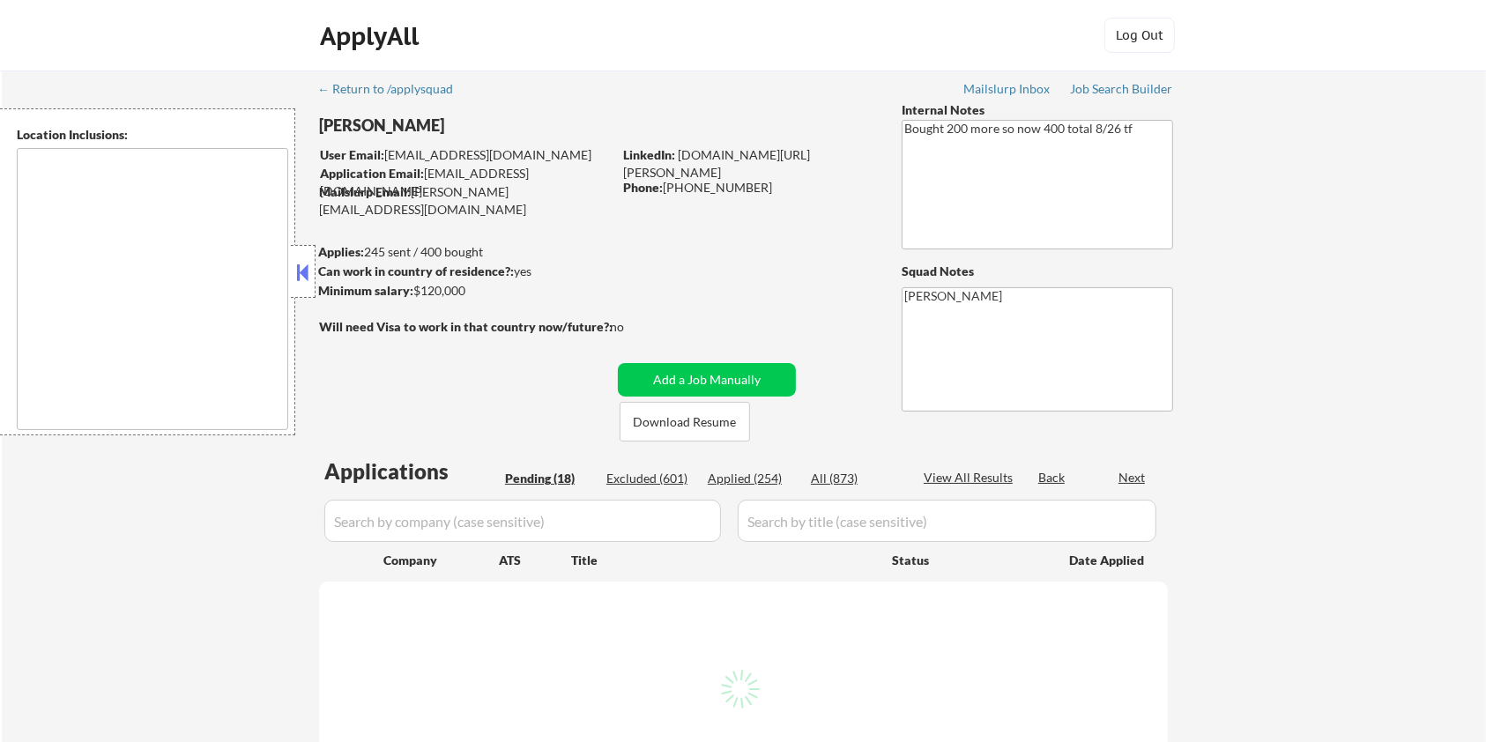
select select ""pending""
type textarea "[GEOGRAPHIC_DATA], [GEOGRAPHIC_DATA] [GEOGRAPHIC_DATA], [GEOGRAPHIC_DATA] [GEOG…"
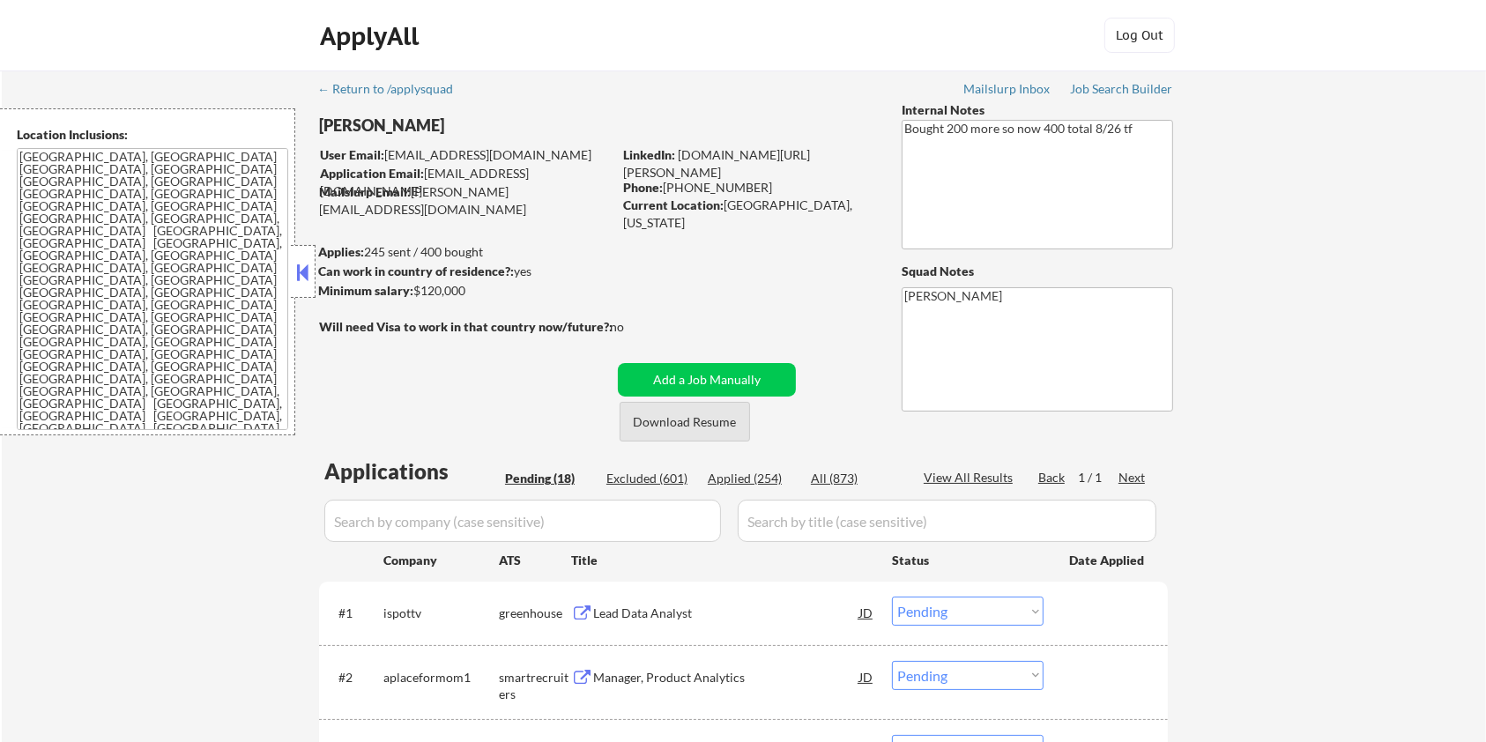
click at [641, 421] on button "Download Resume" at bounding box center [685, 422] width 130 height 40
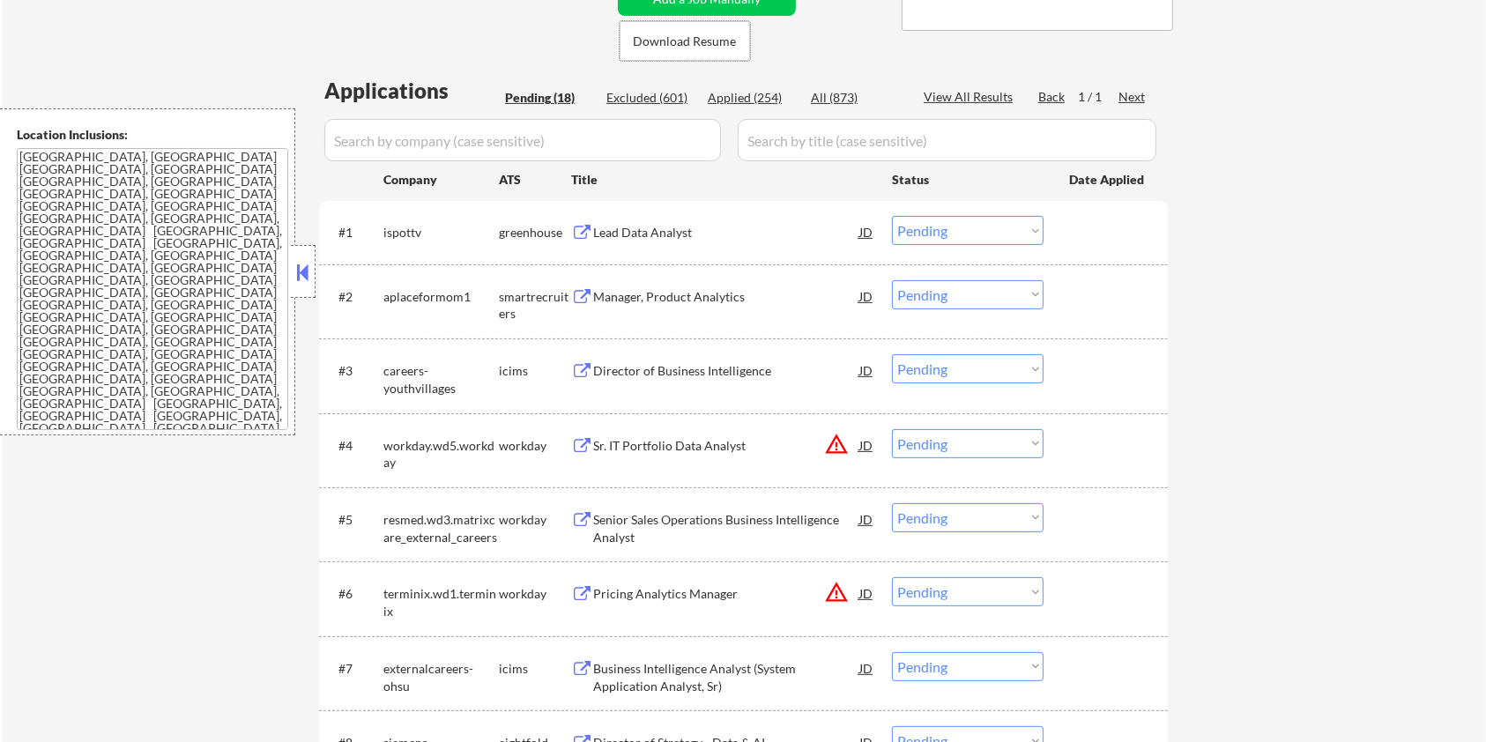
scroll to position [353, 0]
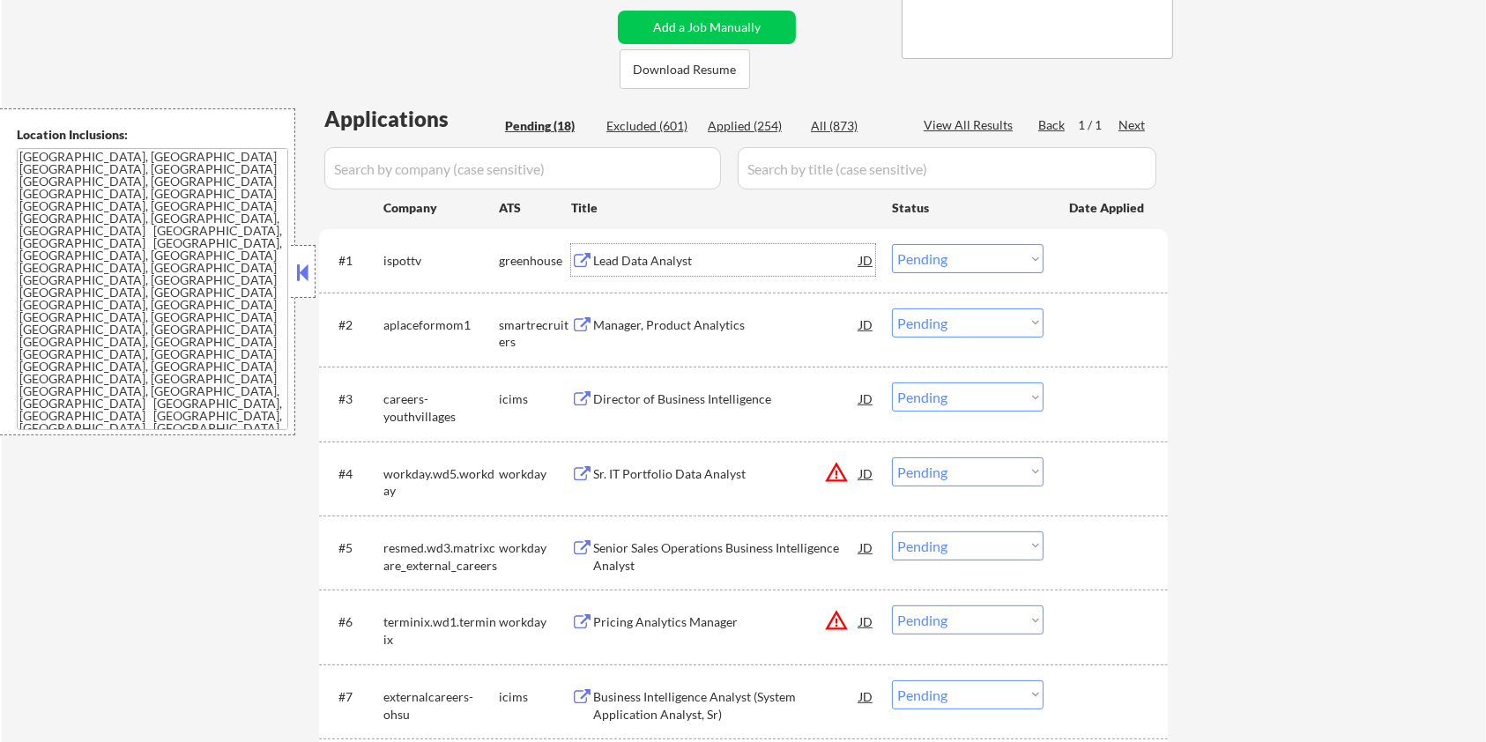
click at [607, 257] on div "Lead Data Analyst" at bounding box center [726, 261] width 266 height 18
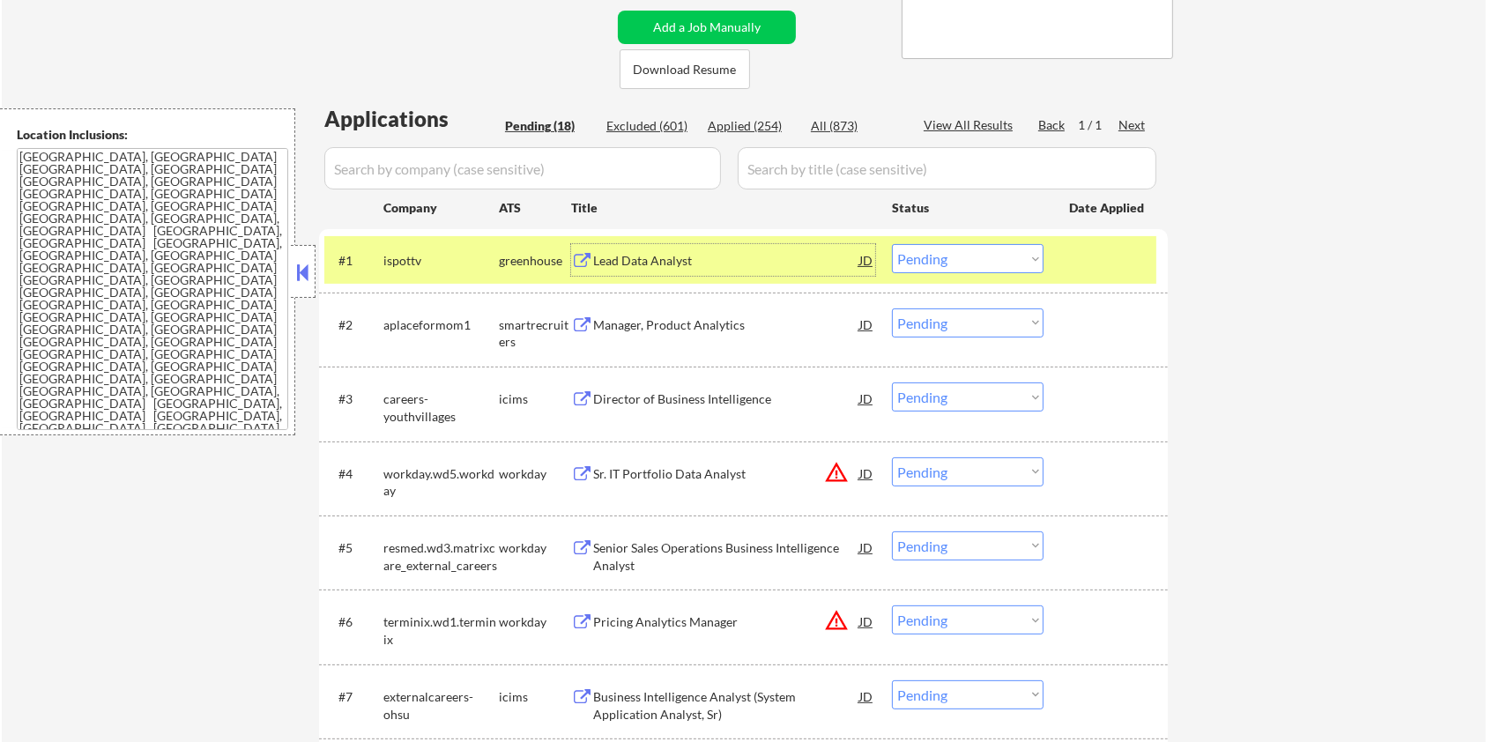
click at [984, 257] on select "Choose an option... Pending Applied Excluded (Questions) Excluded (Expired) Exc…" at bounding box center [968, 258] width 152 height 29
click at [892, 244] on select "Choose an option... Pending Applied Excluded (Questions) Excluded (Expired) Exc…" at bounding box center [968, 258] width 152 height 29
select select ""pending""
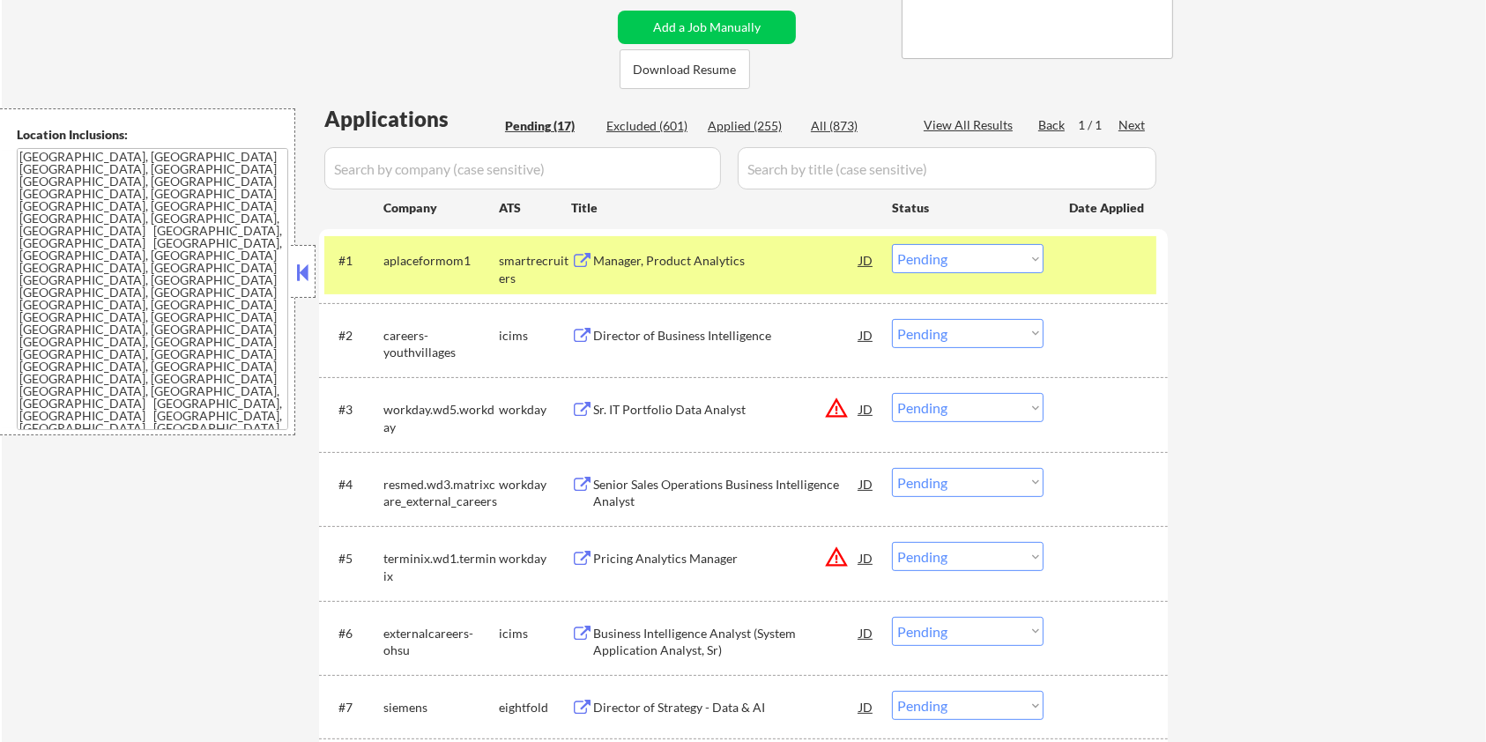
click at [649, 329] on div "Director of Business Intelligence" at bounding box center [726, 336] width 266 height 18
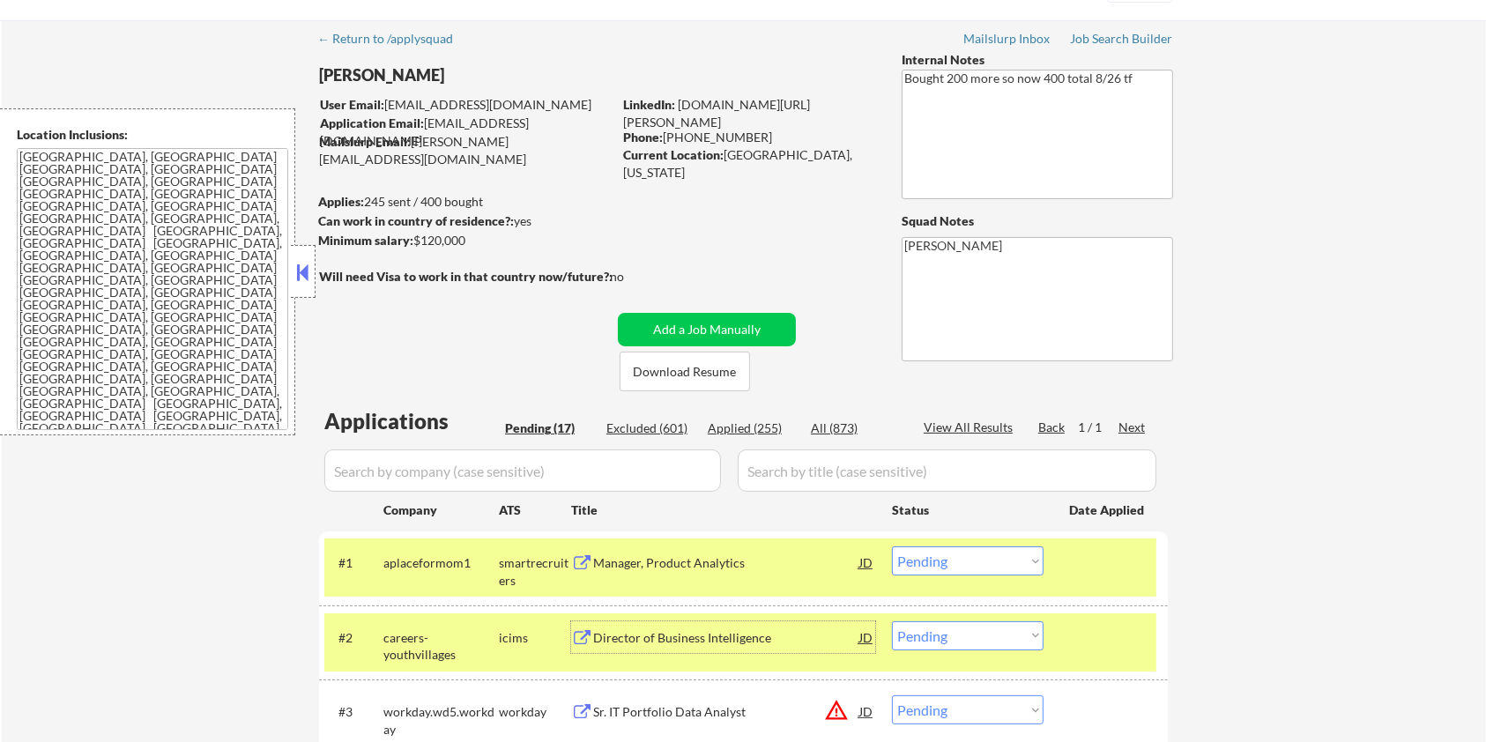
scroll to position [0, 0]
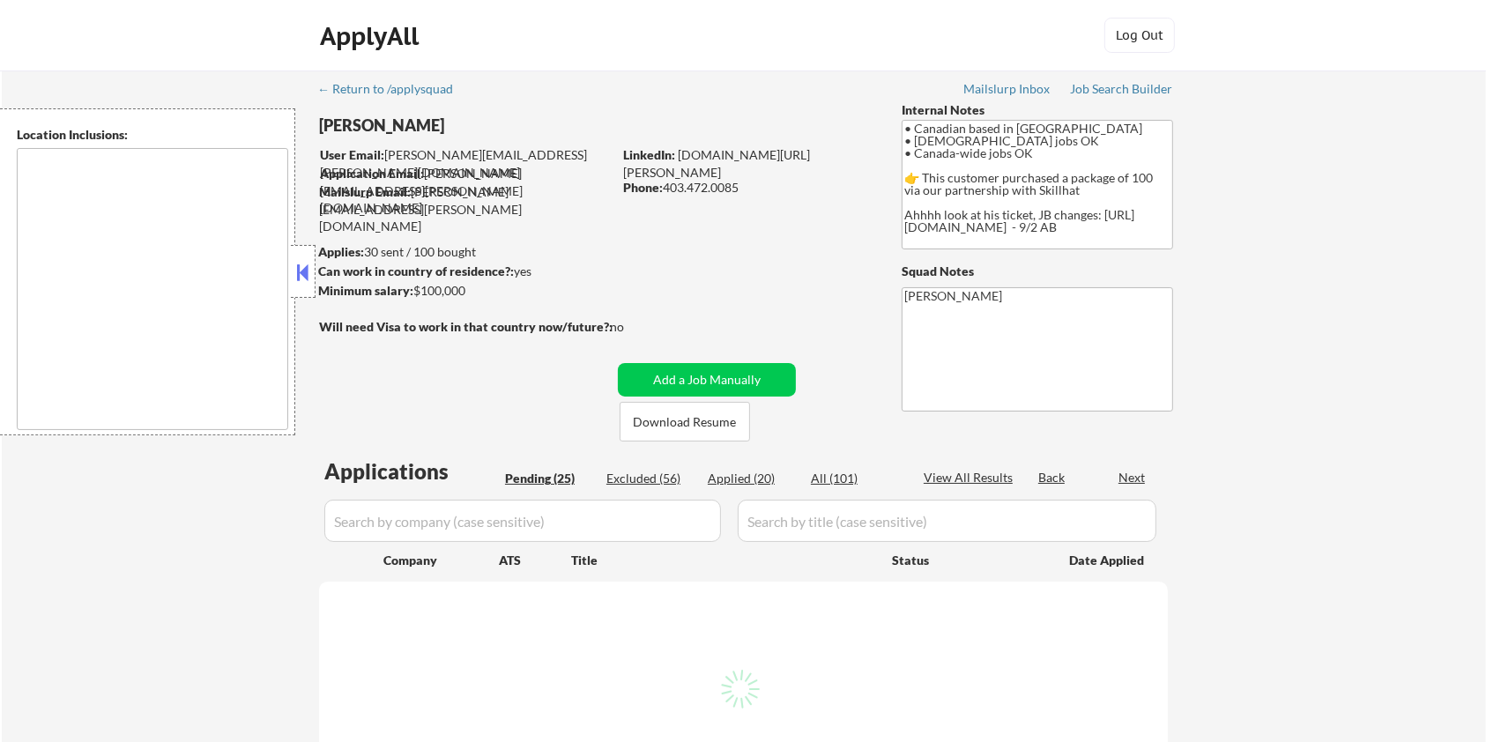
select select ""pending""
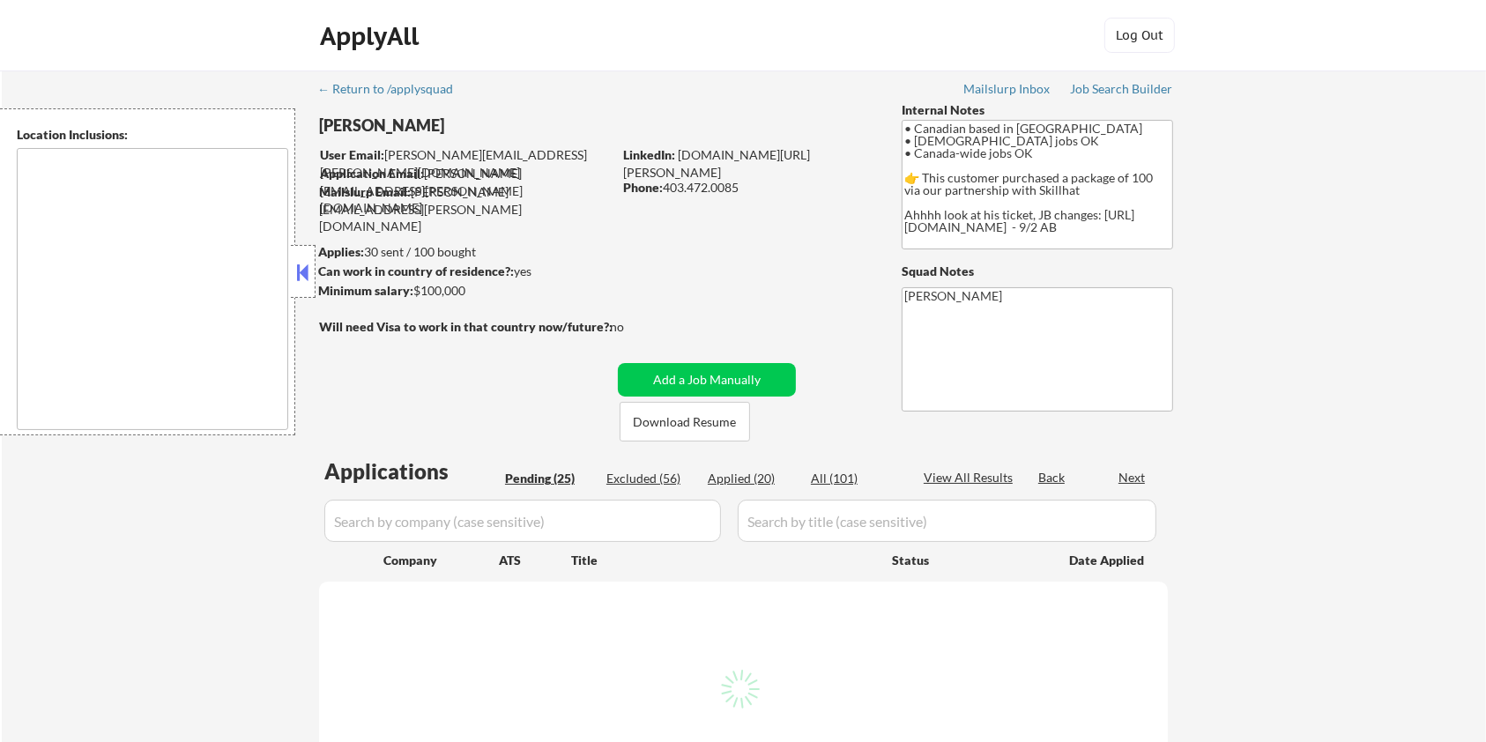
select select ""pending""
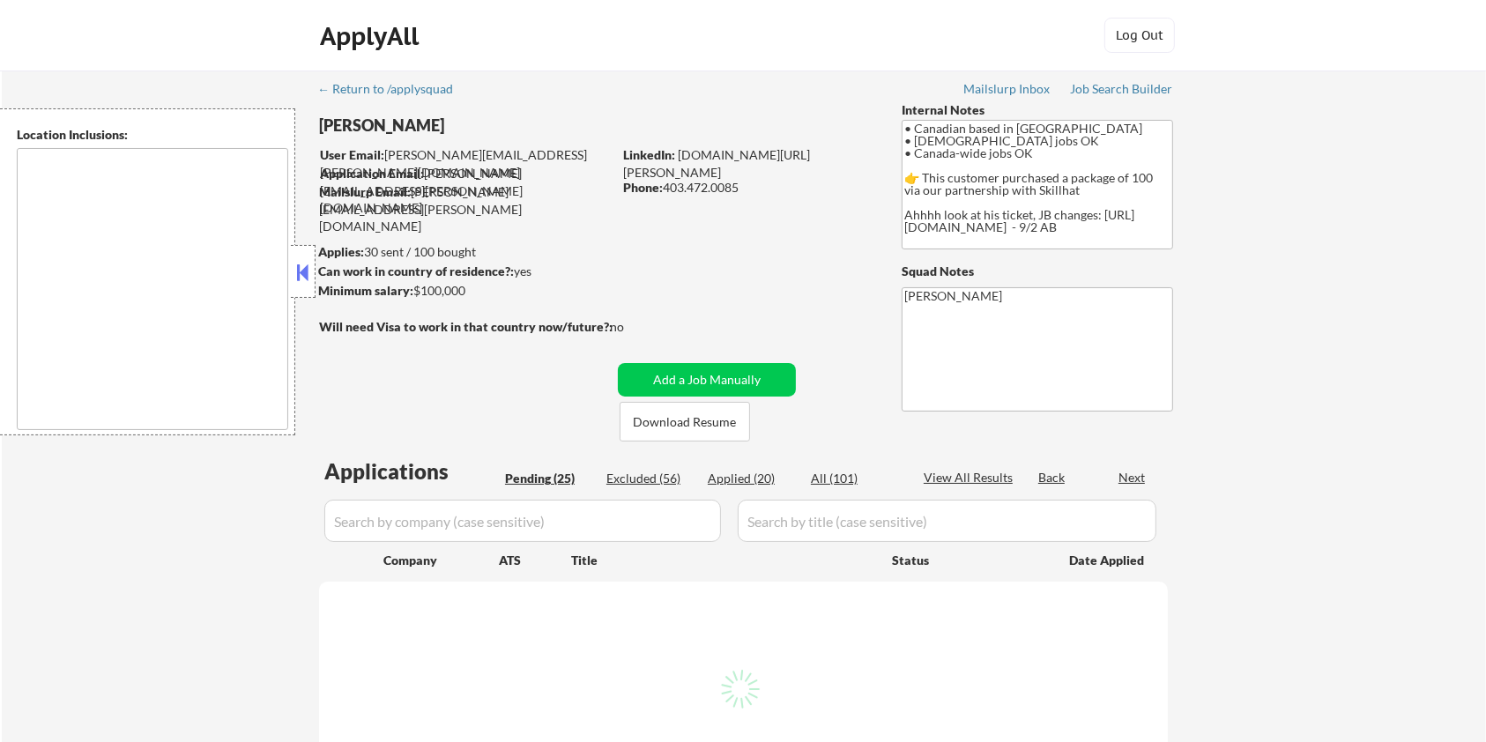
select select ""pending""
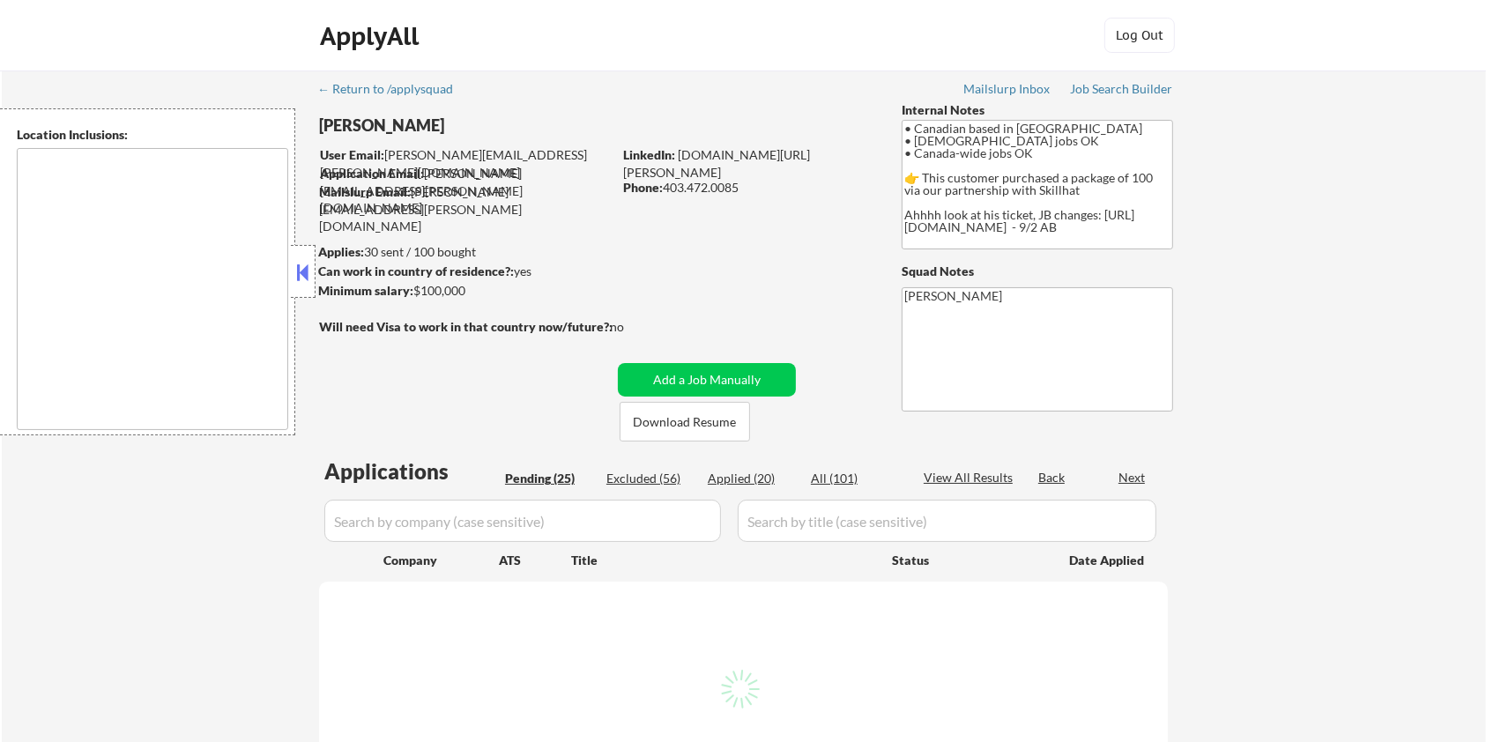
select select ""pending""
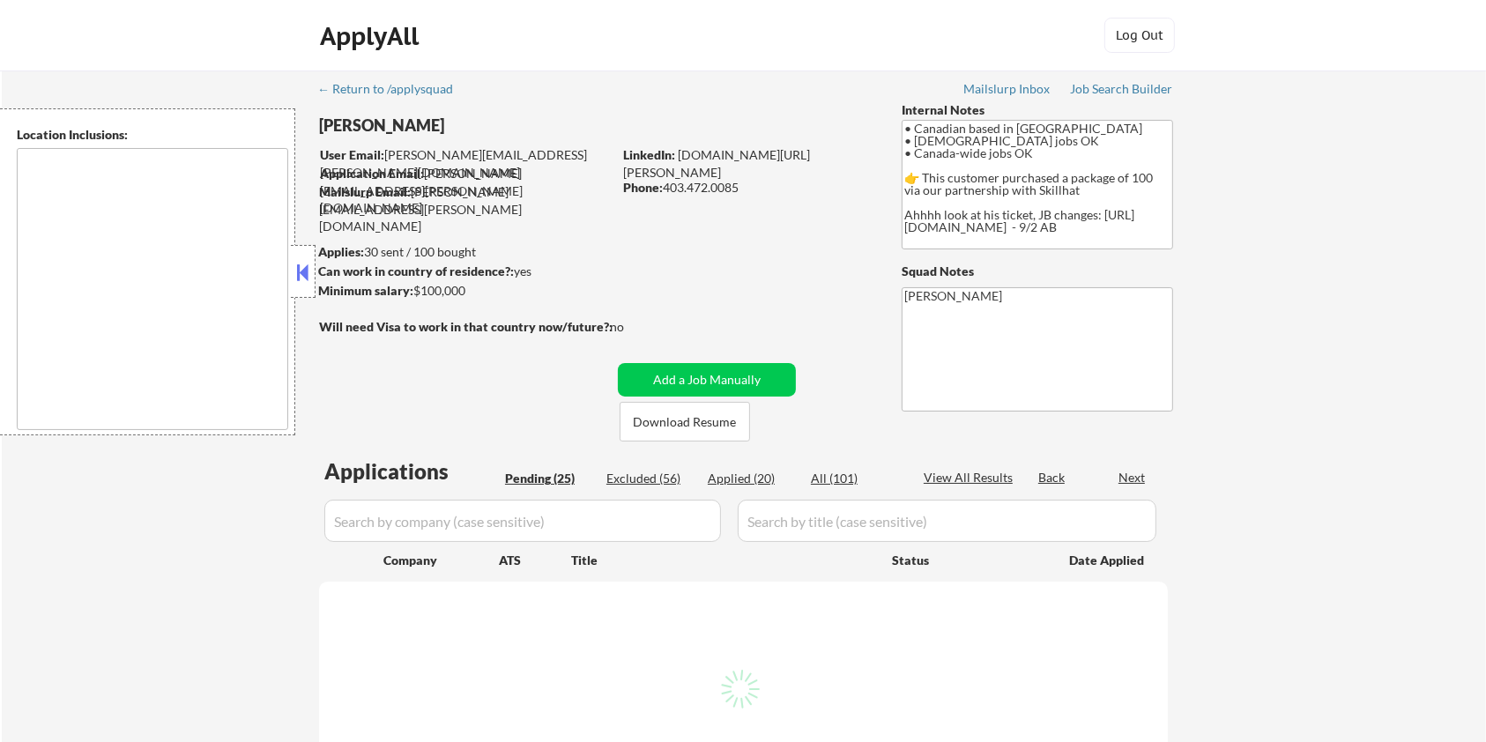
select select ""pending""
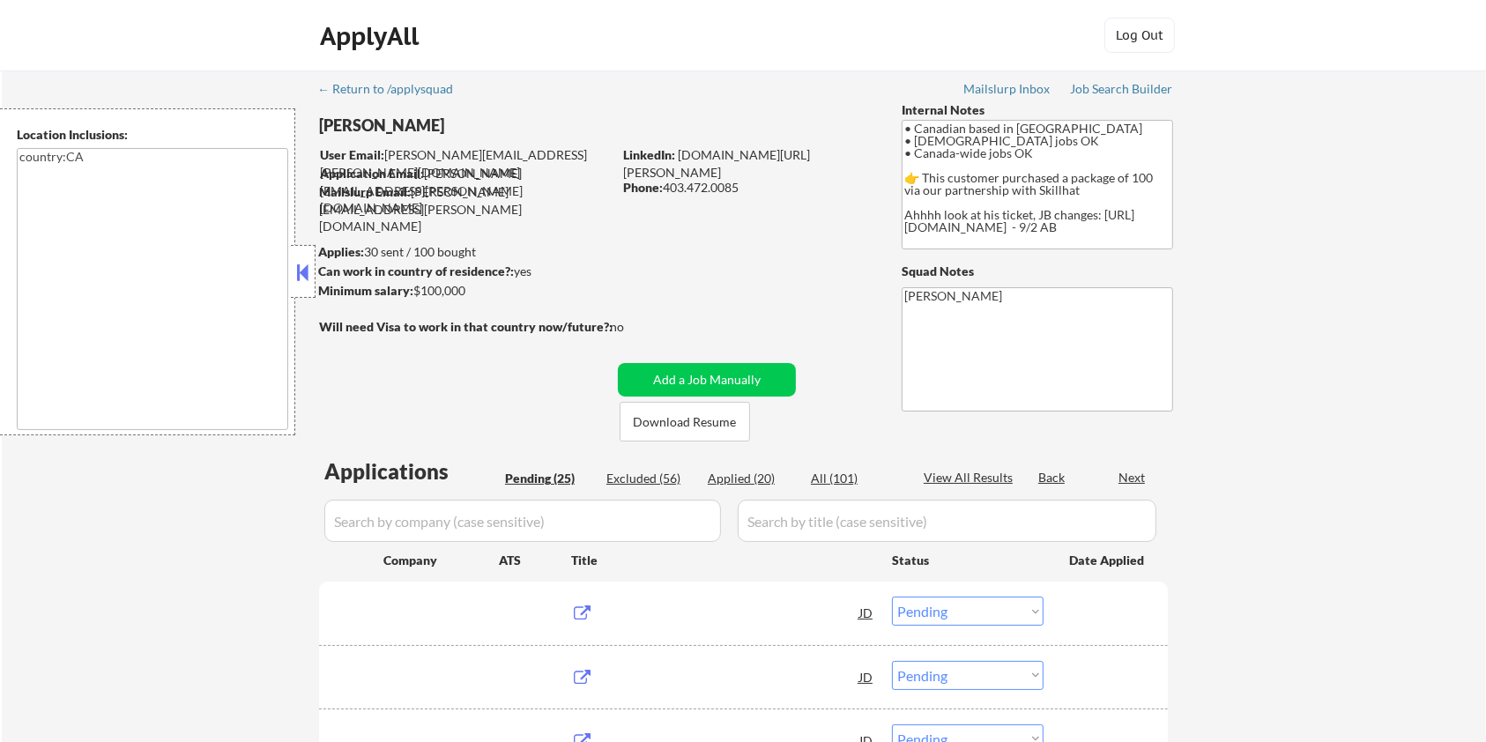
type textarea "country:CA"
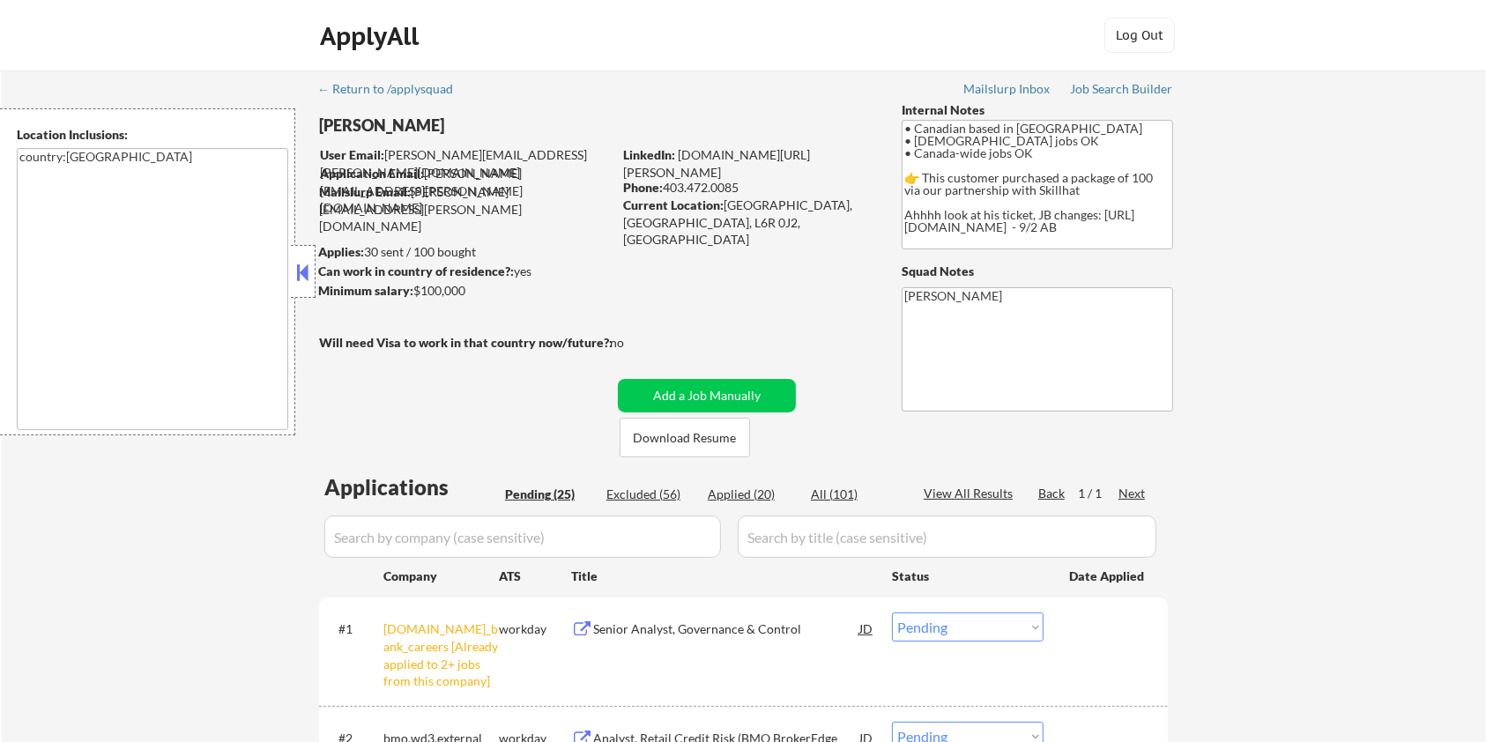
scroll to position [117, 0]
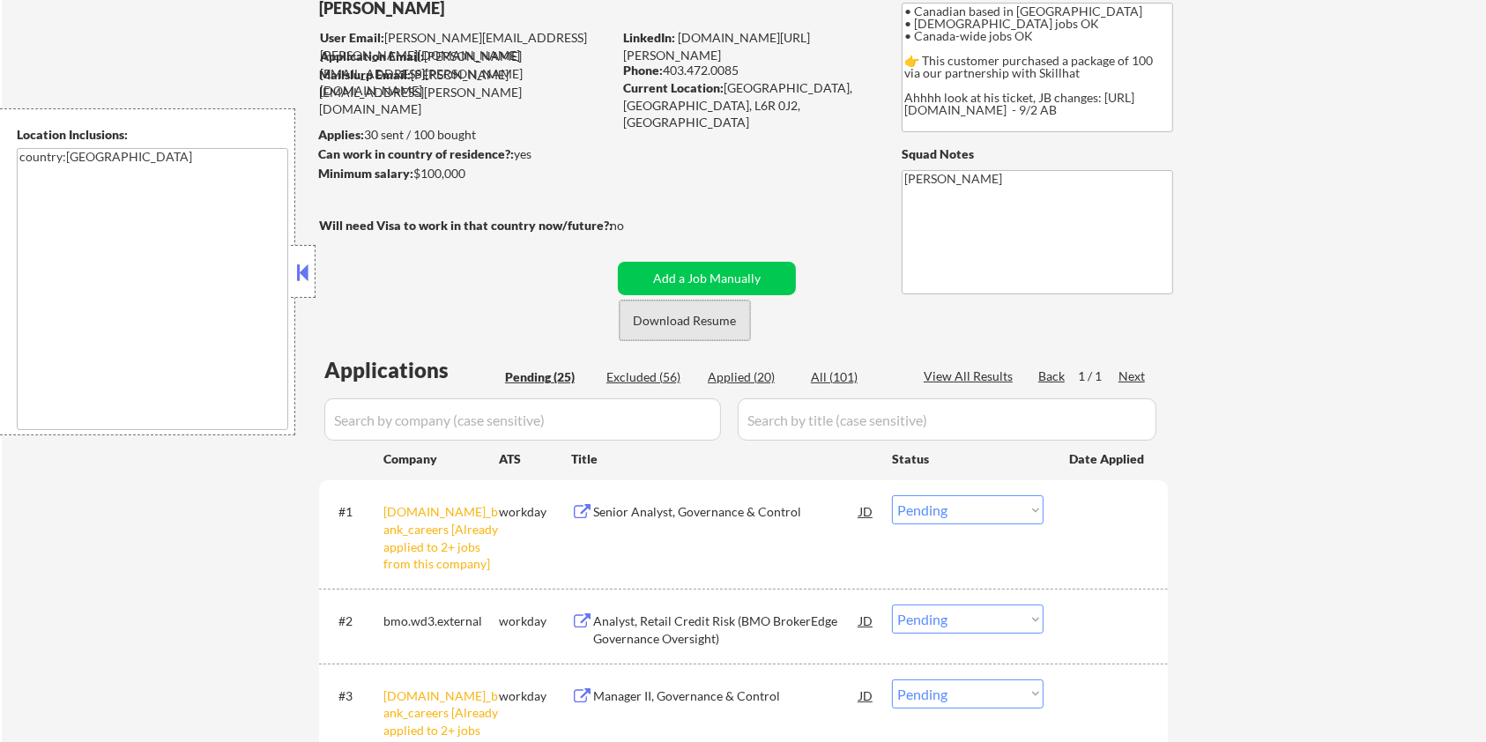
click at [719, 324] on button "Download Resume" at bounding box center [685, 321] width 130 height 40
select select ""pending""
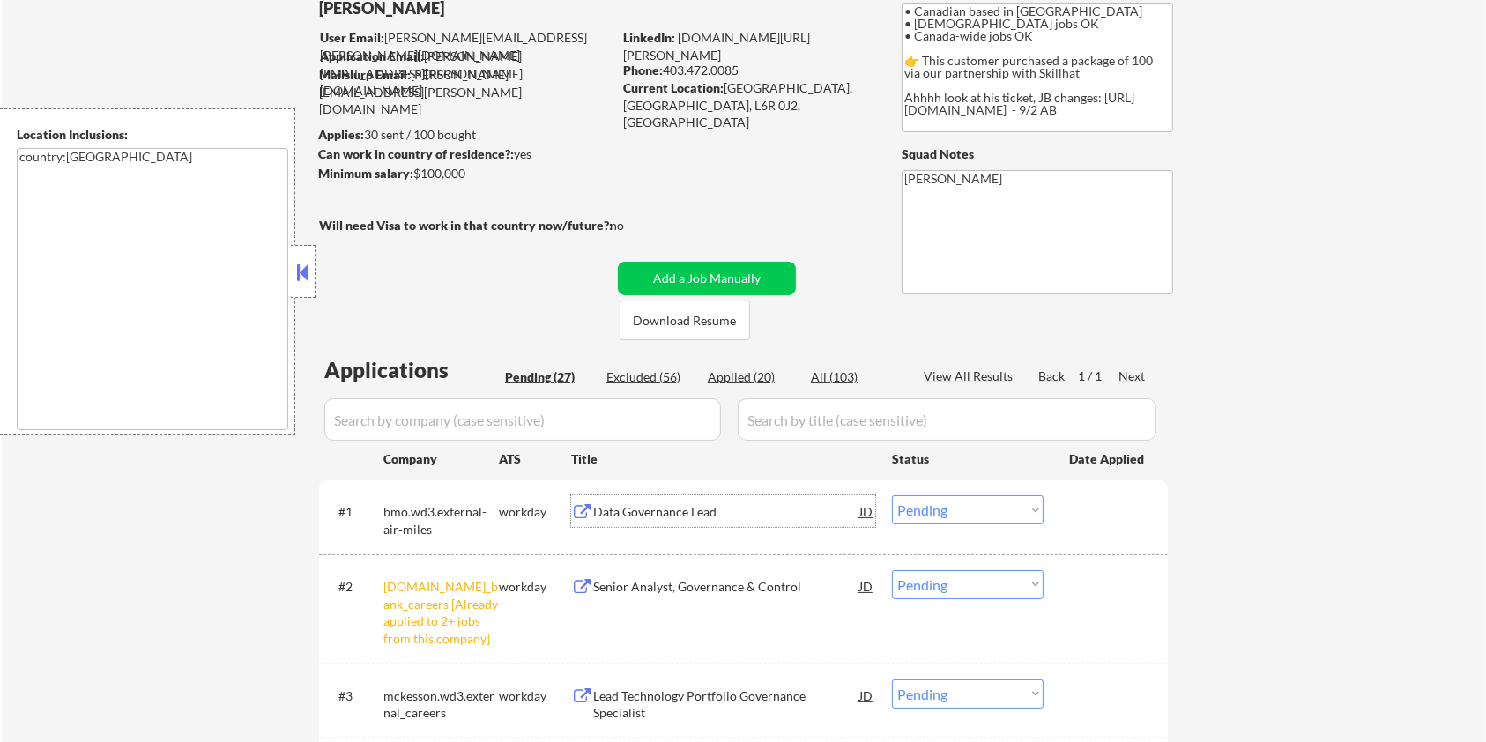
click at [613, 505] on div "Data Governance Lead" at bounding box center [726, 512] width 266 height 18
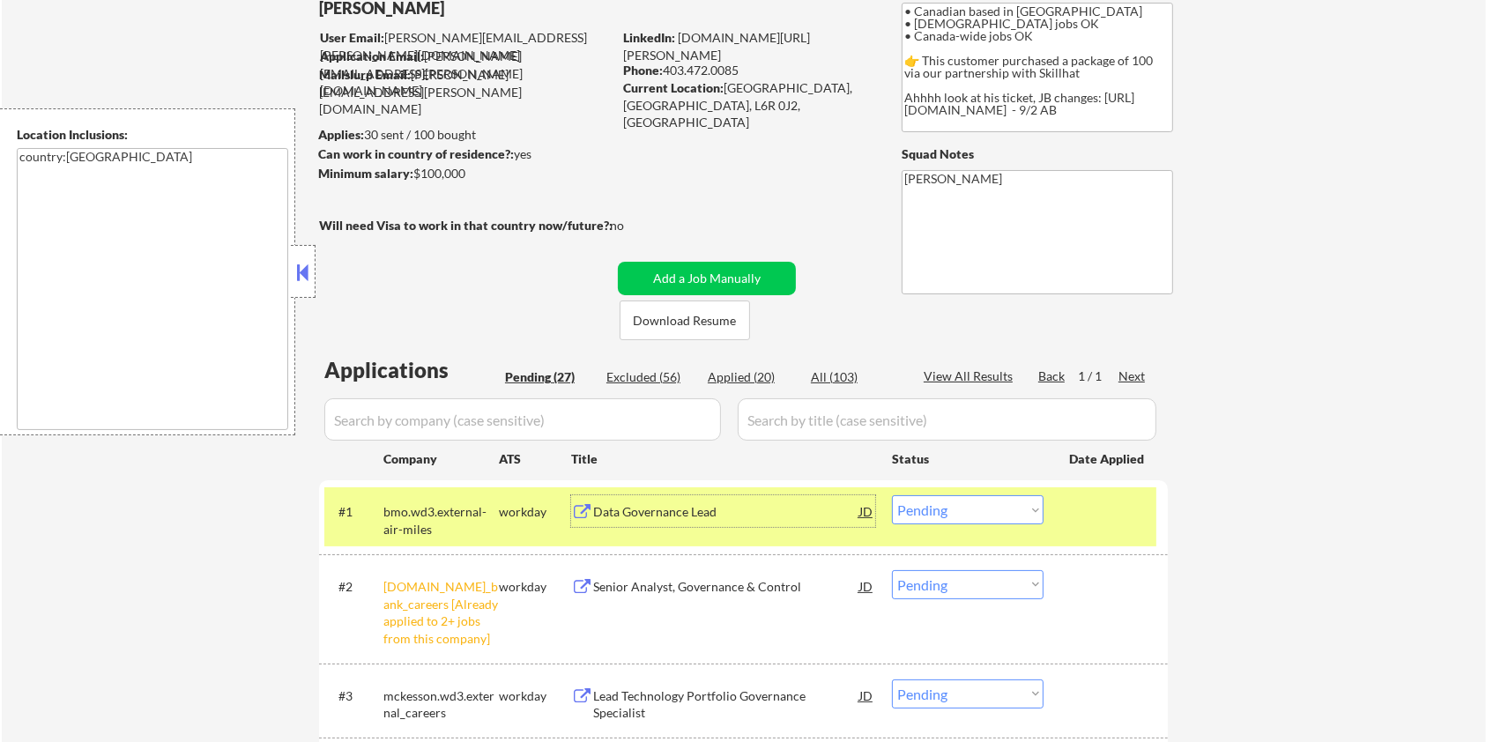
click at [956, 513] on select "Choose an option... Pending Applied Excluded (Questions) Excluded (Expired) Exc…" at bounding box center [968, 509] width 152 height 29
click at [892, 495] on select "Choose an option... Pending Applied Excluded (Questions) Excluded (Expired) Exc…" at bounding box center [968, 509] width 152 height 29
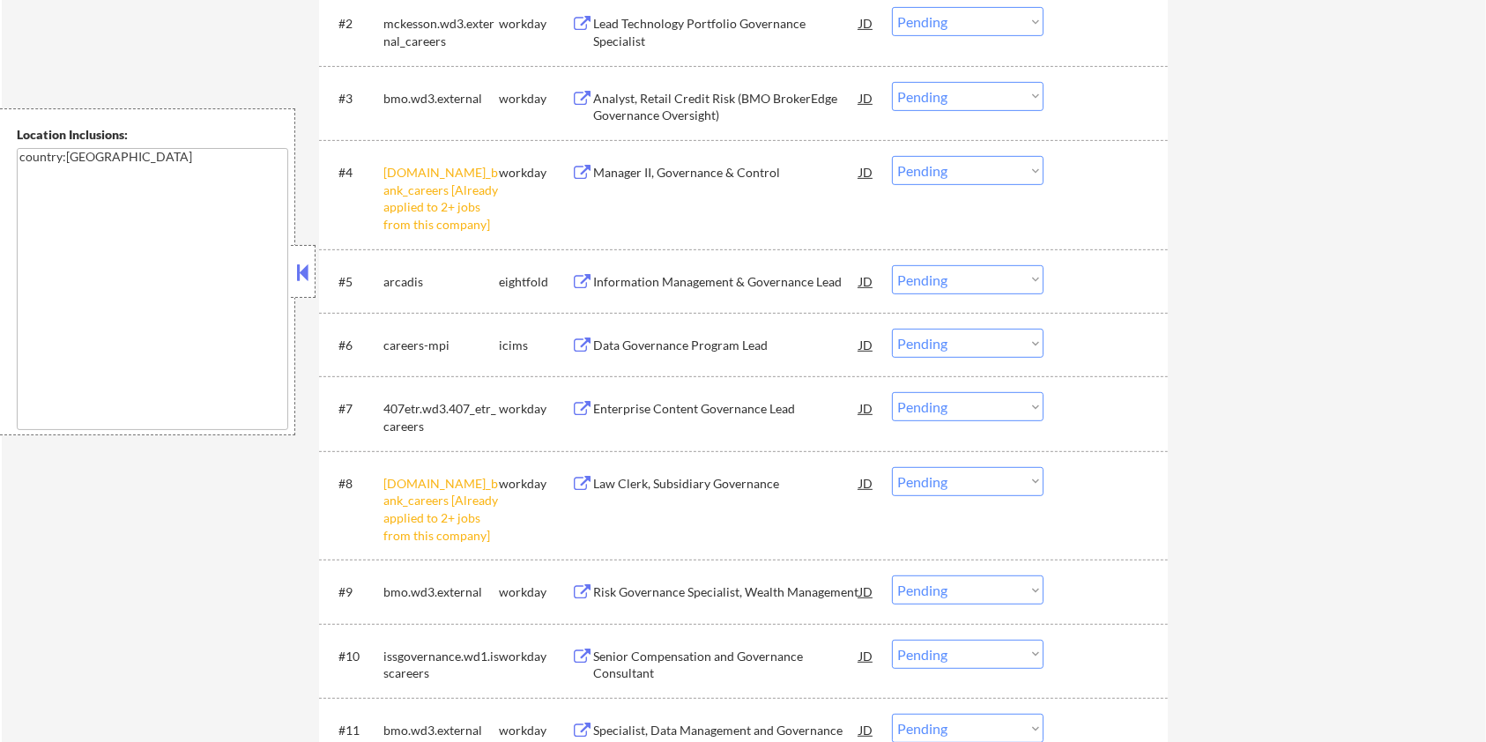
scroll to position [587, 0]
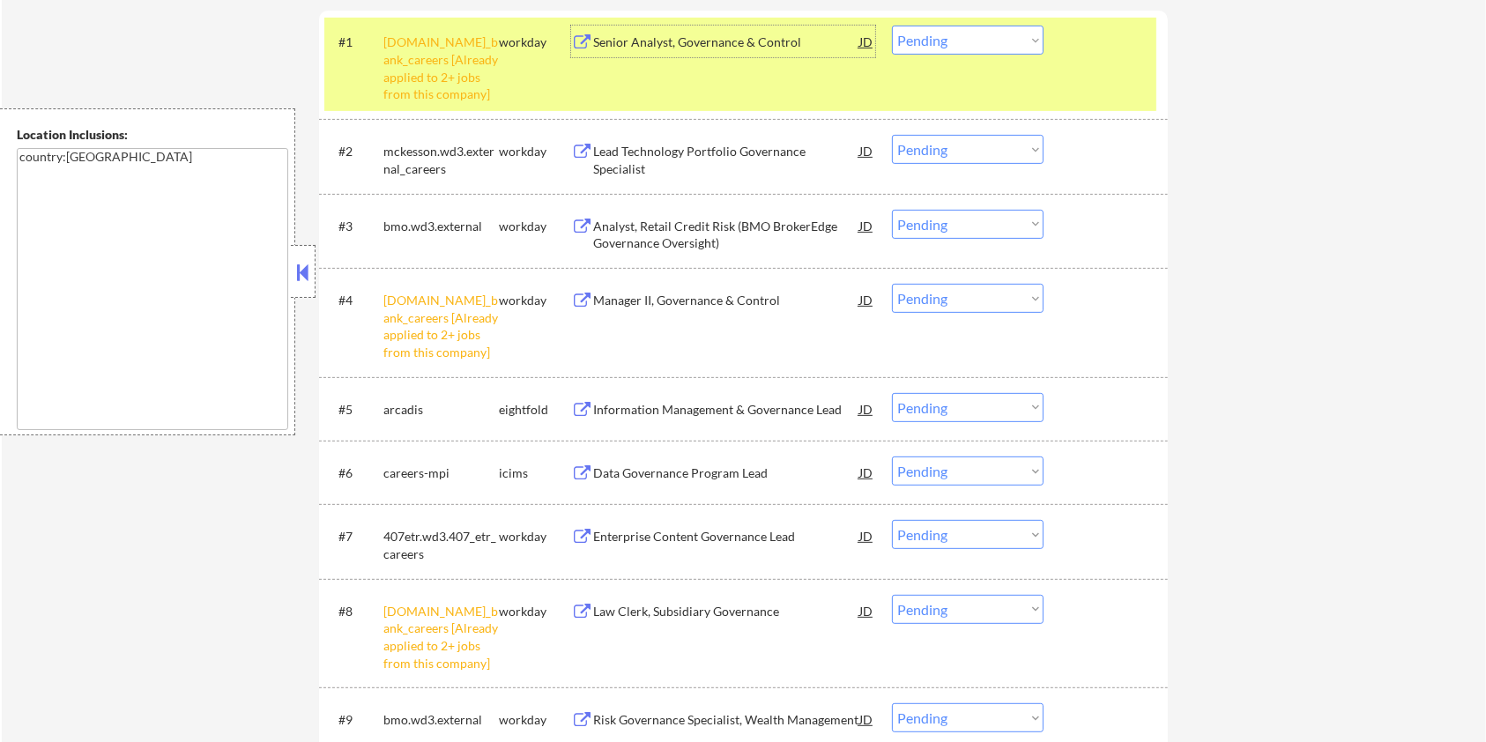
click at [645, 43] on div "Senior Analyst, Governance & Control" at bounding box center [726, 42] width 266 height 18
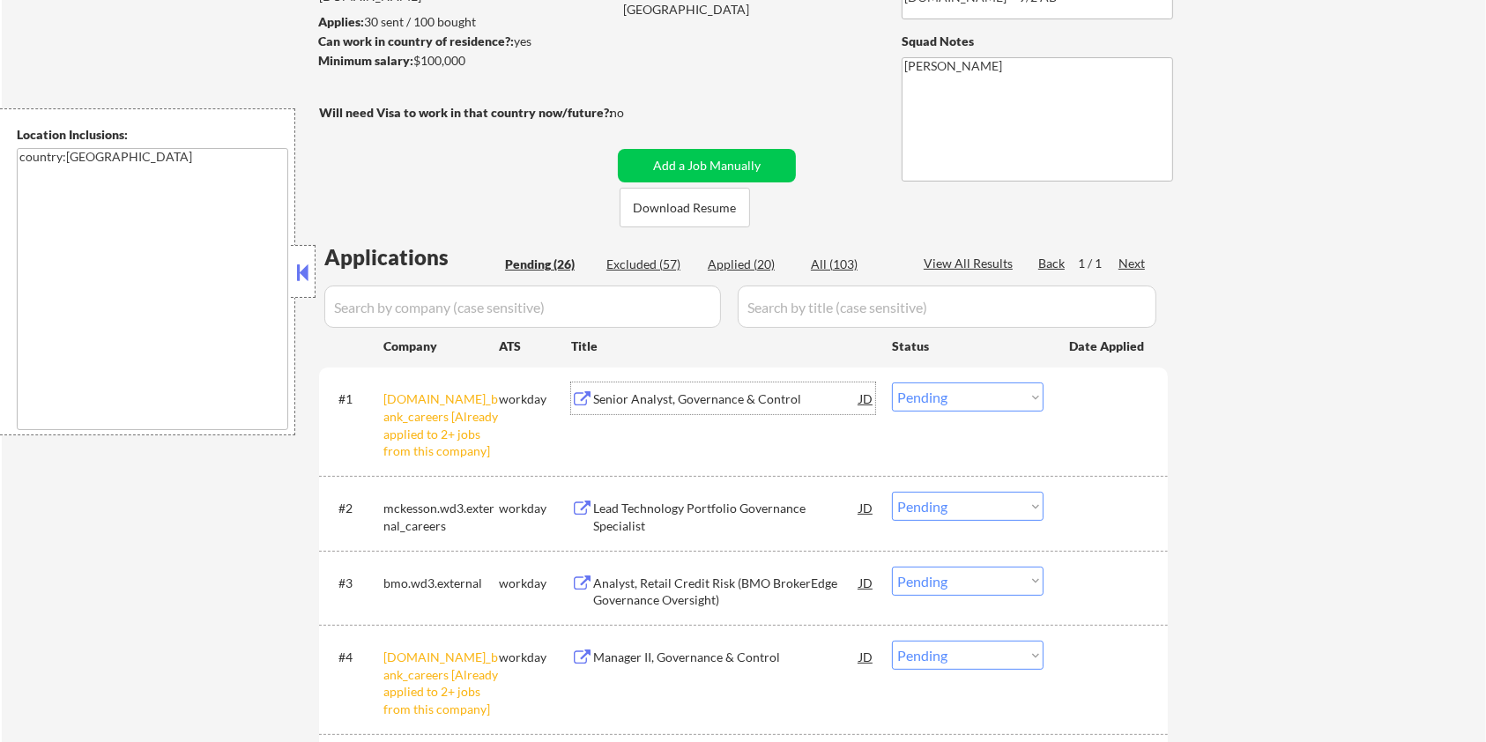
scroll to position [117, 0]
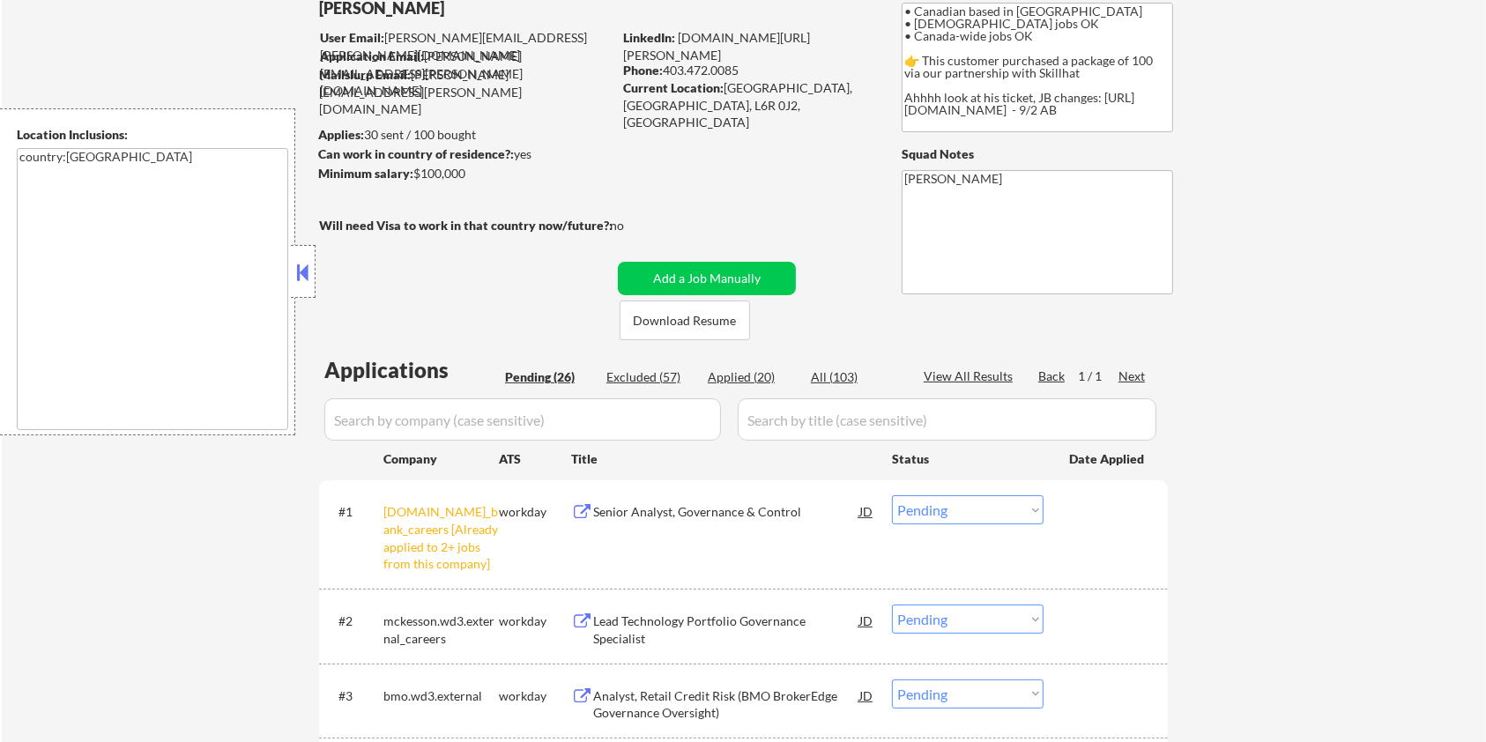
drag, startPoint x: 484, startPoint y: 174, endPoint x: 416, endPoint y: 177, distance: 68.0
click at [416, 177] on div "Minimum salary: $100,000" at bounding box center [465, 174] width 294 height 18
copy div "$100,000"
click at [938, 505] on select "Choose an option... Pending Applied Excluded (Questions) Excluded (Expired) Exc…" at bounding box center [968, 509] width 152 height 29
click at [892, 495] on select "Choose an option... Pending Applied Excluded (Questions) Excluded (Expired) Exc…" at bounding box center [968, 509] width 152 height 29
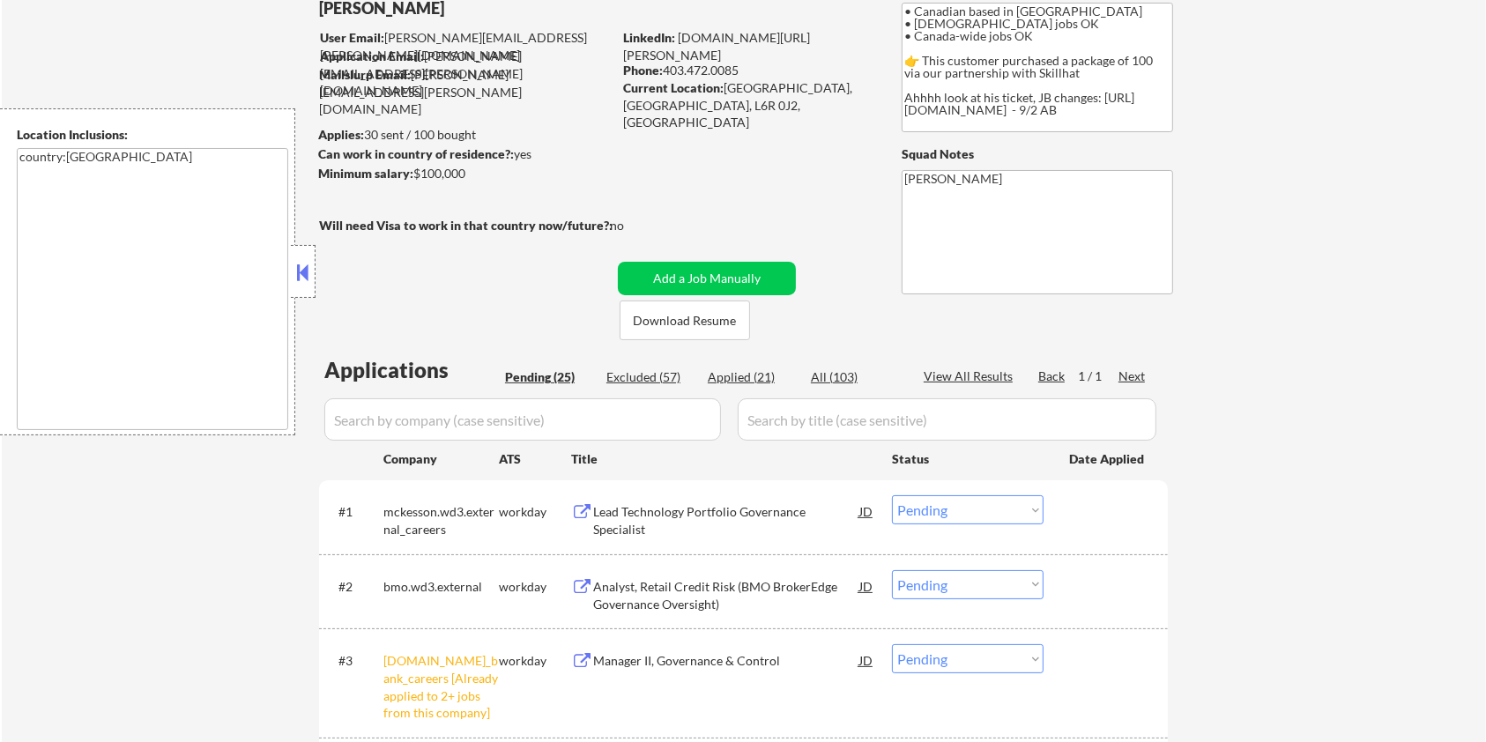
click at [639, 512] on div "Lead Technology Portfolio Governance Specialist" at bounding box center [726, 520] width 266 height 34
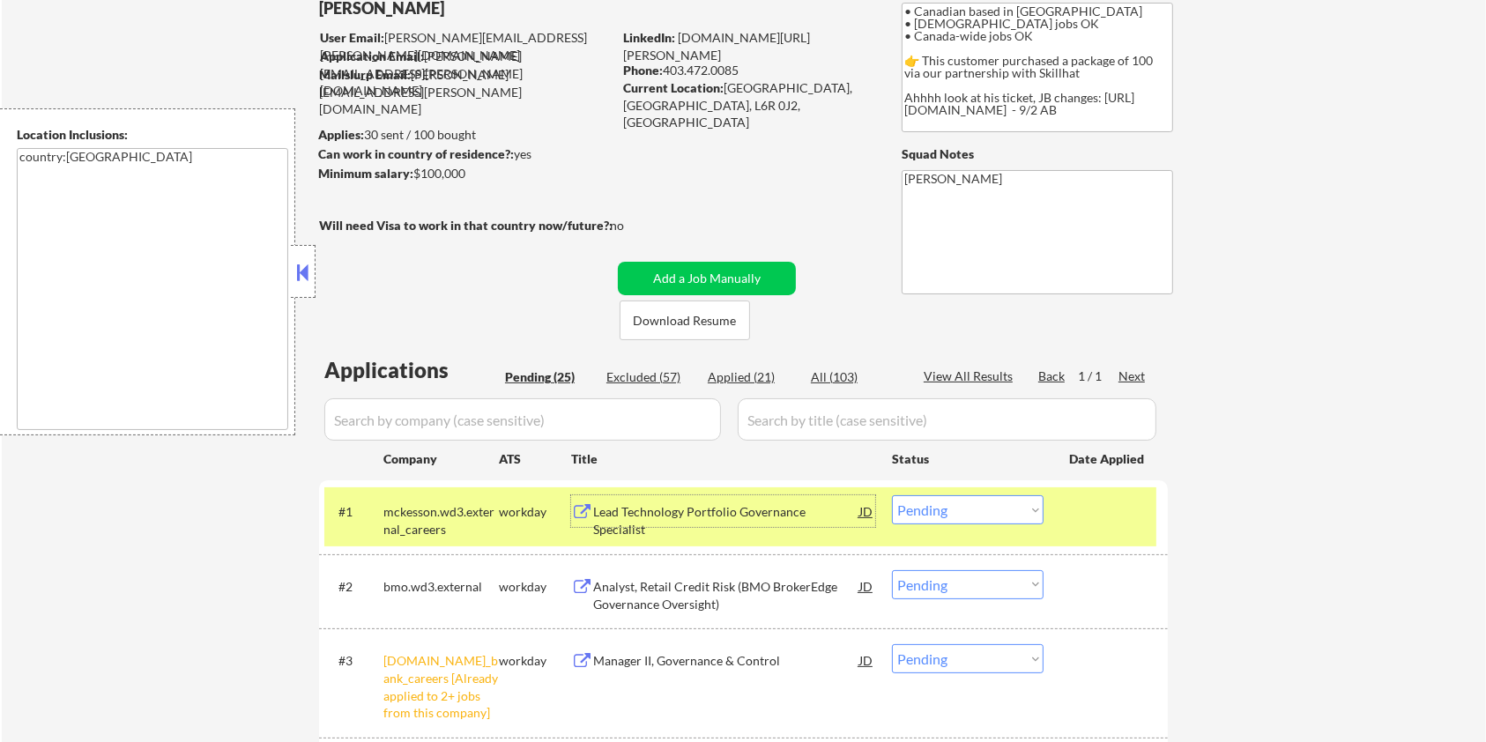
click at [962, 506] on select "Choose an option... Pending Applied Excluded (Questions) Excluded (Expired) Exc…" at bounding box center [968, 509] width 152 height 29
click at [892, 495] on select "Choose an option... Pending Applied Excluded (Questions) Excluded (Expired) Exc…" at bounding box center [968, 509] width 152 height 29
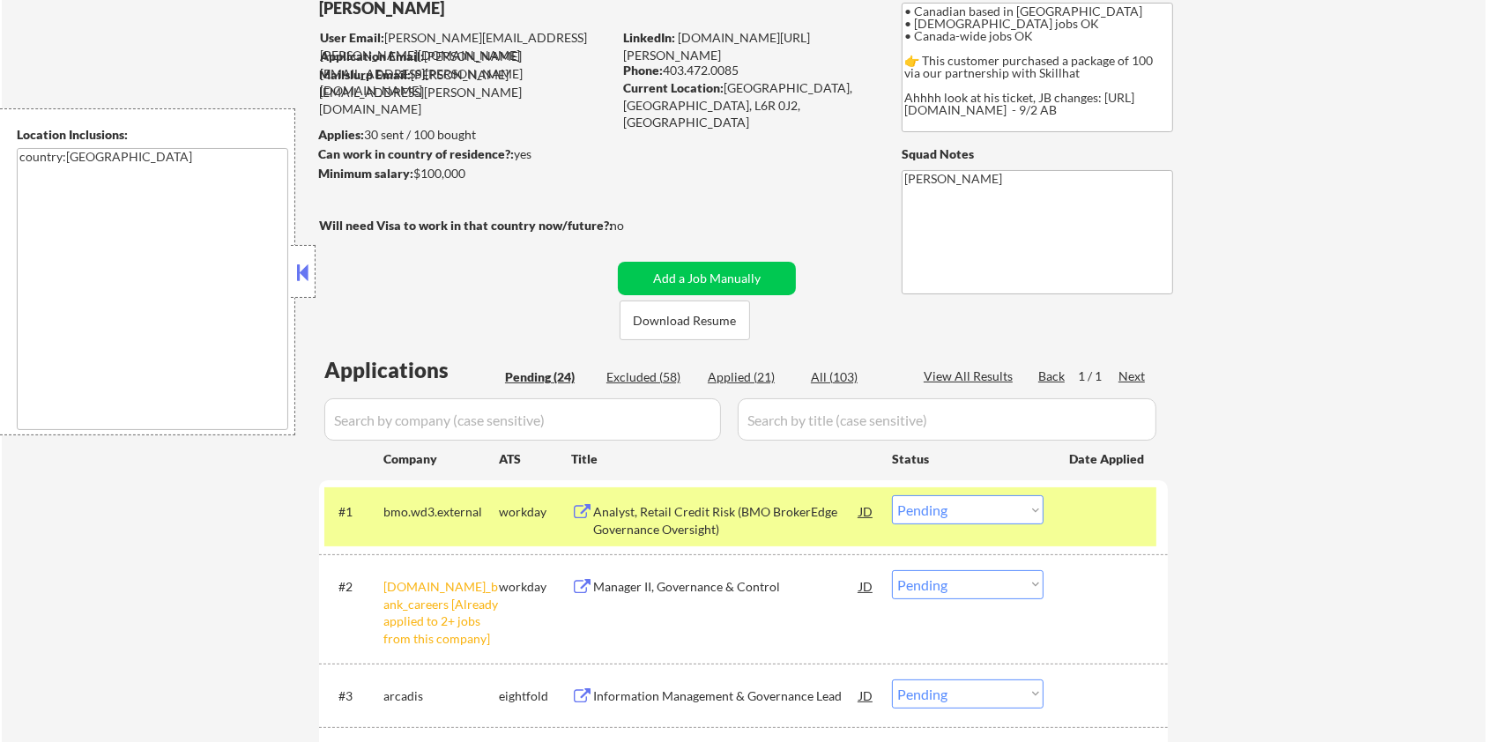
click at [616, 518] on div "Analyst, Retail Credit Risk (BMO BrokerEdge Governance Oversight)" at bounding box center [726, 520] width 266 height 34
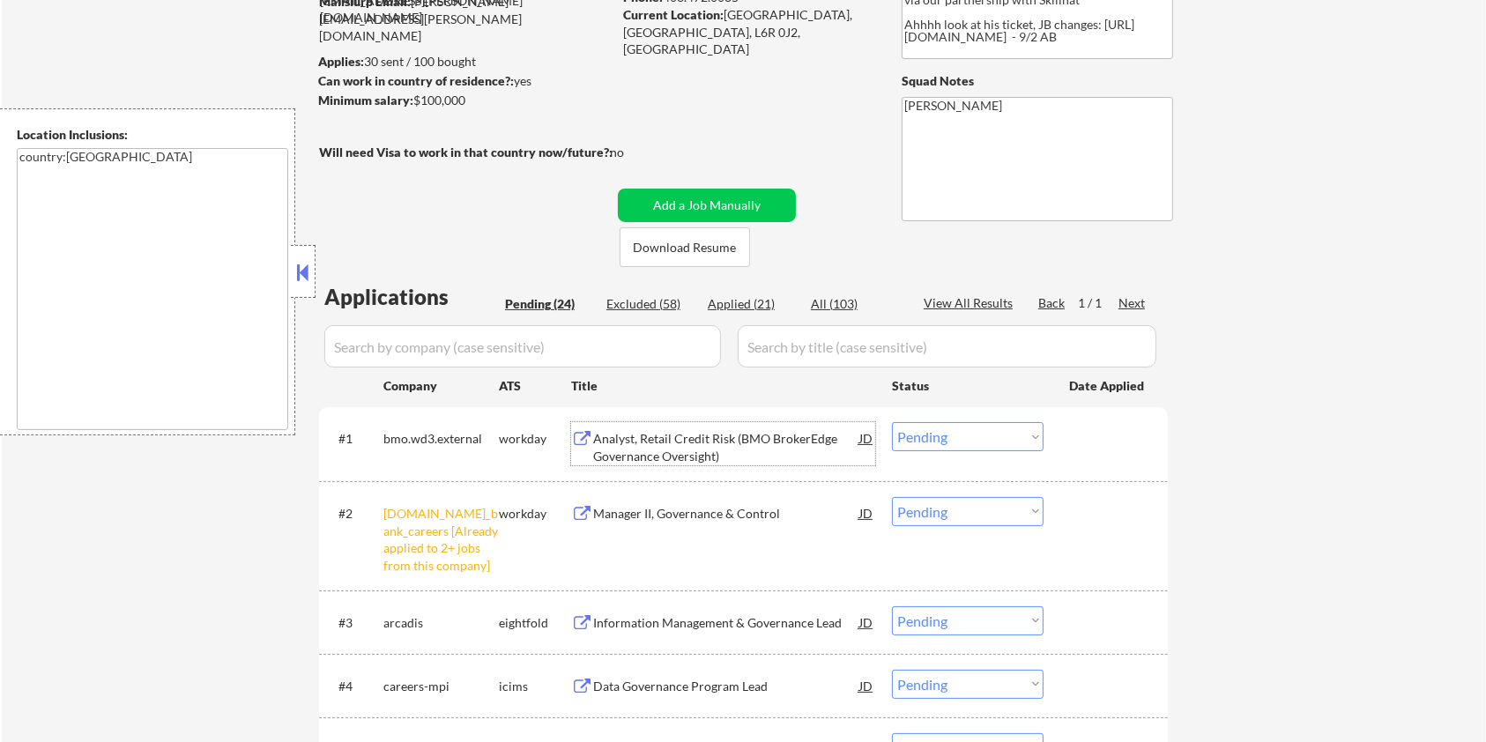
scroll to position [234, 0]
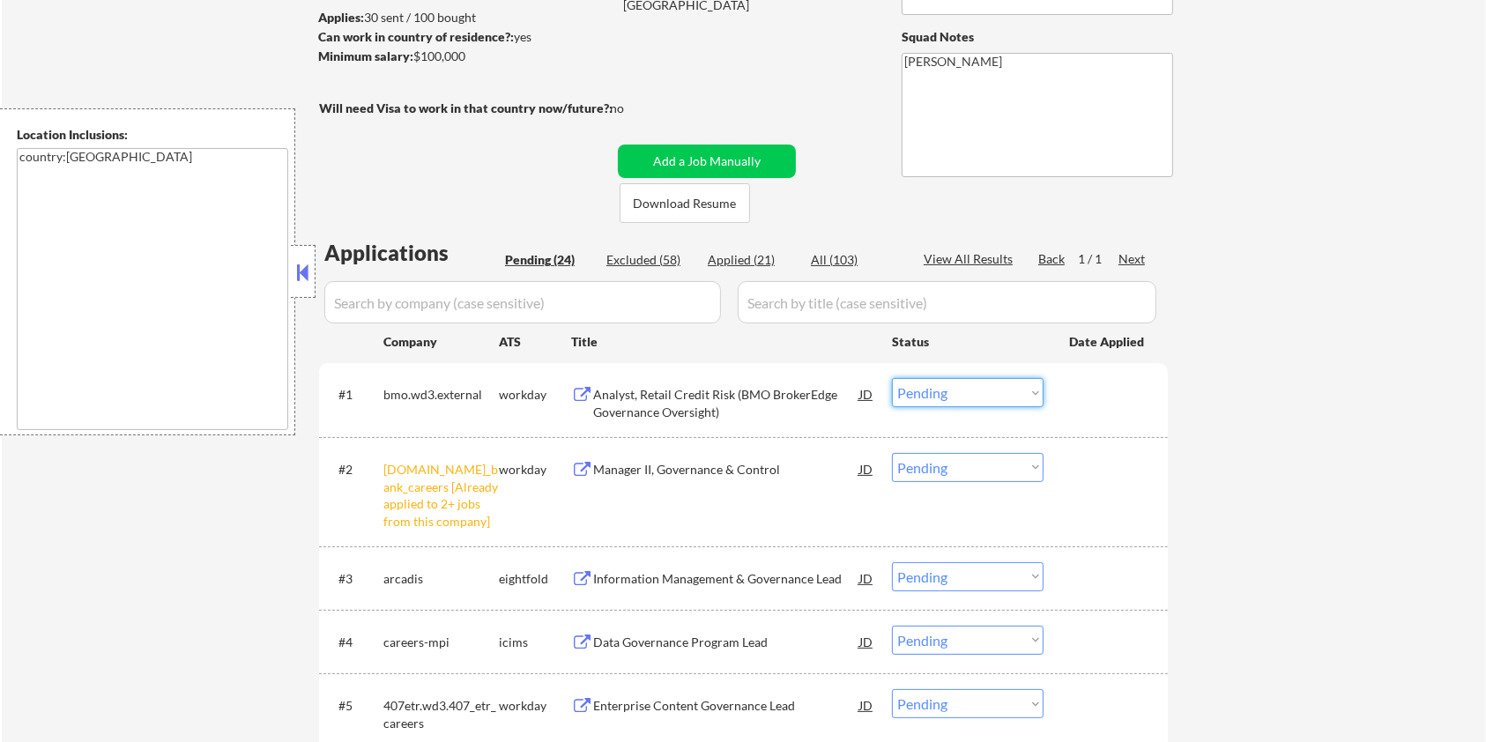
click at [941, 399] on select "Choose an option... Pending Applied Excluded (Questions) Excluded (Expired) Exc…" at bounding box center [968, 392] width 152 height 29
click at [892, 378] on select "Choose an option... Pending Applied Excluded (Questions) Excluded (Expired) Exc…" at bounding box center [968, 392] width 152 height 29
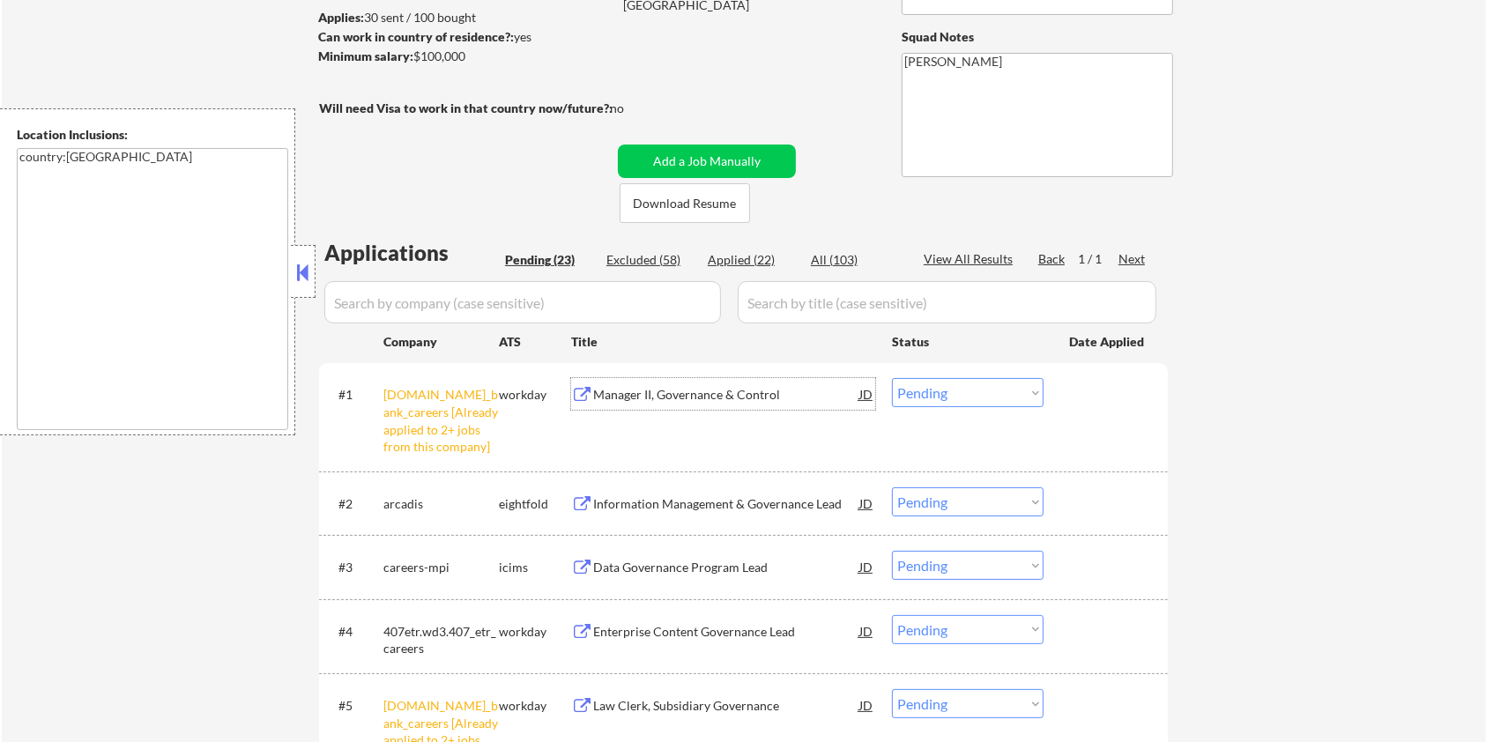
click at [737, 395] on div "Manager II, Governance & Control" at bounding box center [726, 395] width 266 height 18
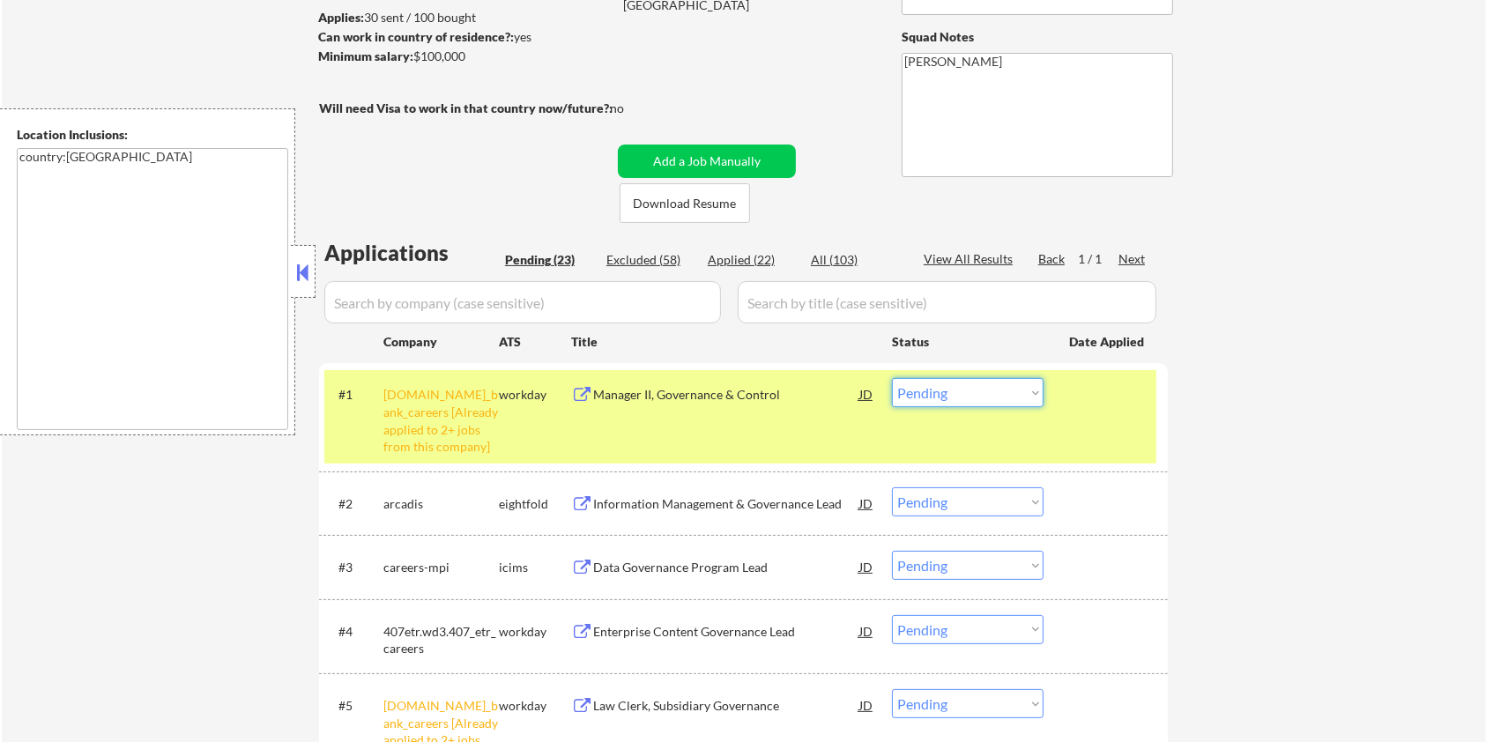
click at [997, 385] on select "Choose an option... Pending Applied Excluded (Questions) Excluded (Expired) Exc…" at bounding box center [968, 392] width 152 height 29
click at [892, 378] on select "Choose an option... Pending Applied Excluded (Questions) Excluded (Expired) Exc…" at bounding box center [968, 392] width 152 height 29
select select ""pending""
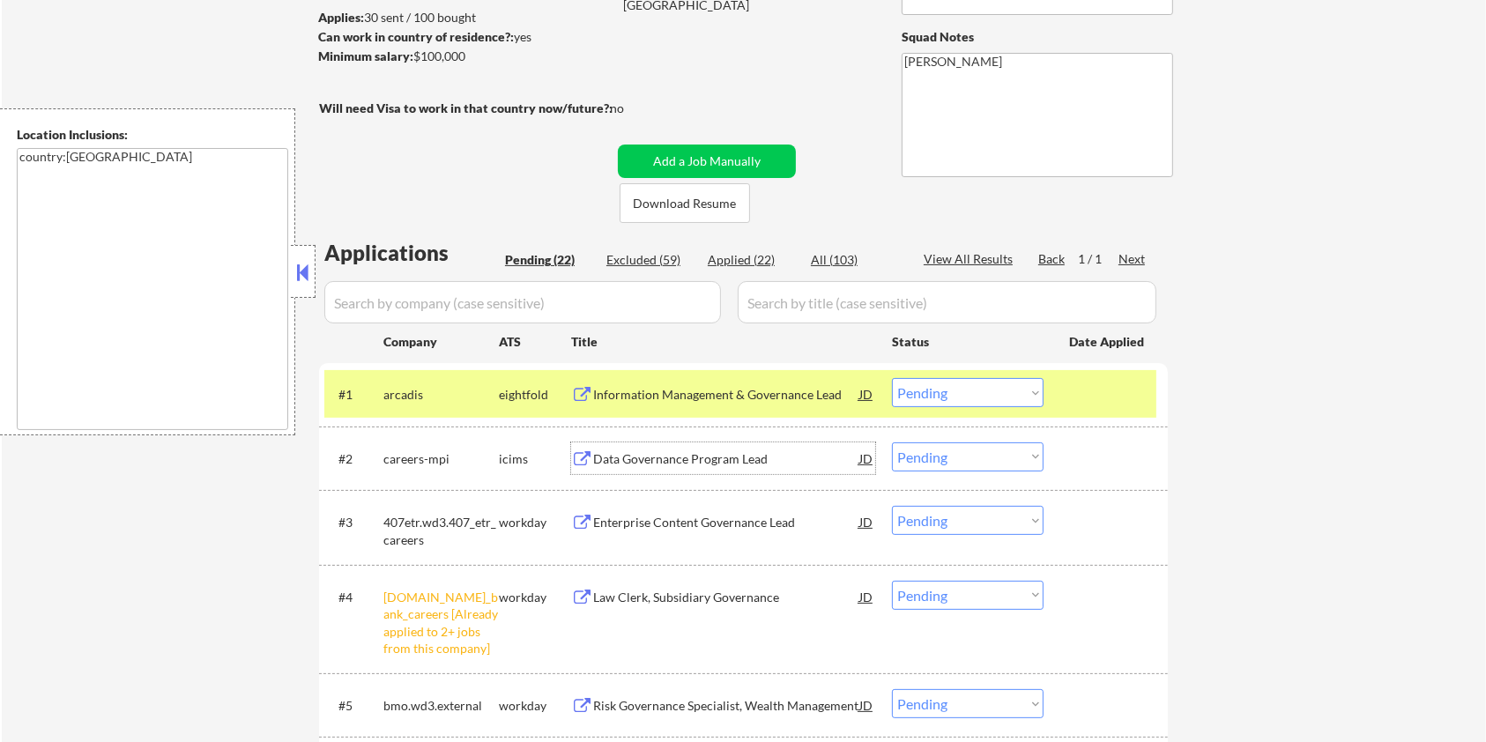
click at [622, 455] on div "Data Governance Program Lead" at bounding box center [726, 459] width 266 height 18
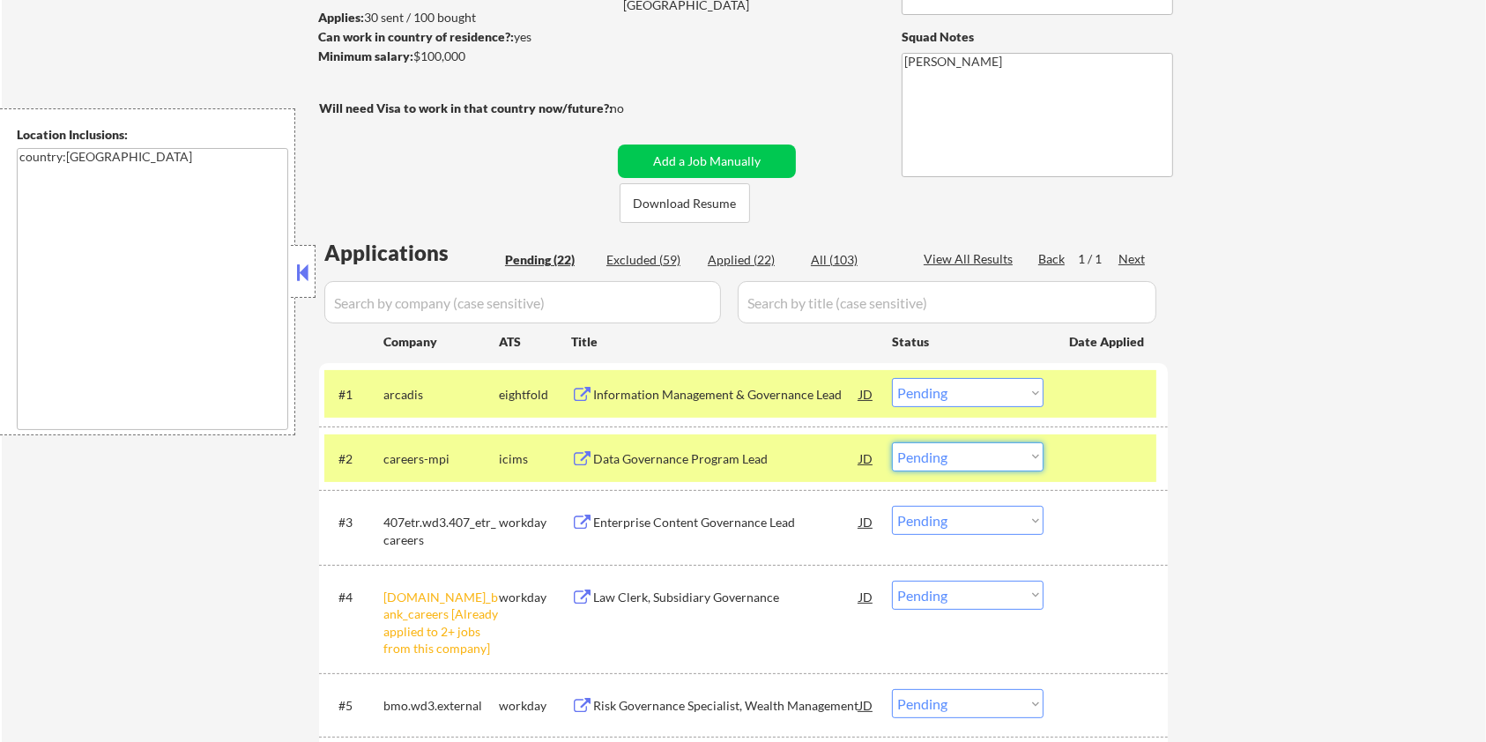
click at [928, 453] on select "Choose an option... Pending Applied Excluded (Questions) Excluded (Expired) Exc…" at bounding box center [968, 457] width 152 height 29
click at [892, 443] on select "Choose an option... Pending Applied Excluded (Questions) Excluded (Expired) Exc…" at bounding box center [968, 457] width 152 height 29
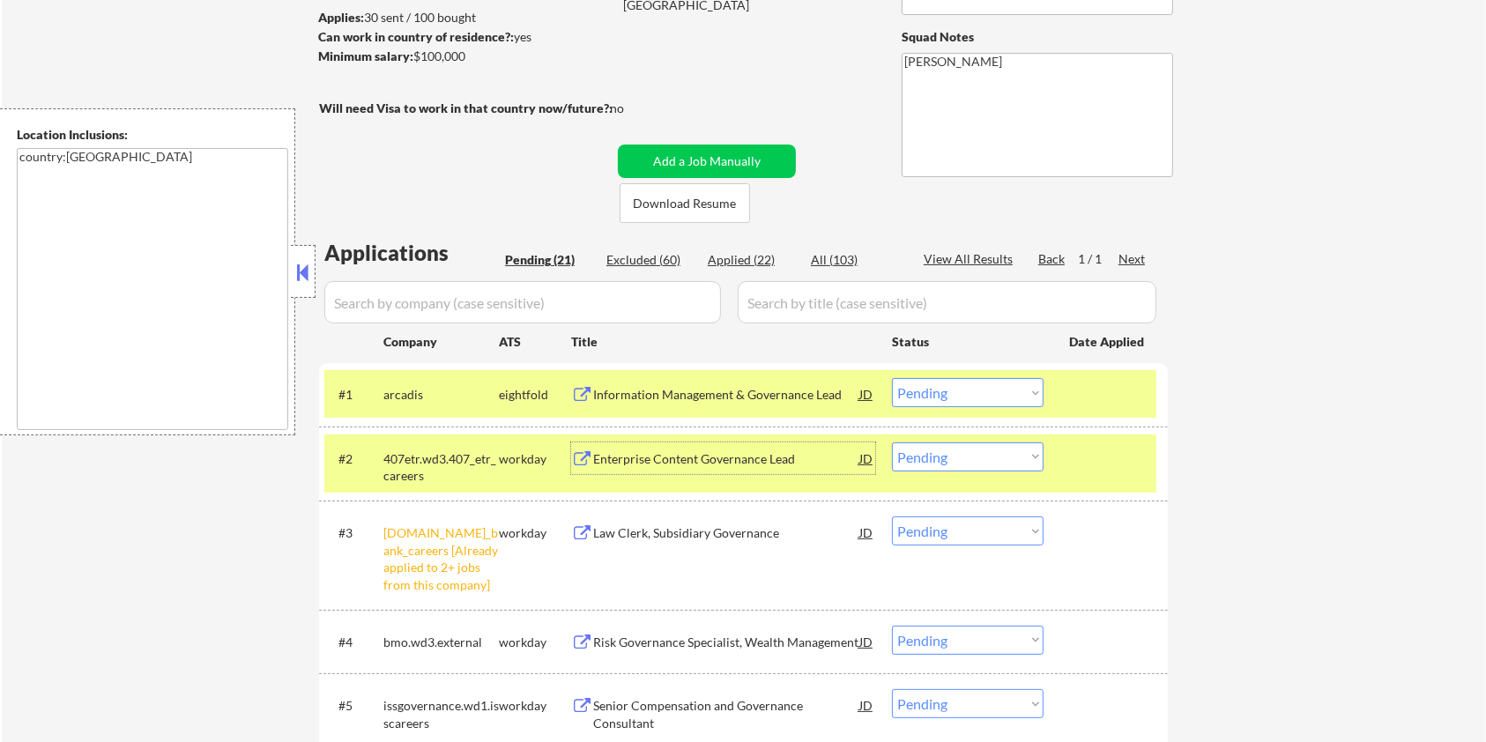
click at [665, 456] on div "Enterprise Content Governance Lead" at bounding box center [726, 459] width 266 height 18
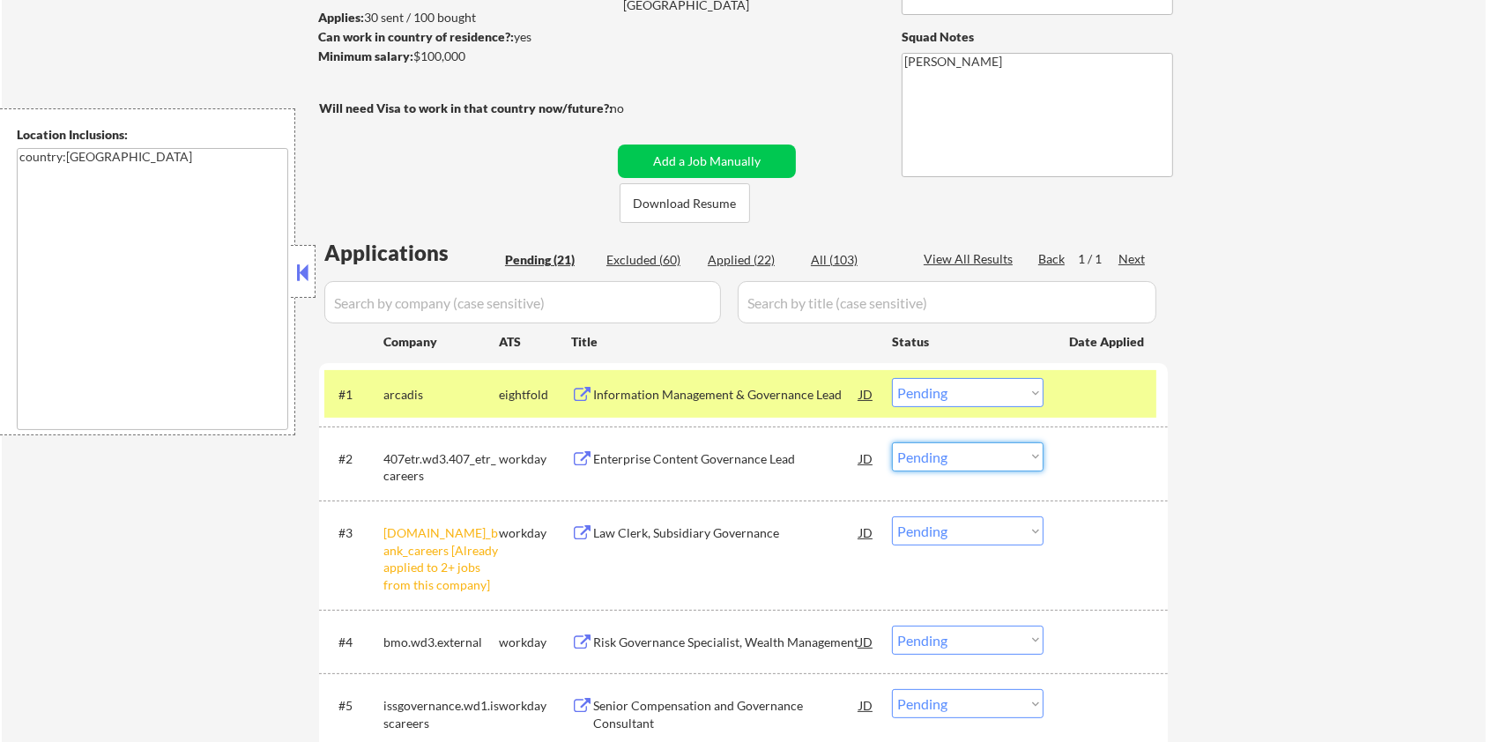
click at [969, 459] on select "Choose an option... Pending Applied Excluded (Questions) Excluded (Expired) Exc…" at bounding box center [968, 457] width 152 height 29
click at [892, 443] on select "Choose an option... Pending Applied Excluded (Questions) Excluded (Expired) Exc…" at bounding box center [968, 457] width 152 height 29
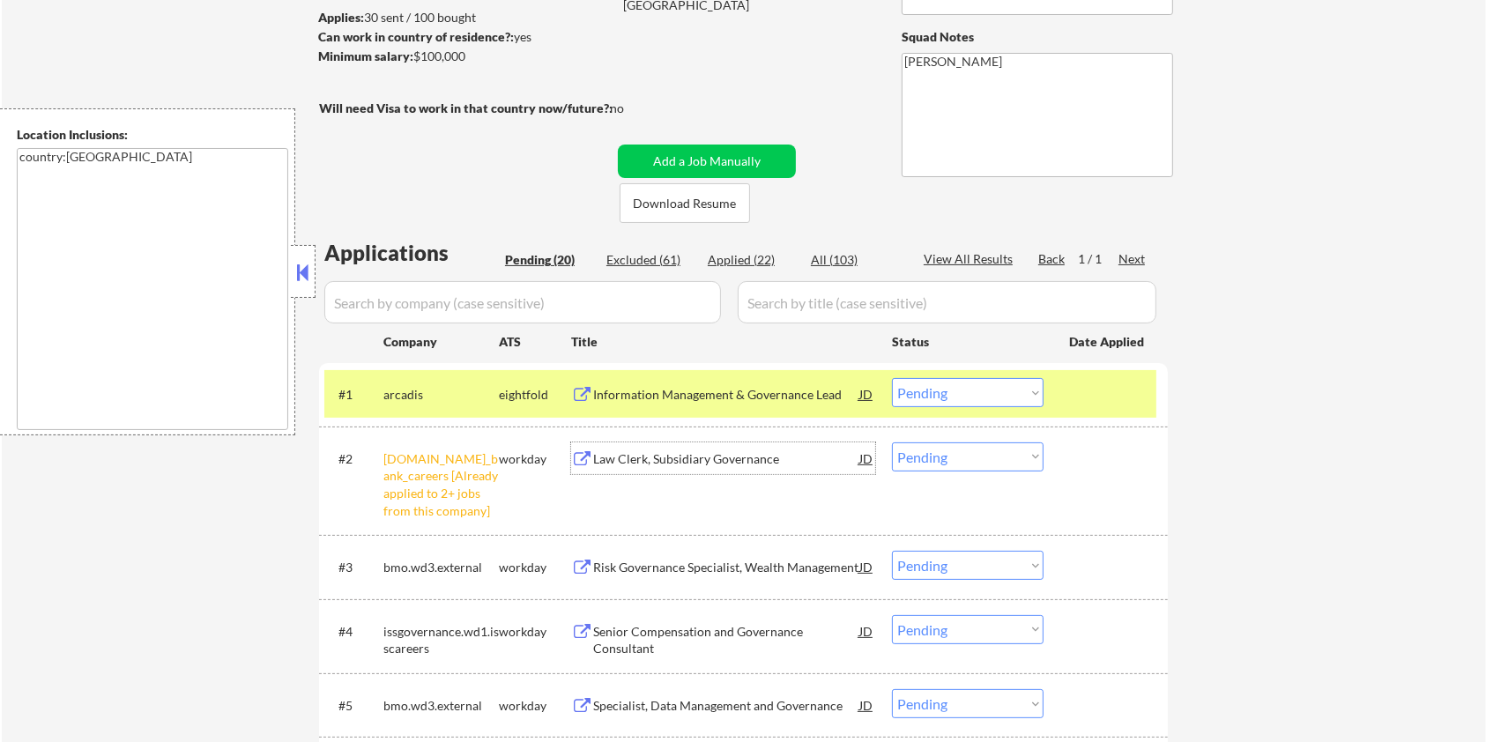
click at [615, 458] on div "Law Clerk, Subsidiary Governance" at bounding box center [726, 459] width 266 height 18
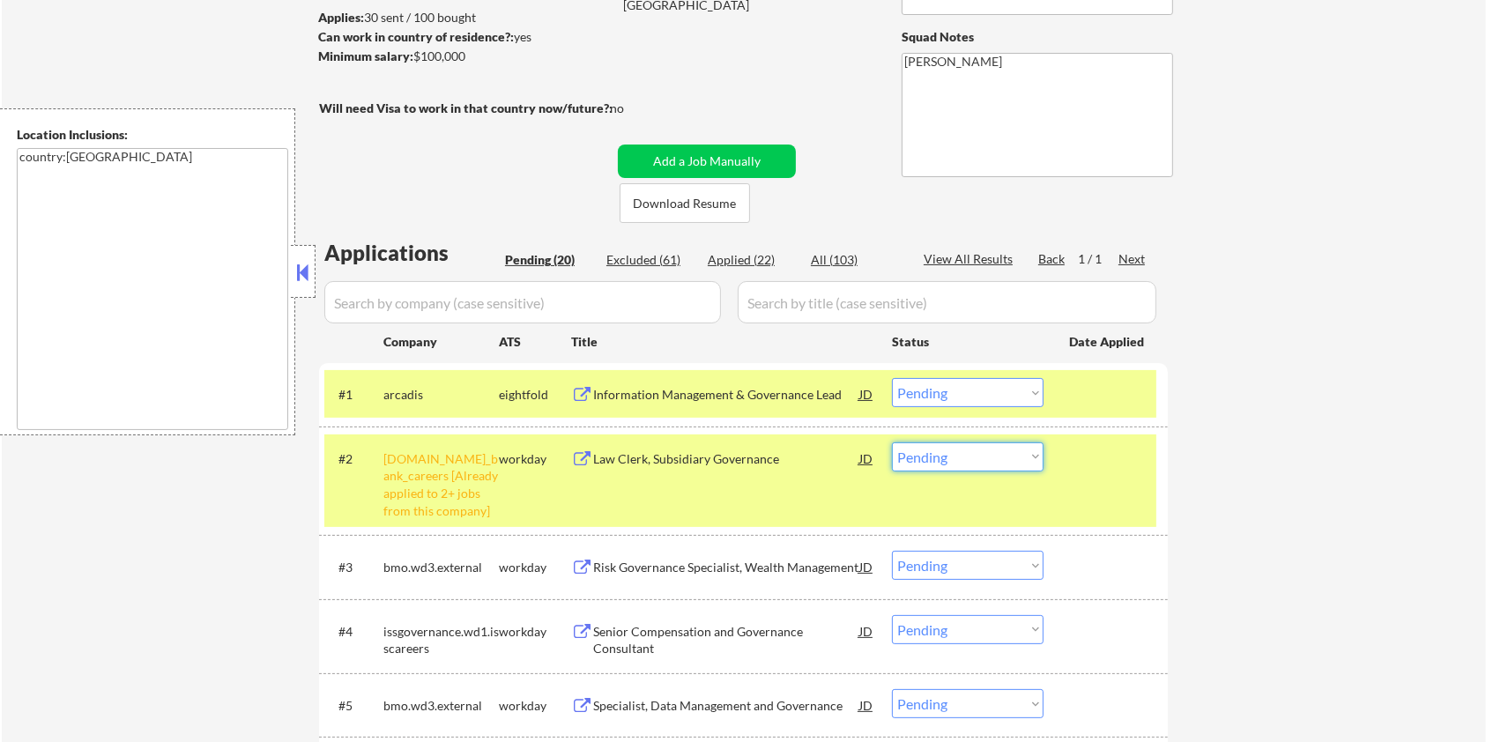
click at [970, 456] on select "Choose an option... Pending Applied Excluded (Questions) Excluded (Expired) Exc…" at bounding box center [968, 457] width 152 height 29
click at [892, 443] on select "Choose an option... Pending Applied Excluded (Questions) Excluded (Expired) Exc…" at bounding box center [968, 457] width 152 height 29
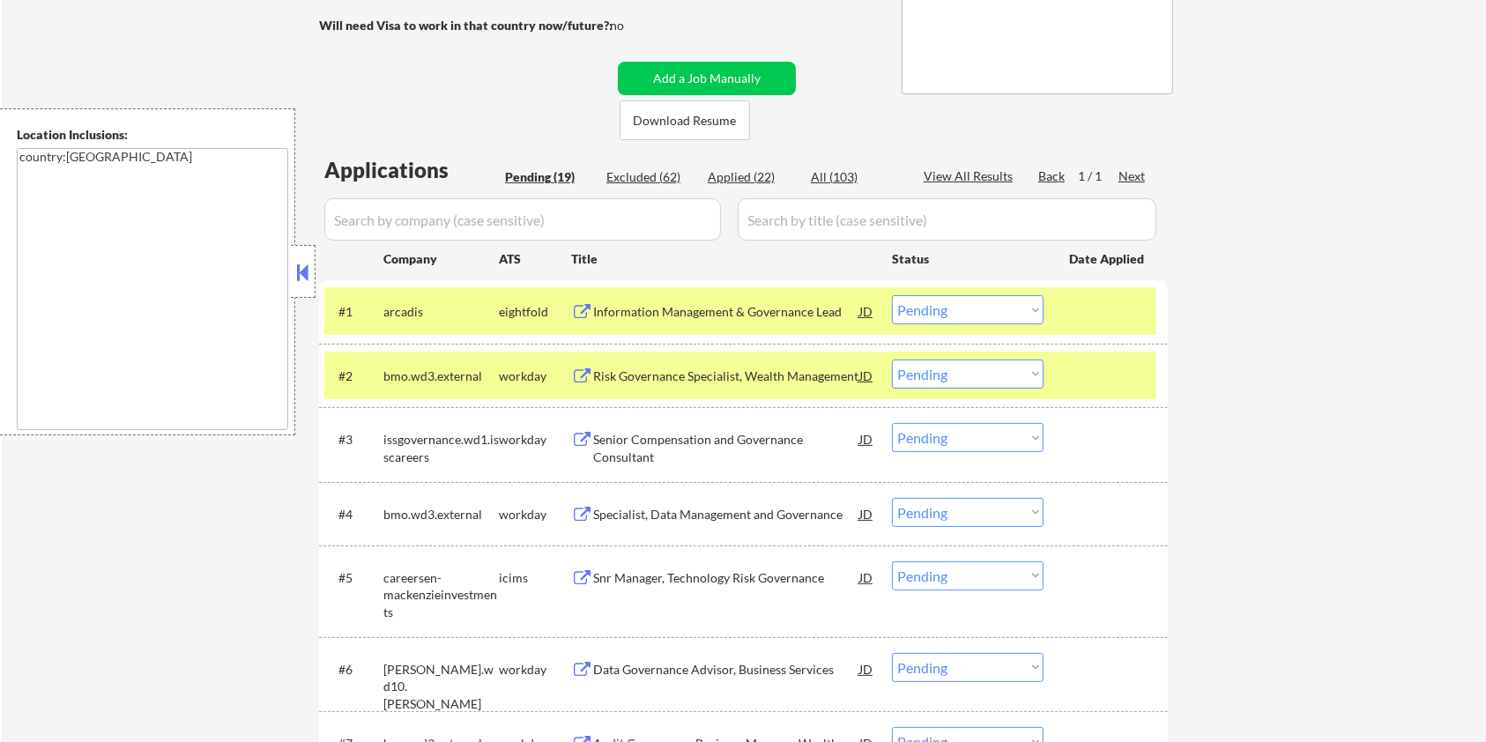
scroll to position [353, 0]
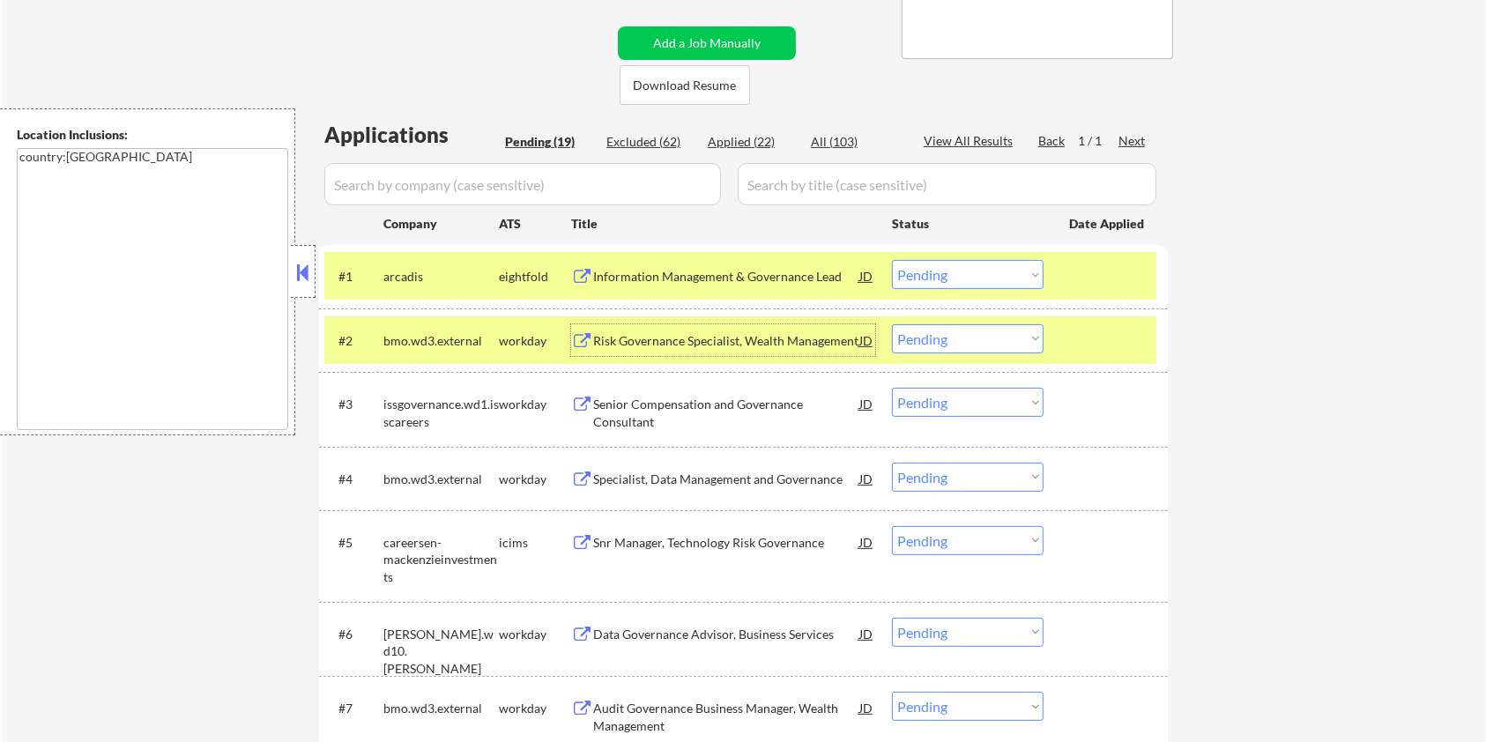
click at [642, 342] on div "Risk Governance Specialist, Wealth Management" at bounding box center [726, 341] width 266 height 18
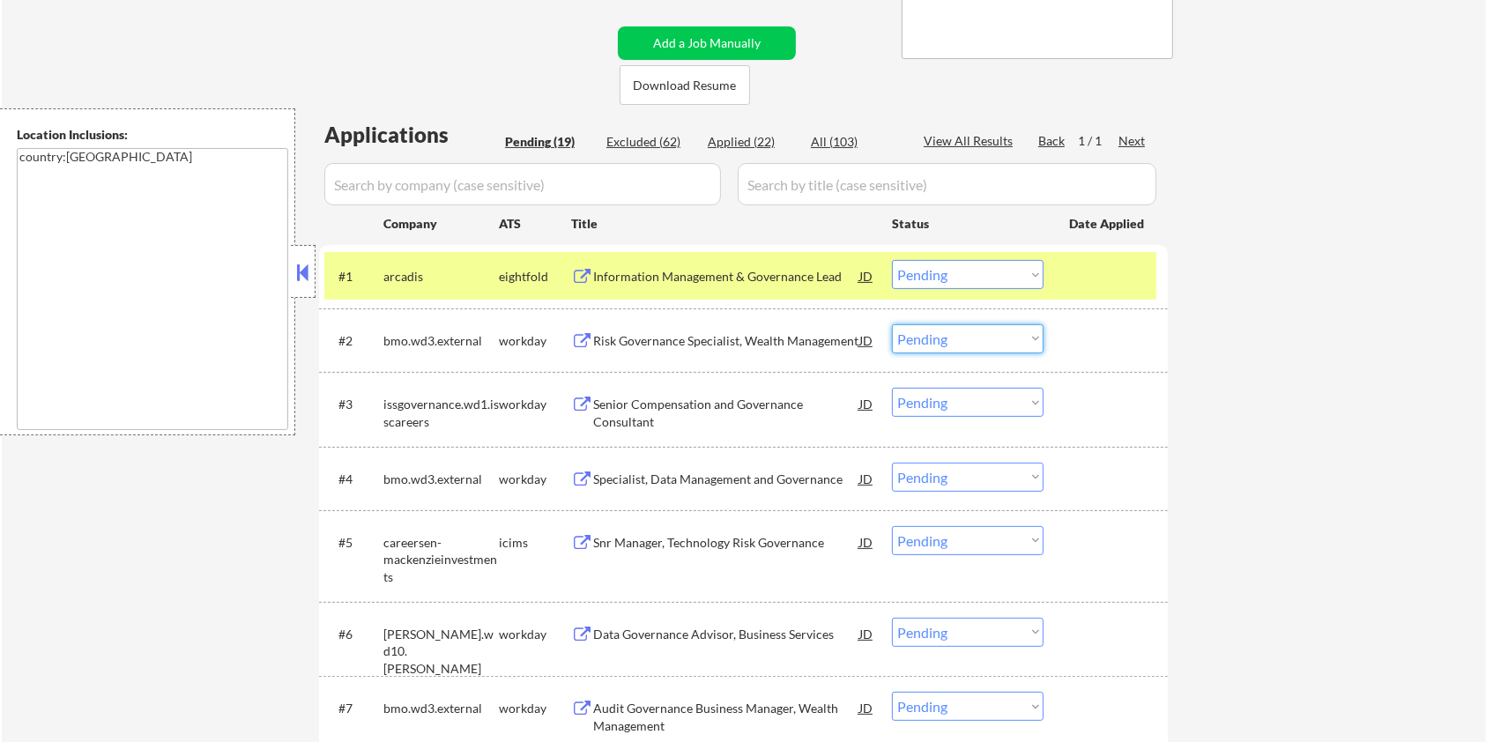
click at [943, 342] on select "Choose an option... Pending Applied Excluded (Questions) Excluded (Expired) Exc…" at bounding box center [968, 338] width 152 height 29
click at [892, 324] on select "Choose an option... Pending Applied Excluded (Questions) Excluded (Expired) Exc…" at bounding box center [968, 338] width 152 height 29
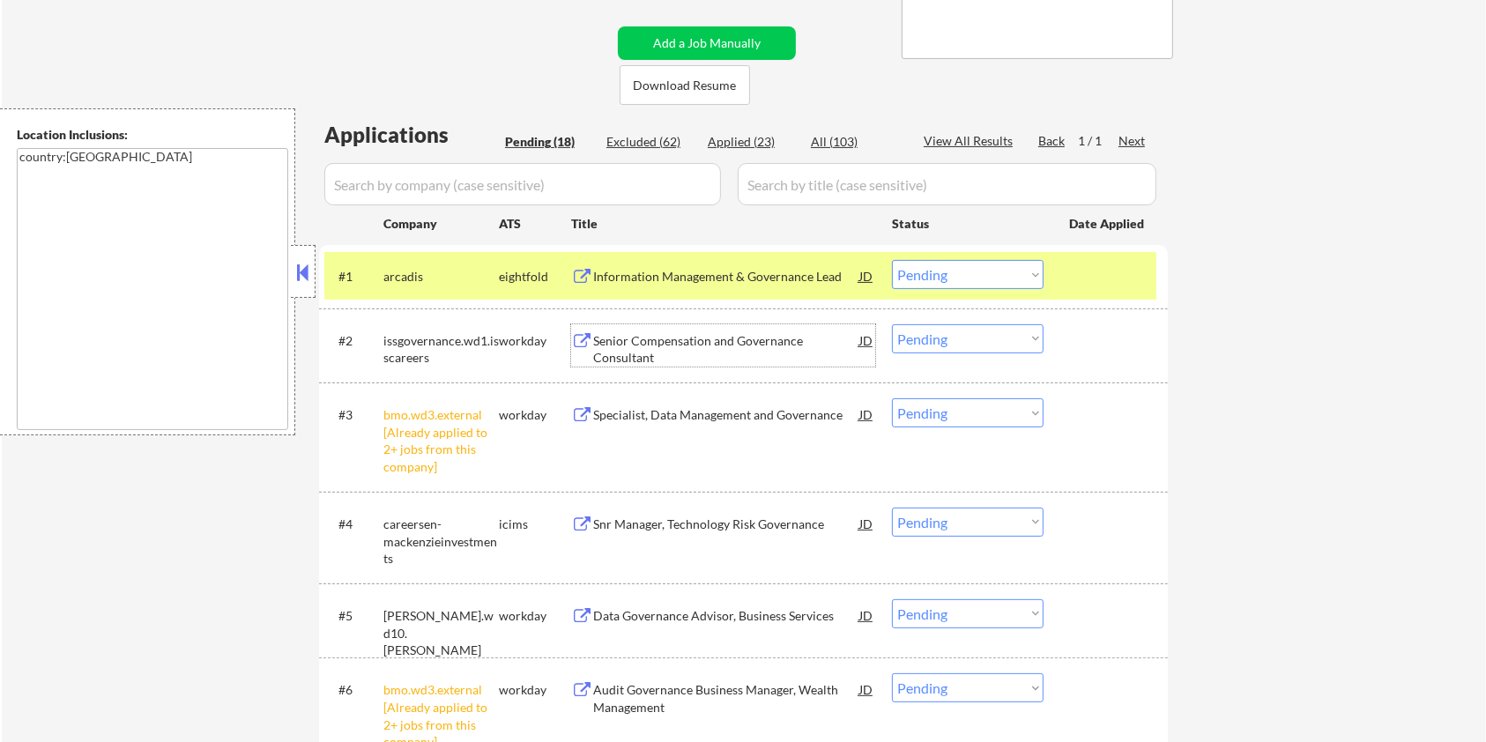
click at [681, 348] on div "Senior Compensation and Governance Consultant" at bounding box center [726, 349] width 266 height 34
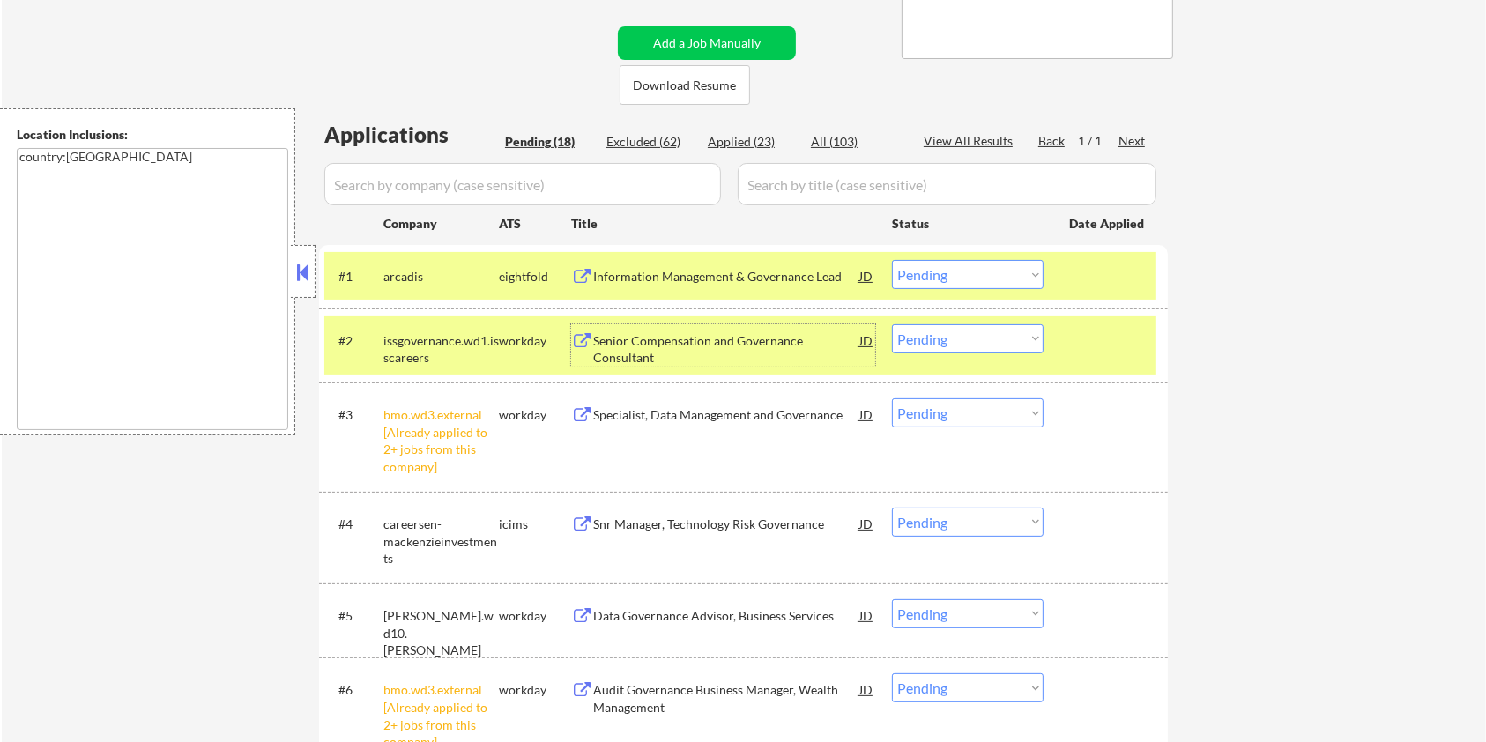
click at [612, 349] on div "Senior Compensation and Governance Consultant" at bounding box center [726, 349] width 266 height 34
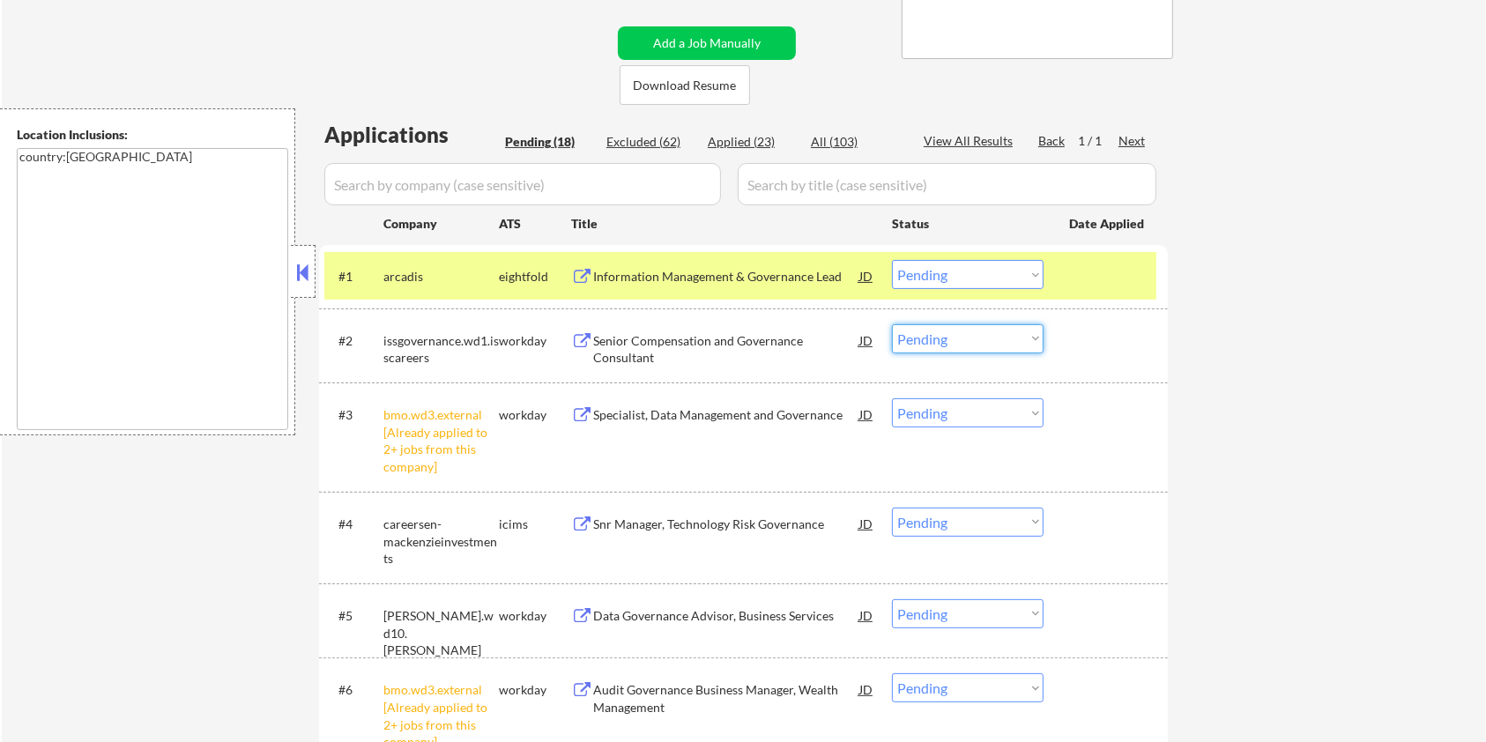
click at [952, 339] on select "Choose an option... Pending Applied Excluded (Questions) Excluded (Expired) Exc…" at bounding box center [968, 338] width 152 height 29
click at [892, 324] on select "Choose an option... Pending Applied Excluded (Questions) Excluded (Expired) Exc…" at bounding box center [968, 338] width 152 height 29
select select ""pending""
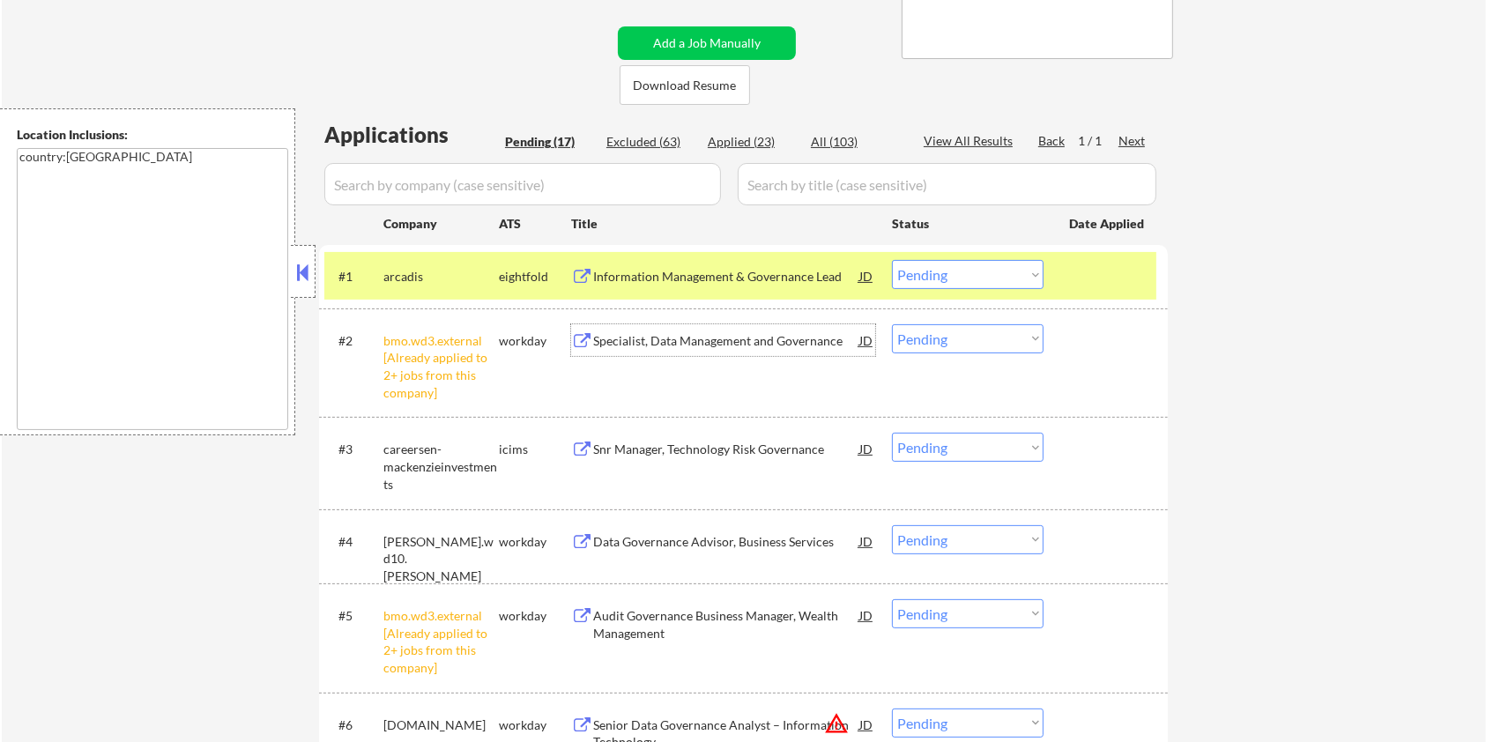
click at [661, 331] on div "Specialist, Data Management and Governance" at bounding box center [726, 340] width 266 height 32
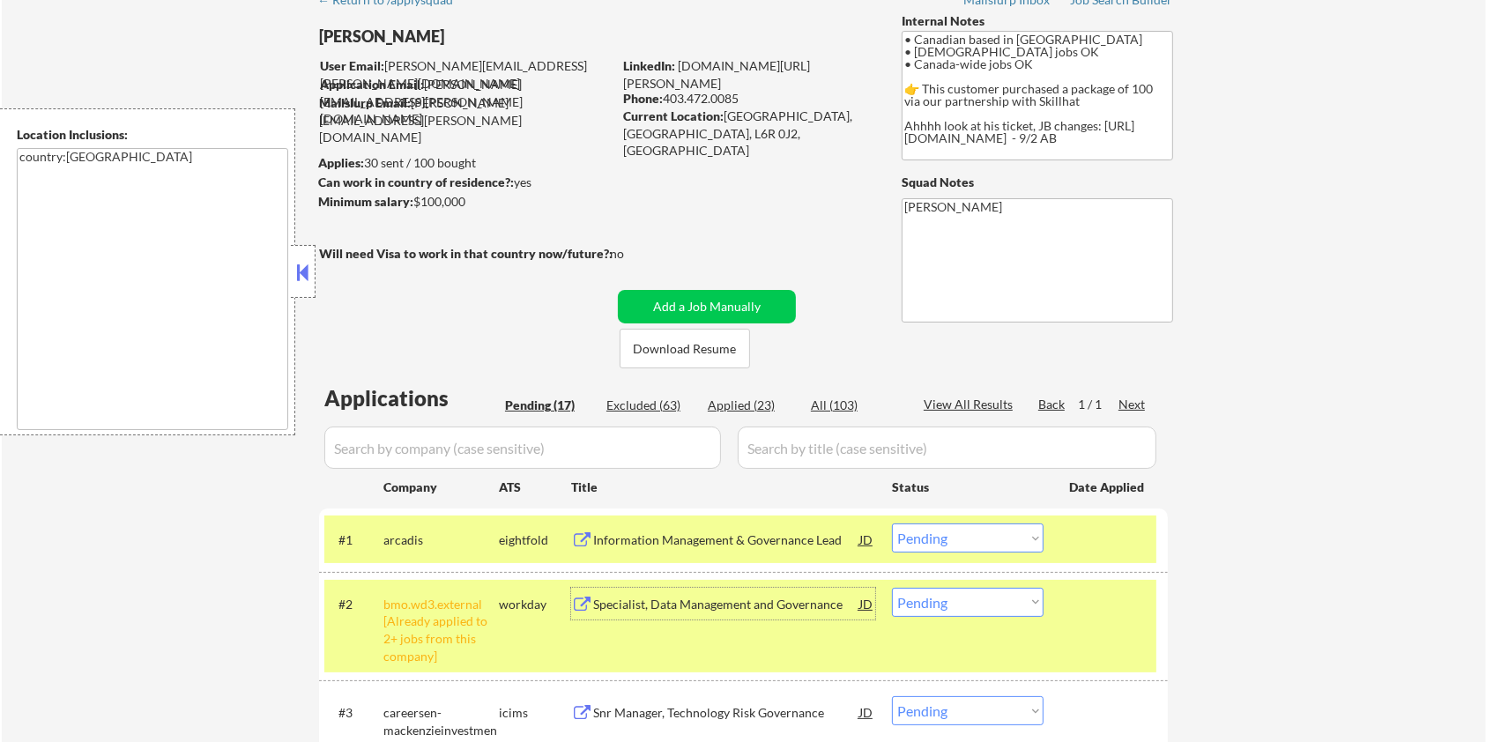
scroll to position [0, 0]
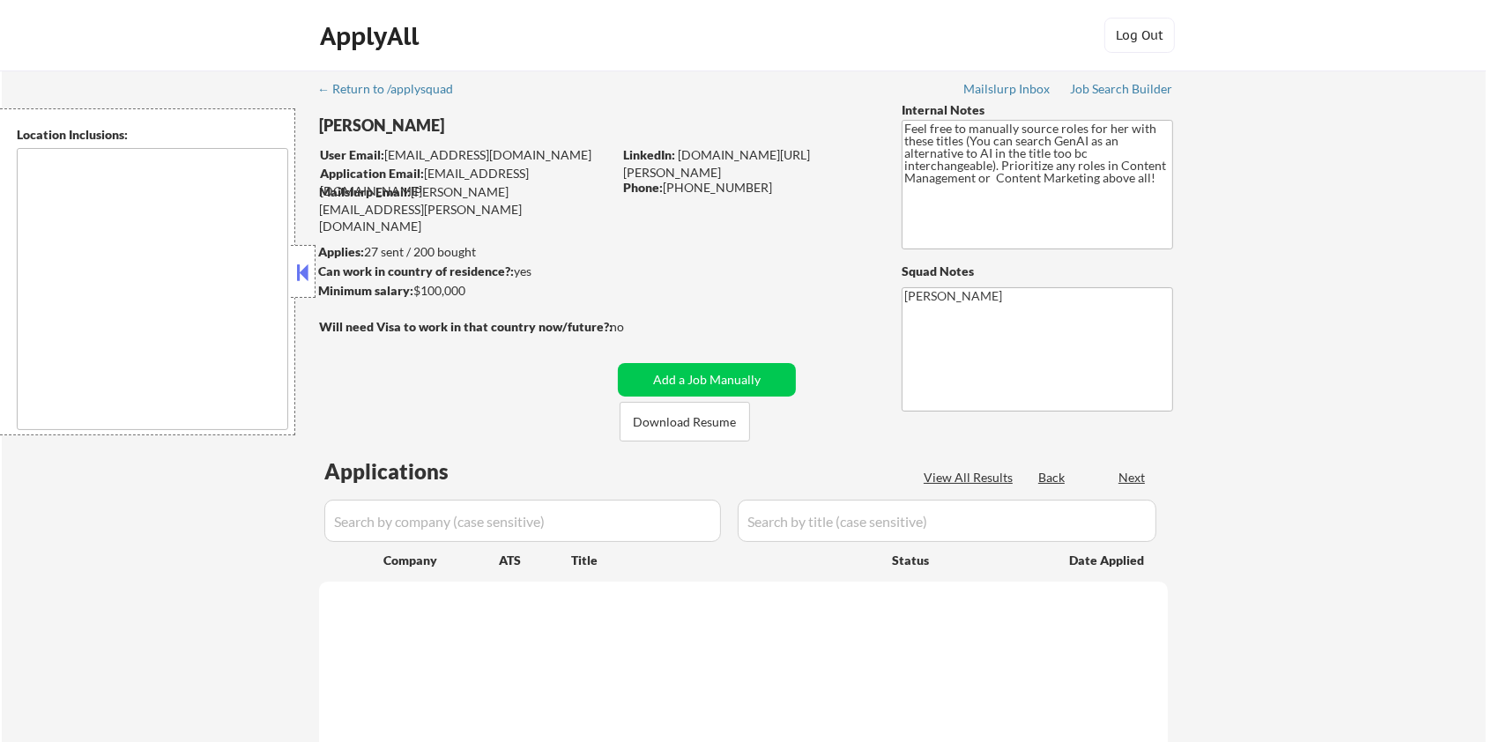
select select ""pending""
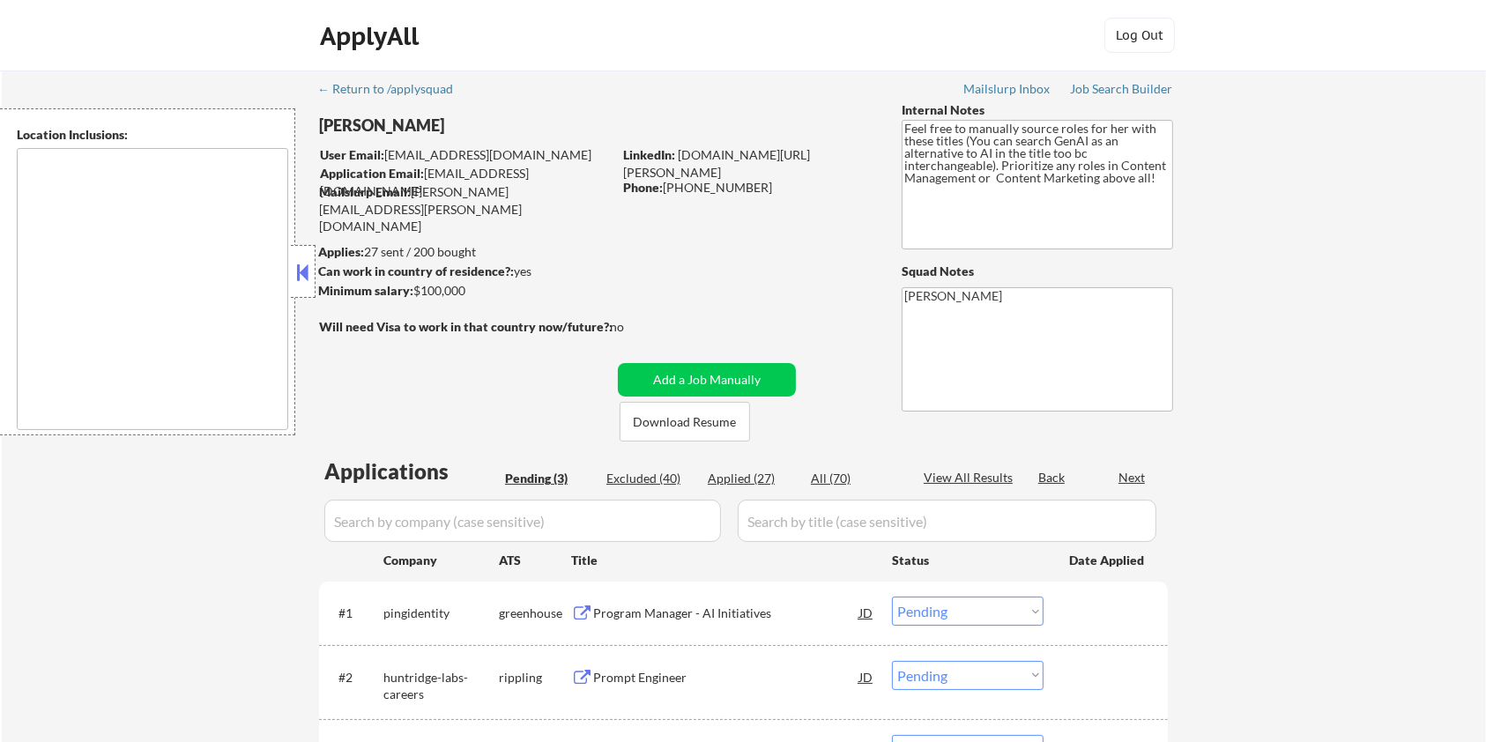
type textarea "[GEOGRAPHIC_DATA], [GEOGRAPHIC_DATA] [GEOGRAPHIC_DATA][PERSON_NAME], [GEOGRAPHI…"
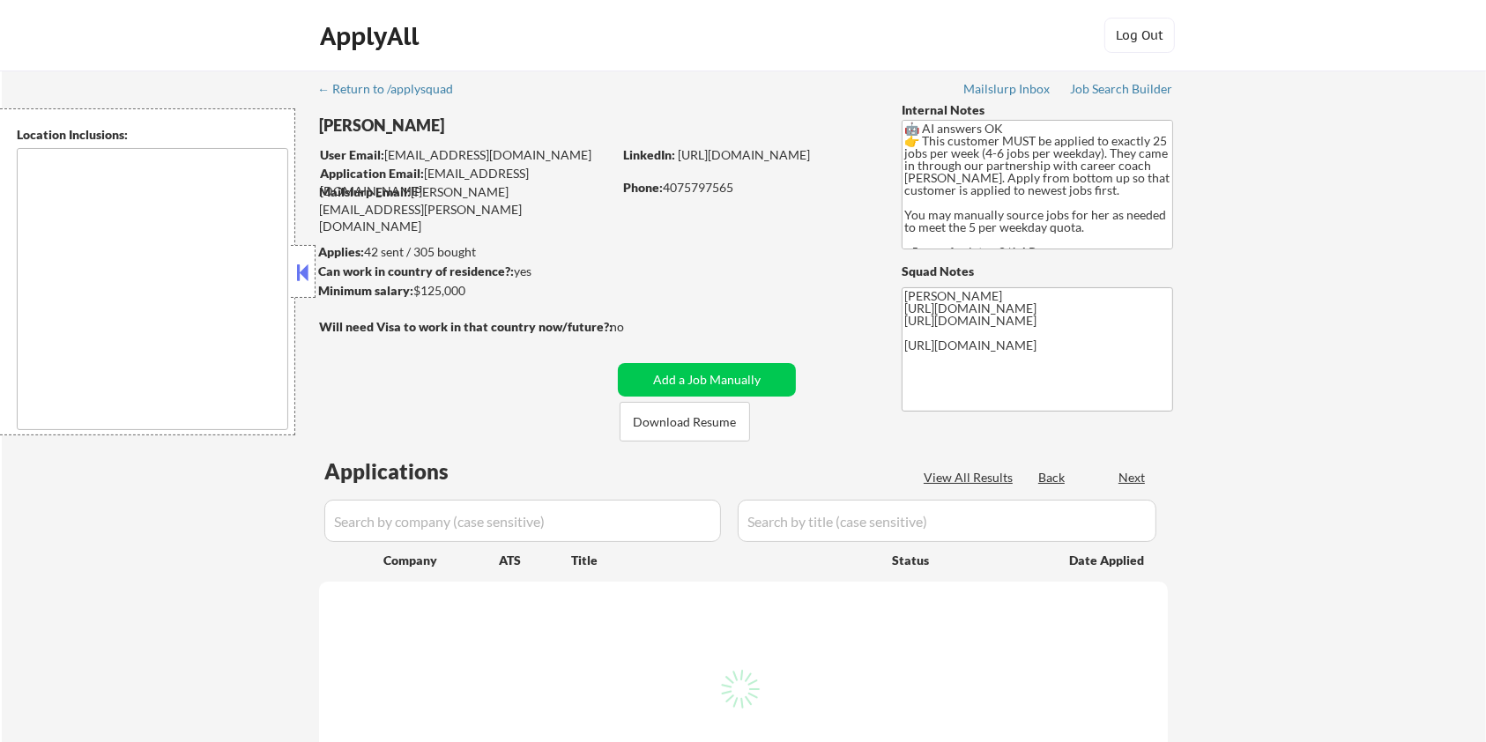
select select ""pending""
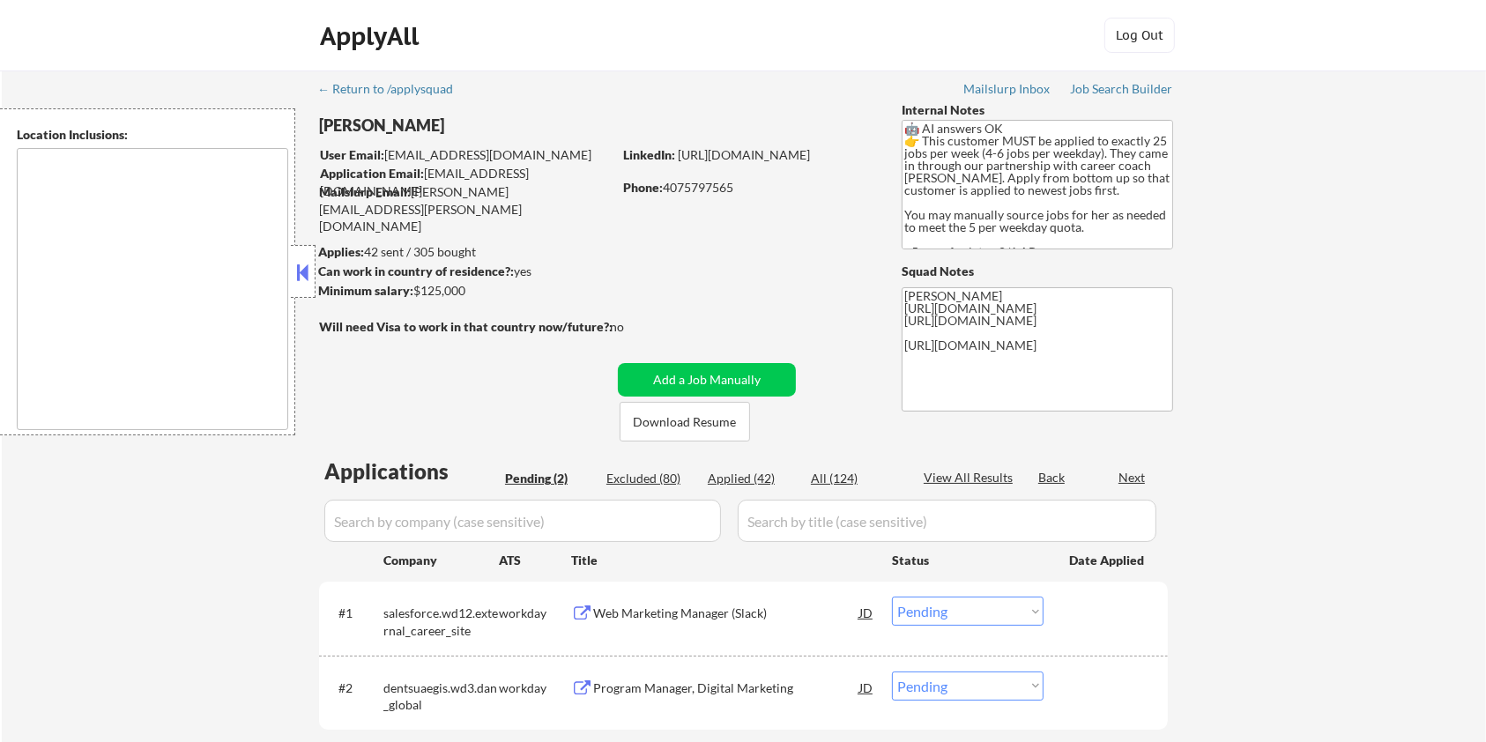
type textarea "[GEOGRAPHIC_DATA], [GEOGRAPHIC_DATA] [GEOGRAPHIC_DATA], [GEOGRAPHIC_DATA] [GEOG…"
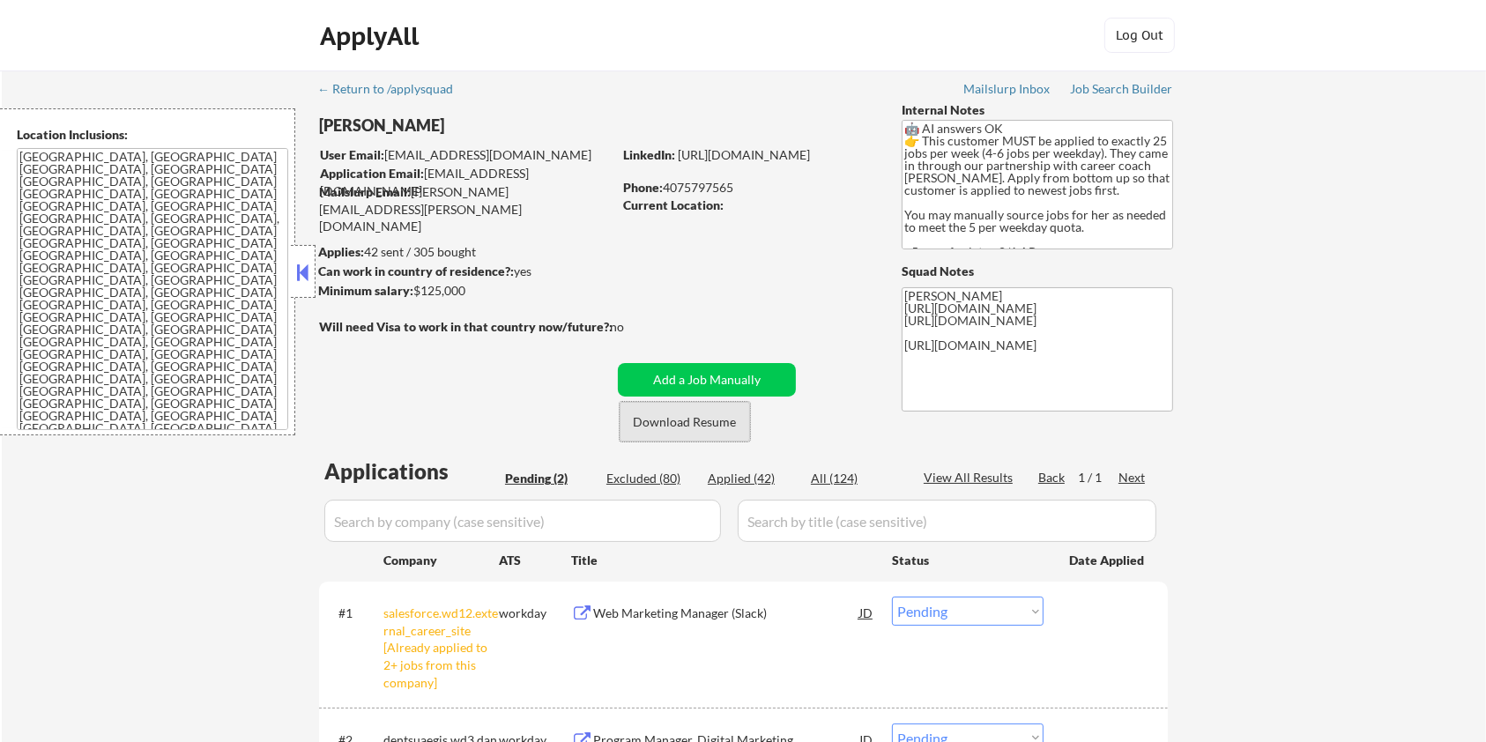
click at [676, 418] on button "Download Resume" at bounding box center [685, 422] width 130 height 40
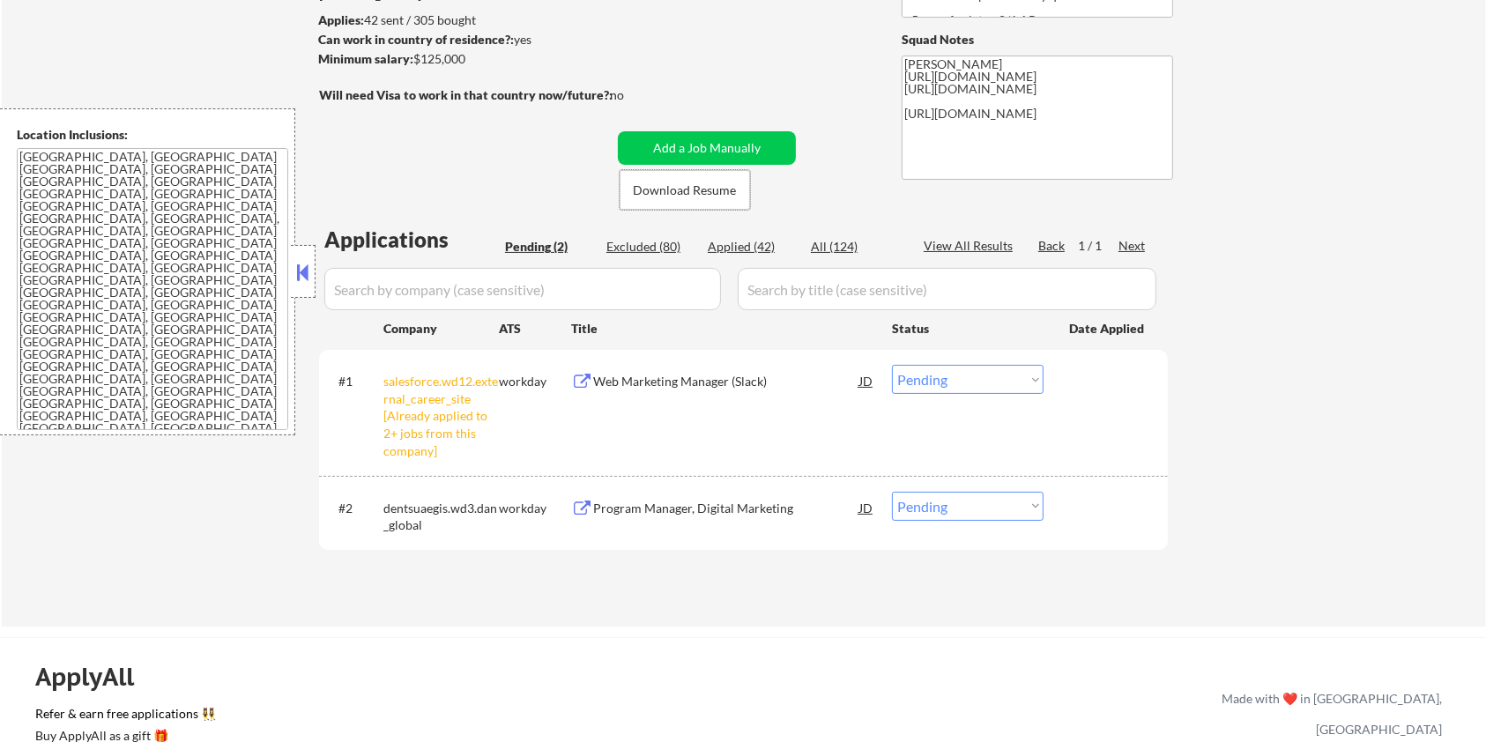
scroll to position [234, 0]
click at [658, 510] on div "Program Manager, Digital Marketing" at bounding box center [726, 506] width 266 height 18
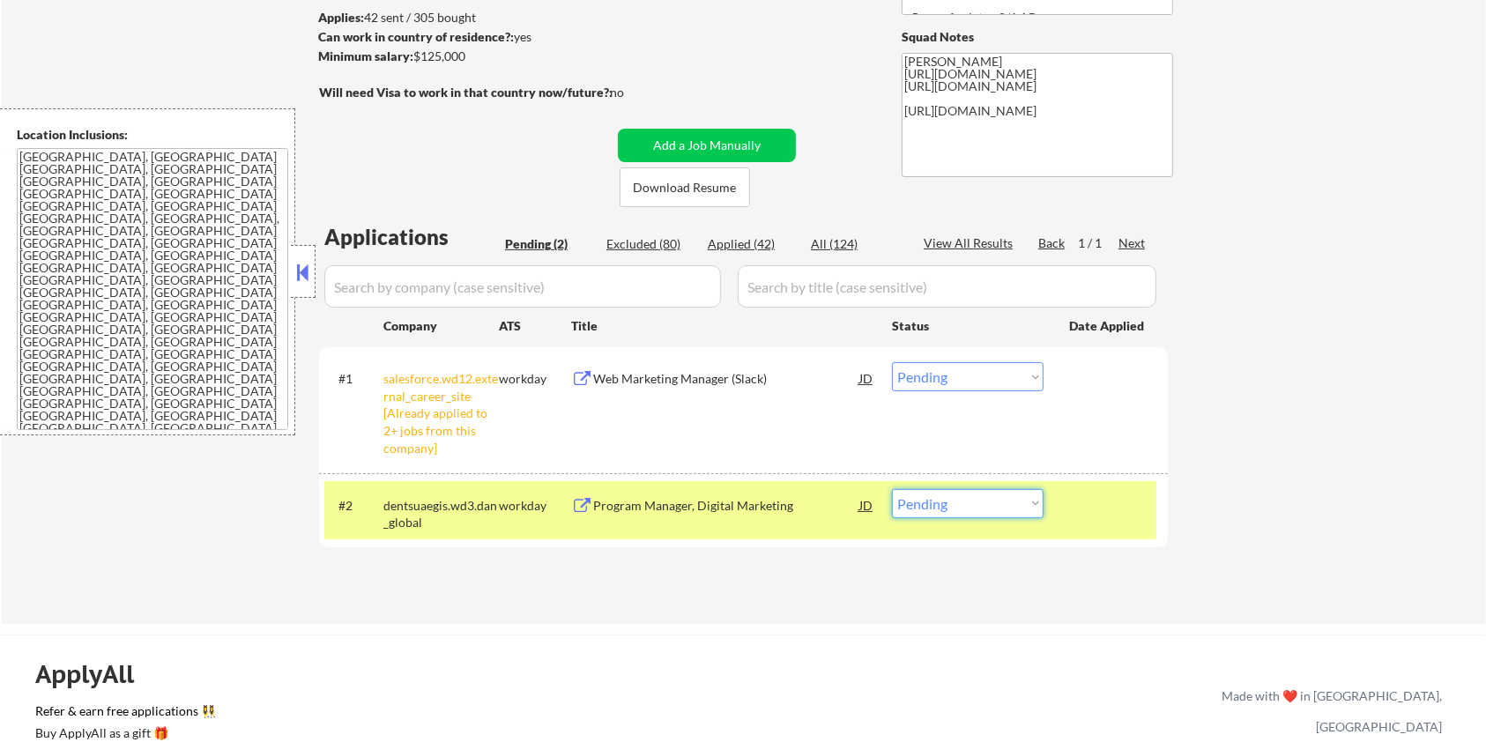
click at [956, 505] on select "Choose an option... Pending Applied Excluded (Questions) Excluded (Expired) Exc…" at bounding box center [968, 503] width 152 height 29
select select ""applied""
click at [892, 489] on select "Choose an option... Pending Applied Excluded (Questions) Excluded (Expired) Exc…" at bounding box center [968, 503] width 152 height 29
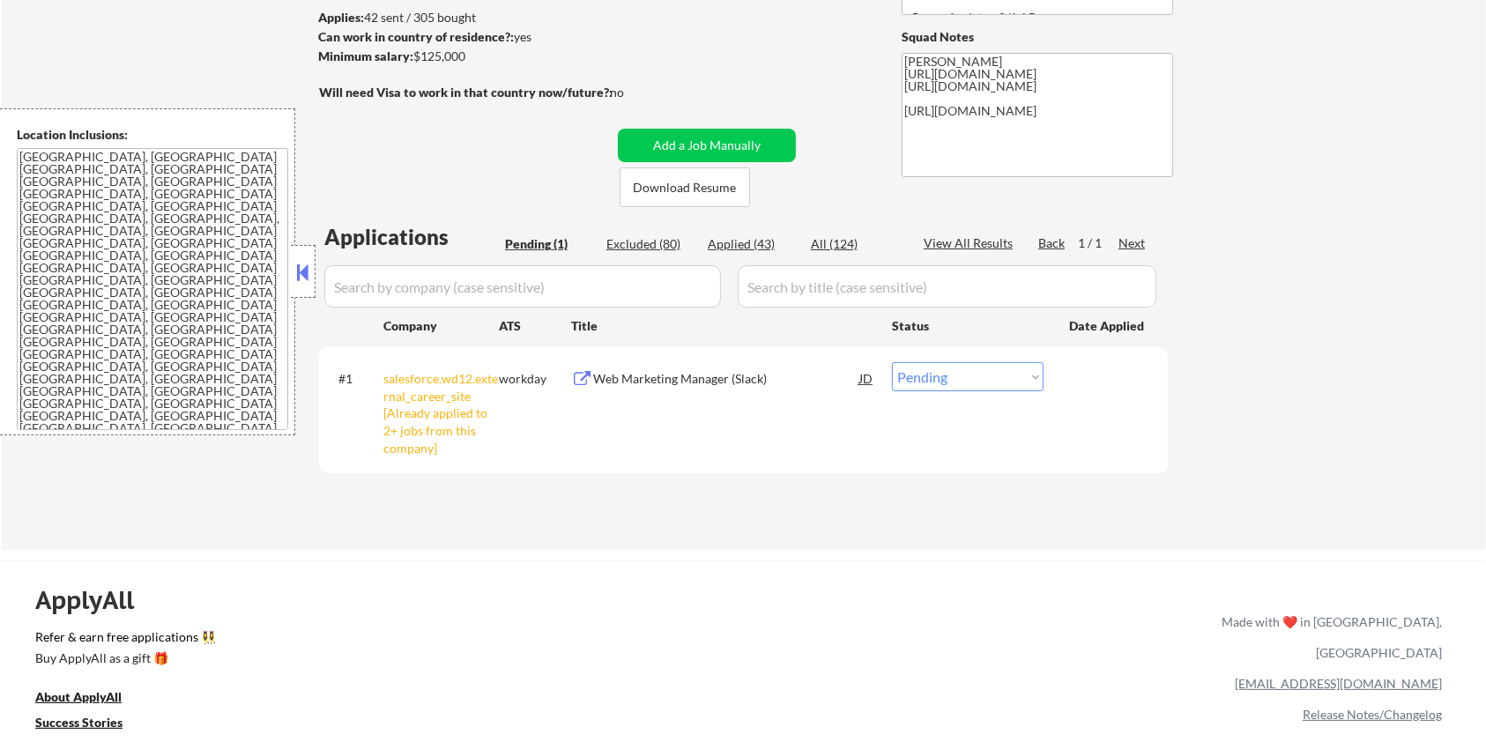
click at [694, 377] on div "Web Marketing Manager (Slack)" at bounding box center [726, 379] width 266 height 18
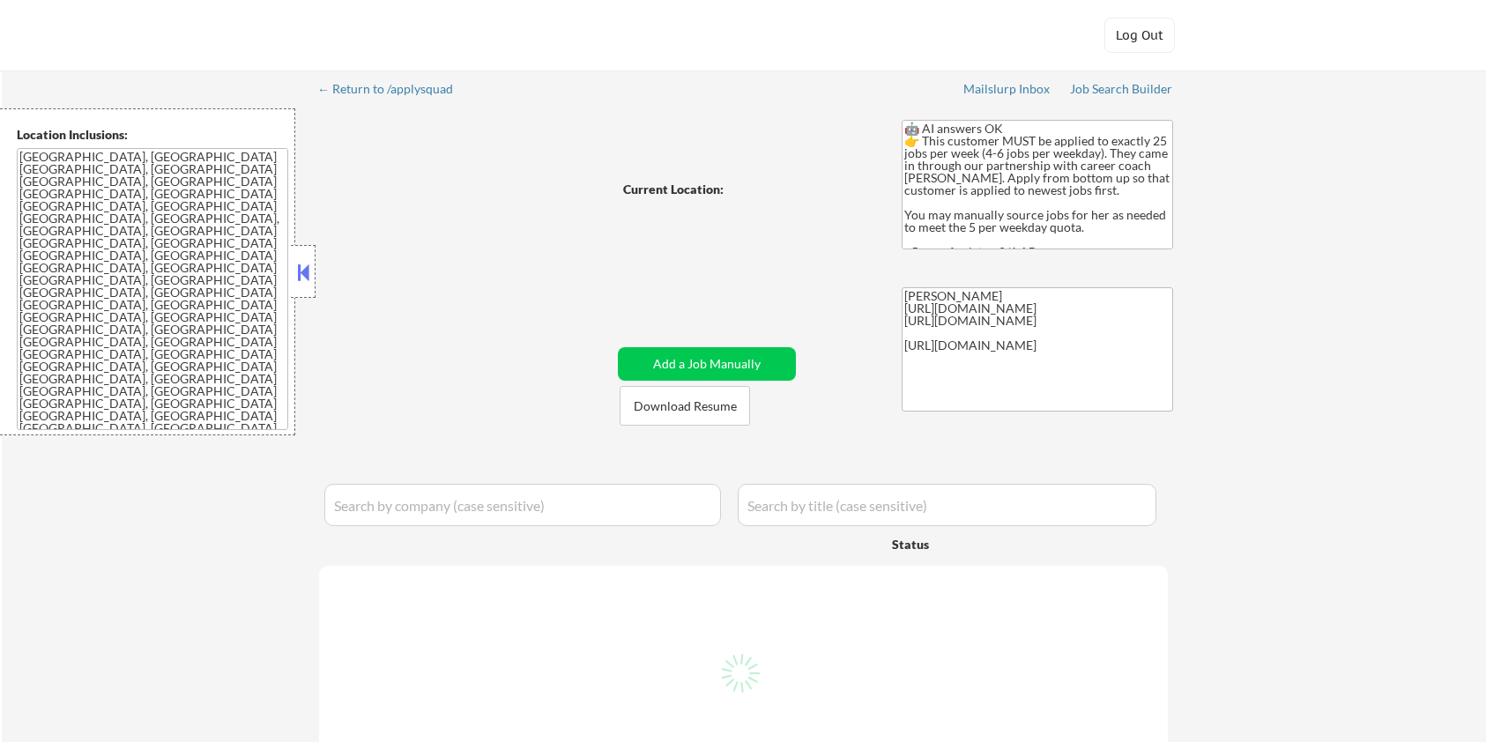
select select ""pending""
